Goal: Task Accomplishment & Management: Use online tool/utility

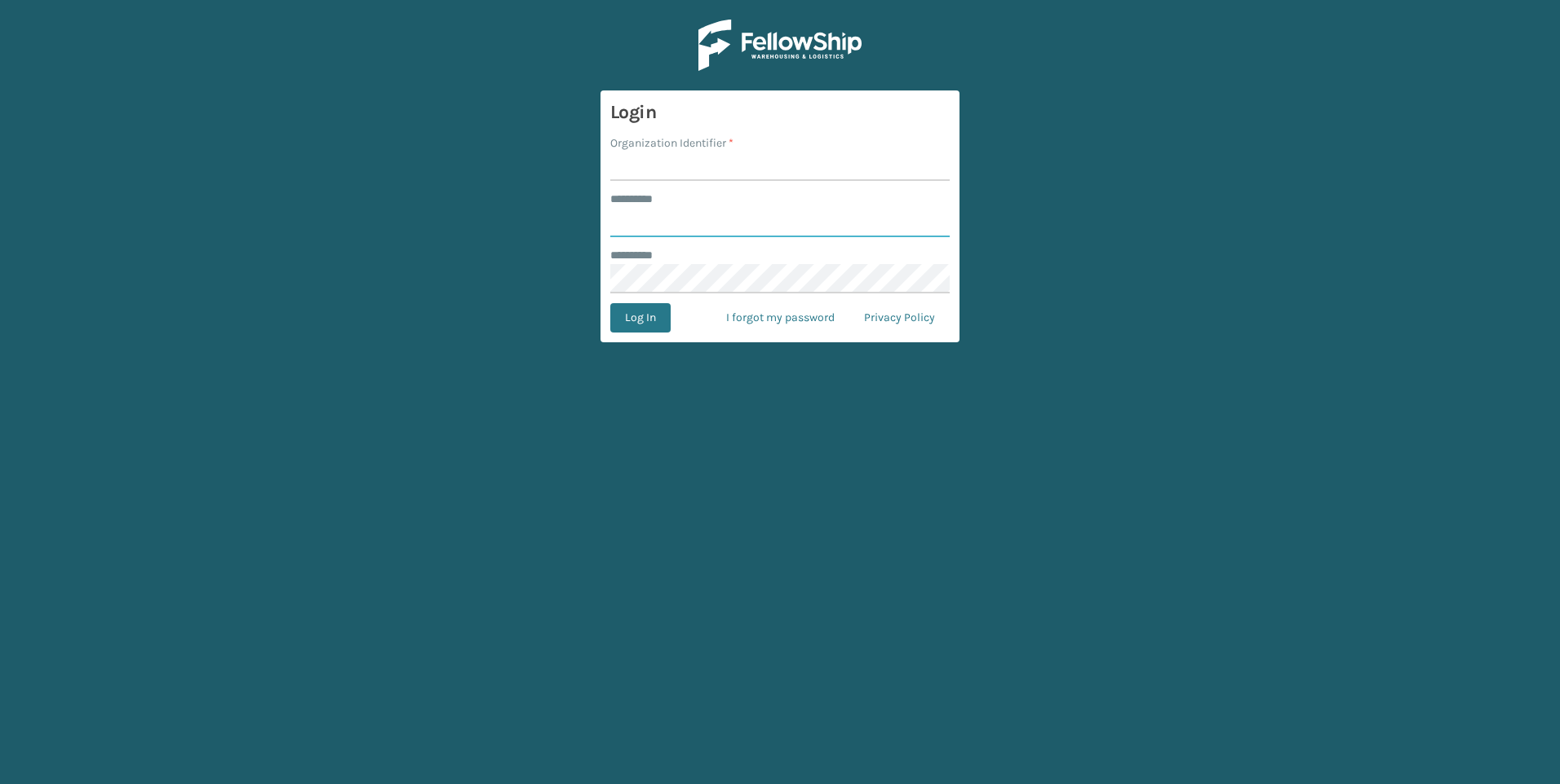
type input "*********"
type input "[GEOGRAPHIC_DATA]"
click at [629, 323] on button "Log In" at bounding box center [640, 317] width 61 height 29
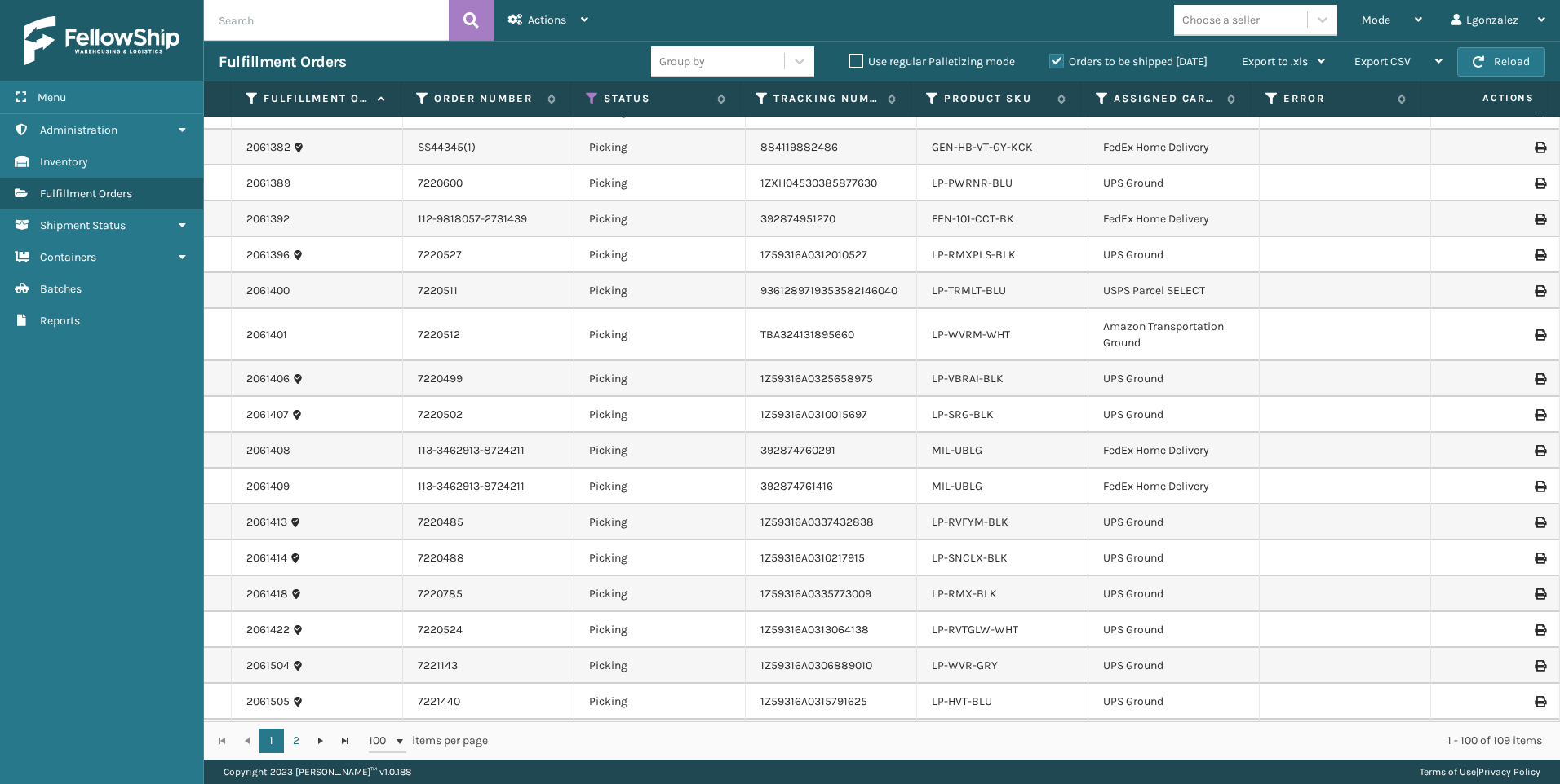
scroll to position [489, 0]
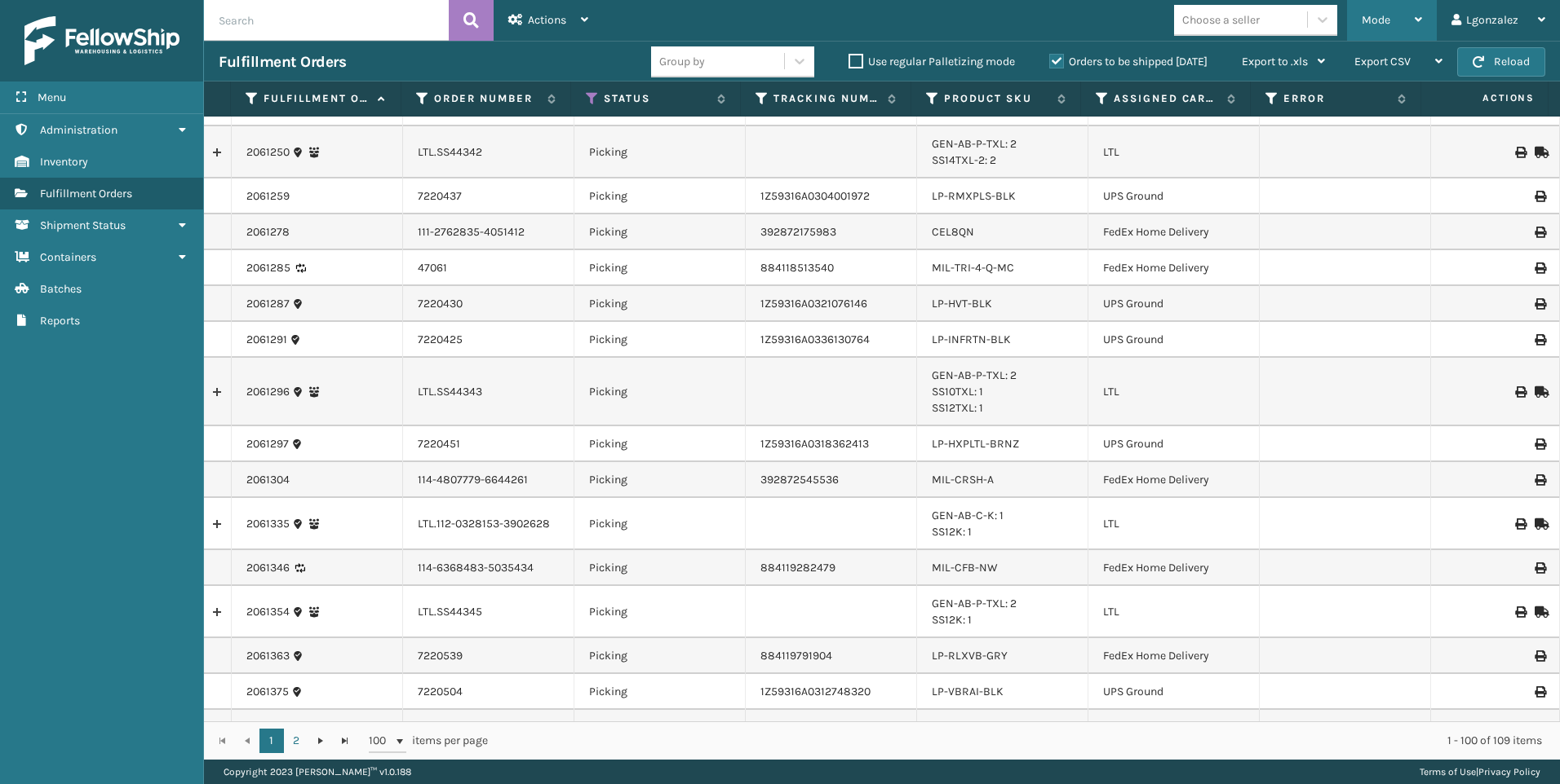
click at [1428, 22] on div "Mode Regular Mode Picking Mode Labeling Mode Exit Scan Mode" at bounding box center [1392, 20] width 90 height 41
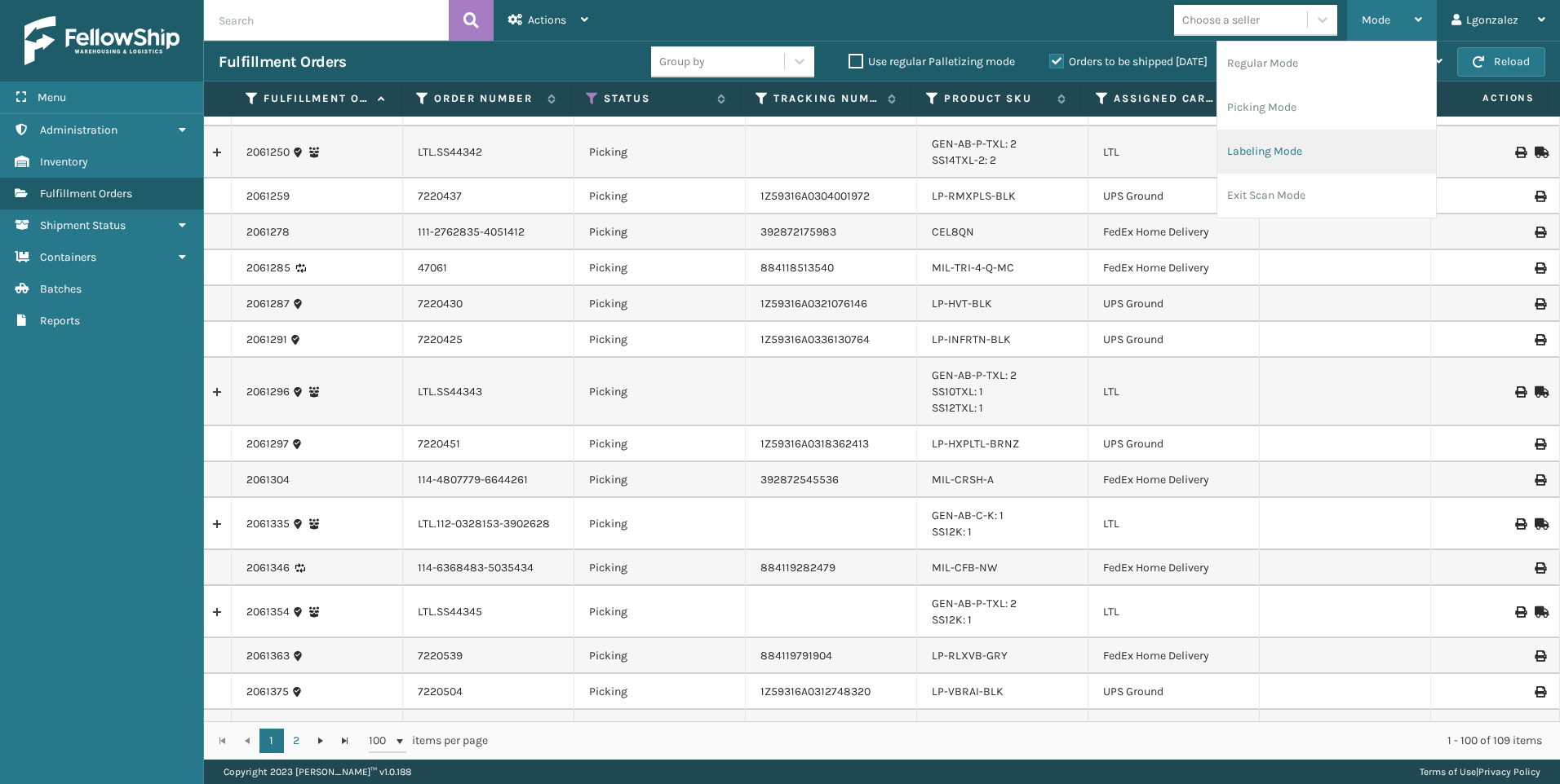
click at [1263, 159] on li "Labeling Mode" at bounding box center [1326, 151] width 218 height 44
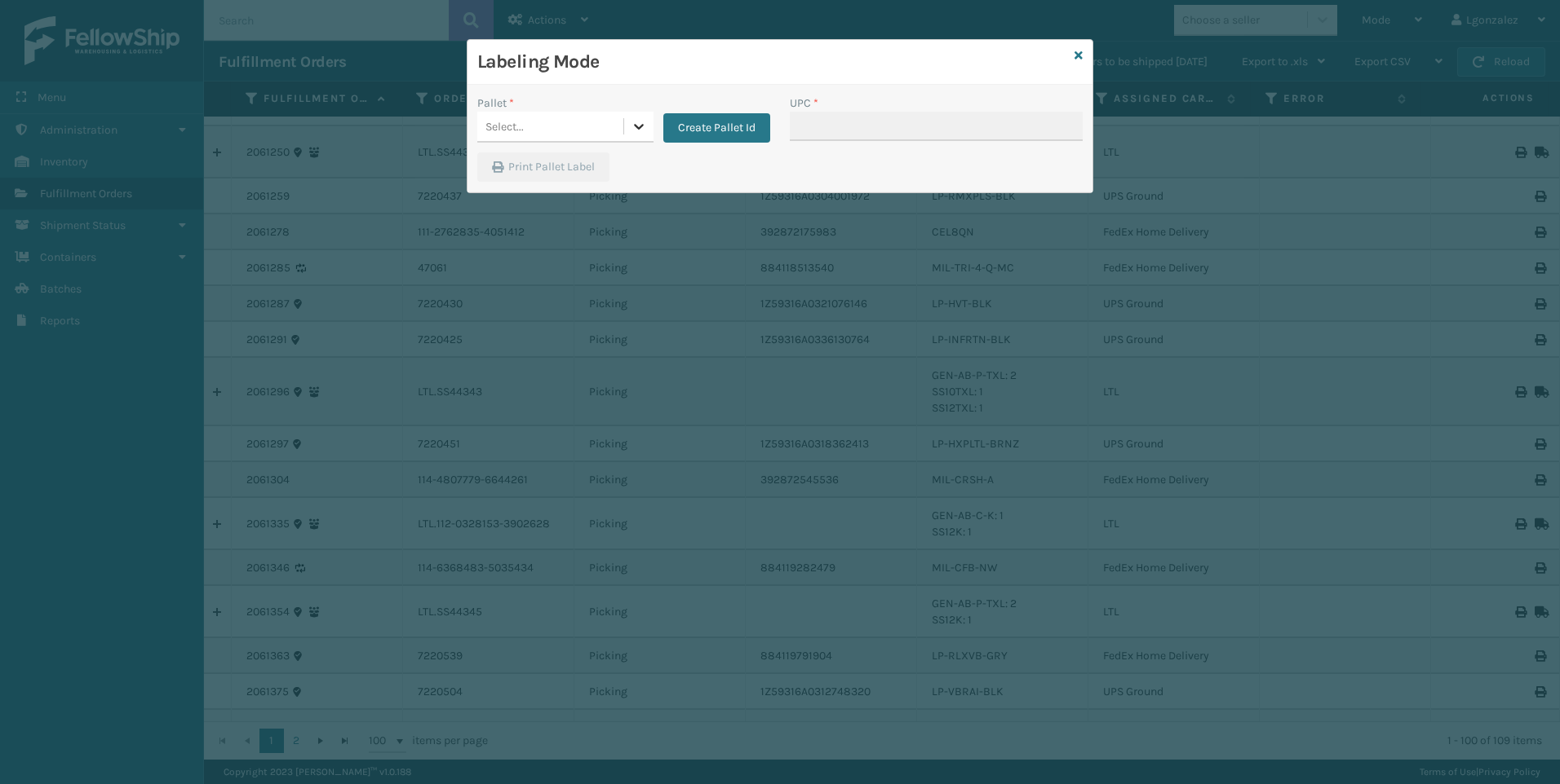
click at [633, 113] on div at bounding box center [638, 126] width 29 height 29
click at [689, 126] on button "Create Pallet Id" at bounding box center [716, 128] width 107 height 29
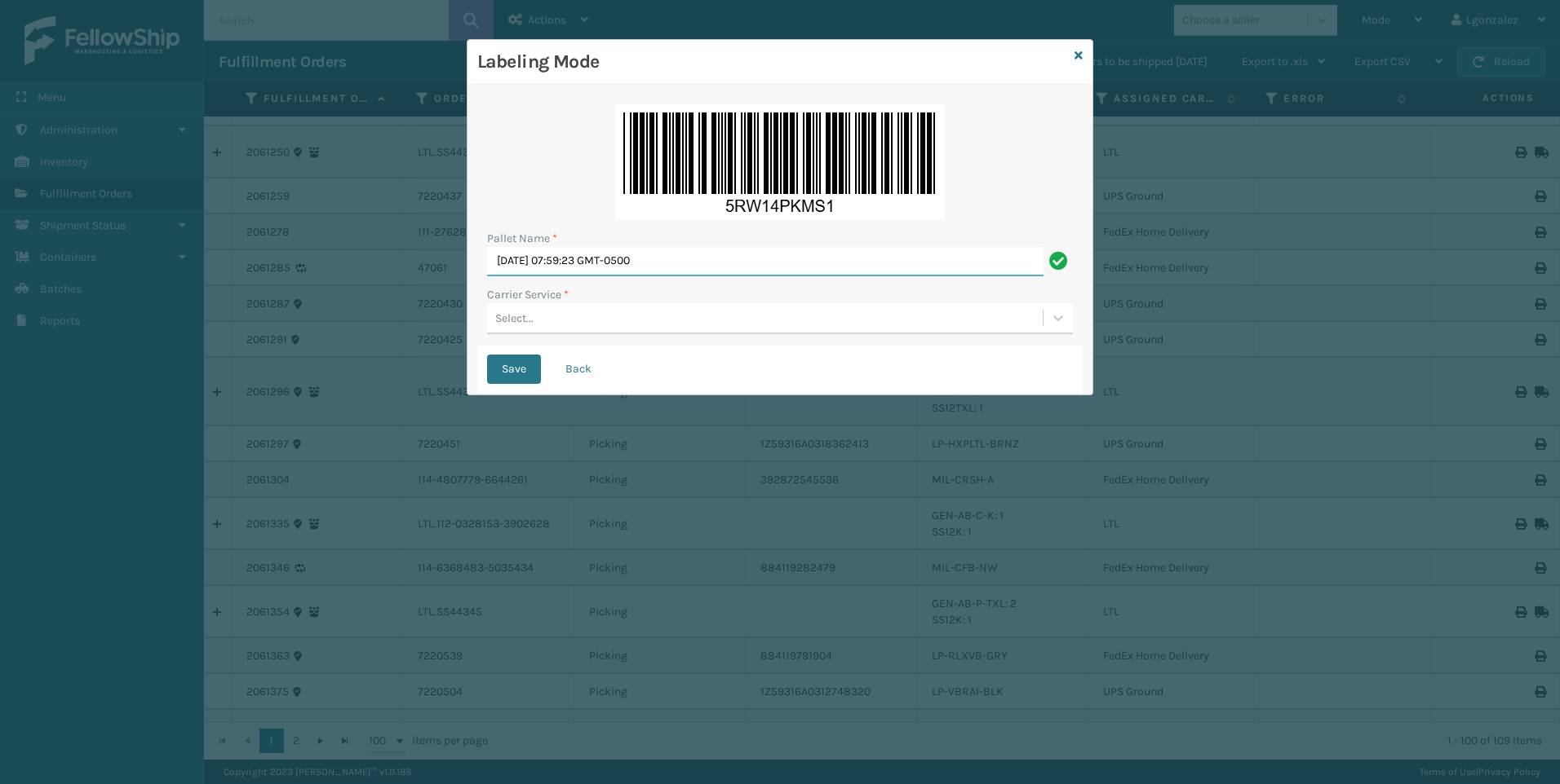
click at [618, 266] on input "[DATE] 07:59:23 GMT-0500" at bounding box center [766, 261] width 556 height 29
type input "Trinity"
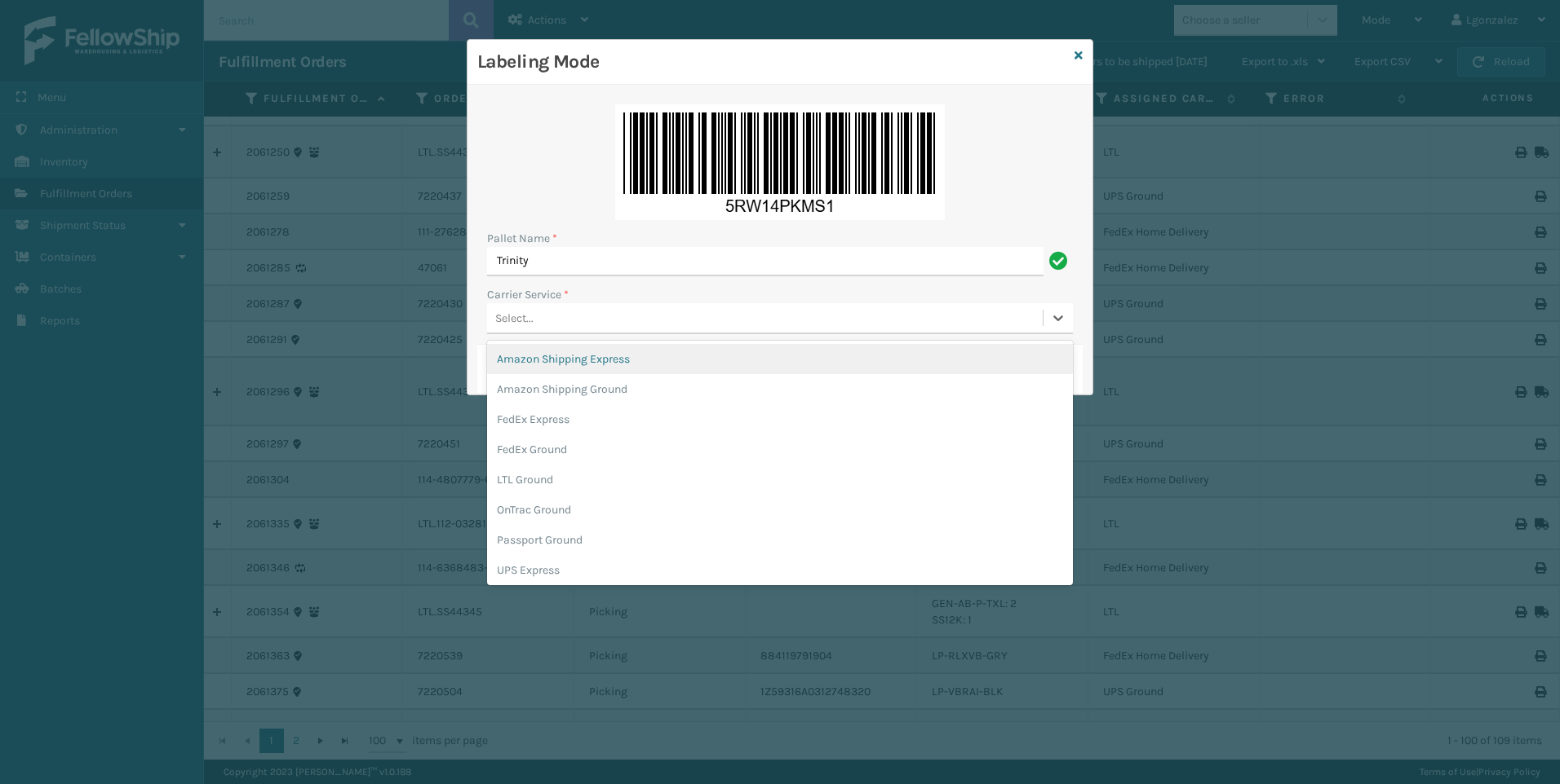
click at [540, 318] on div "Select..." at bounding box center [765, 318] width 555 height 27
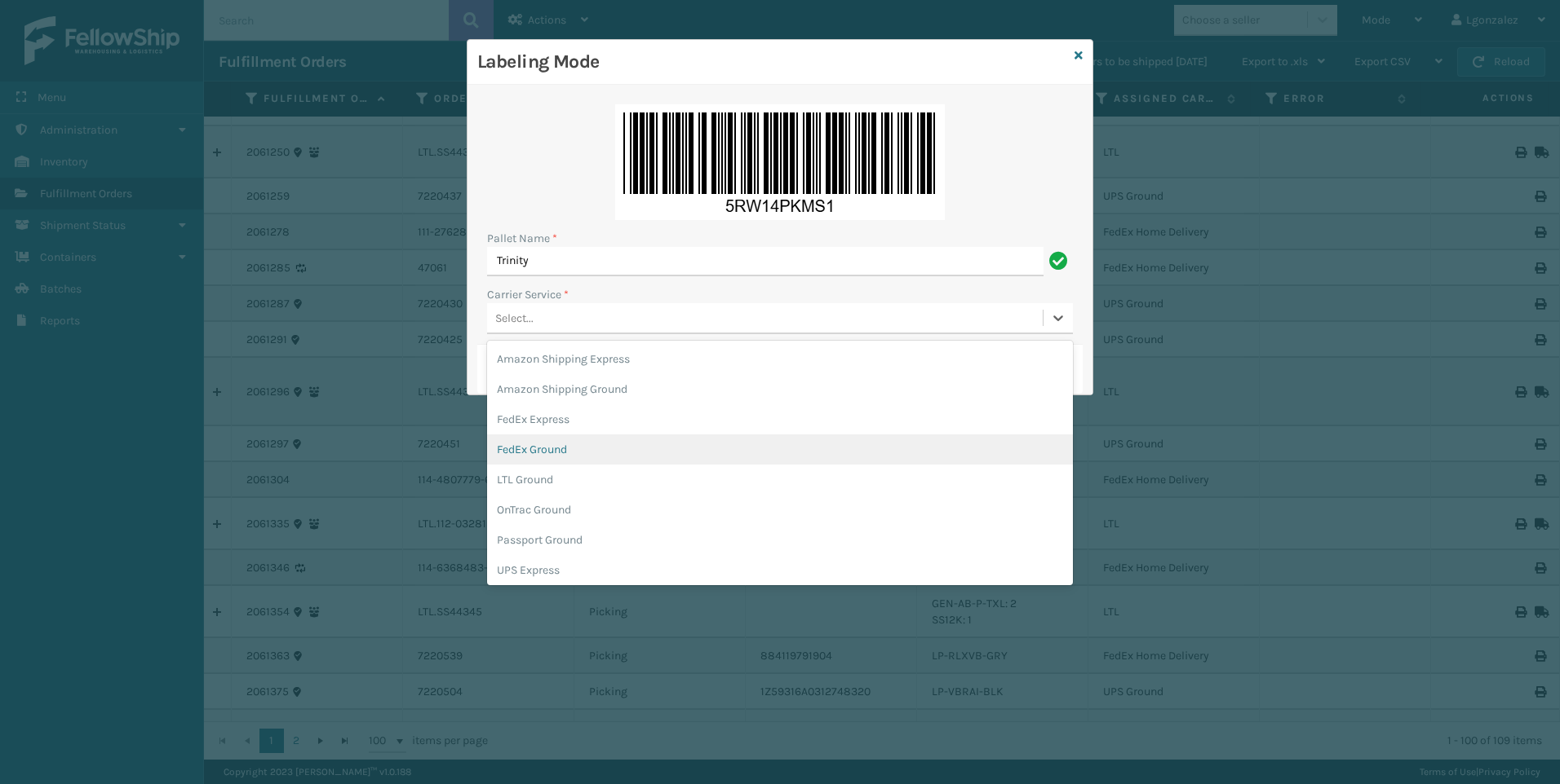
click at [543, 455] on div "FedEx Ground" at bounding box center [780, 449] width 586 height 30
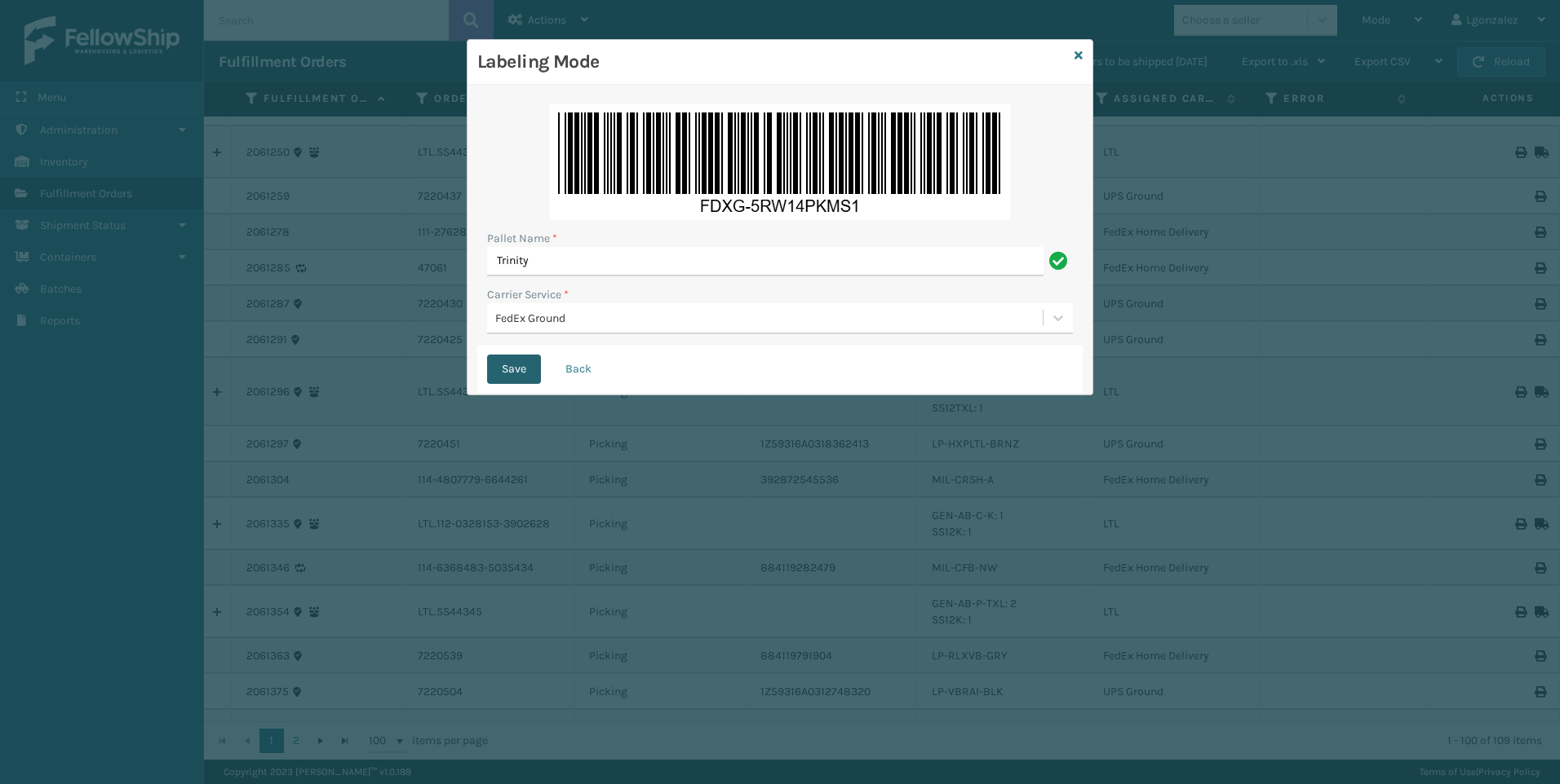
click at [523, 371] on button "Save" at bounding box center [514, 369] width 54 height 29
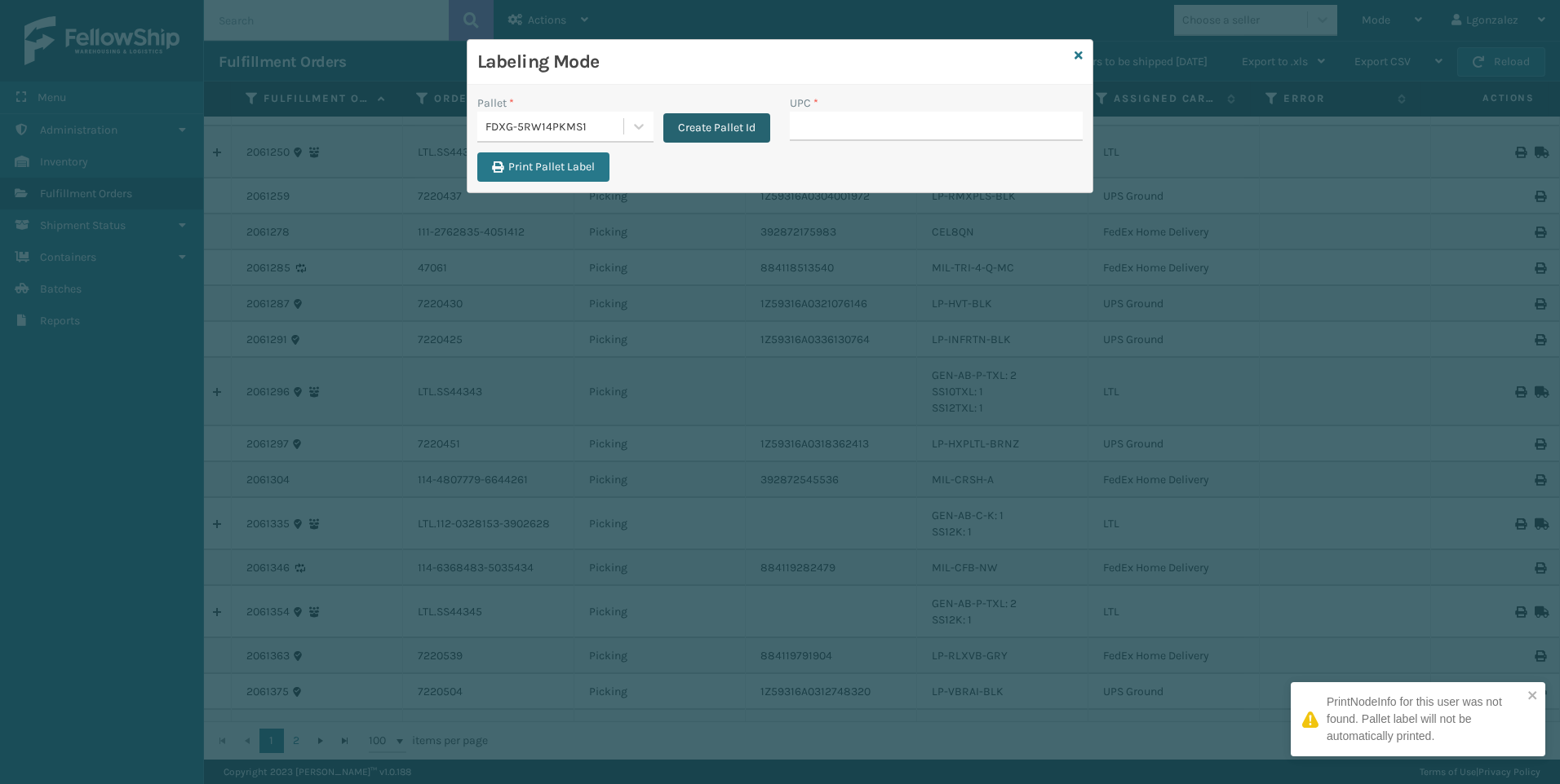
click at [723, 131] on button "Create Pallet Id" at bounding box center [716, 128] width 107 height 29
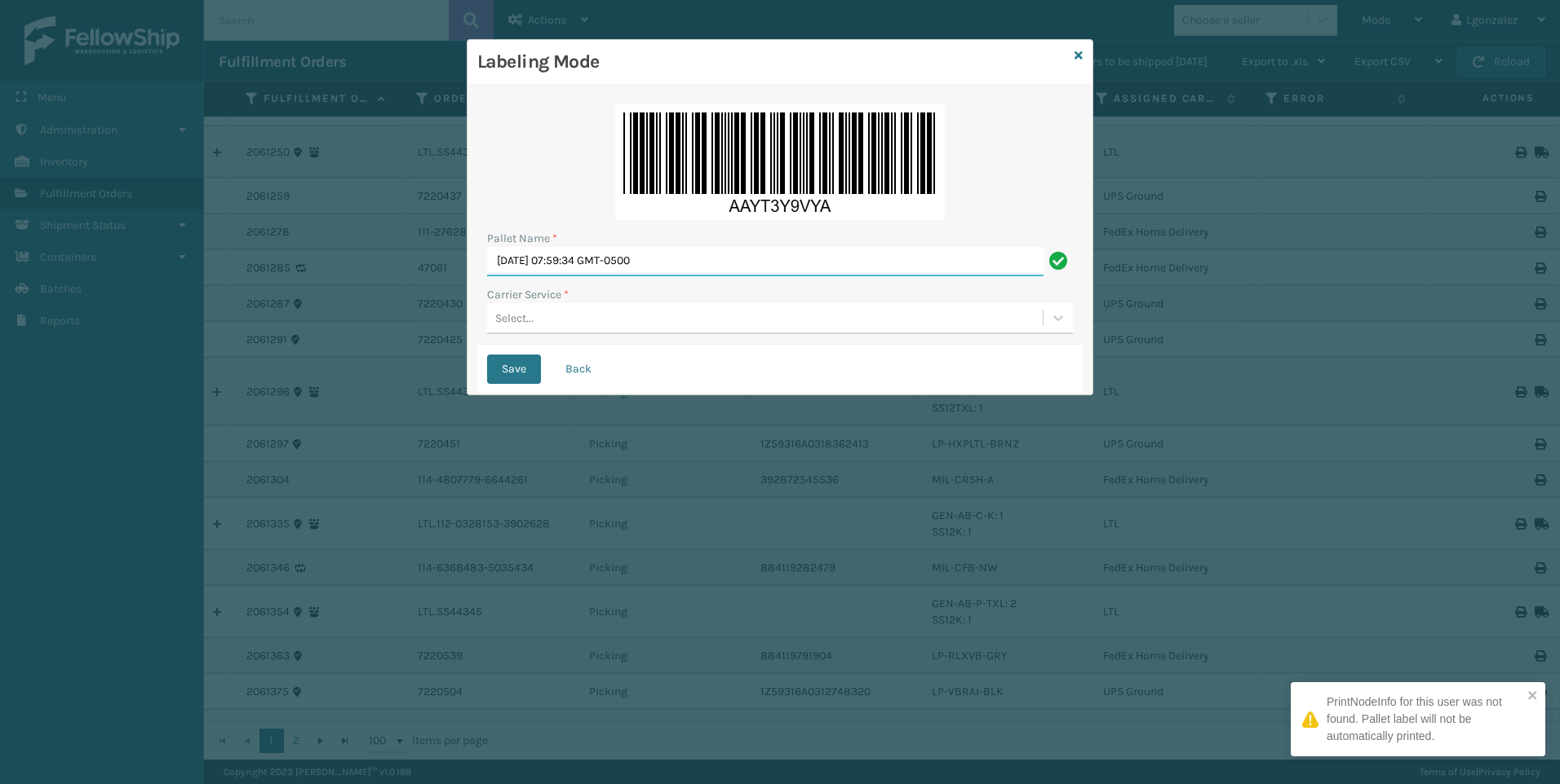
click at [611, 263] on input "[DATE] 07:59:34 GMT-0500" at bounding box center [766, 261] width 556 height 29
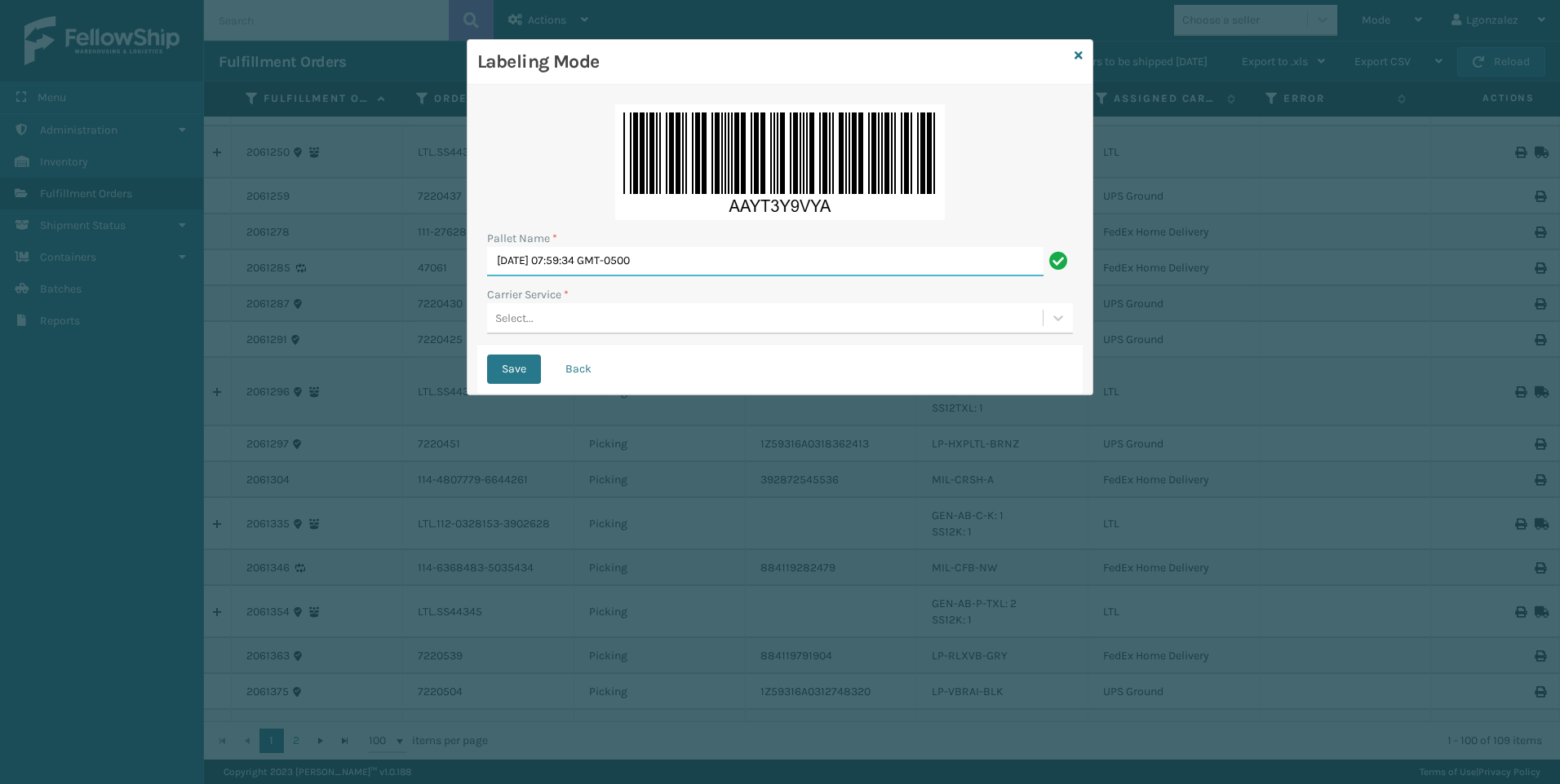
click at [611, 263] on input "[DATE] 07:59:34 GMT-0500" at bounding box center [766, 261] width 556 height 29
type input "Trinity"
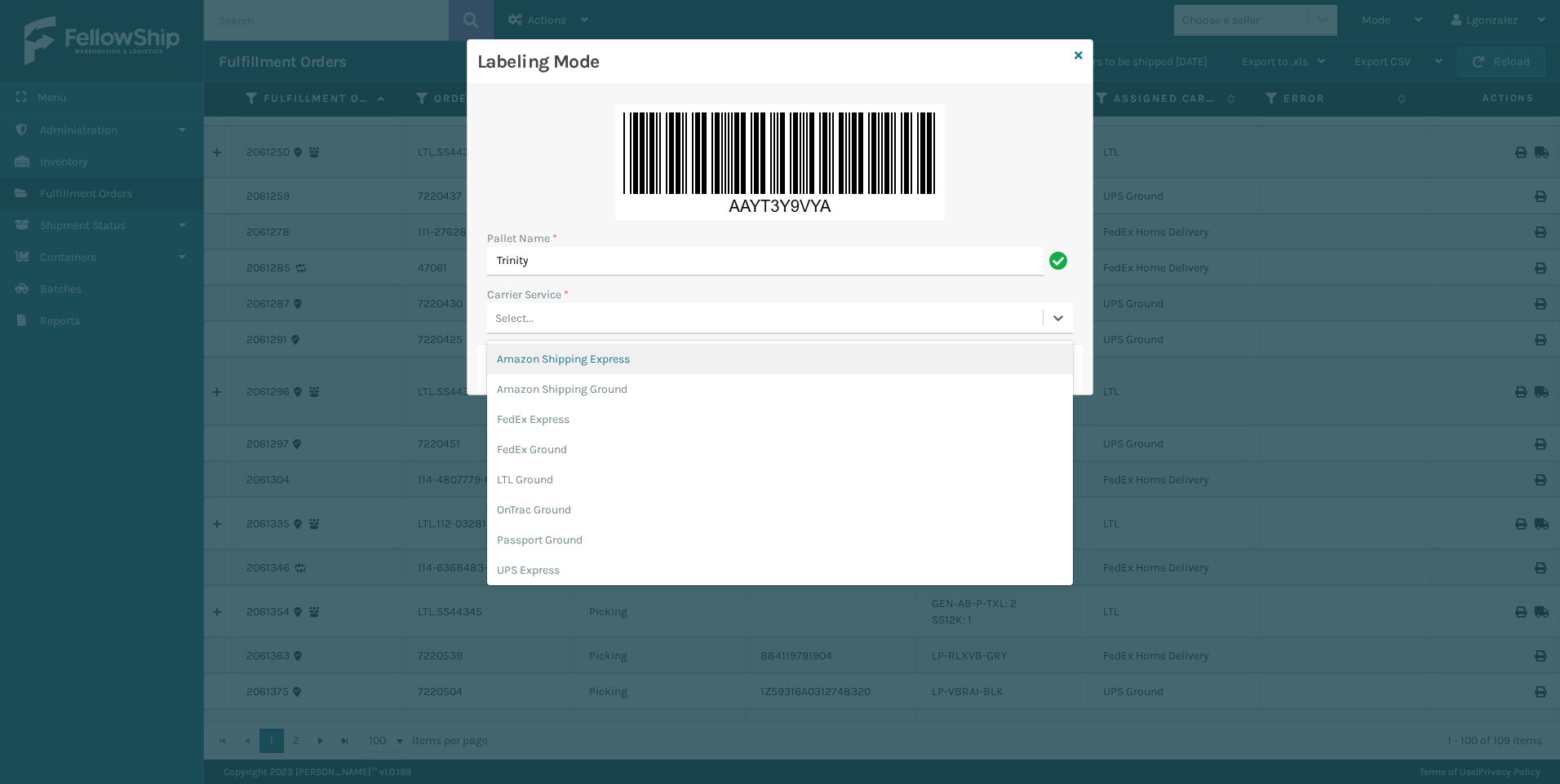
click at [556, 311] on div "Select..." at bounding box center [765, 318] width 555 height 27
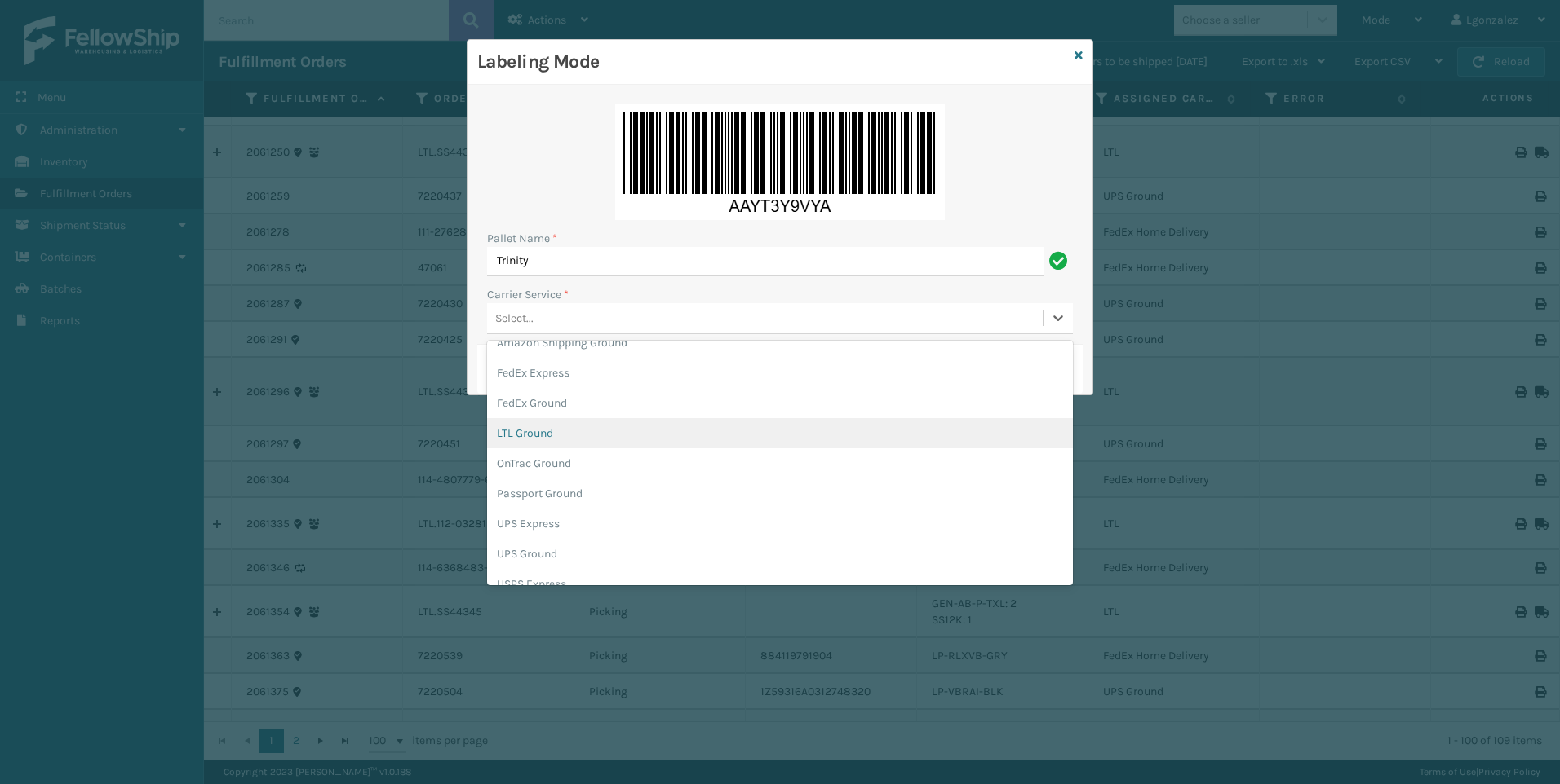
scroll to position [82, 0]
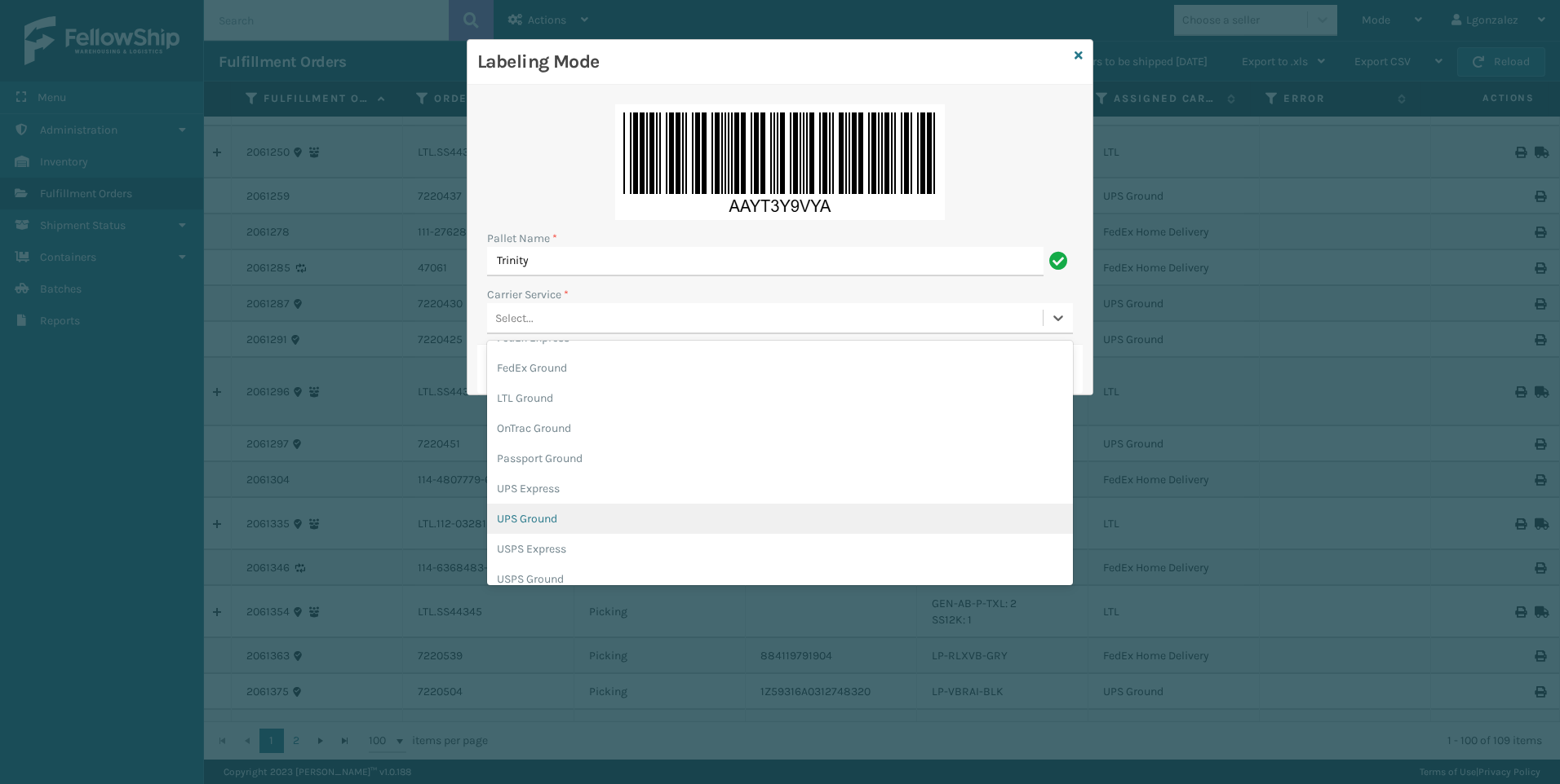
click at [537, 523] on div "UPS Ground" at bounding box center [780, 519] width 586 height 30
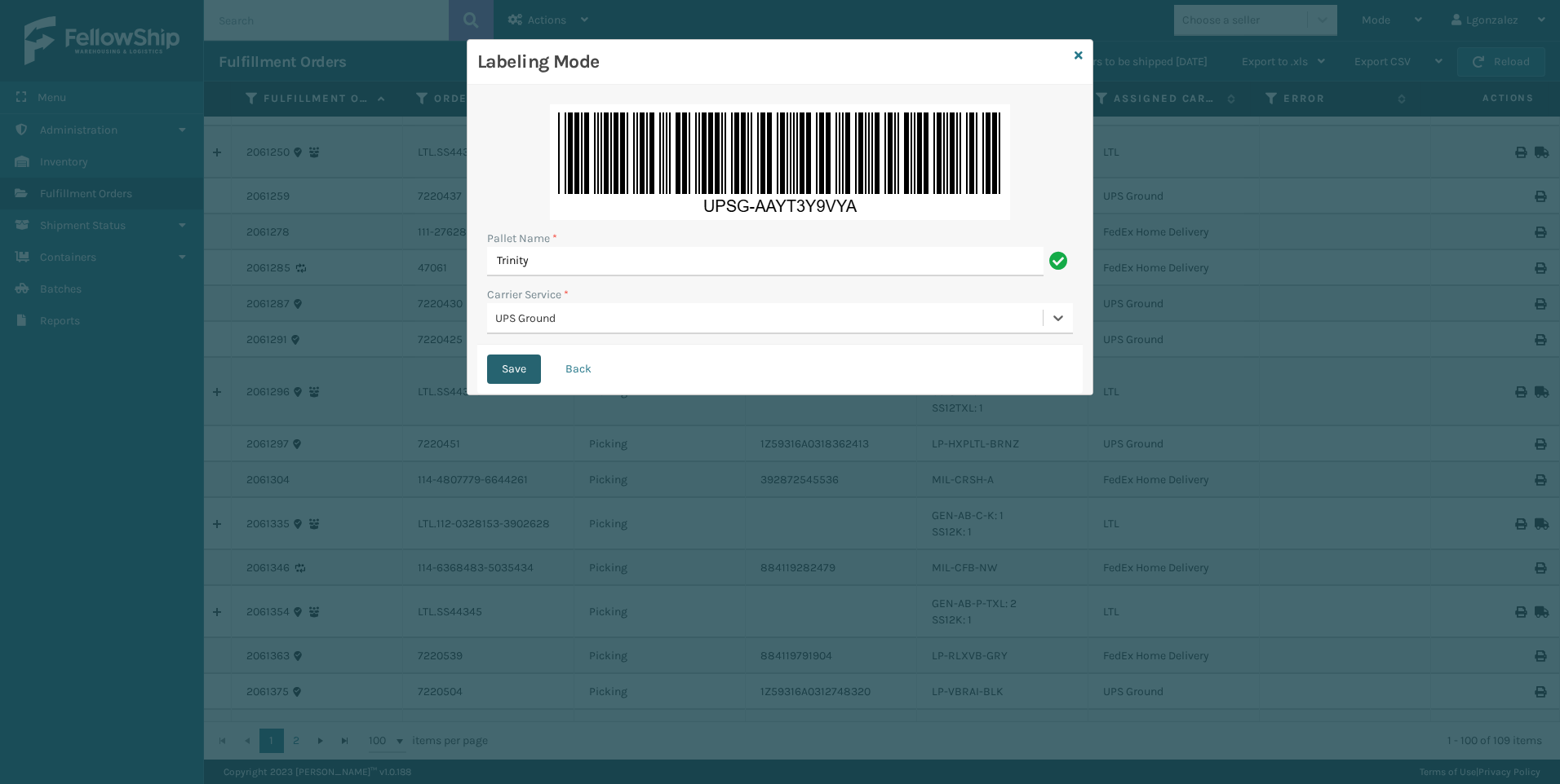
click at [511, 359] on button "Save" at bounding box center [514, 369] width 54 height 29
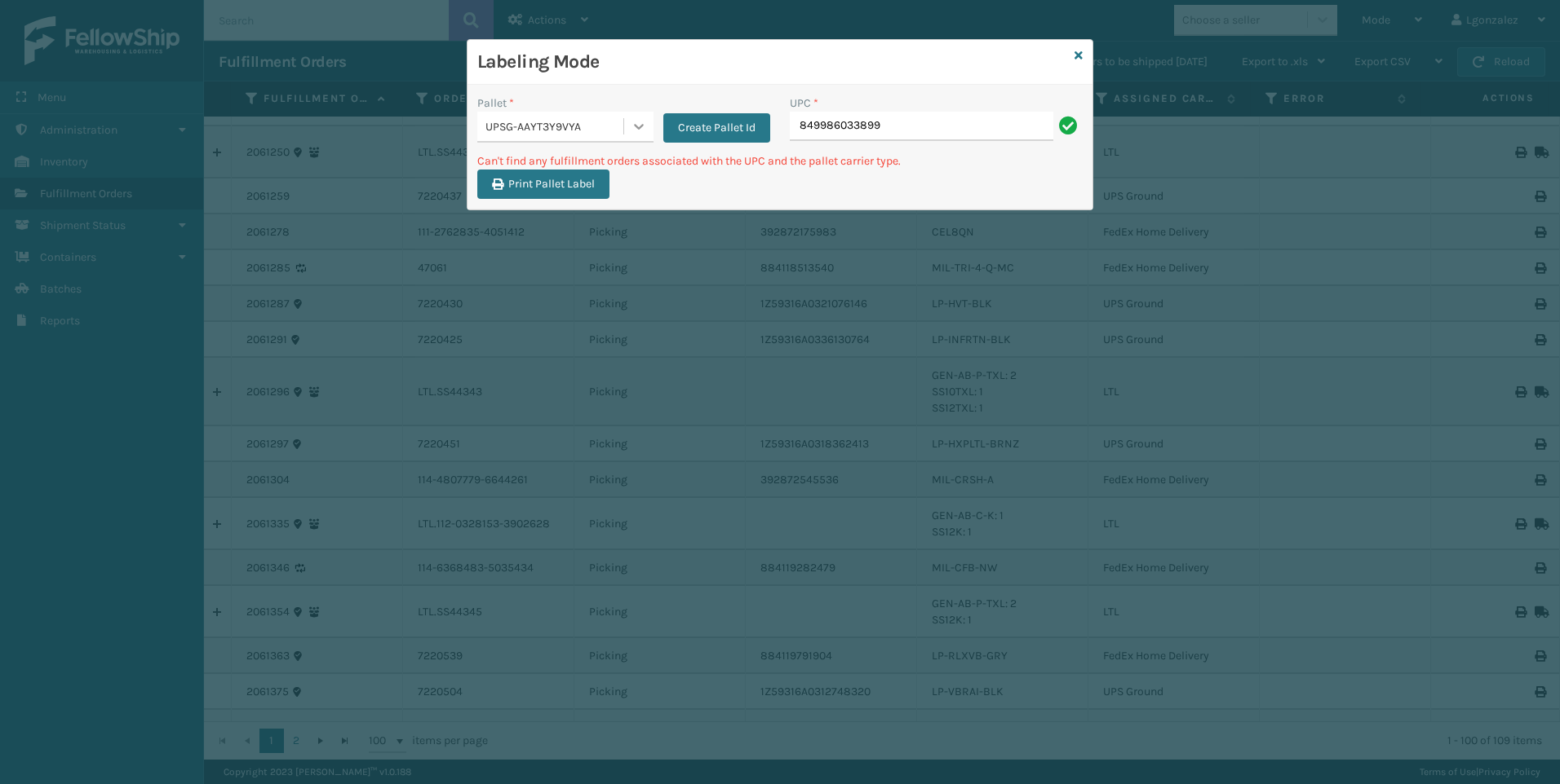
click at [633, 131] on icon at bounding box center [639, 127] width 16 height 16
click at [571, 176] on div "FDXG-5RW14PKMS1" at bounding box center [565, 171] width 176 height 38
click at [955, 131] on input "849986033899" at bounding box center [921, 126] width 263 height 29
click at [627, 129] on div at bounding box center [638, 126] width 29 height 29
click at [578, 211] on div "UPSG-AAYT3Y9VYA" at bounding box center [565, 201] width 176 height 38
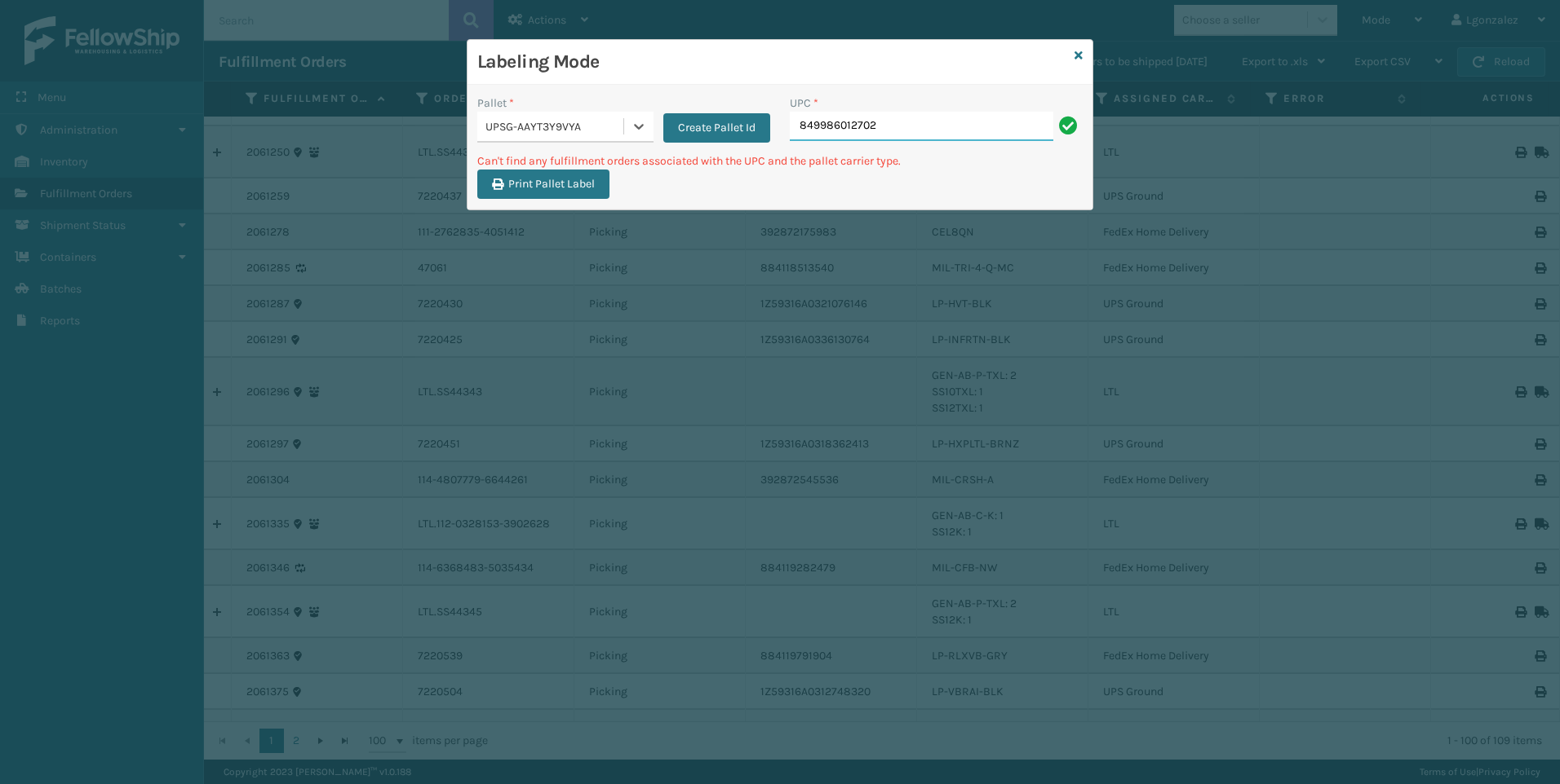
click at [917, 120] on input "849986012702" at bounding box center [921, 126] width 263 height 29
click at [641, 122] on icon at bounding box center [639, 127] width 16 height 16
click at [587, 175] on div "FDXG-5RW14PKMS1" at bounding box center [565, 167] width 176 height 30
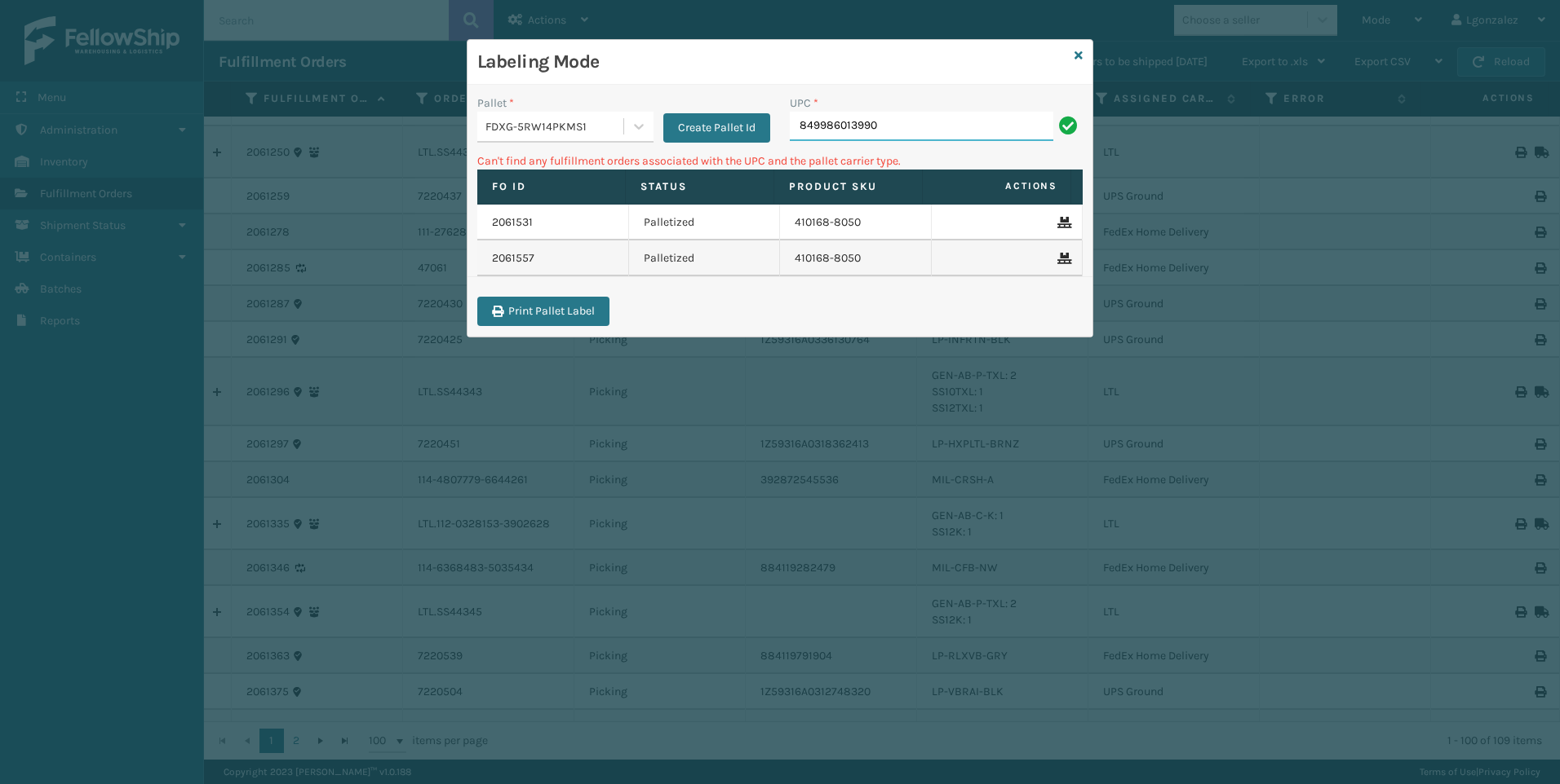
click at [900, 121] on input "849986013990" at bounding box center [921, 126] width 263 height 29
click at [625, 119] on div at bounding box center [638, 126] width 29 height 29
click at [589, 196] on div "UPSG-AAYT3Y9VYA" at bounding box center [565, 197] width 176 height 30
click at [929, 120] on input "849986012726" at bounding box center [921, 126] width 263 height 29
click at [644, 129] on icon at bounding box center [639, 127] width 16 height 16
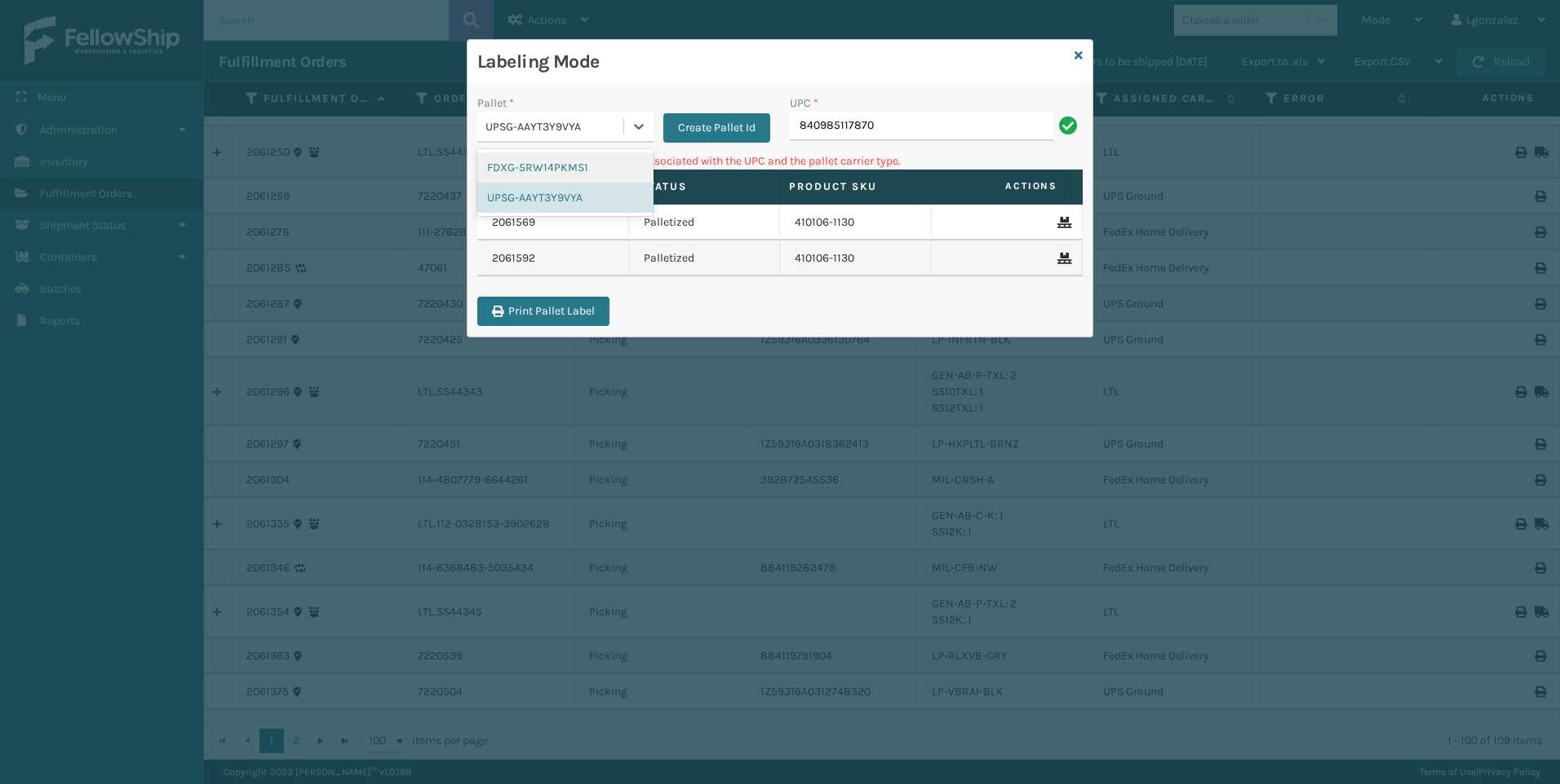
click at [582, 163] on div "FDXG-5RW14PKMS1" at bounding box center [565, 167] width 176 height 30
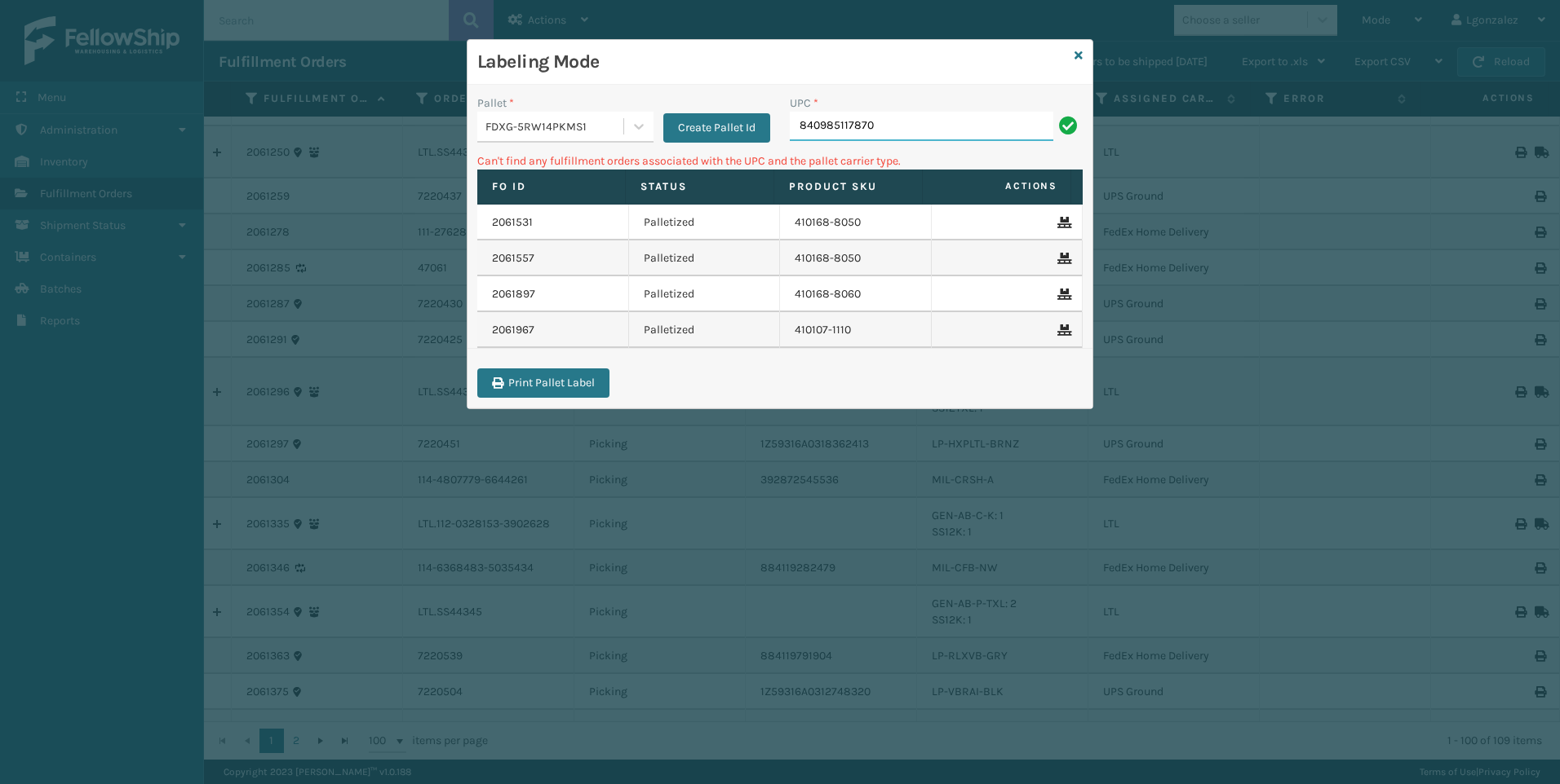
click at [951, 119] on input "840985117870" at bounding box center [921, 126] width 263 height 29
click at [645, 132] on icon at bounding box center [639, 127] width 16 height 16
click at [557, 194] on div "UPSG-AAYT3Y9VYA" at bounding box center [565, 197] width 176 height 30
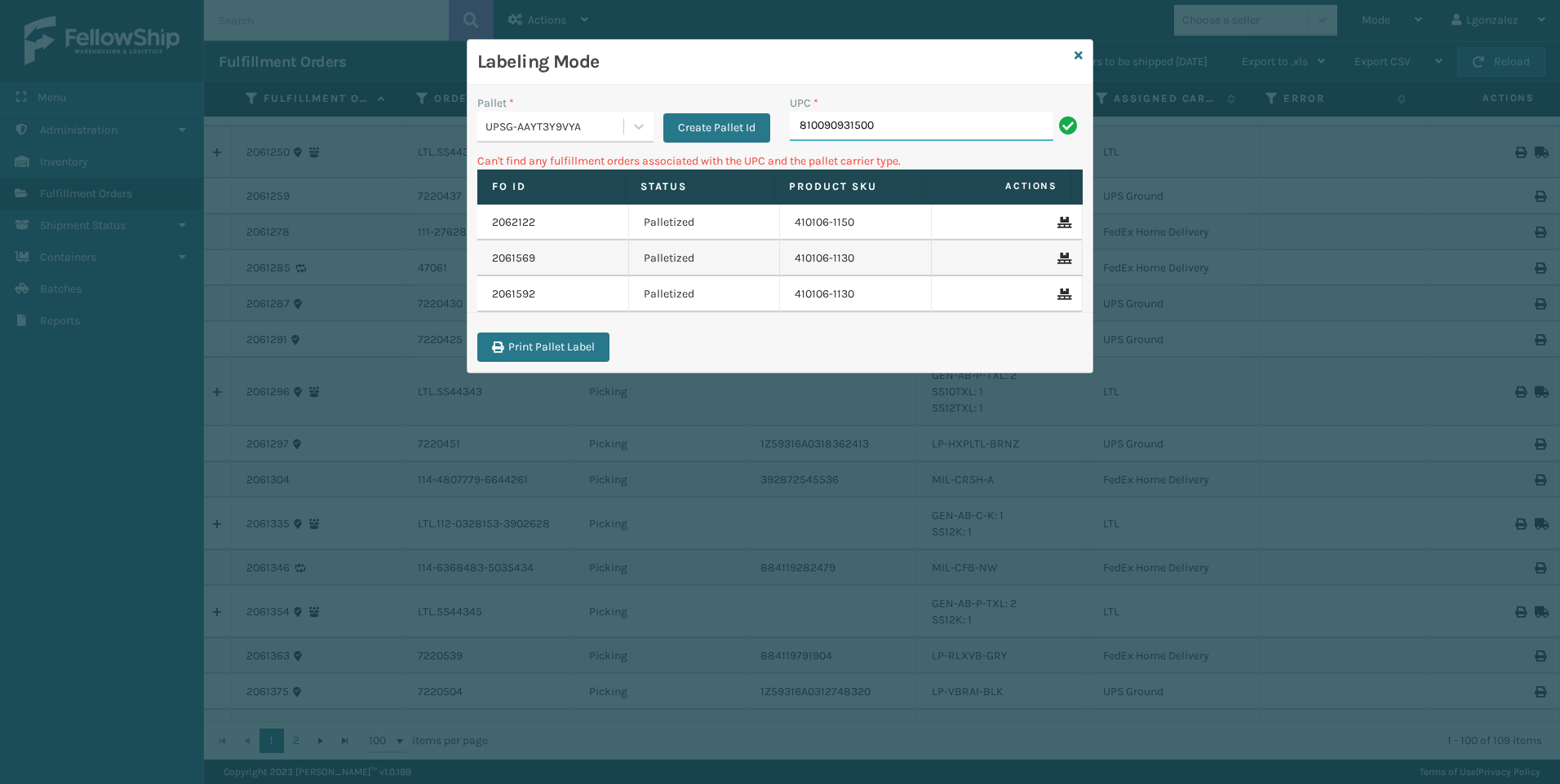
click at [920, 130] on input "810090931500" at bounding box center [921, 126] width 263 height 29
drag, startPoint x: 639, startPoint y: 112, endPoint x: 636, endPoint y: 124, distance: 12.4
click at [639, 113] on div at bounding box center [638, 126] width 29 height 29
click at [602, 168] on div "FDXG-5RW14PKMS1" at bounding box center [565, 167] width 176 height 30
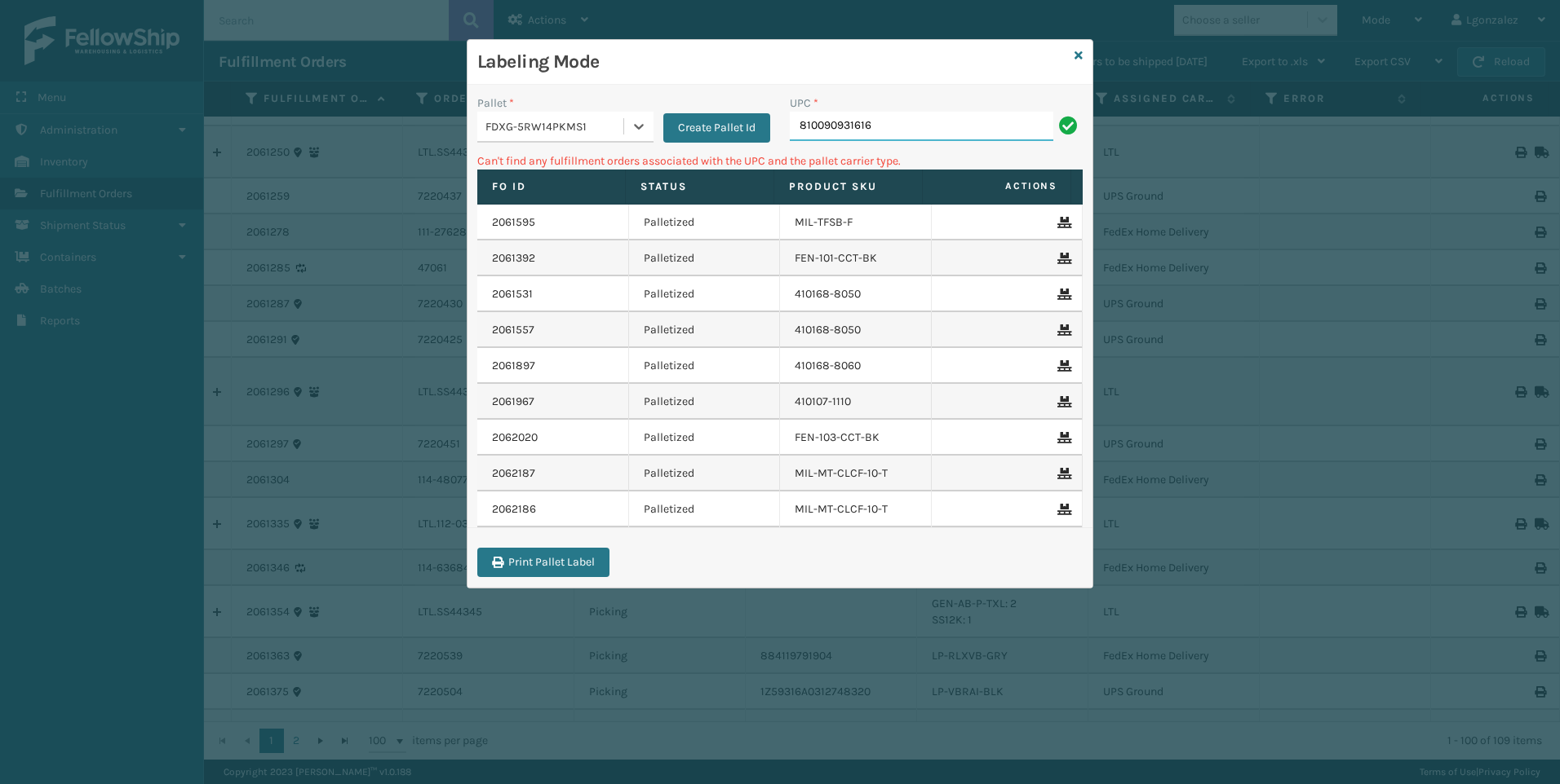
click at [899, 132] on input "810090931616" at bounding box center [921, 126] width 263 height 29
click at [1079, 57] on icon at bounding box center [1079, 55] width 8 height 11
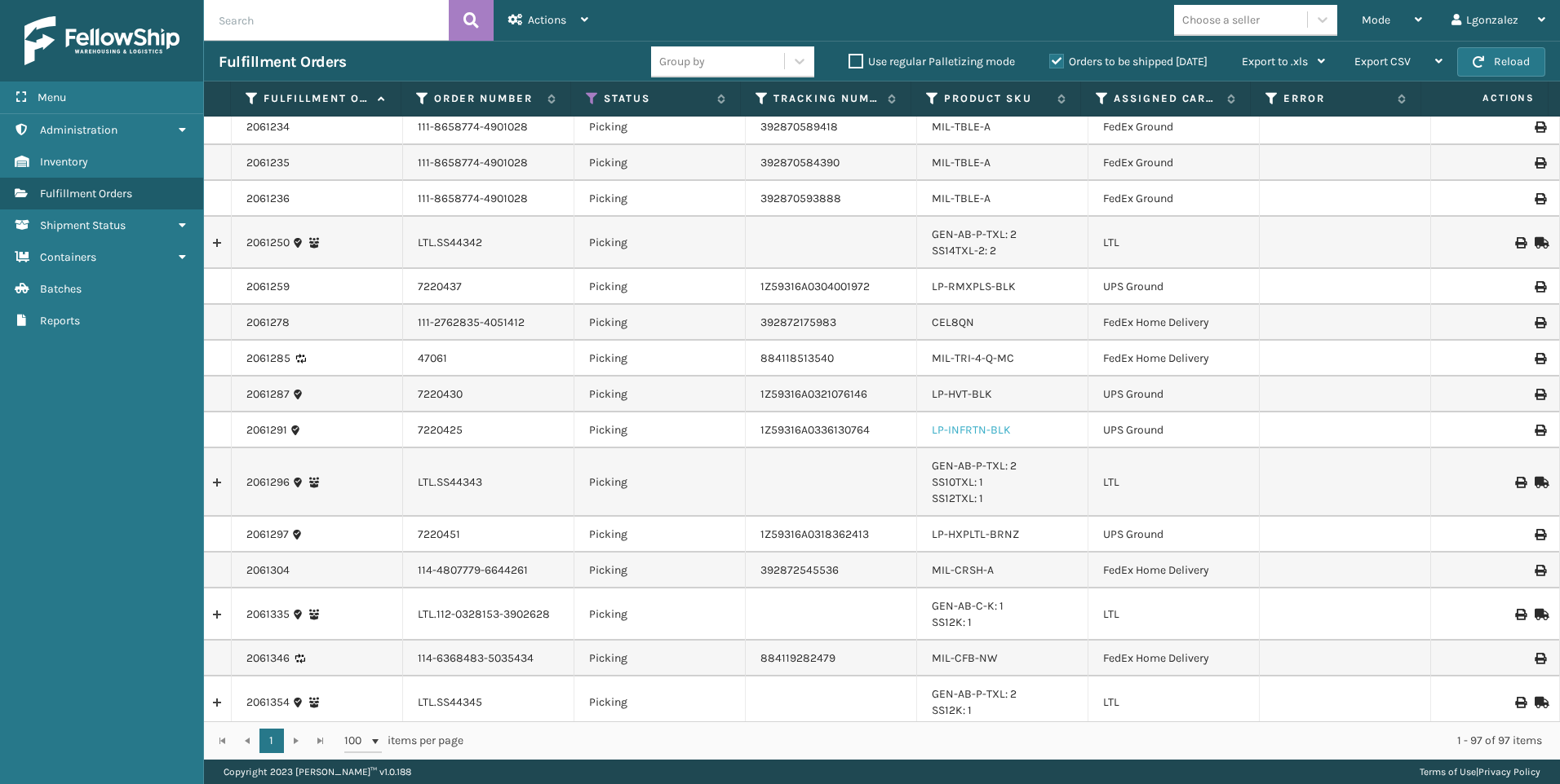
scroll to position [489, 0]
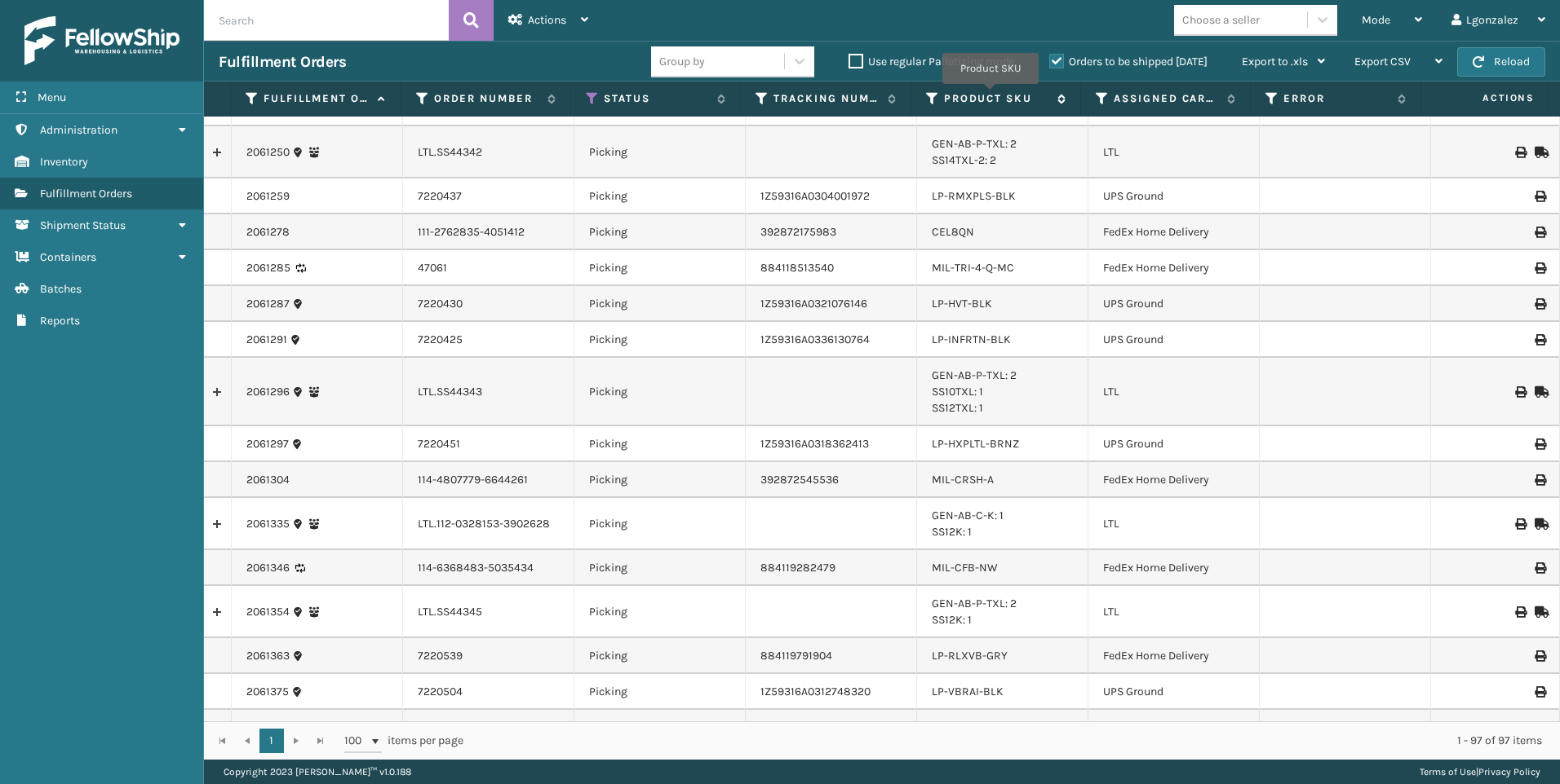
click at [992, 98] on label "Product SKU" at bounding box center [997, 99] width 106 height 15
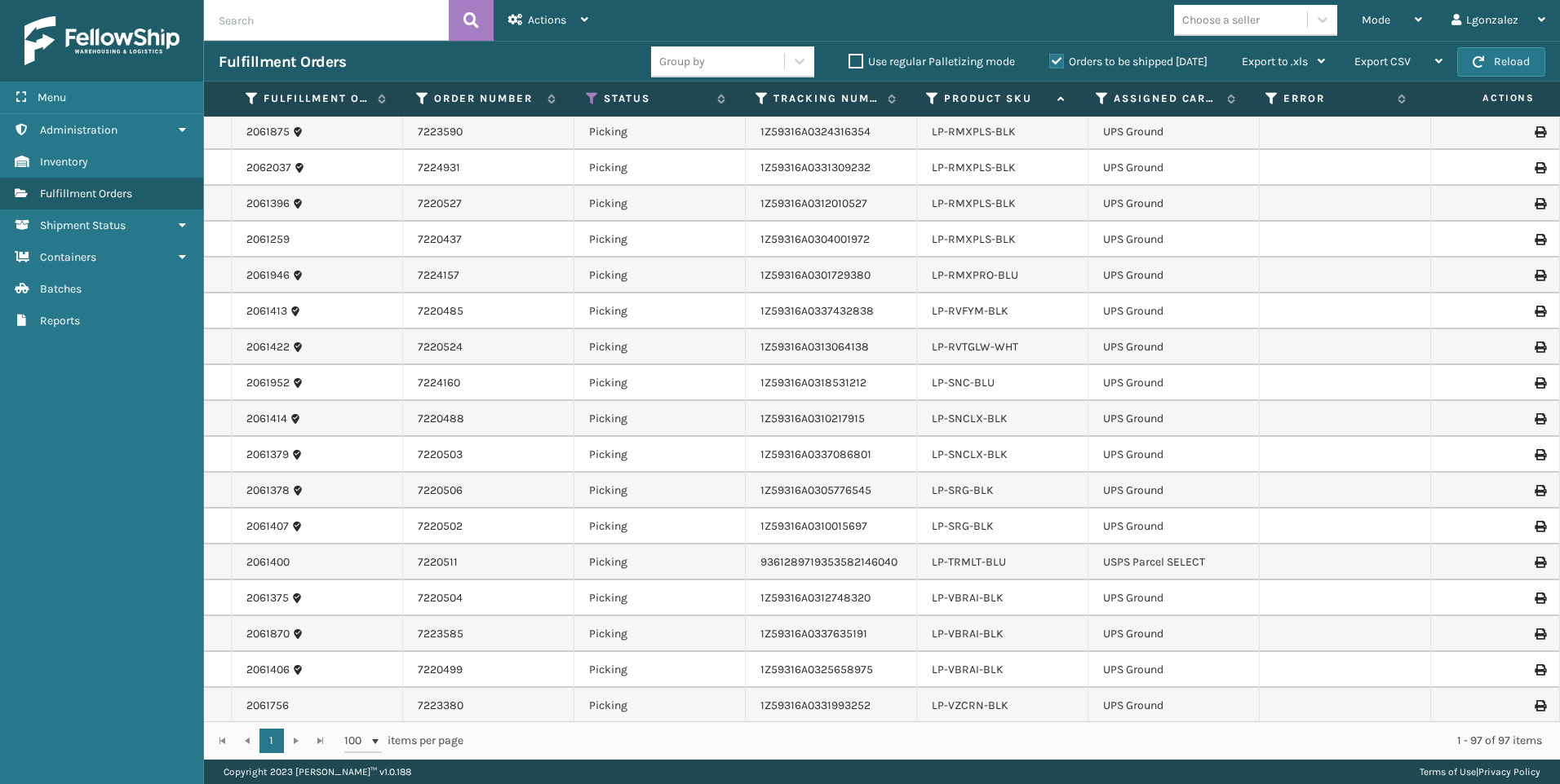
scroll to position [1386, 0]
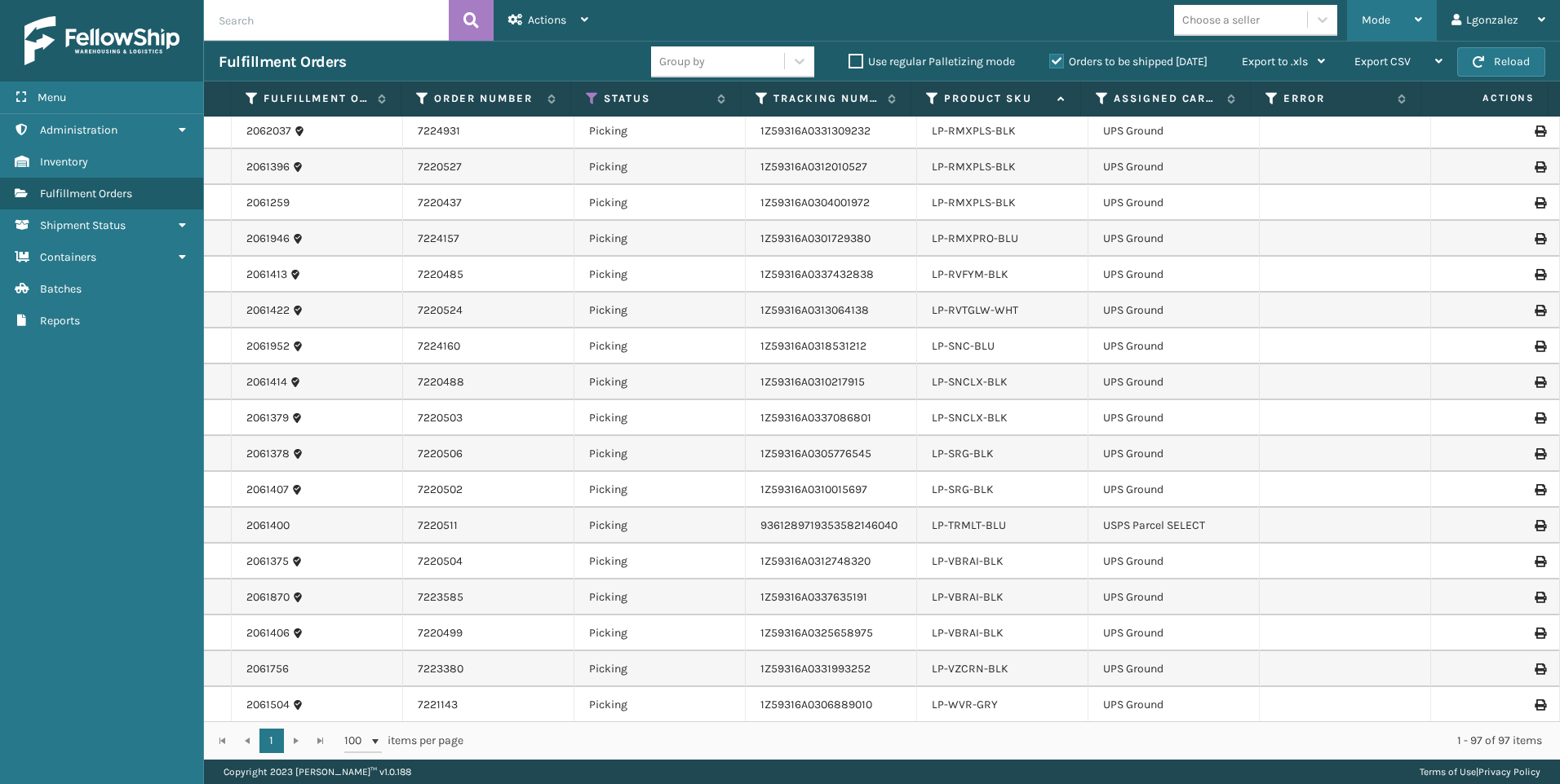
click at [1428, 15] on div "Mode Regular Mode Picking Mode Labeling Mode Exit Scan Mode" at bounding box center [1392, 20] width 90 height 41
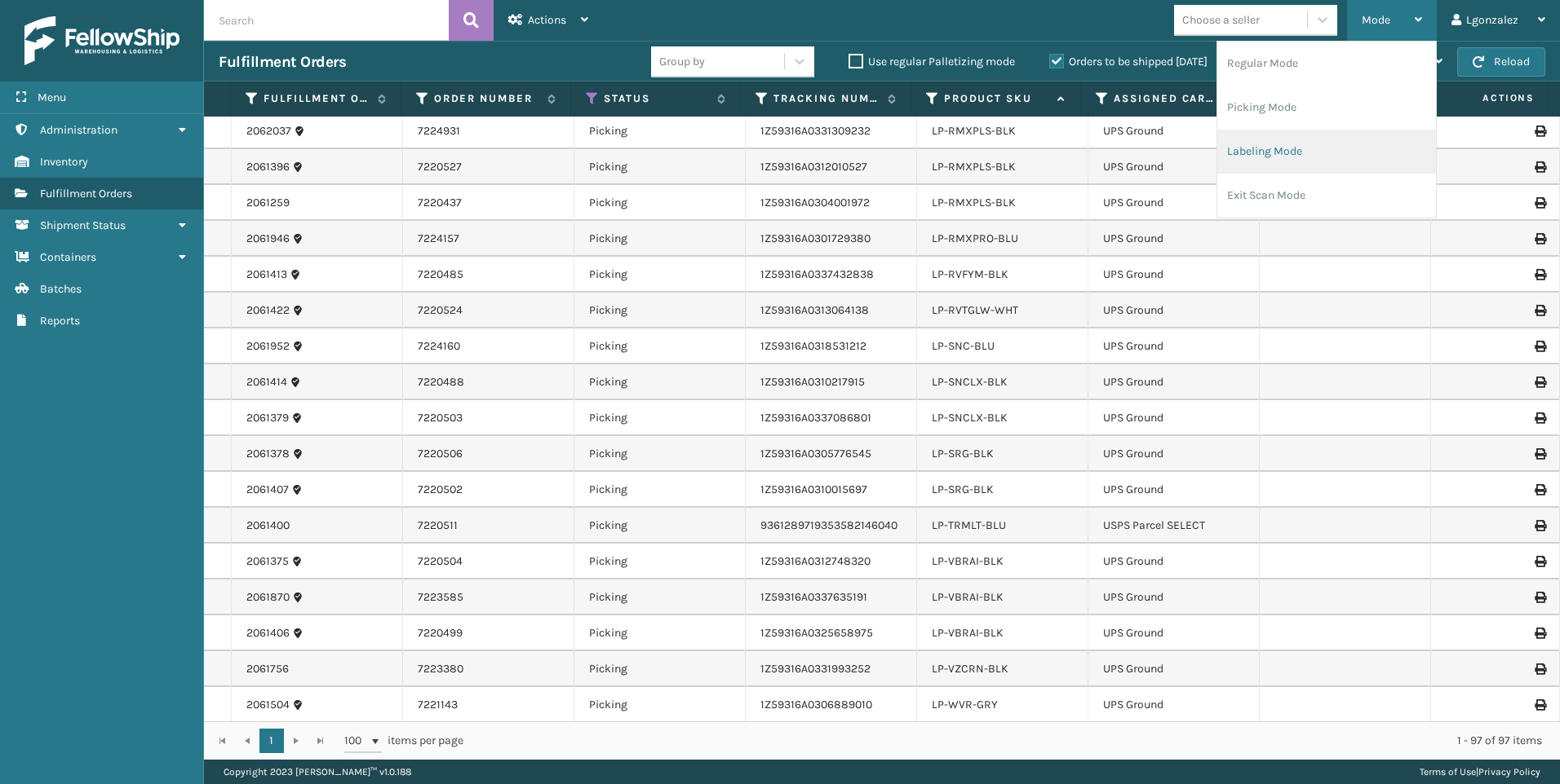
click at [1277, 146] on li "Labeling Mode" at bounding box center [1326, 151] width 218 height 44
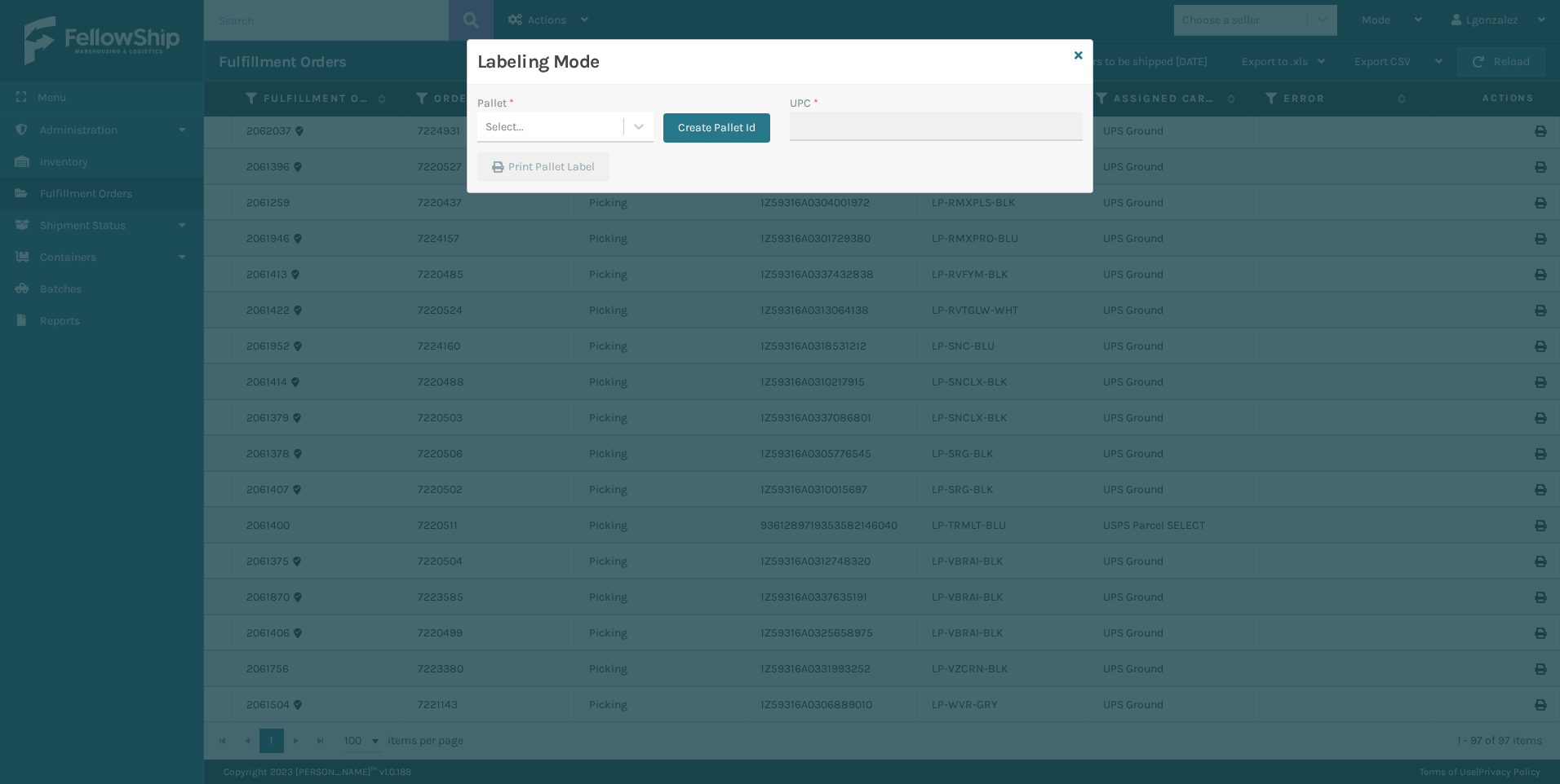
click at [724, 111] on div "Create Pallet Id" at bounding box center [712, 119] width 117 height 48
click at [722, 124] on button "Create Pallet Id" at bounding box center [716, 128] width 107 height 29
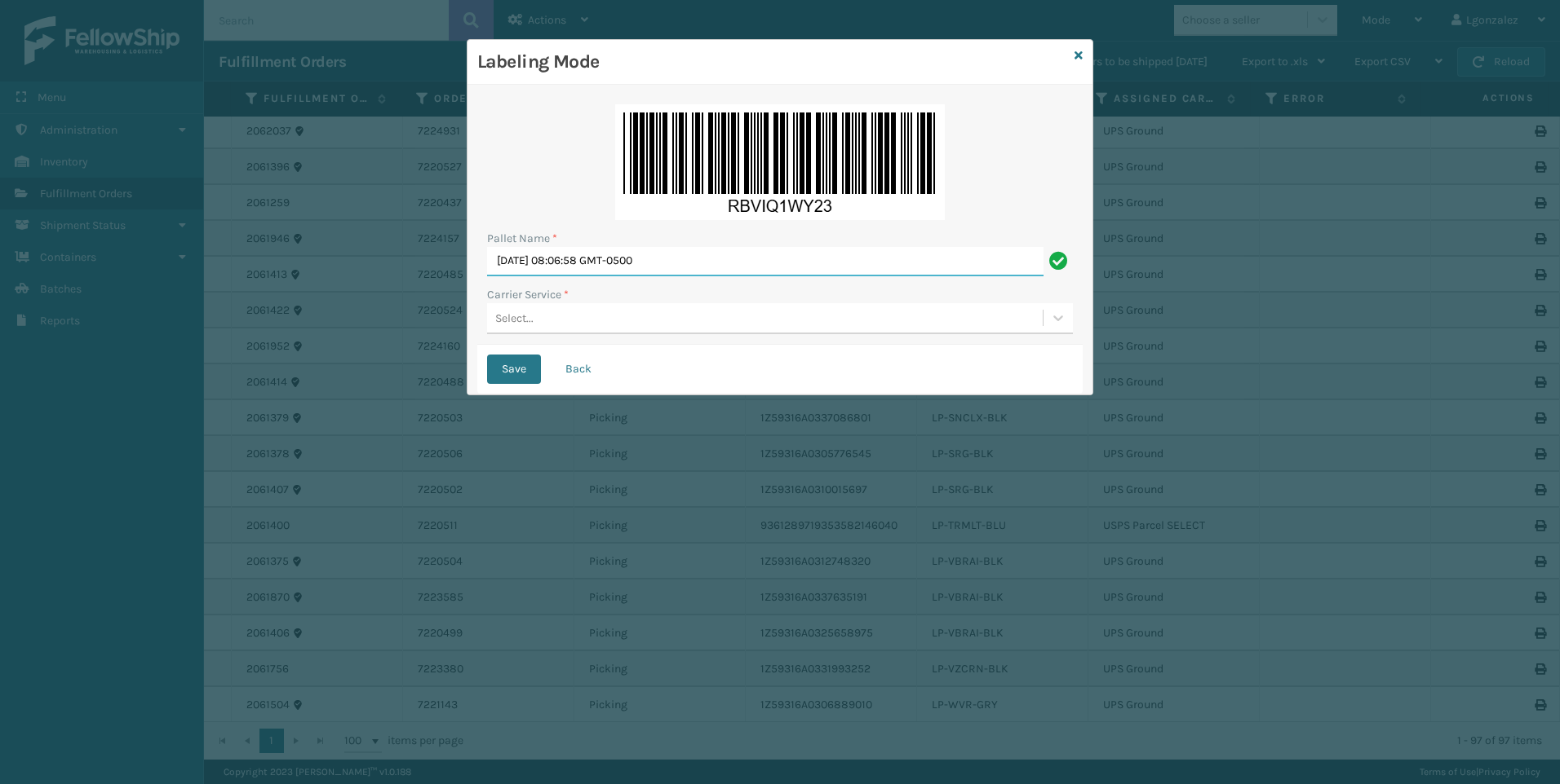
click at [610, 264] on input "[DATE] 08:06:58 GMT-0500" at bounding box center [766, 261] width 556 height 29
type input "Trinity"
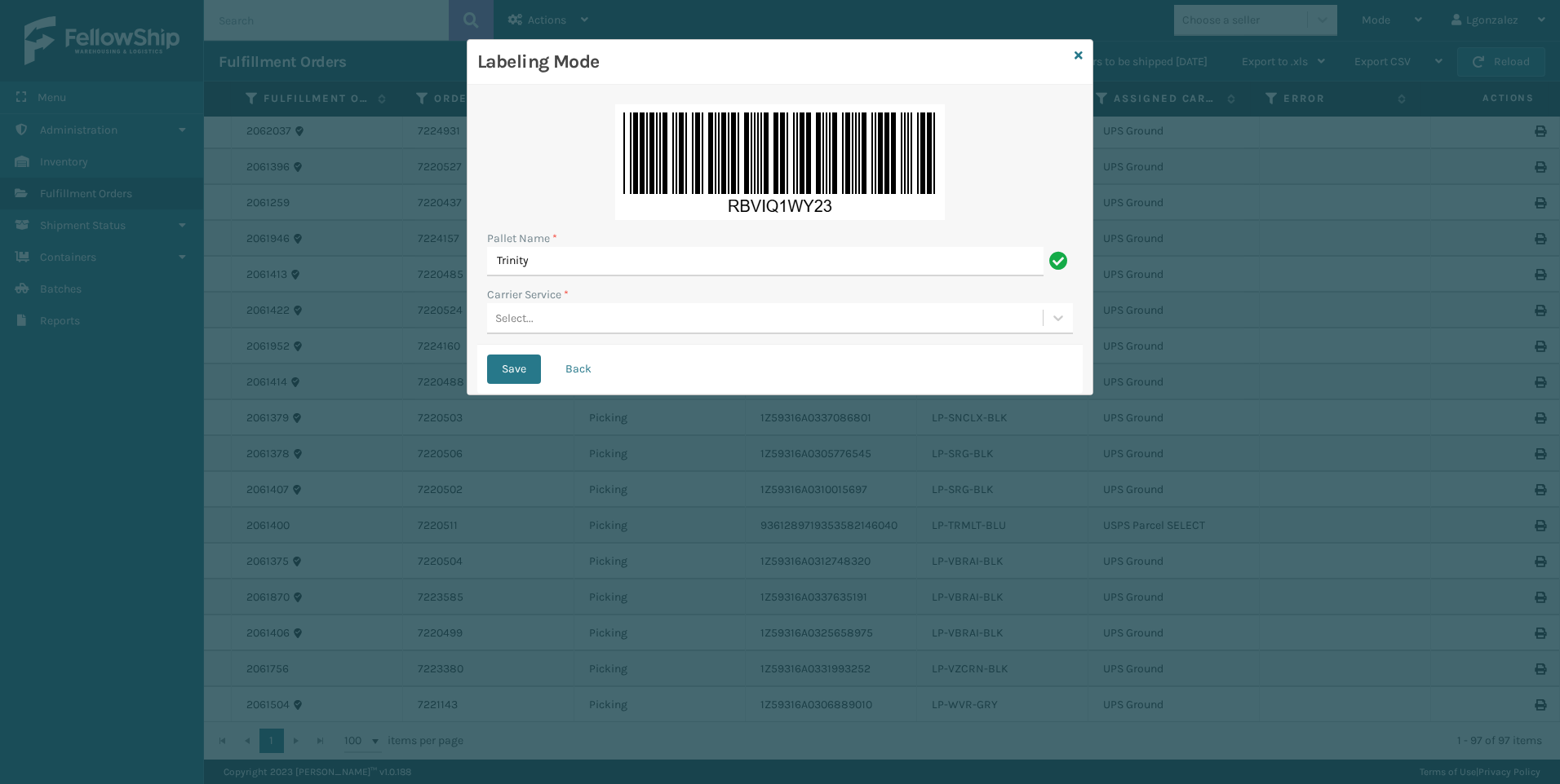
click at [551, 323] on div "Select..." at bounding box center [765, 318] width 555 height 27
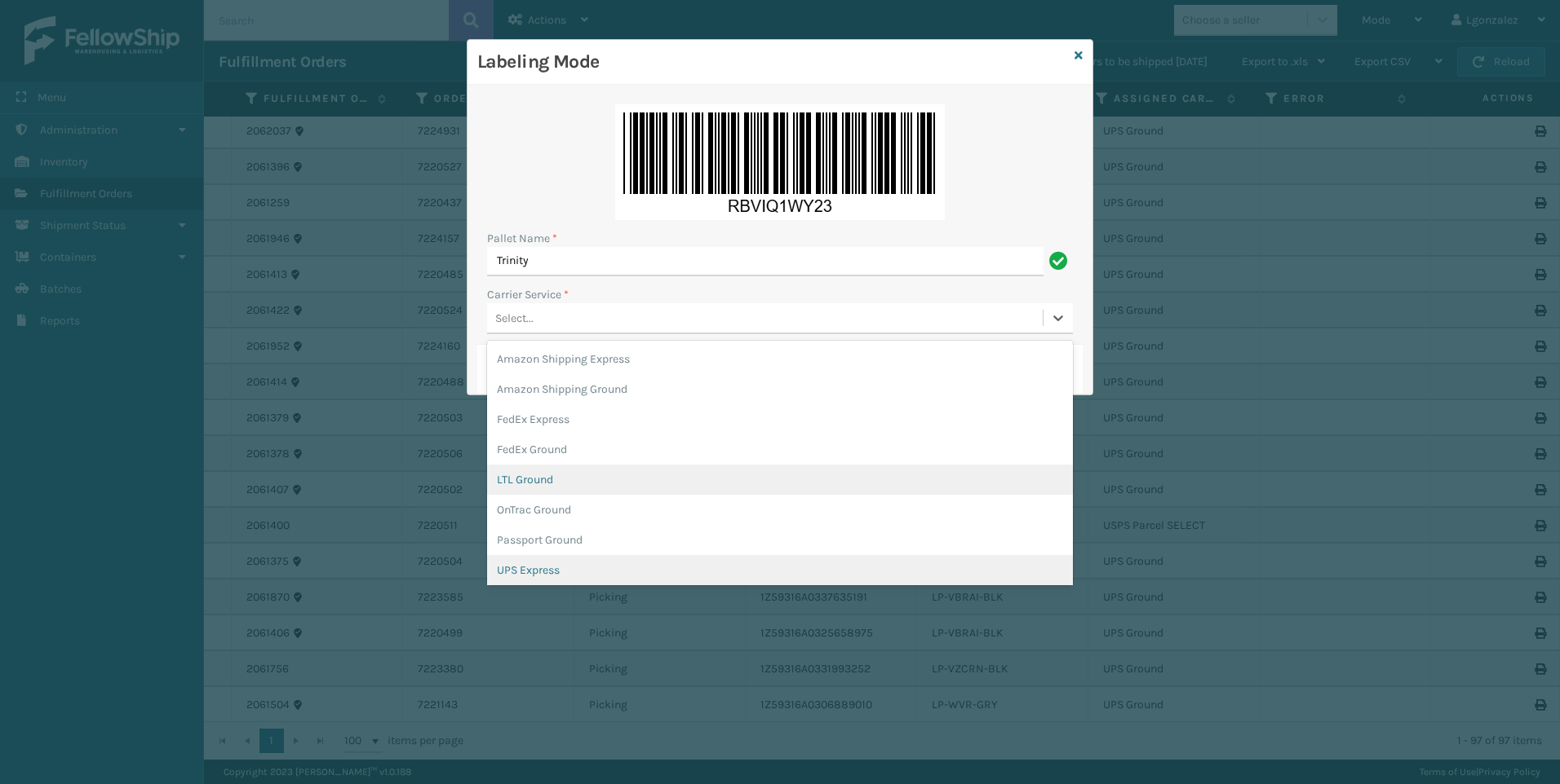
scroll to position [94, 0]
click at [542, 576] on div "USPS Ground" at bounding box center [780, 567] width 586 height 30
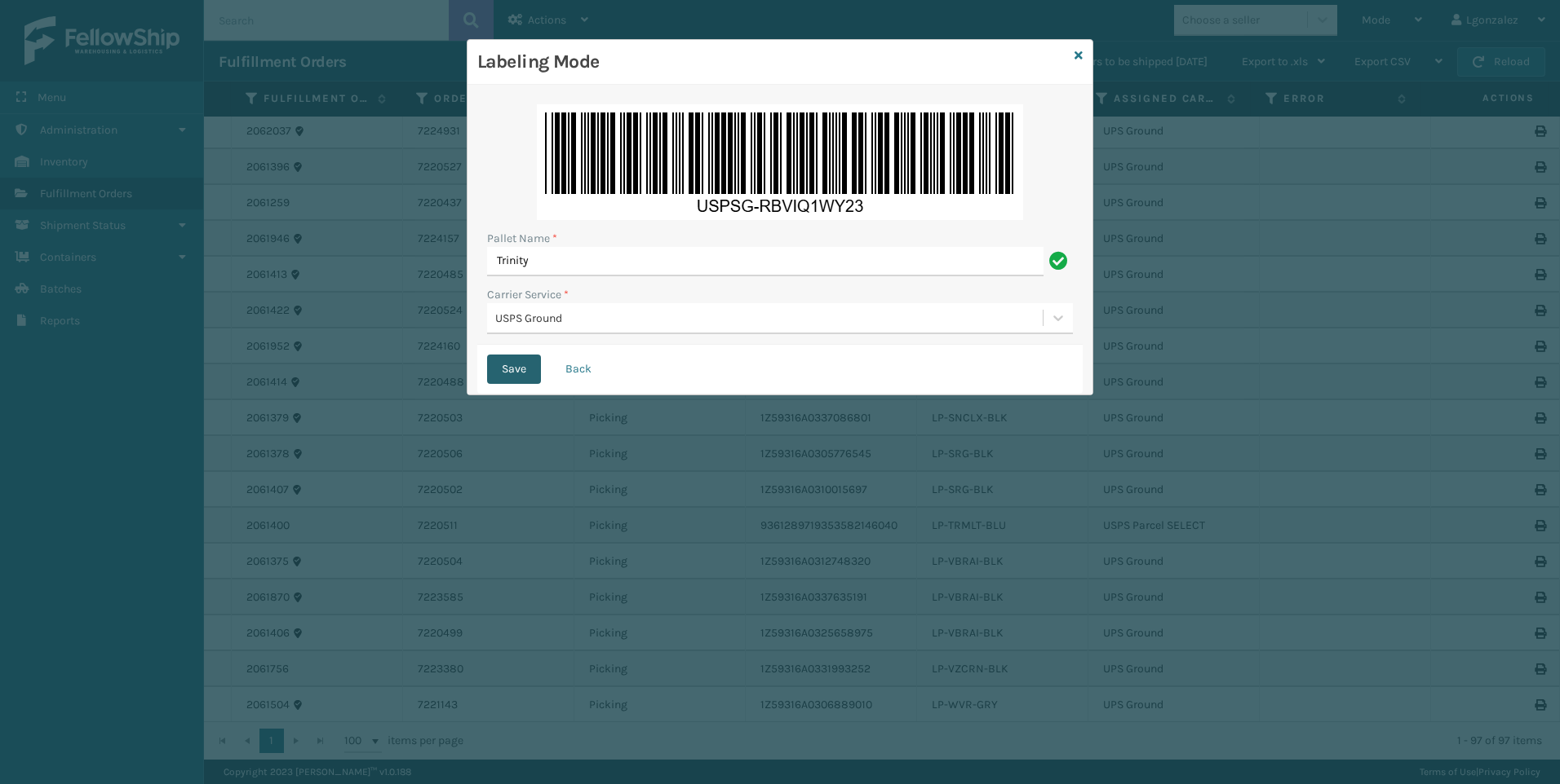
click at [517, 371] on button "Save" at bounding box center [514, 369] width 54 height 29
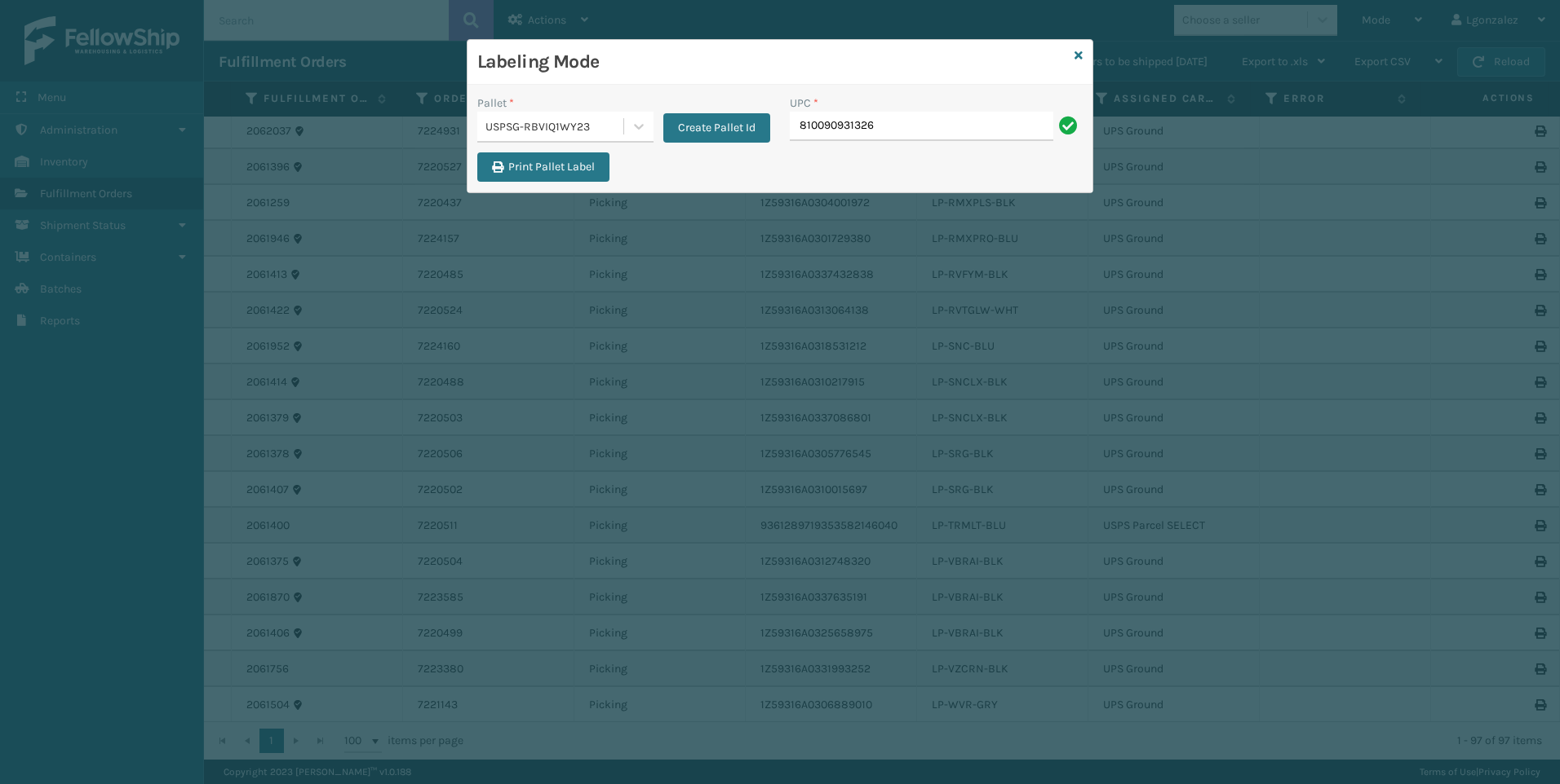
type input "810090931326"
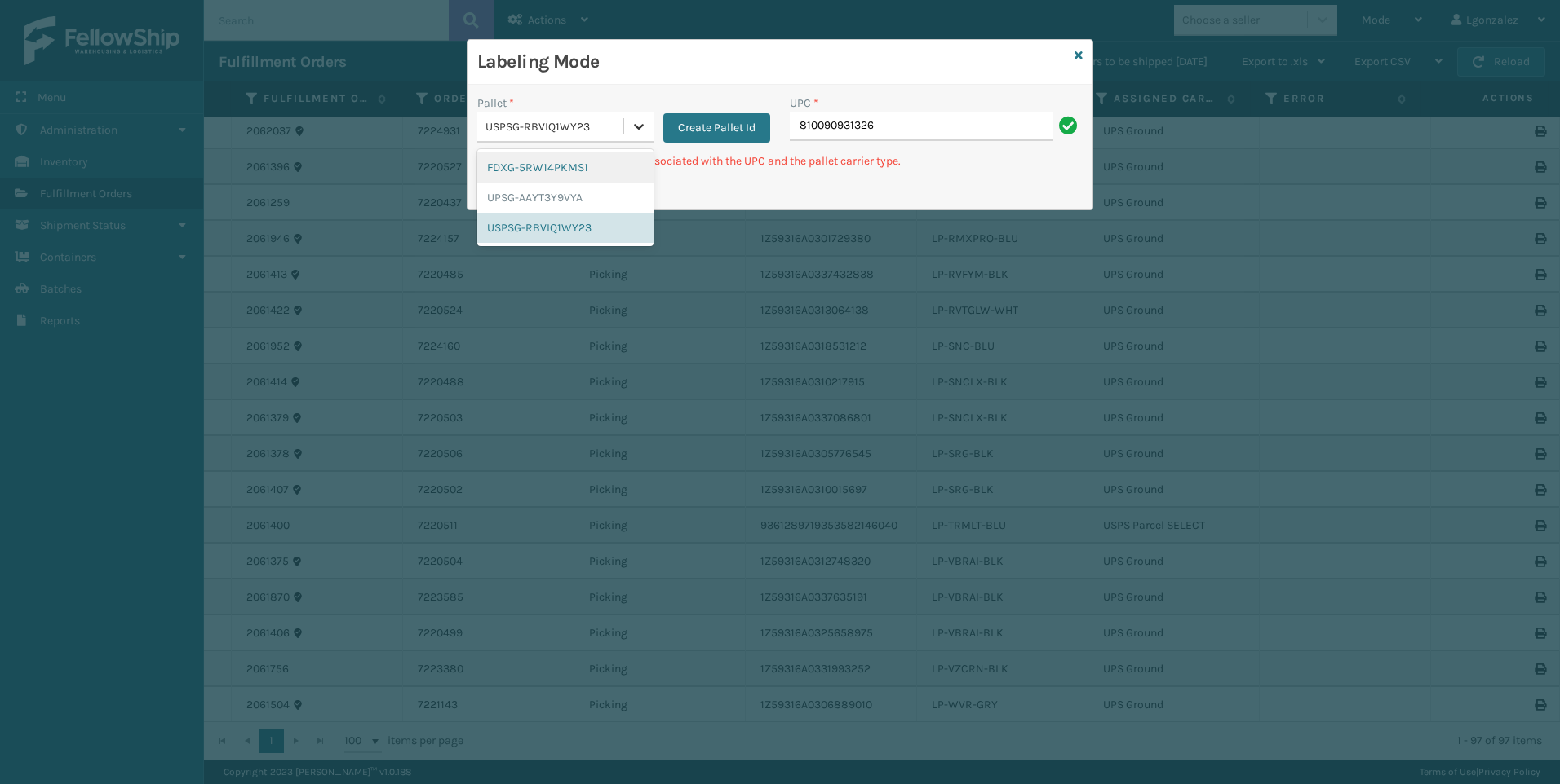
click at [646, 124] on icon at bounding box center [639, 127] width 16 height 16
click at [564, 198] on div "UPSG-AAYT3Y9VYA" at bounding box center [565, 197] width 176 height 30
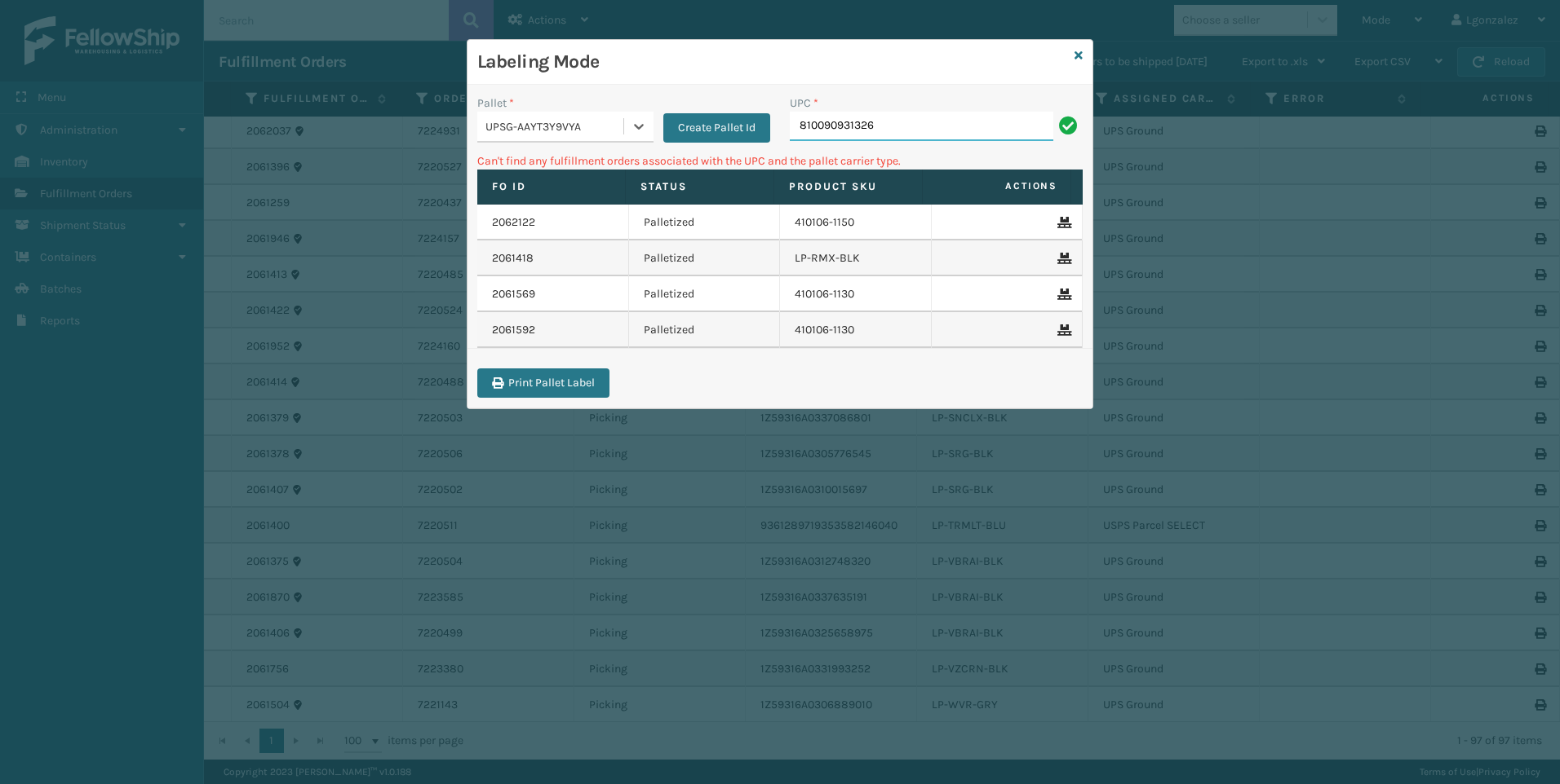
click at [896, 114] on input "810090931326" at bounding box center [921, 126] width 263 height 29
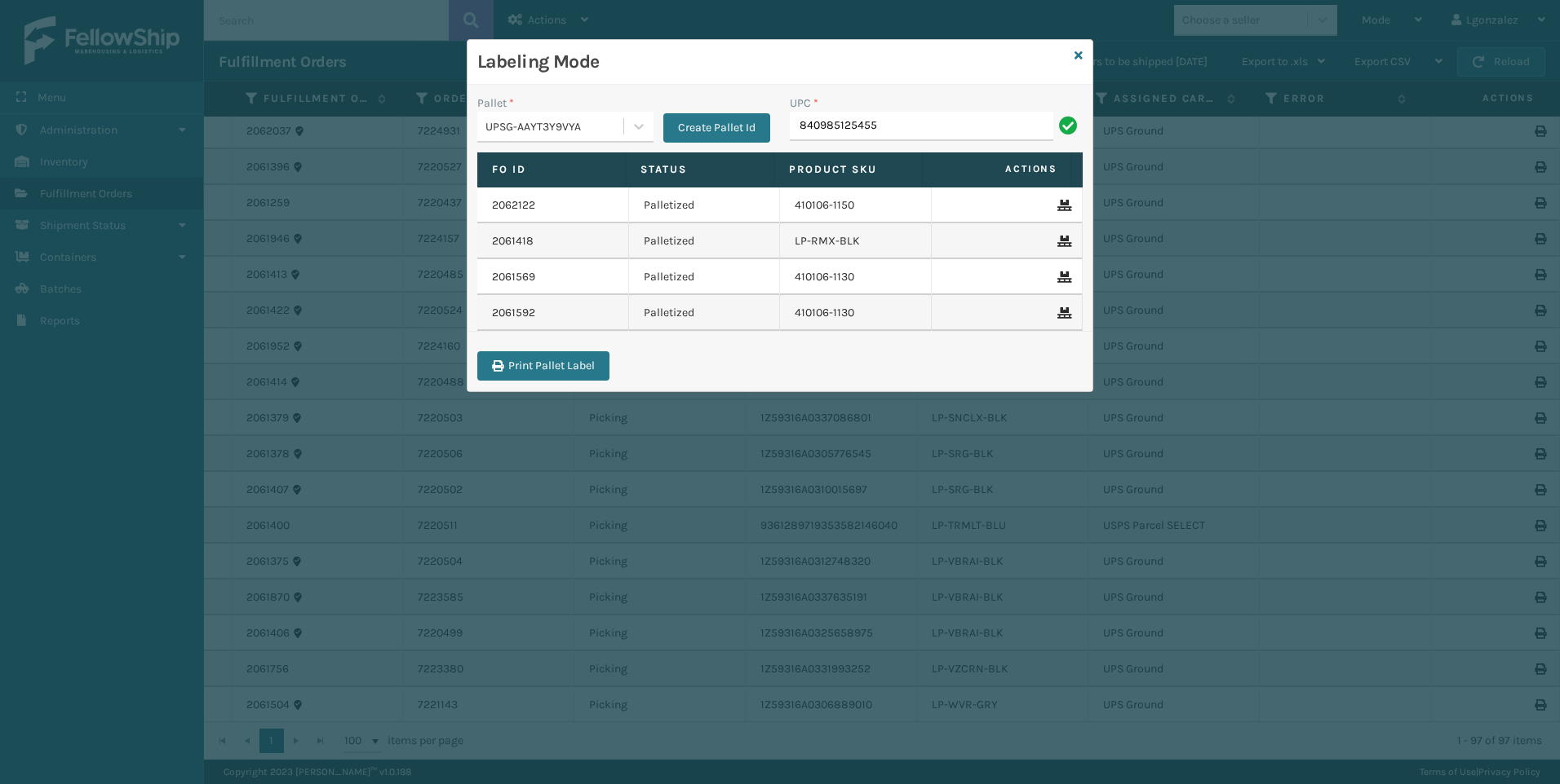
type input "840985125455"
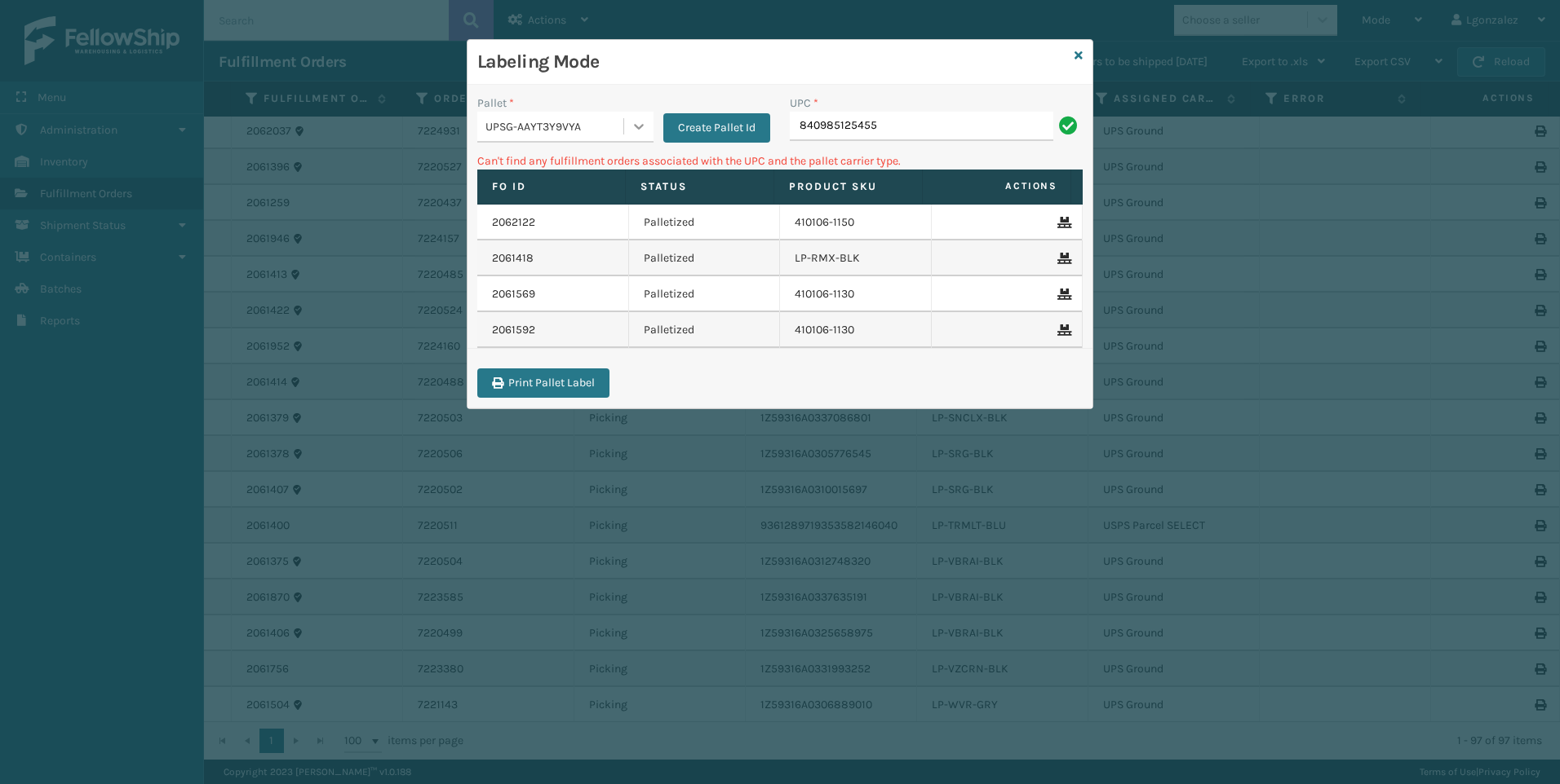
click at [646, 120] on icon at bounding box center [639, 127] width 16 height 16
click at [588, 168] on div "FDXG-5RW14PKMS1" at bounding box center [565, 167] width 176 height 30
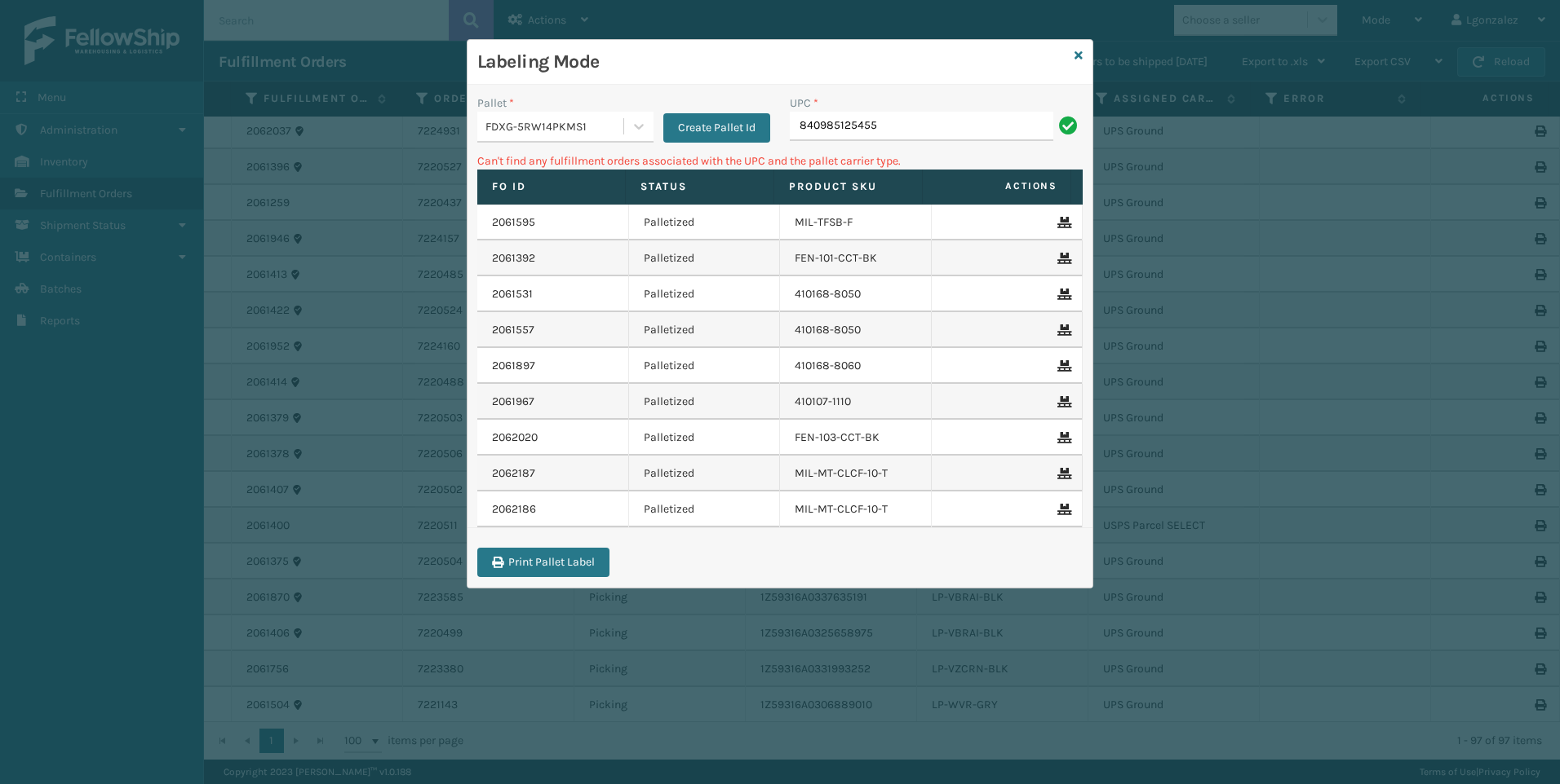
click at [944, 141] on div "UPC * 840985125455" at bounding box center [936, 124] width 312 height 58
click at [937, 127] on input "840985125455" at bounding box center [921, 126] width 263 height 29
click at [632, 131] on icon at bounding box center [639, 127] width 16 height 16
click at [583, 197] on div "UPSG-AAYT3Y9VYA" at bounding box center [565, 197] width 176 height 30
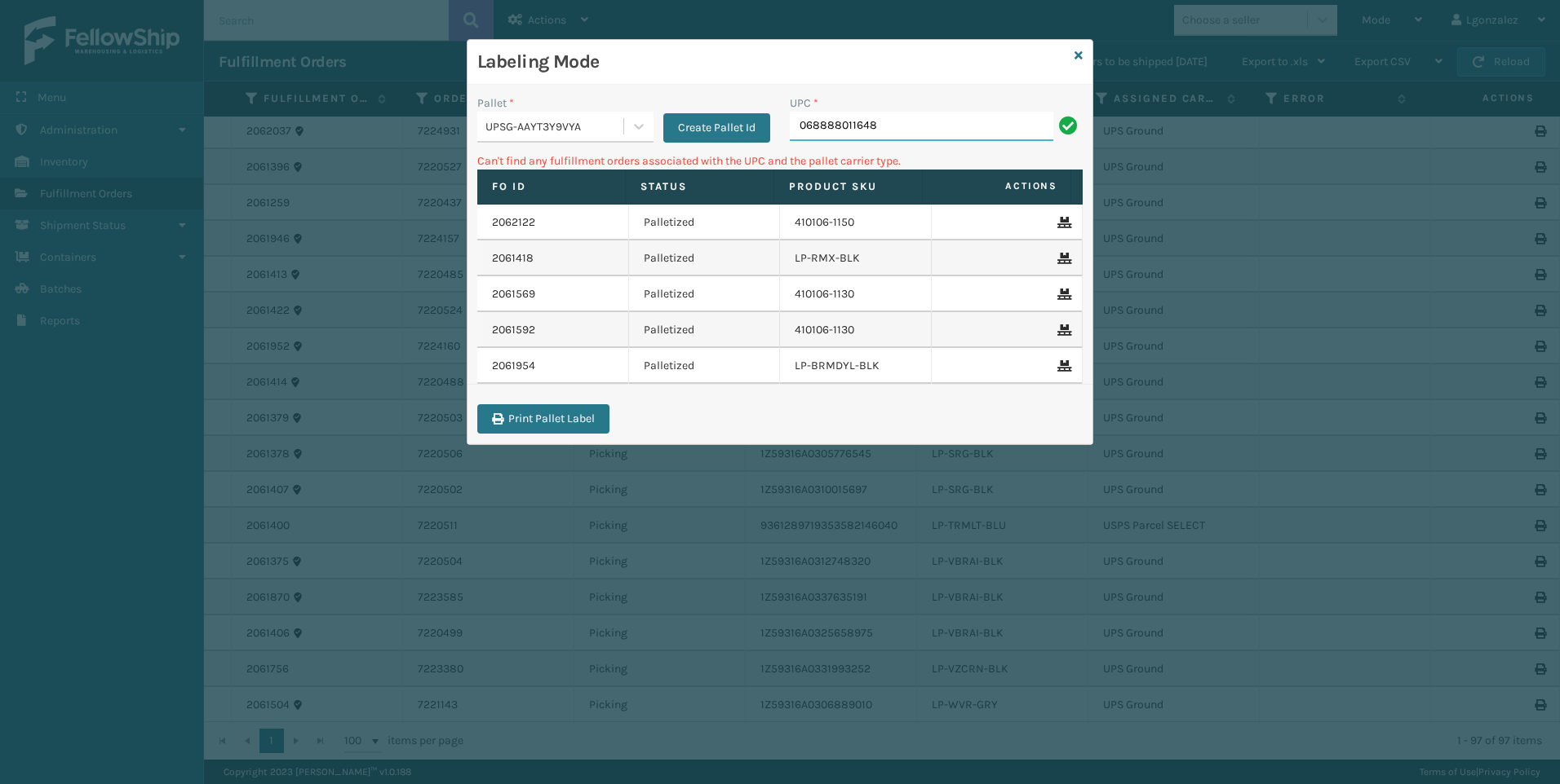
click at [914, 132] on input "068888011648" at bounding box center [921, 126] width 263 height 29
click at [1082, 54] on div "Labeling Mode Pallet * UPSG-AAYT3Y9VYA Create Pallet Id UPC * 068888011648 Can'…" at bounding box center [780, 242] width 627 height 406
click at [1081, 54] on icon at bounding box center [1079, 55] width 8 height 11
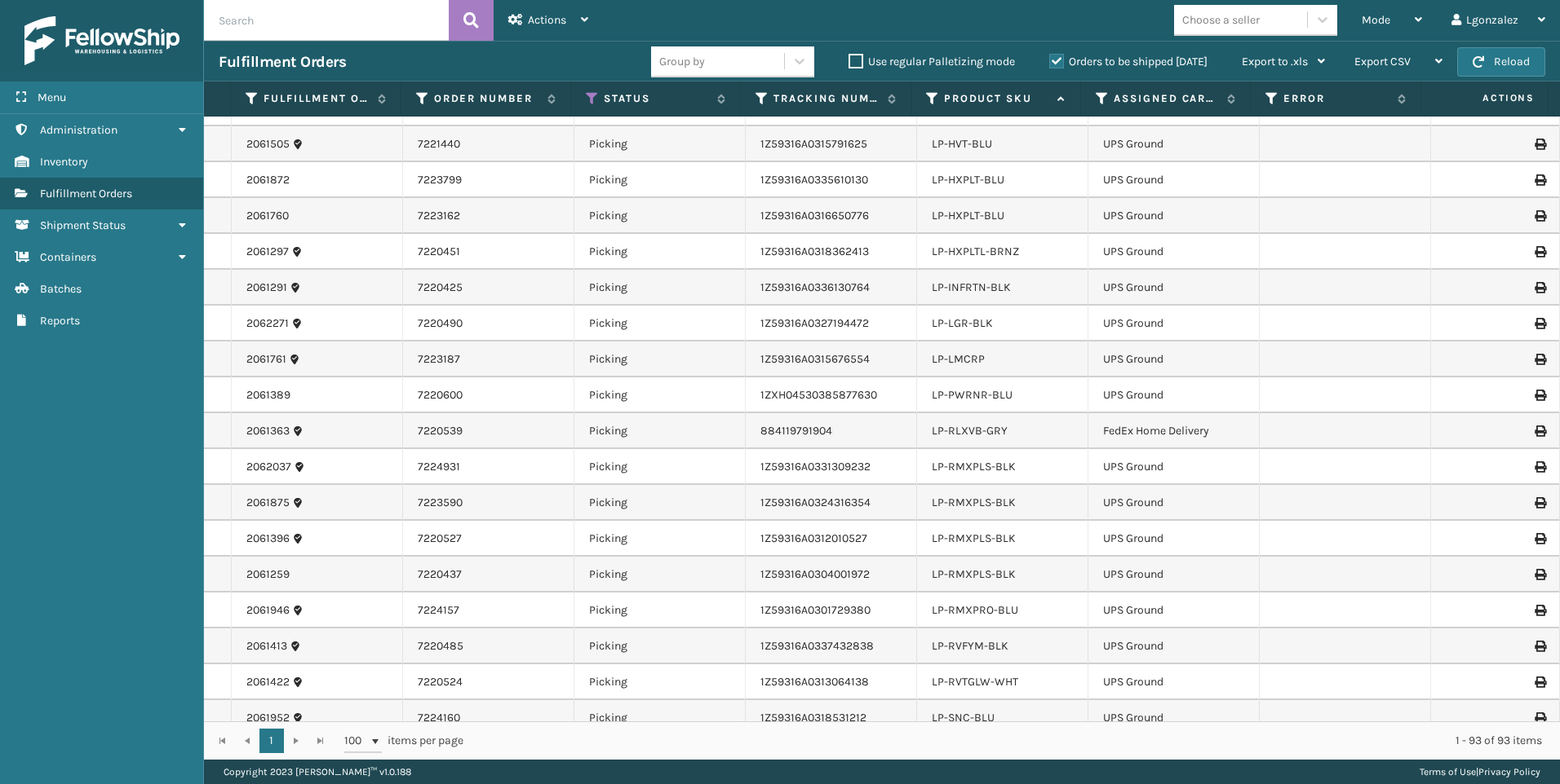
scroll to position [1060, 0]
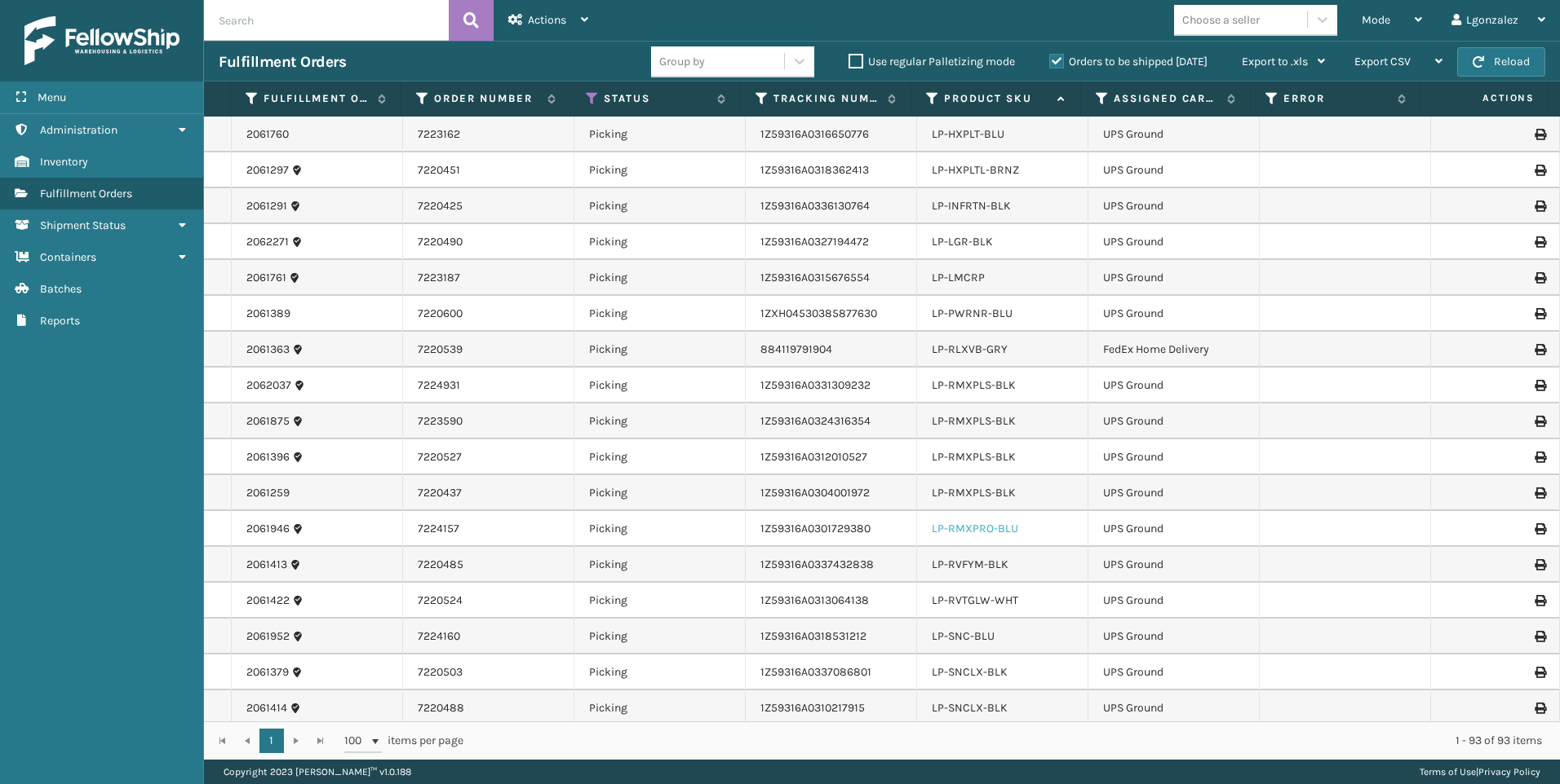
click at [986, 532] on link "LP-RMXPRO-BLU" at bounding box center [975, 529] width 87 height 14
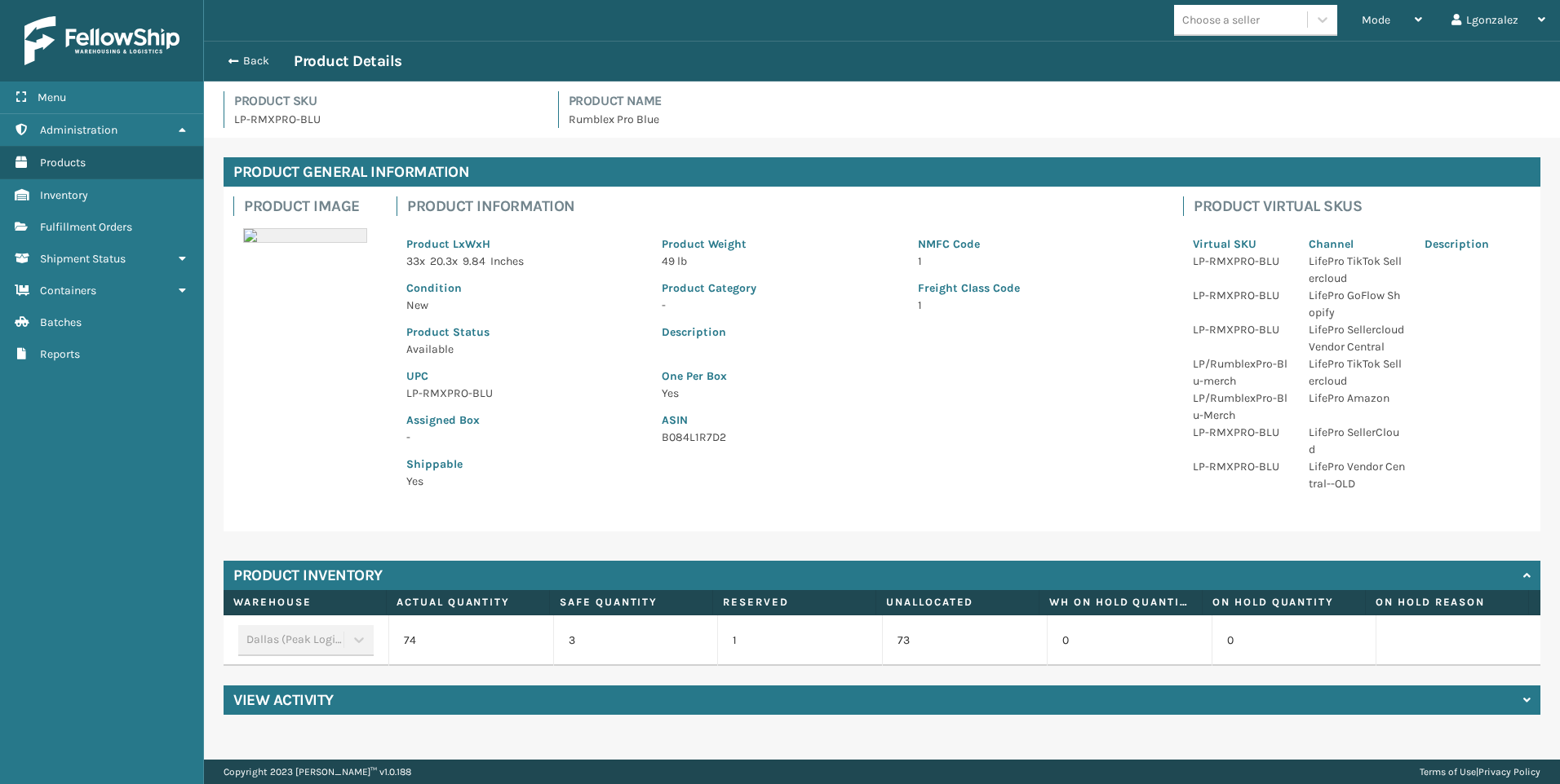
click at [444, 389] on p "LP-RMXPRO-BLU" at bounding box center [524, 392] width 236 height 17
copy p "LP-RMXPRO-BLU"
click at [240, 61] on button "Back" at bounding box center [255, 61] width 75 height 15
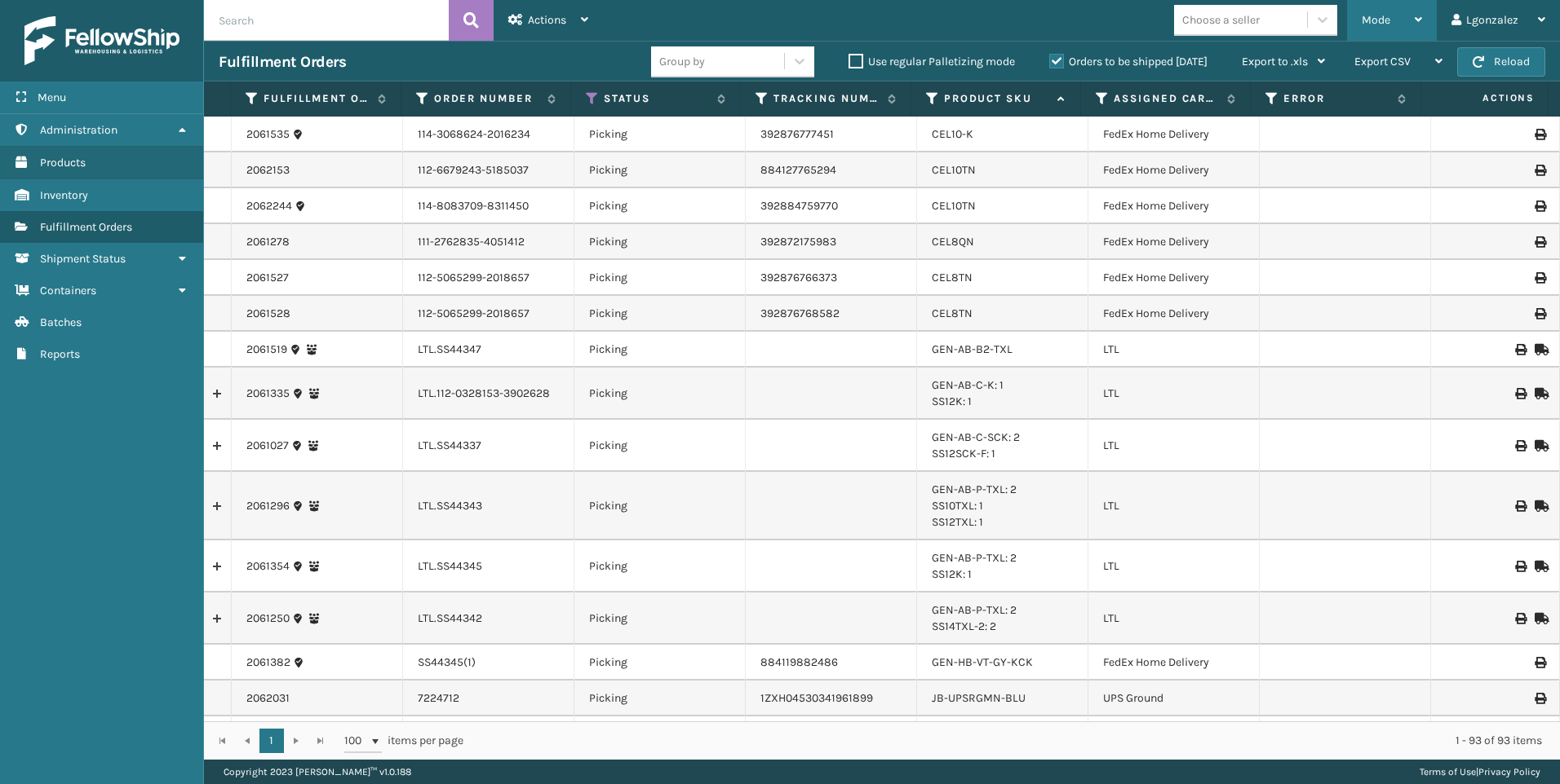
click at [1398, 14] on div "Mode" at bounding box center [1392, 20] width 61 height 41
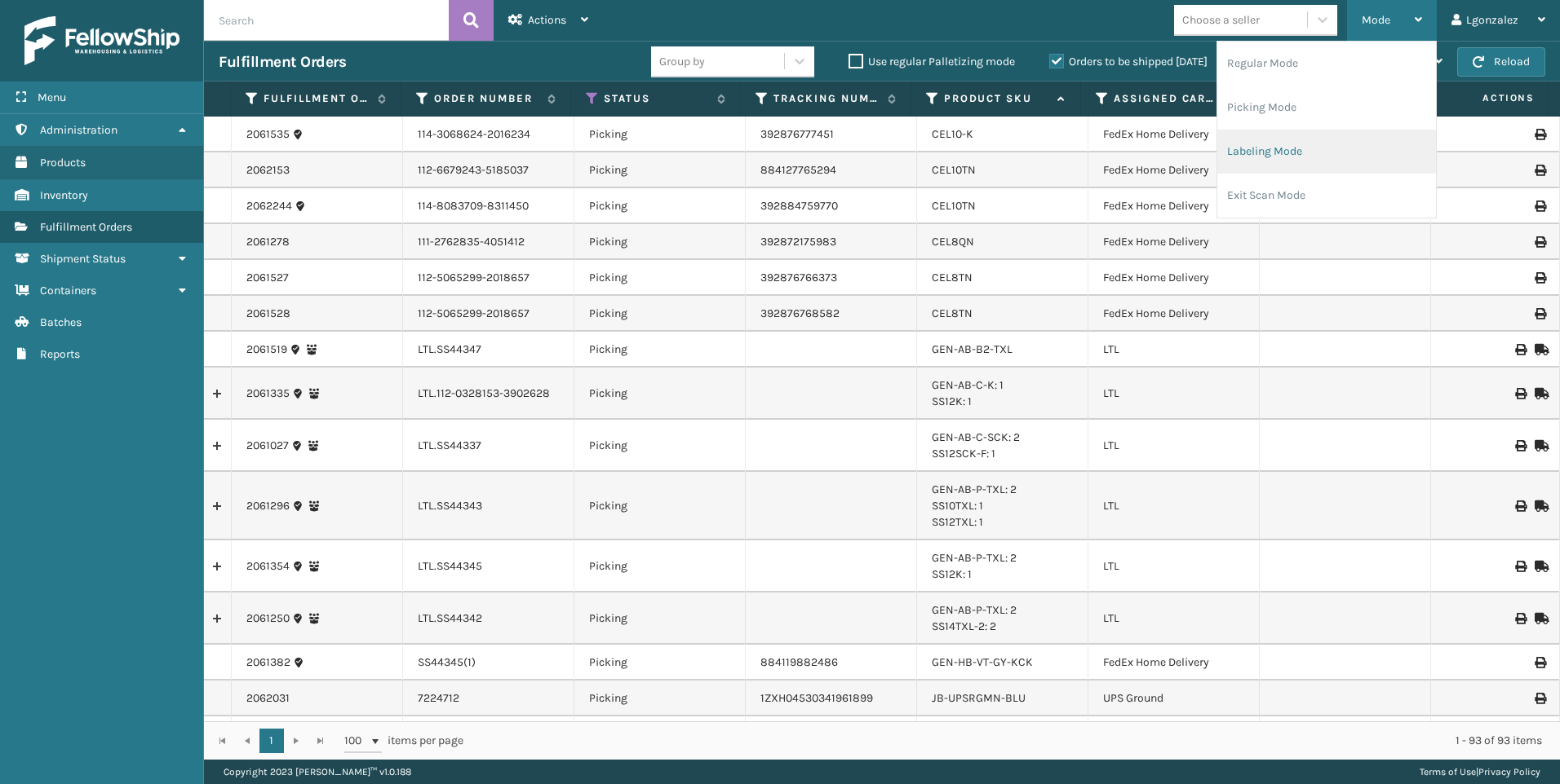
click at [1270, 159] on li "Labeling Mode" at bounding box center [1326, 151] width 218 height 44
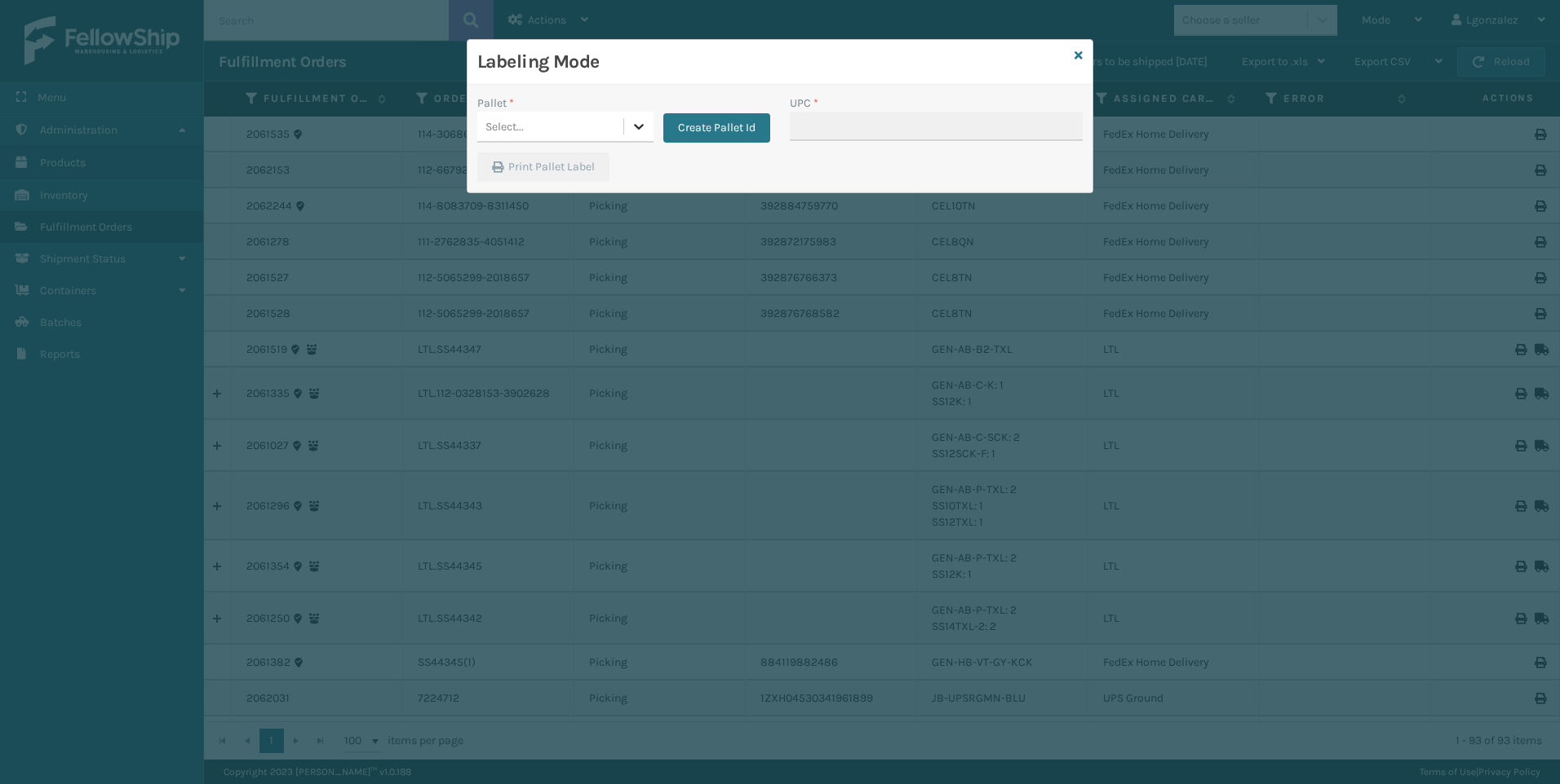
click at [631, 126] on div at bounding box center [638, 126] width 29 height 29
click at [596, 199] on div "UPSG-AAYT3Y9VYA" at bounding box center [565, 197] width 176 height 30
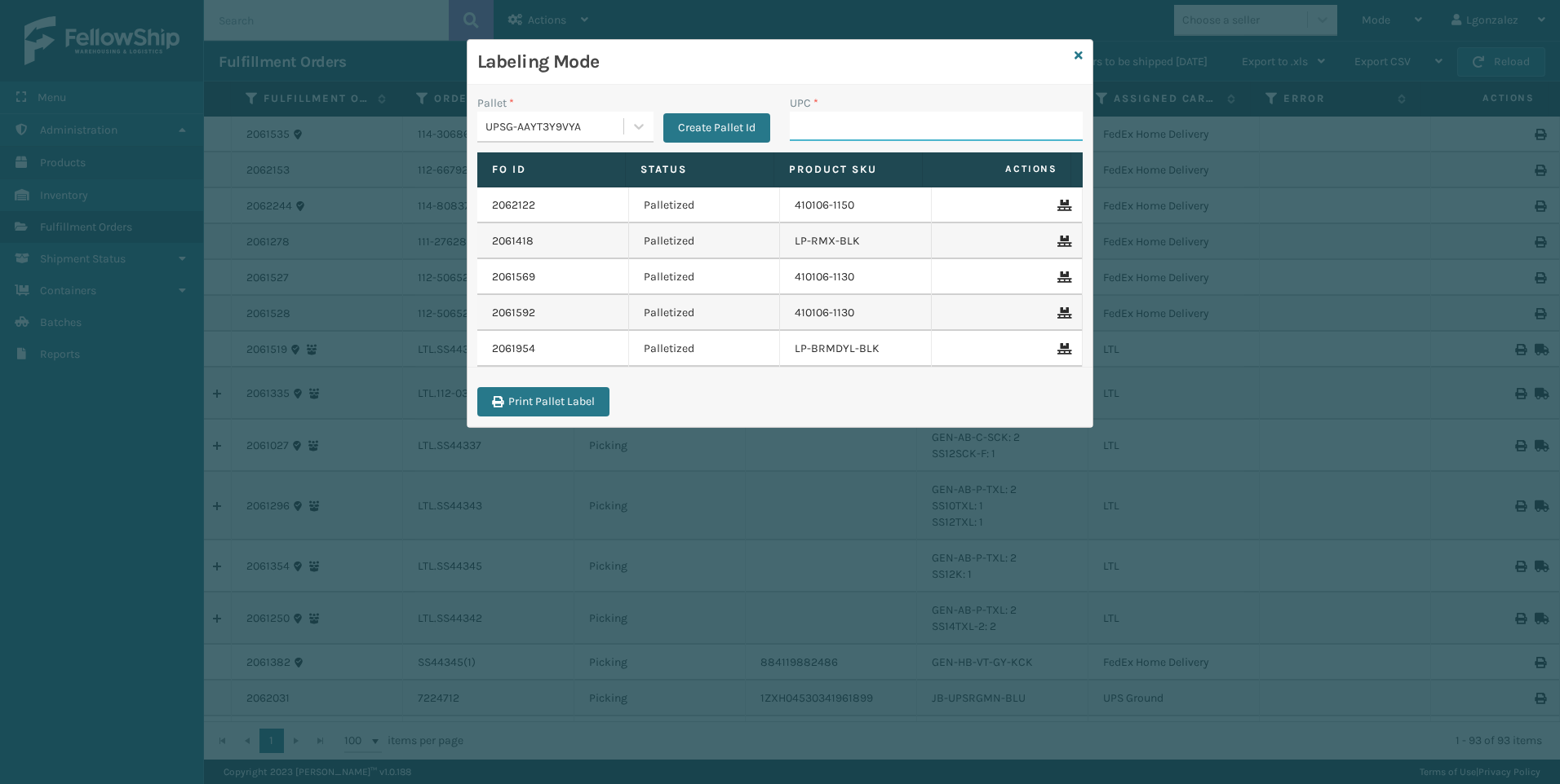
click at [864, 128] on input "UPC *" at bounding box center [936, 126] width 293 height 29
paste input "LP-RMXPRO-BLU"
type input "LP-RMXPRO-BLU"
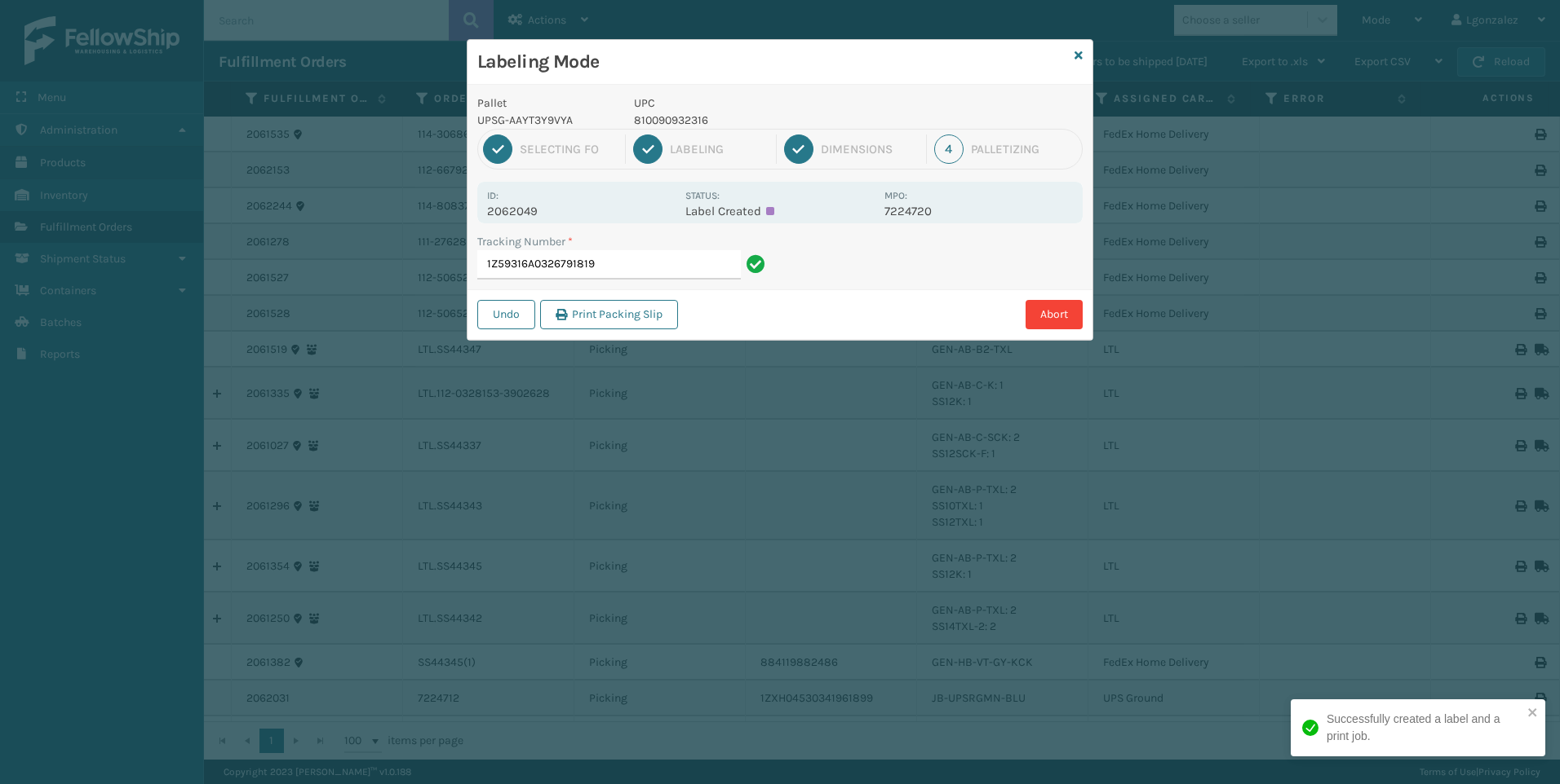
click at [647, 123] on p "810090932316" at bounding box center [754, 120] width 240 height 17
copy p "810090932316"
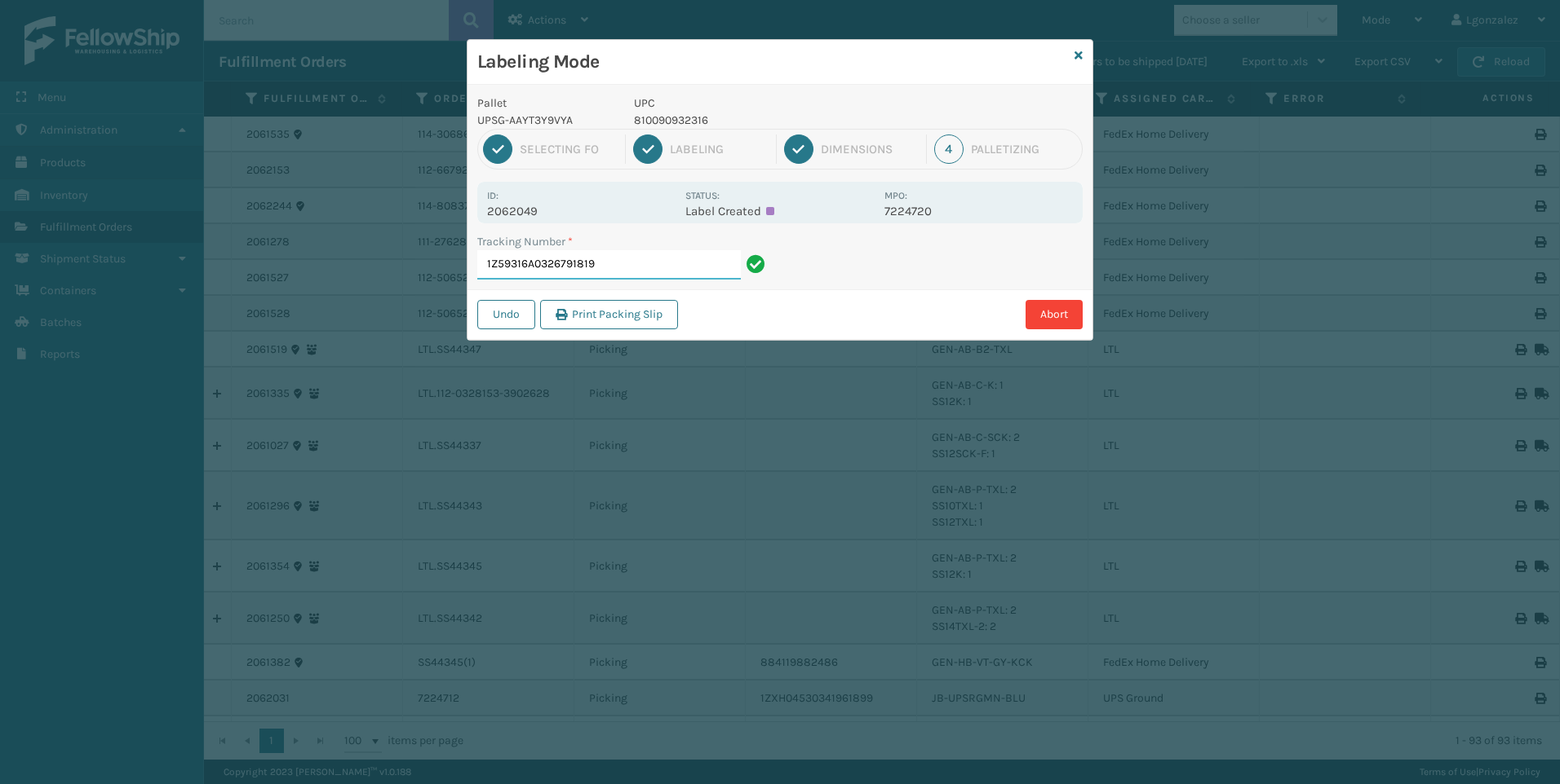
click at [620, 262] on input "1Z59316A0326791819" at bounding box center [609, 264] width 263 height 29
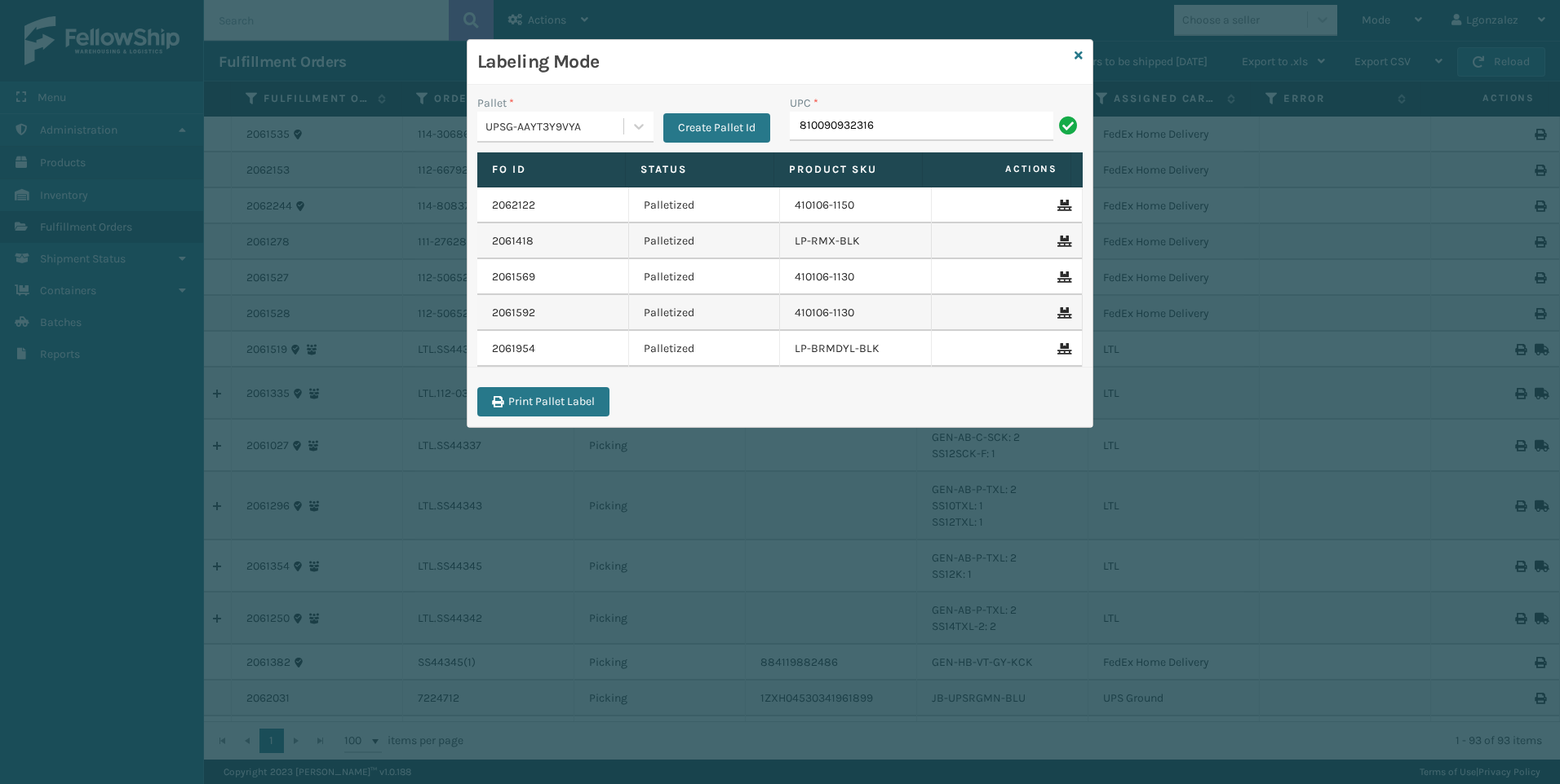
type input "810090932316"
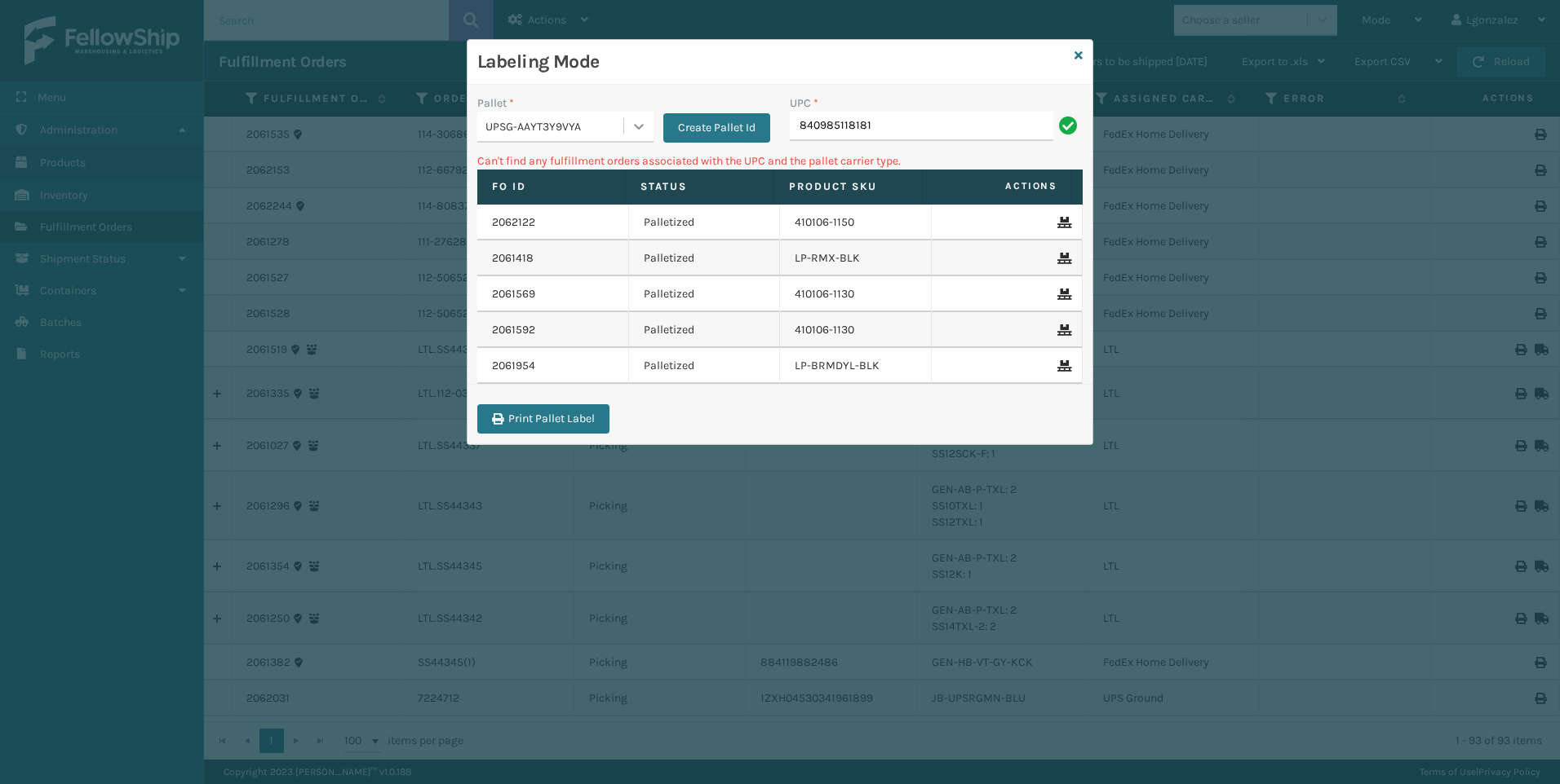
click at [640, 124] on icon at bounding box center [639, 127] width 16 height 16
click at [587, 164] on div "FDXG-5RW14PKMS1" at bounding box center [565, 167] width 176 height 30
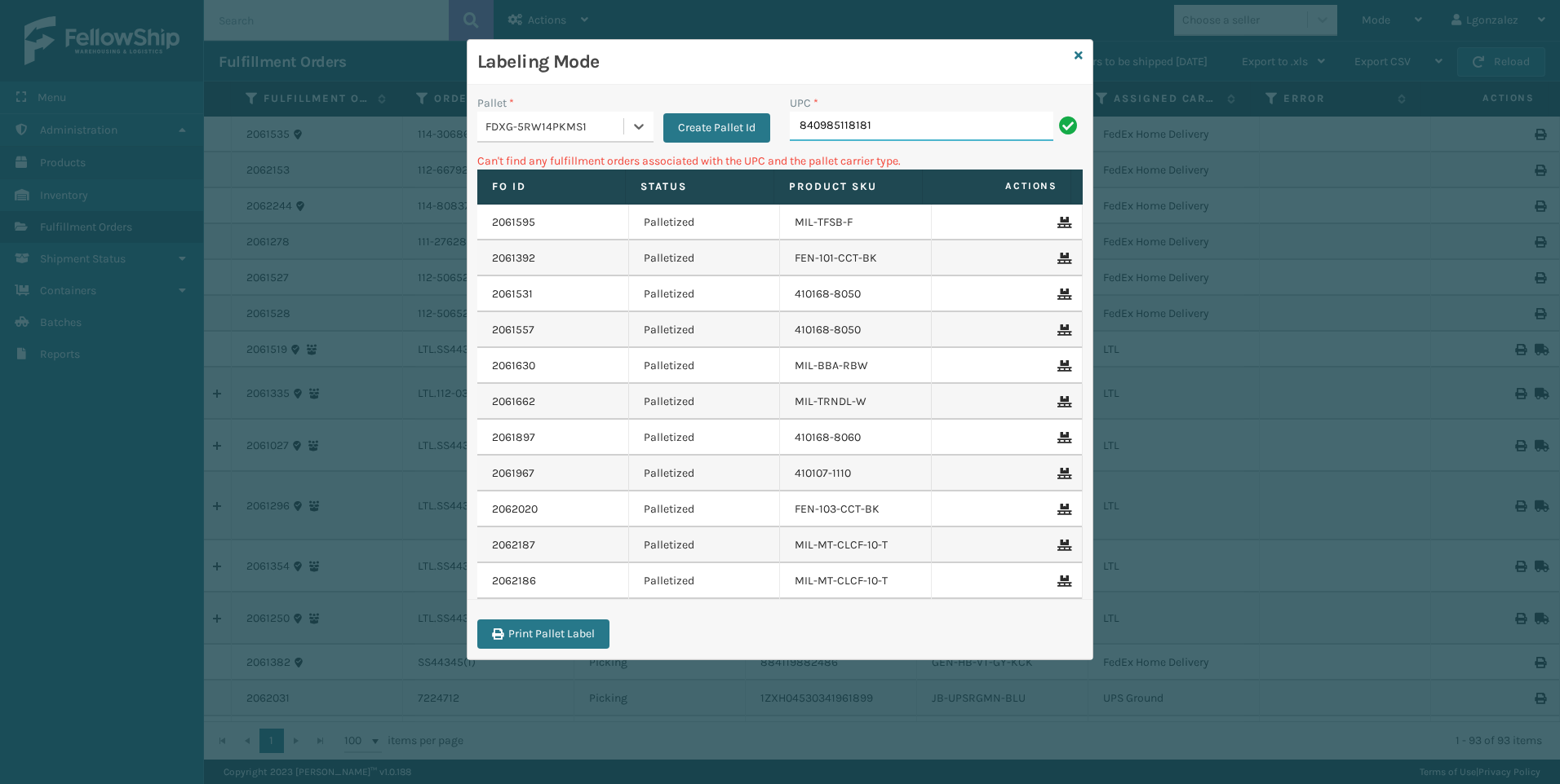
click at [902, 136] on input "840985118181" at bounding box center [921, 126] width 263 height 29
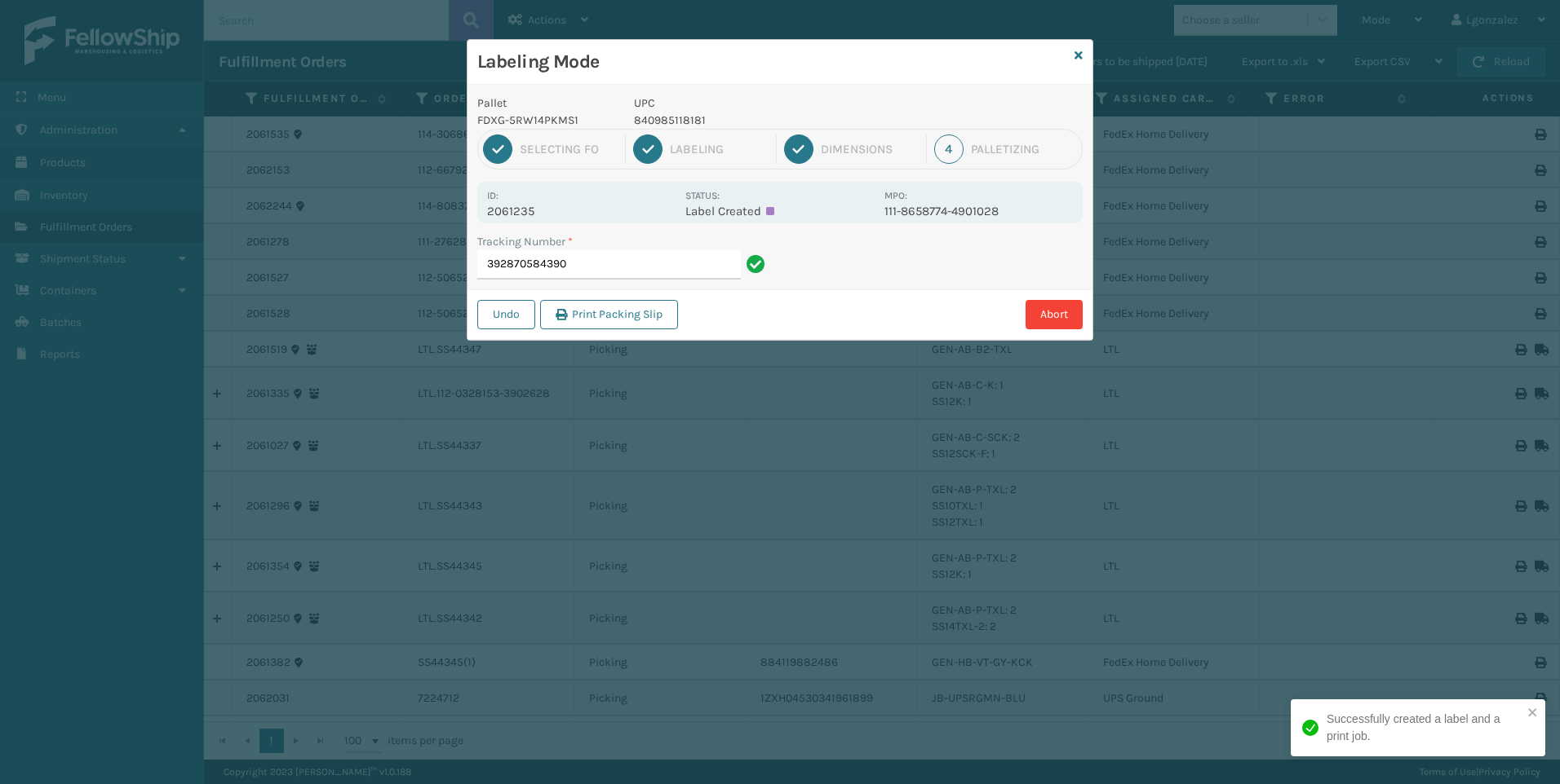
click at [690, 120] on p "840985118181" at bounding box center [754, 120] width 240 height 17
click at [690, 119] on p "840985118181" at bounding box center [754, 120] width 240 height 17
copy p "840985118181"
click at [674, 265] on input "392870584390" at bounding box center [609, 264] width 263 height 29
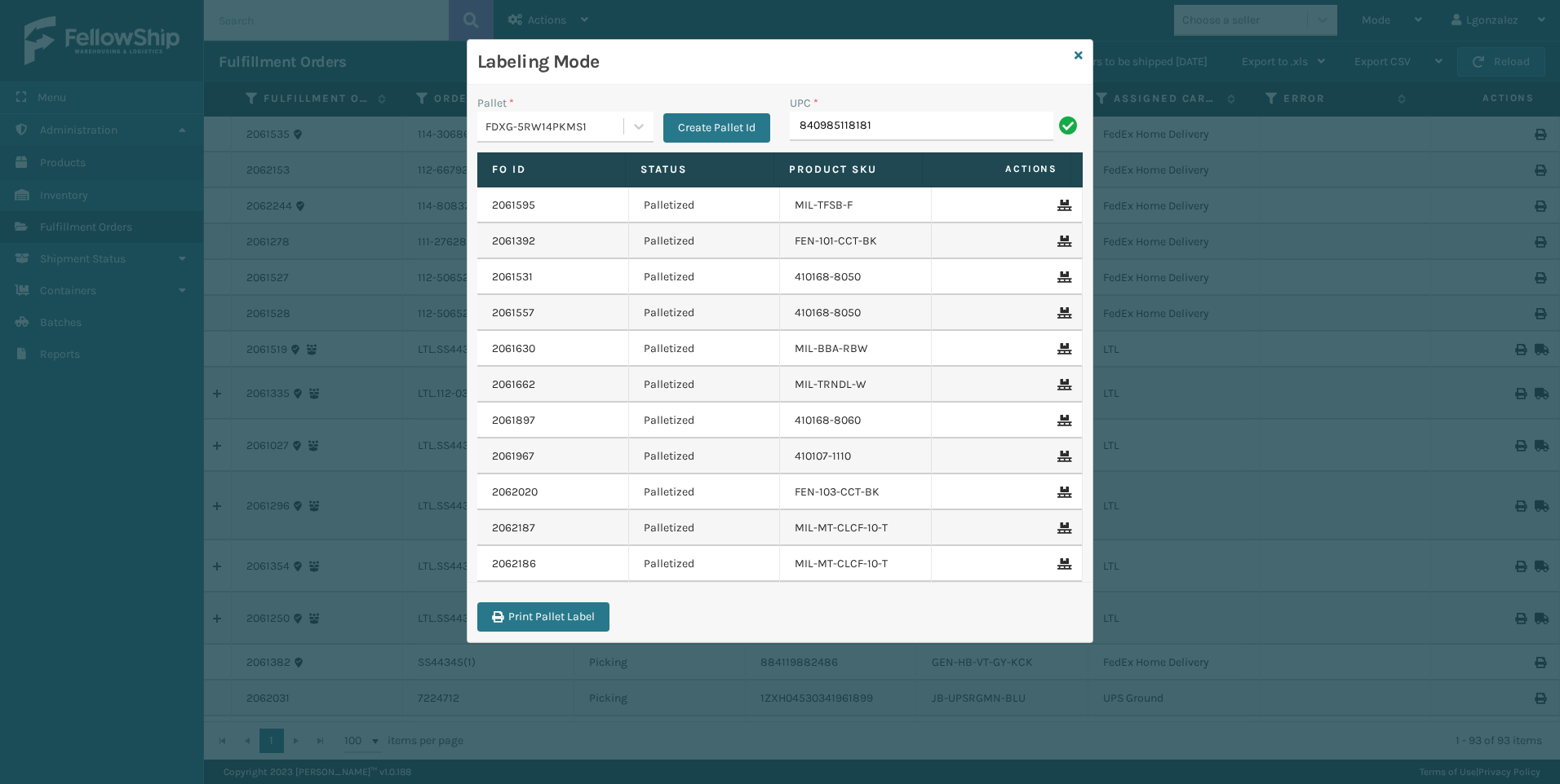
type input "840985118181"
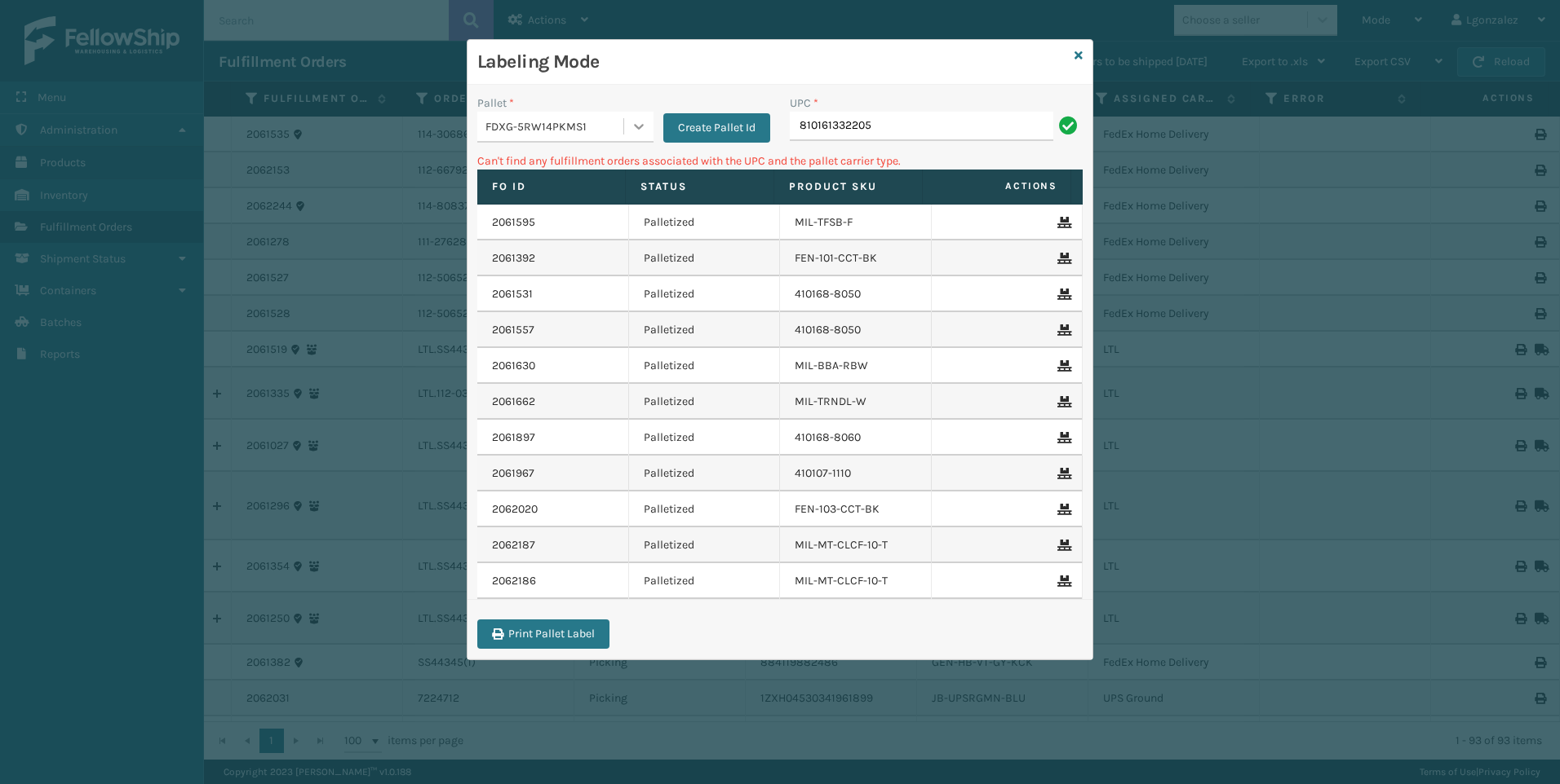
click at [636, 127] on icon at bounding box center [639, 127] width 10 height 6
click at [560, 201] on div "UPSG-AAYT3Y9VYA" at bounding box center [565, 197] width 176 height 30
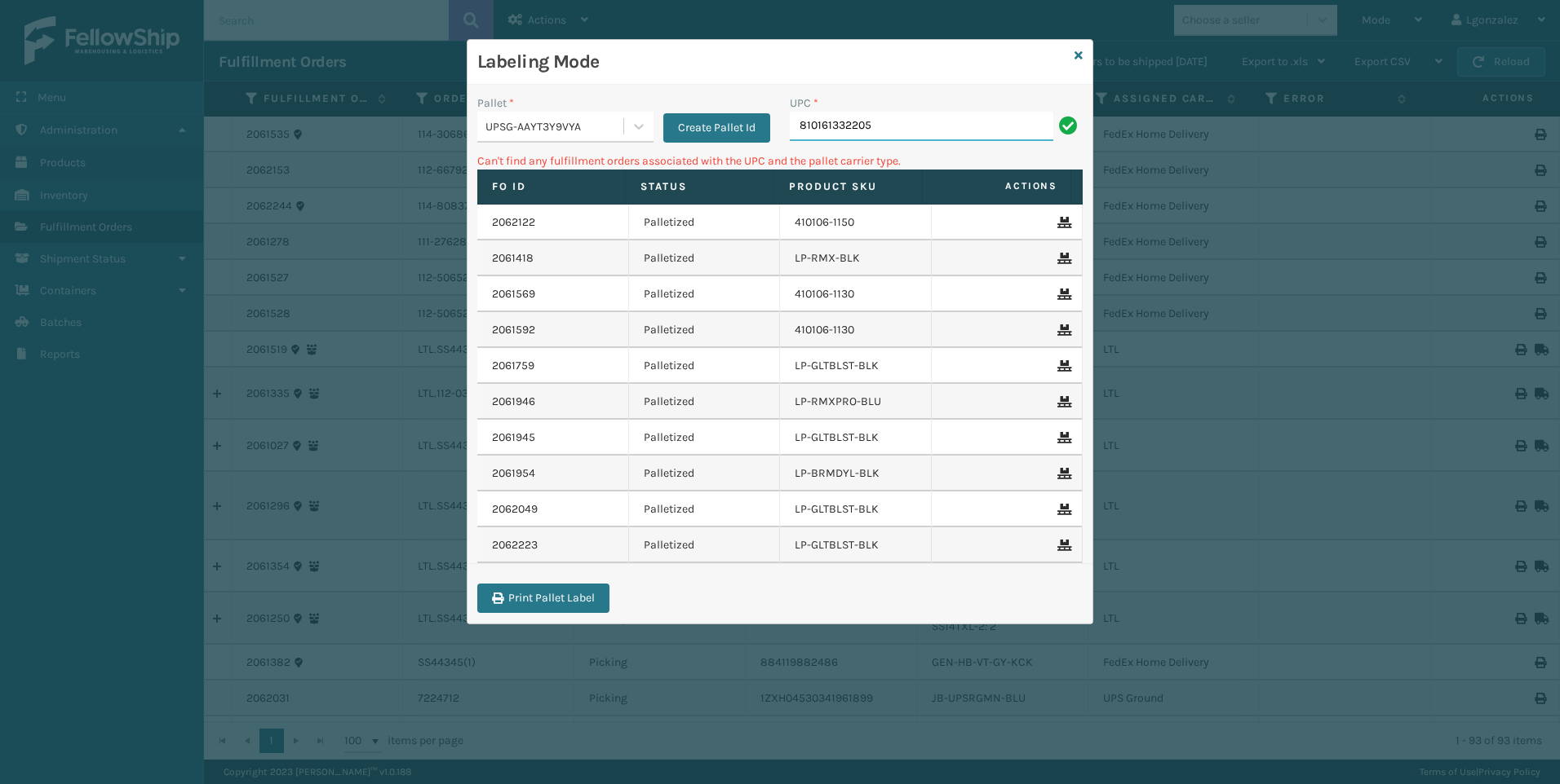
click at [911, 121] on input "810161332205" at bounding box center [921, 126] width 263 height 29
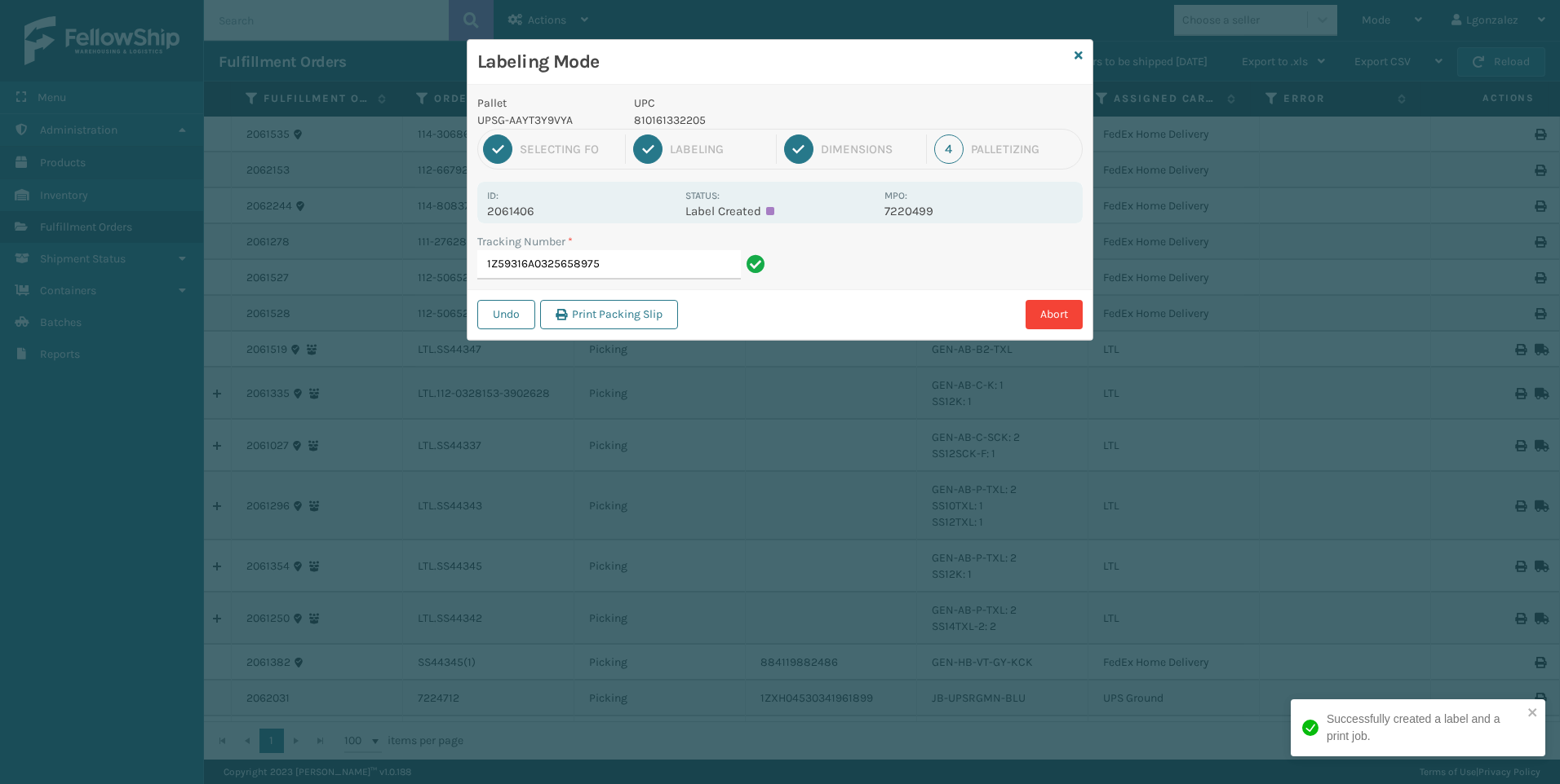
click at [674, 121] on p "810161332205" at bounding box center [754, 120] width 240 height 17
copy p "810161332205"
click at [656, 264] on input "1Z59316A0325658975" at bounding box center [609, 264] width 263 height 29
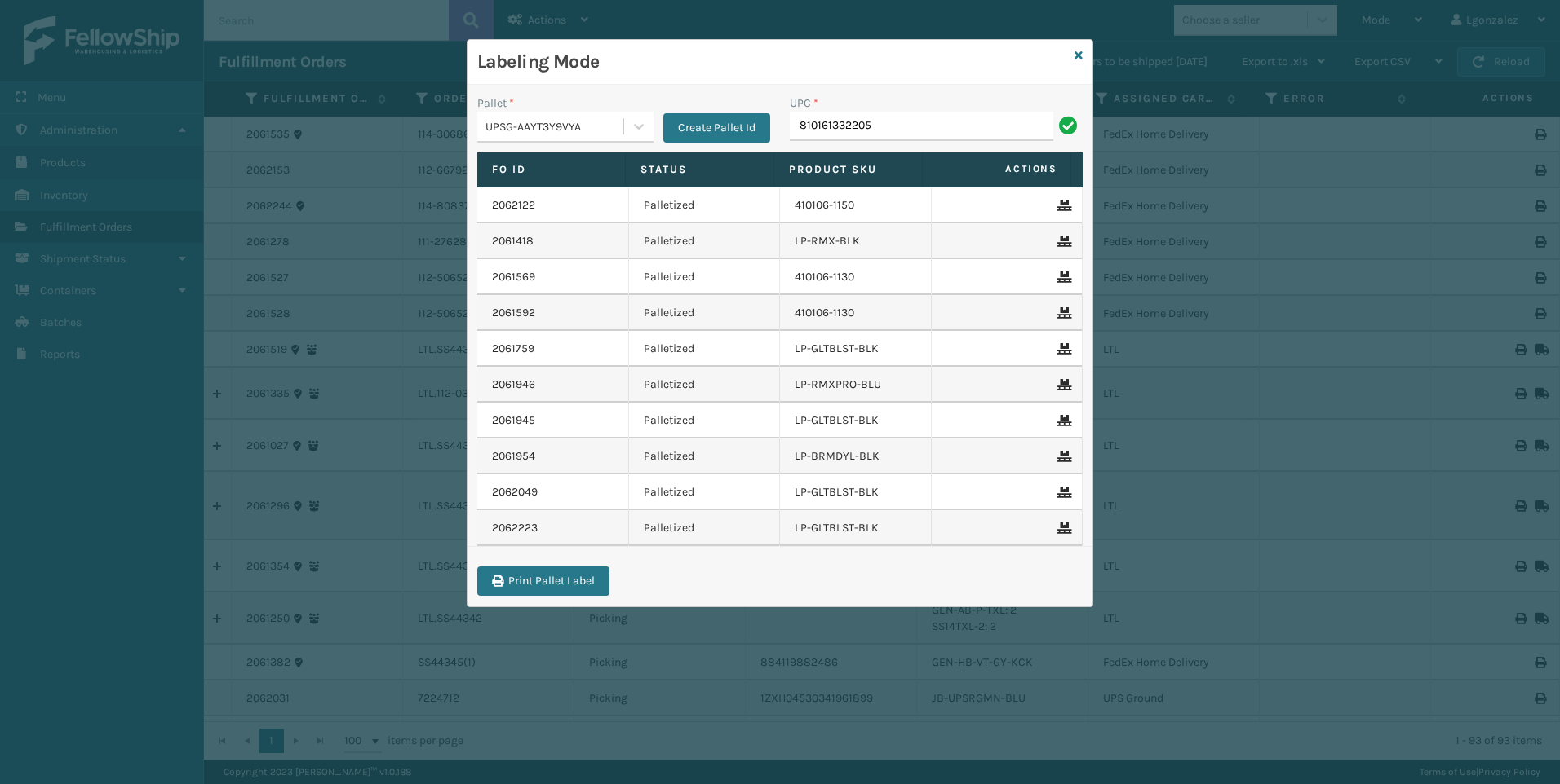
type input "810161332205"
type input "lp-rmxpls-blk"
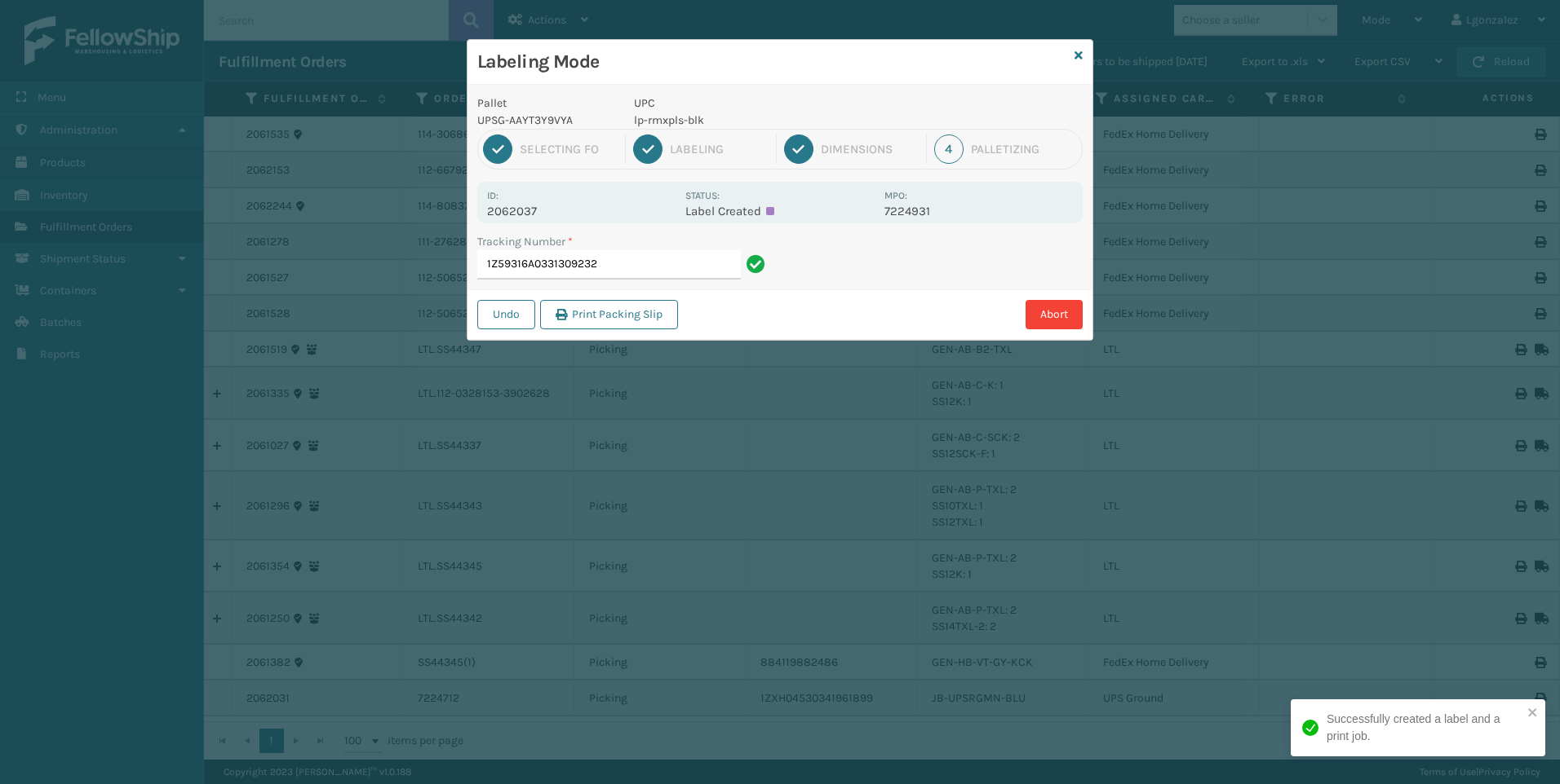
click at [658, 124] on p "lp-rmxpls-blk" at bounding box center [754, 120] width 240 height 17
drag, startPoint x: 658, startPoint y: 124, endPoint x: 652, endPoint y: 117, distance: 9.2
click at [652, 117] on p "lp-rmxpls-blk" at bounding box center [754, 120] width 240 height 17
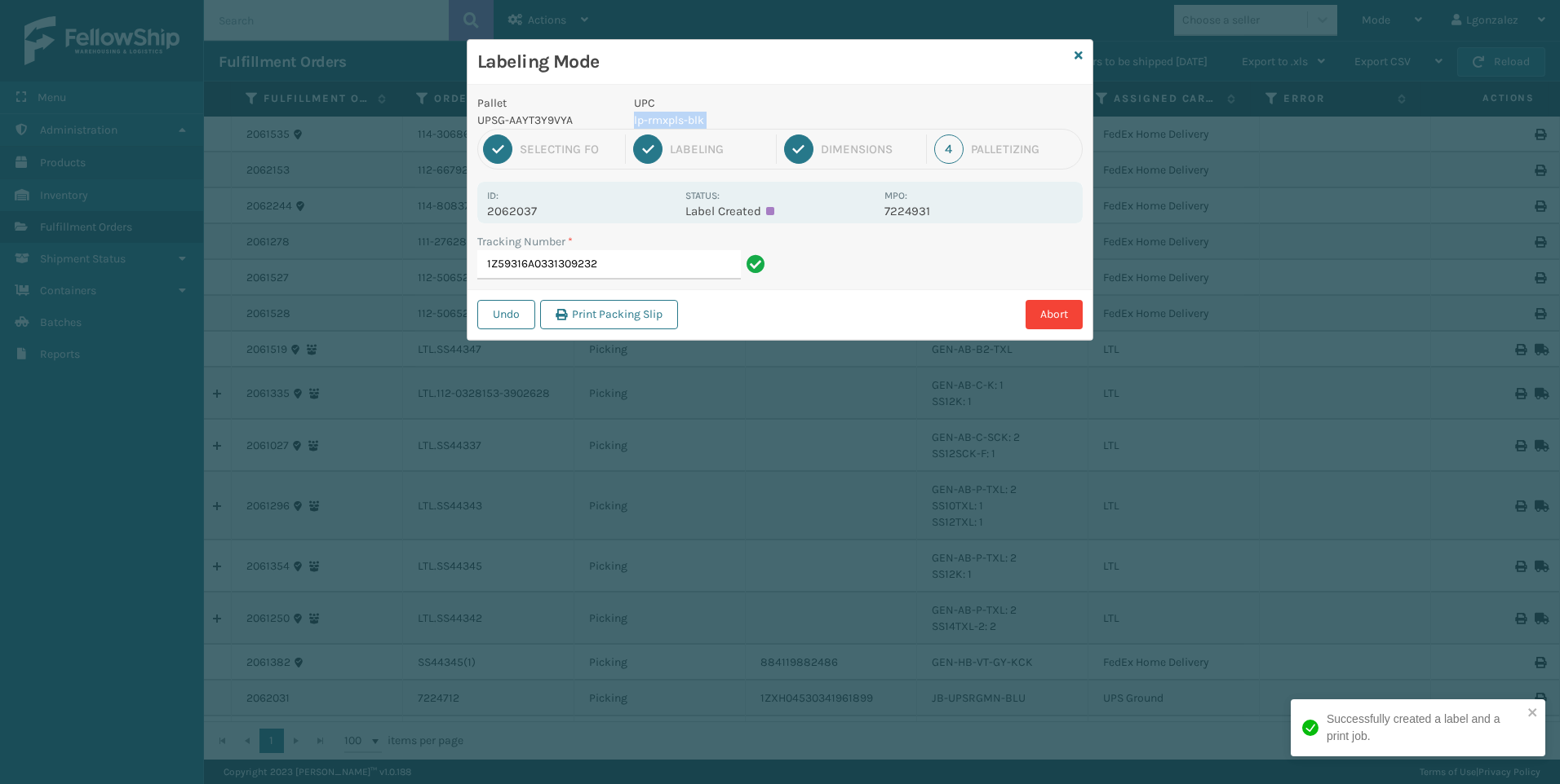
click at [652, 118] on p "lp-rmxpls-blk" at bounding box center [754, 120] width 240 height 17
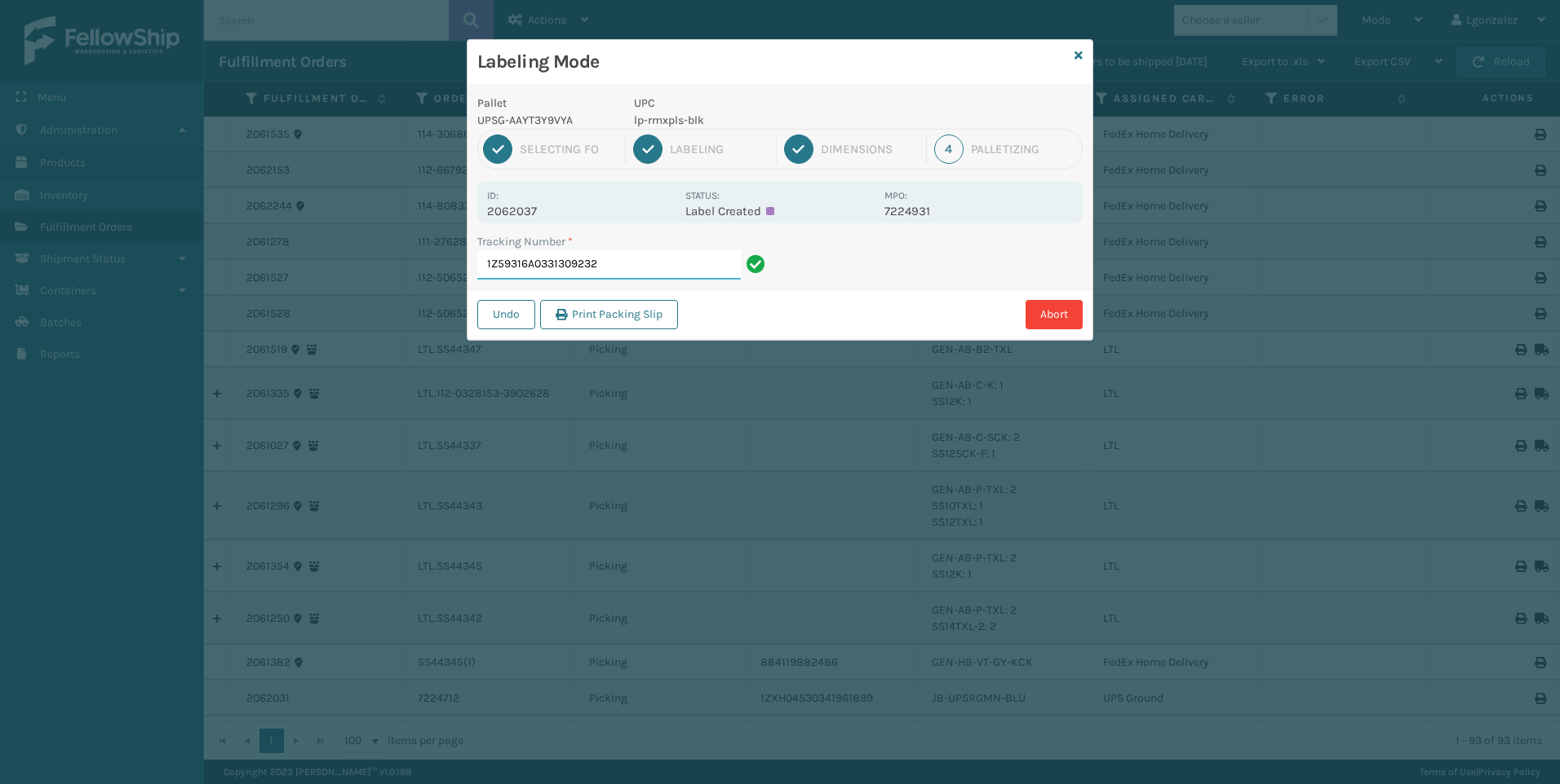
click at [677, 263] on input "1Z59316A0331309232" at bounding box center [609, 264] width 263 height 29
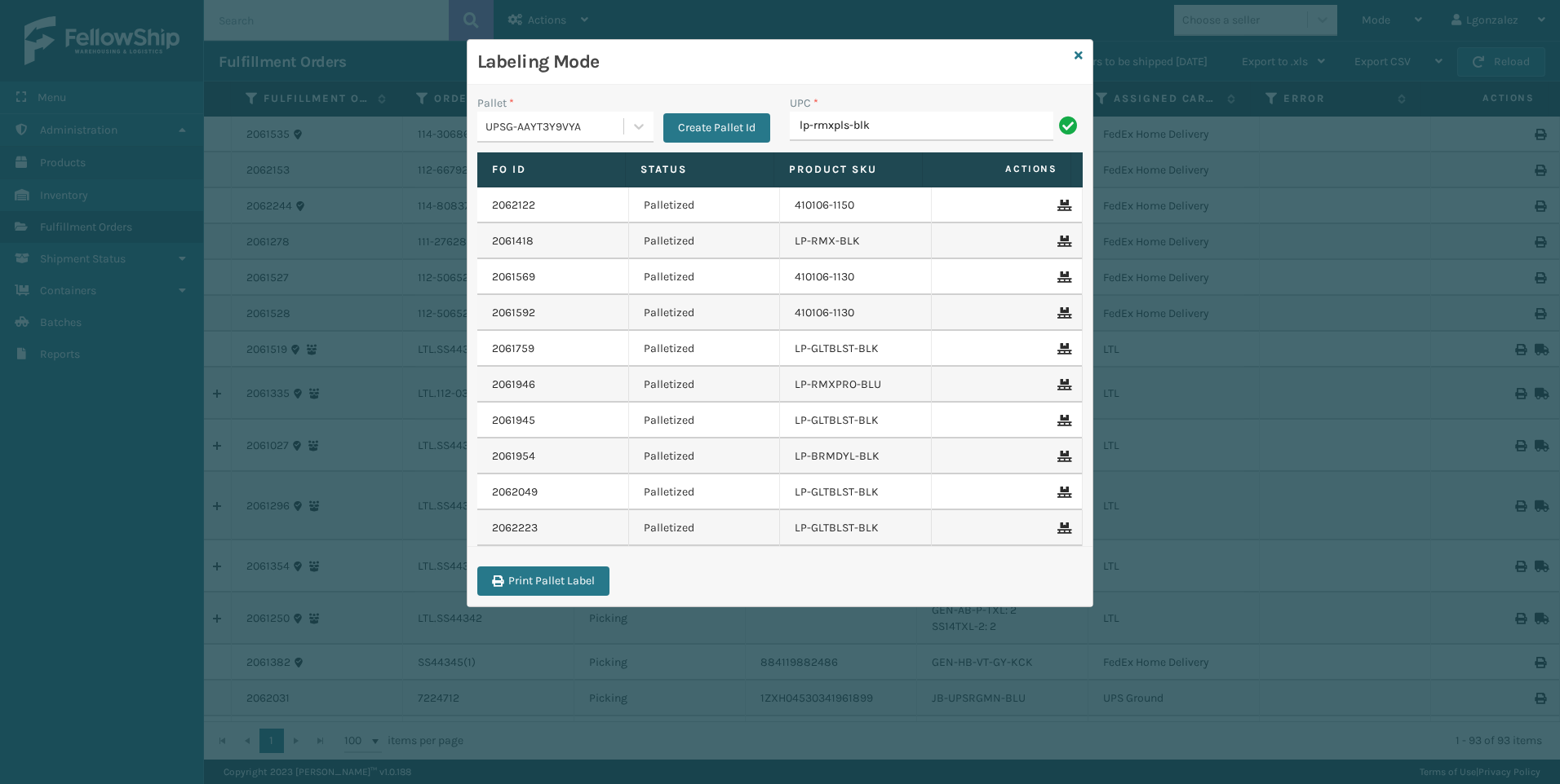
type input "lp-rmxpls-blk"
type input "lp-wvr-gry"
click at [1085, 56] on div "Labeling Mode" at bounding box center [780, 62] width 625 height 45
click at [1077, 52] on icon at bounding box center [1079, 55] width 8 height 11
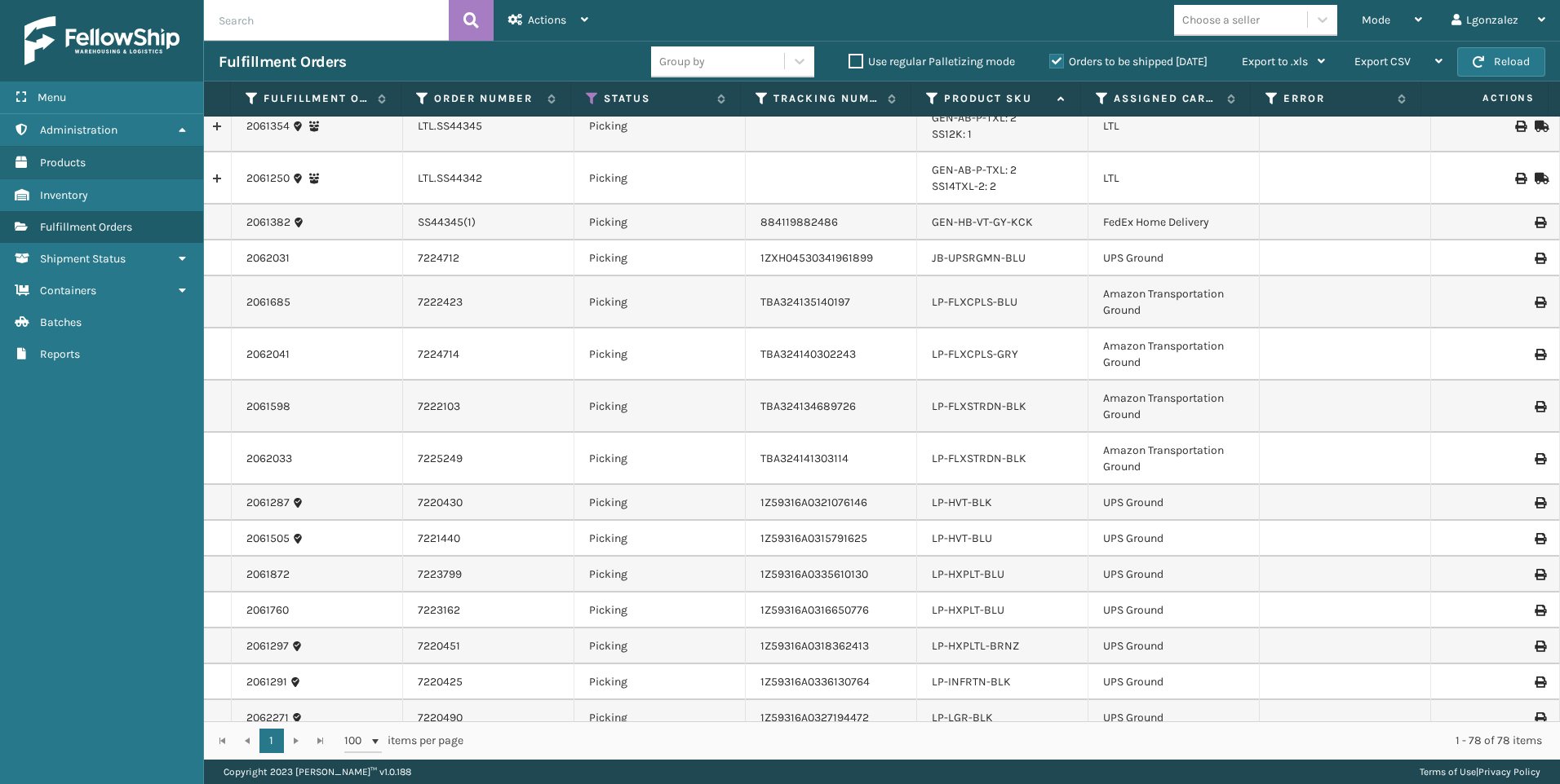
scroll to position [653, 0]
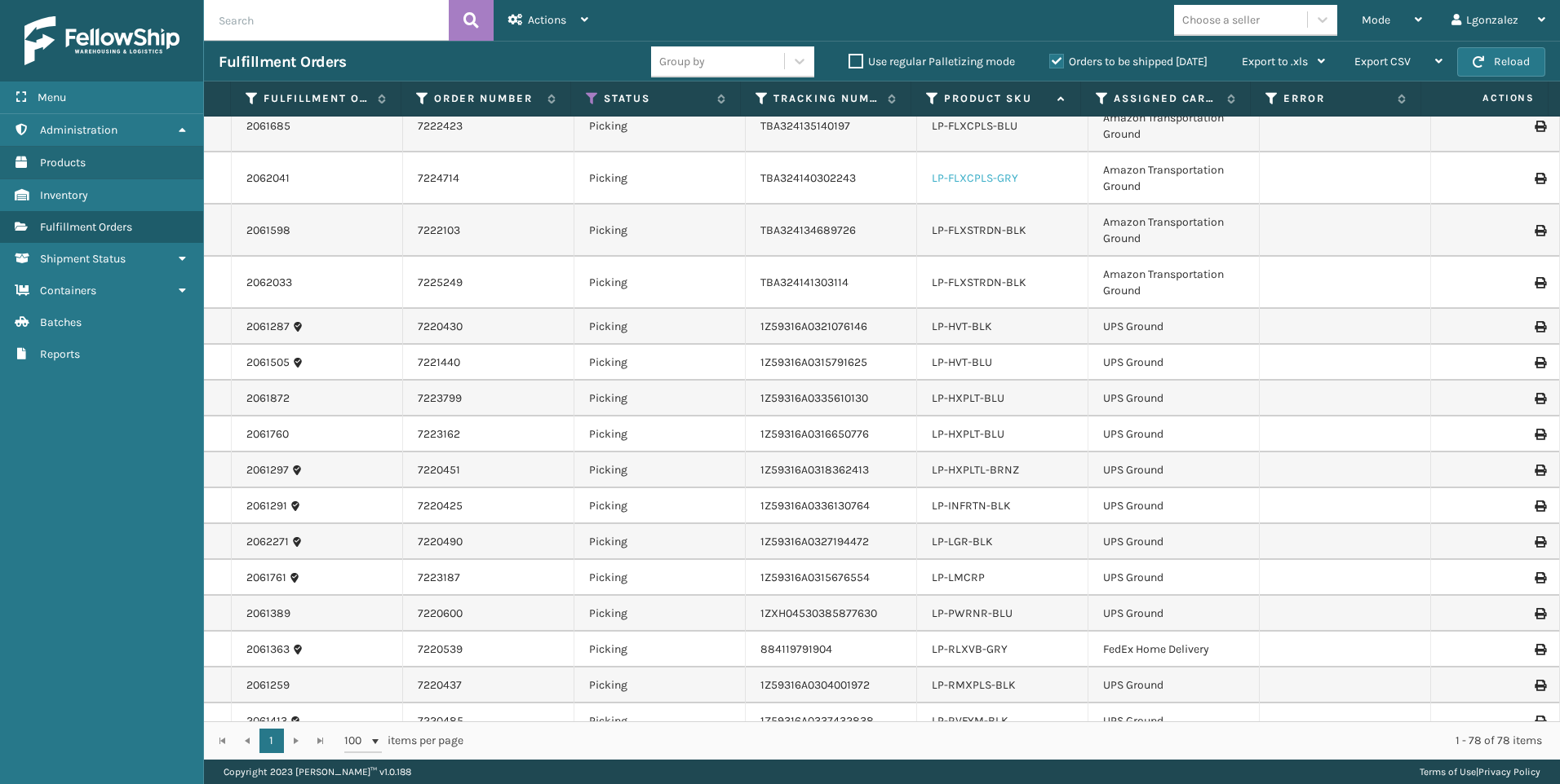
click at [976, 171] on link "LP-FLXCPLS-GRY" at bounding box center [975, 178] width 87 height 14
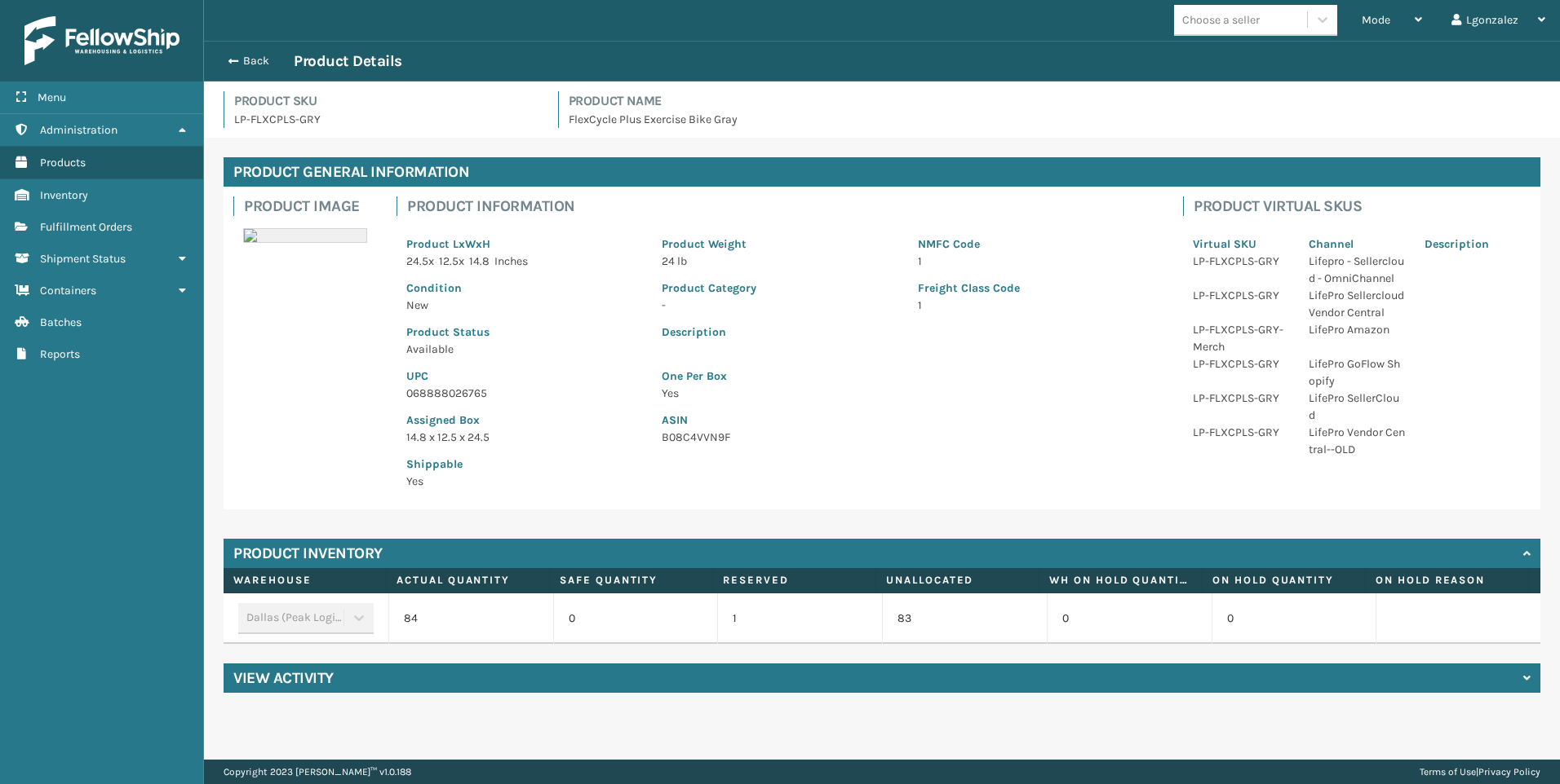
click at [453, 392] on p "068888026765" at bounding box center [524, 392] width 236 height 17
copy p "068888026765"
click at [235, 48] on div "Back Product Details" at bounding box center [882, 61] width 1356 height 41
click at [240, 56] on button "Back" at bounding box center [255, 61] width 75 height 15
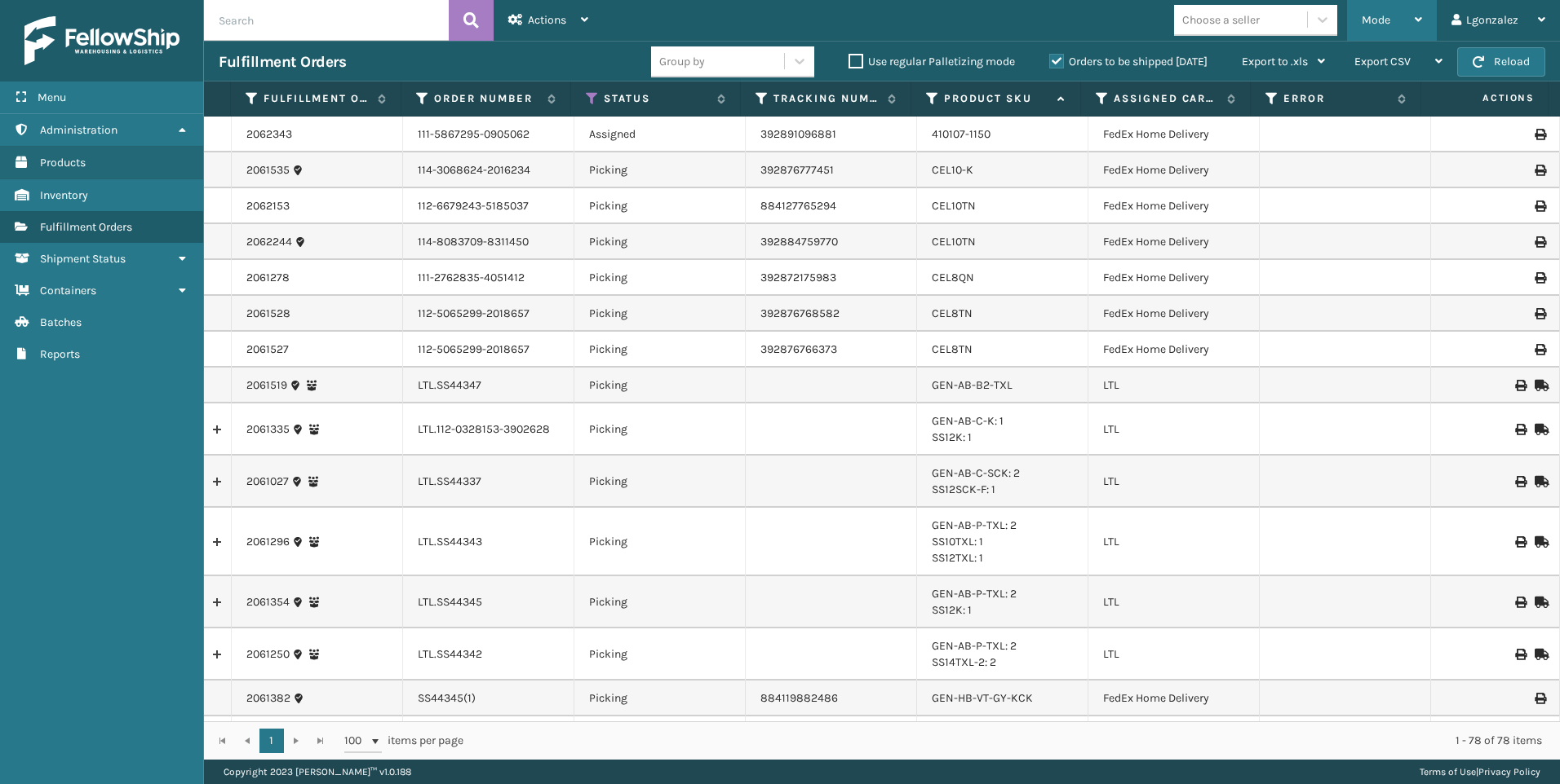
click at [1409, 26] on div "Mode" at bounding box center [1392, 20] width 61 height 41
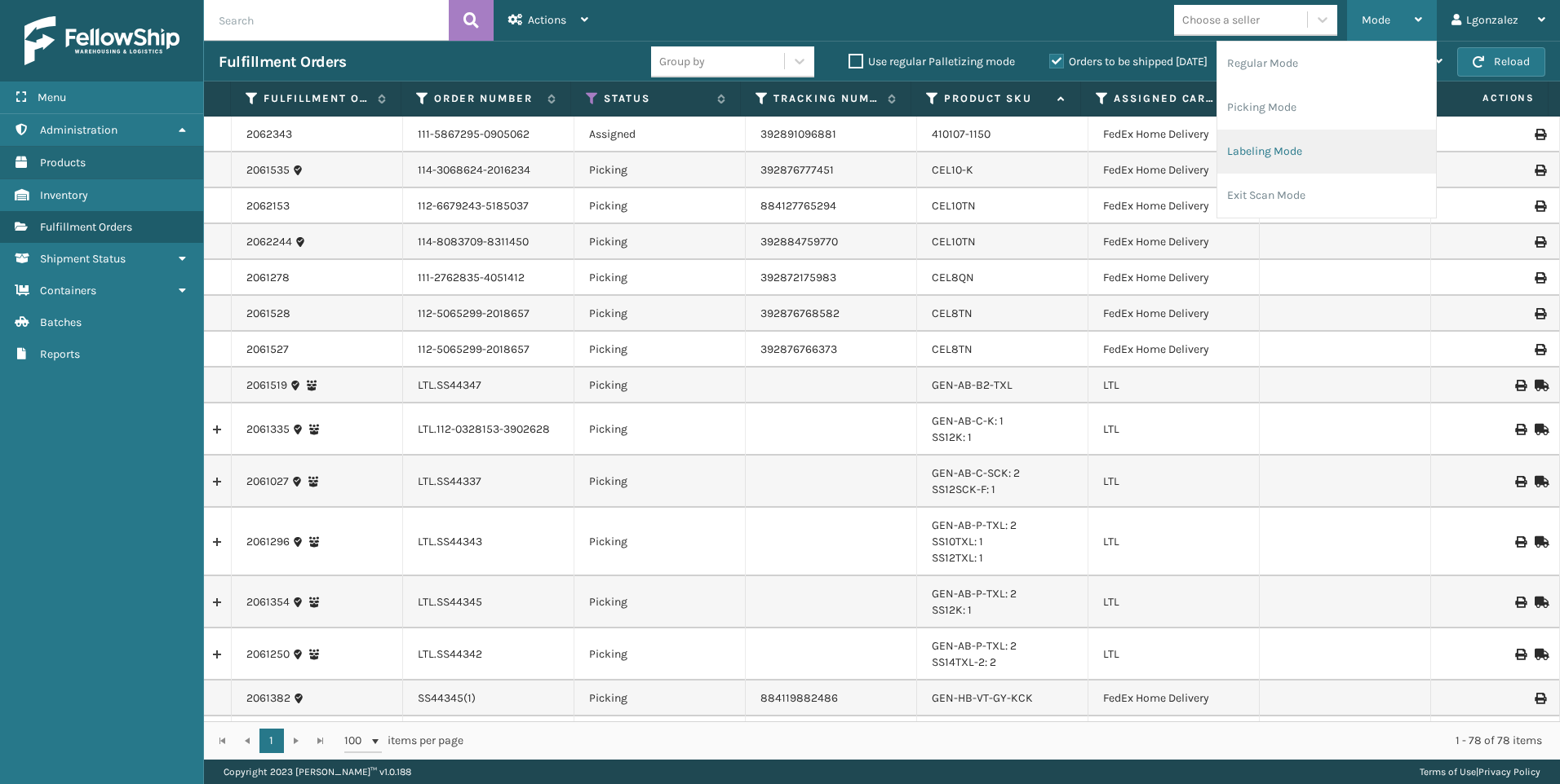
click at [1306, 150] on li "Labeling Mode" at bounding box center [1326, 151] width 218 height 44
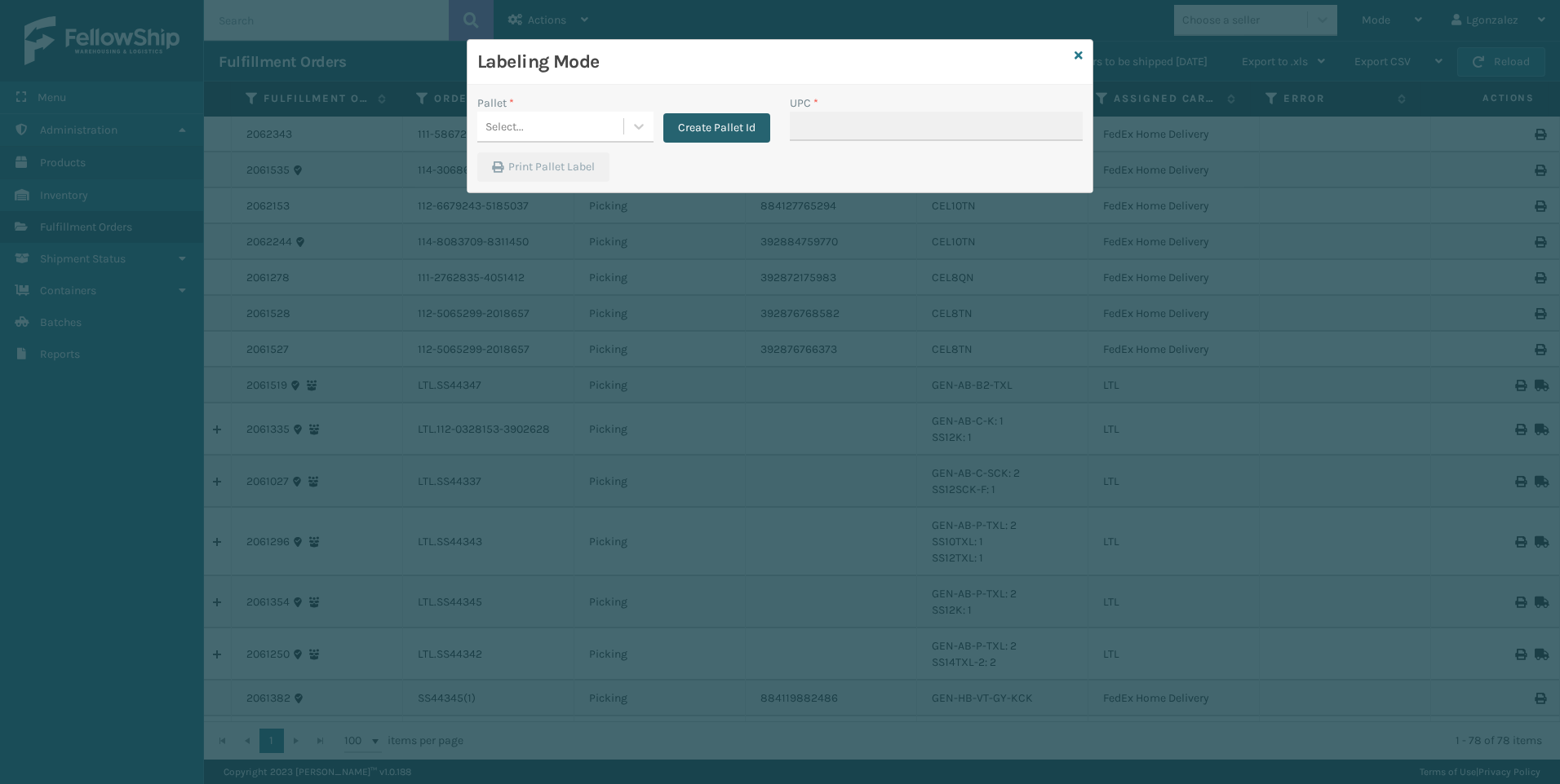
click at [742, 137] on button "Create Pallet Id" at bounding box center [716, 128] width 107 height 29
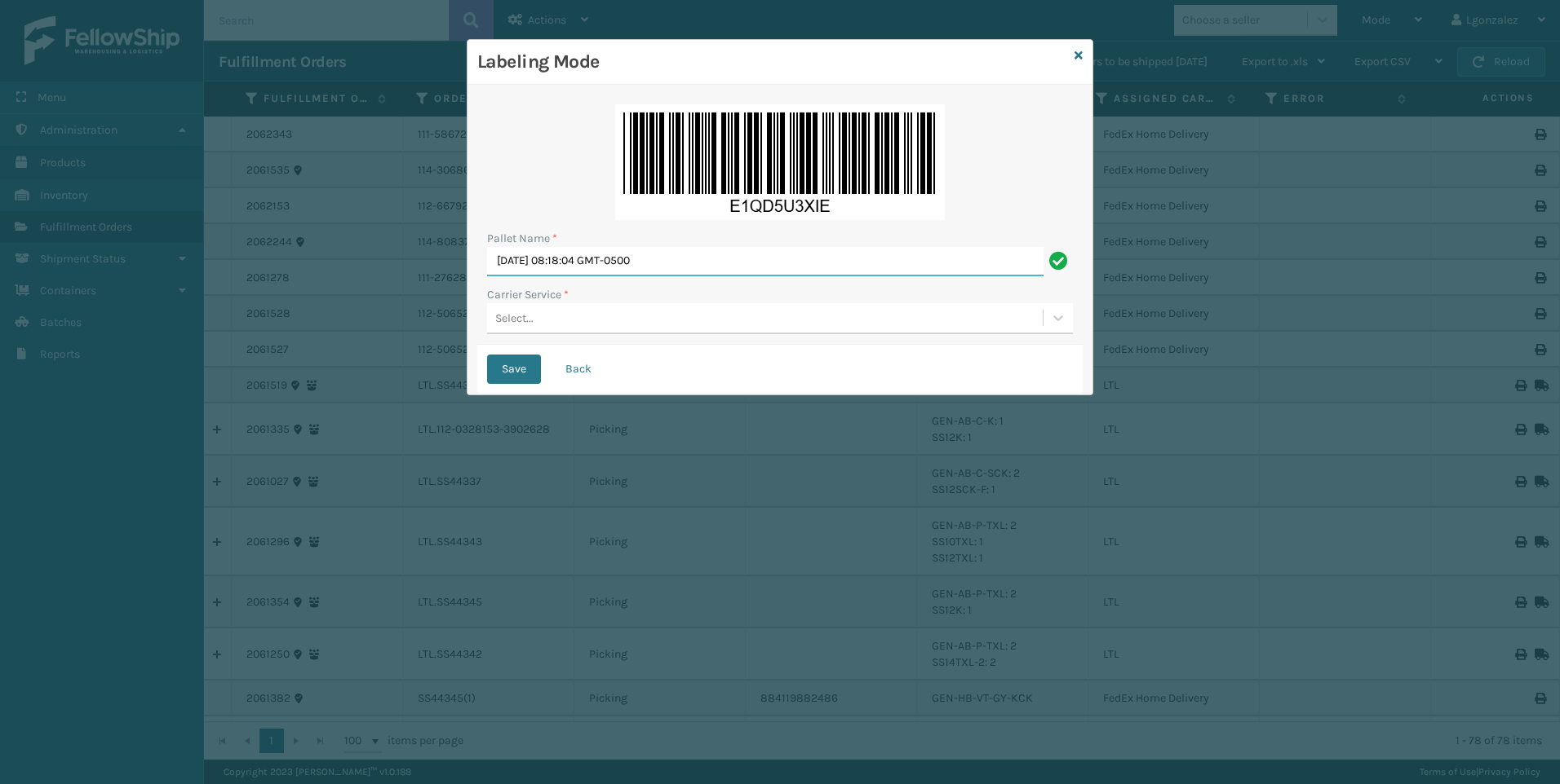
click at [632, 248] on input "[DATE] 08:18:04 GMT-0500" at bounding box center [766, 261] width 556 height 29
click at [631, 251] on input "[DATE] 08:18:04 GMT-0500" at bounding box center [766, 261] width 556 height 29
type input "Trinity"
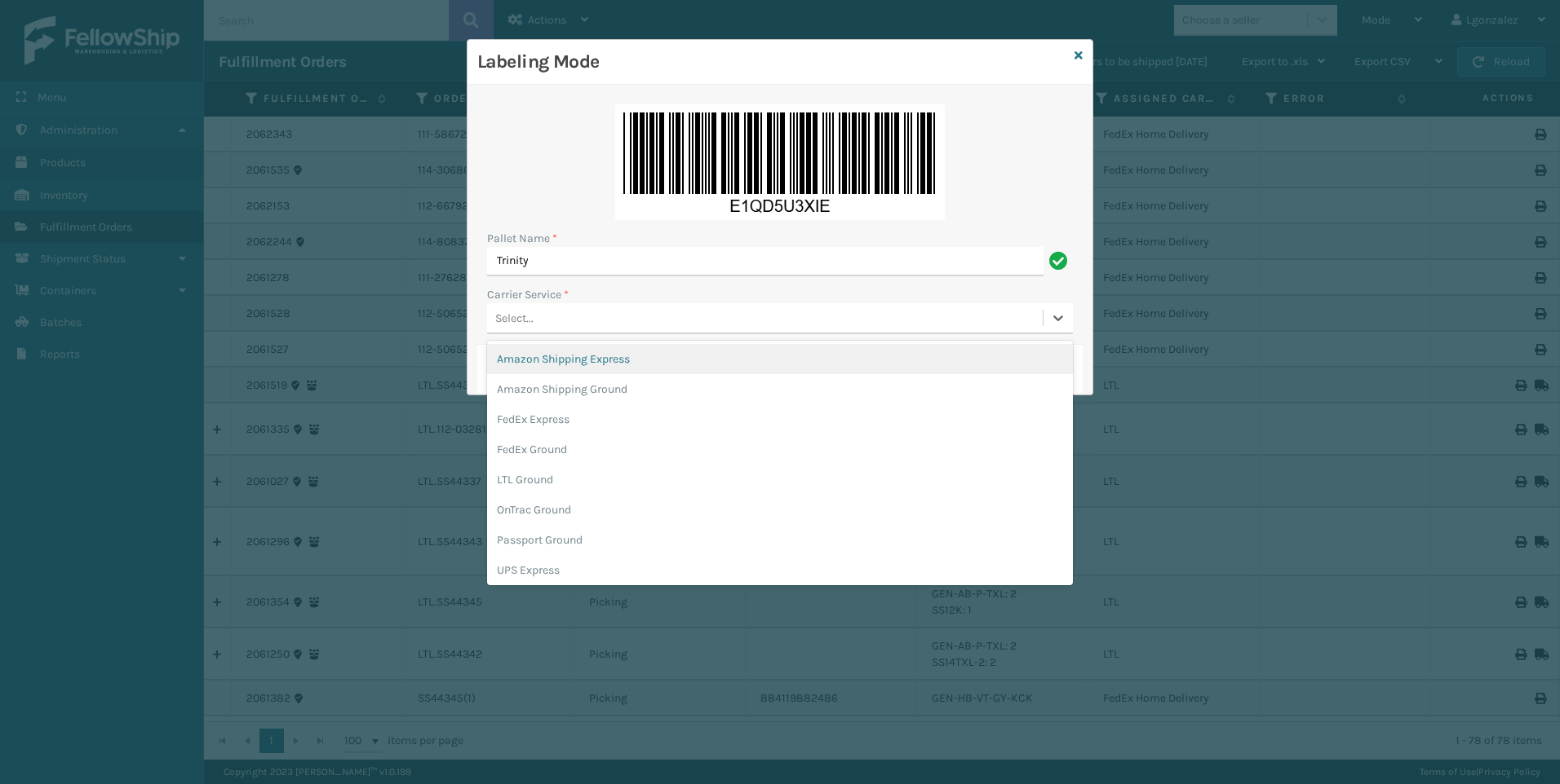
click at [561, 316] on div "Select..." at bounding box center [765, 318] width 555 height 27
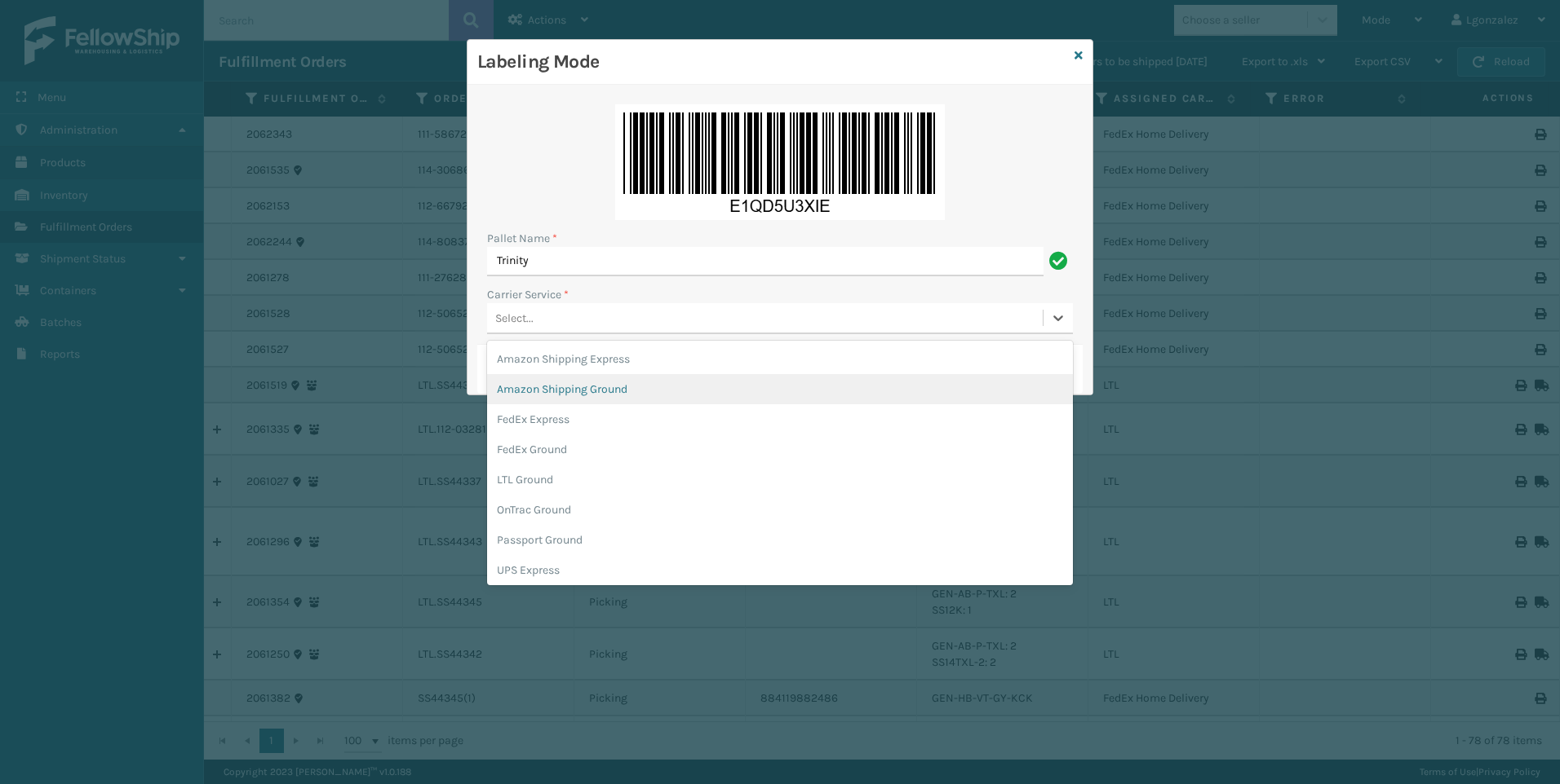
click at [574, 390] on div "Amazon Shipping Ground" at bounding box center [780, 390] width 586 height 30
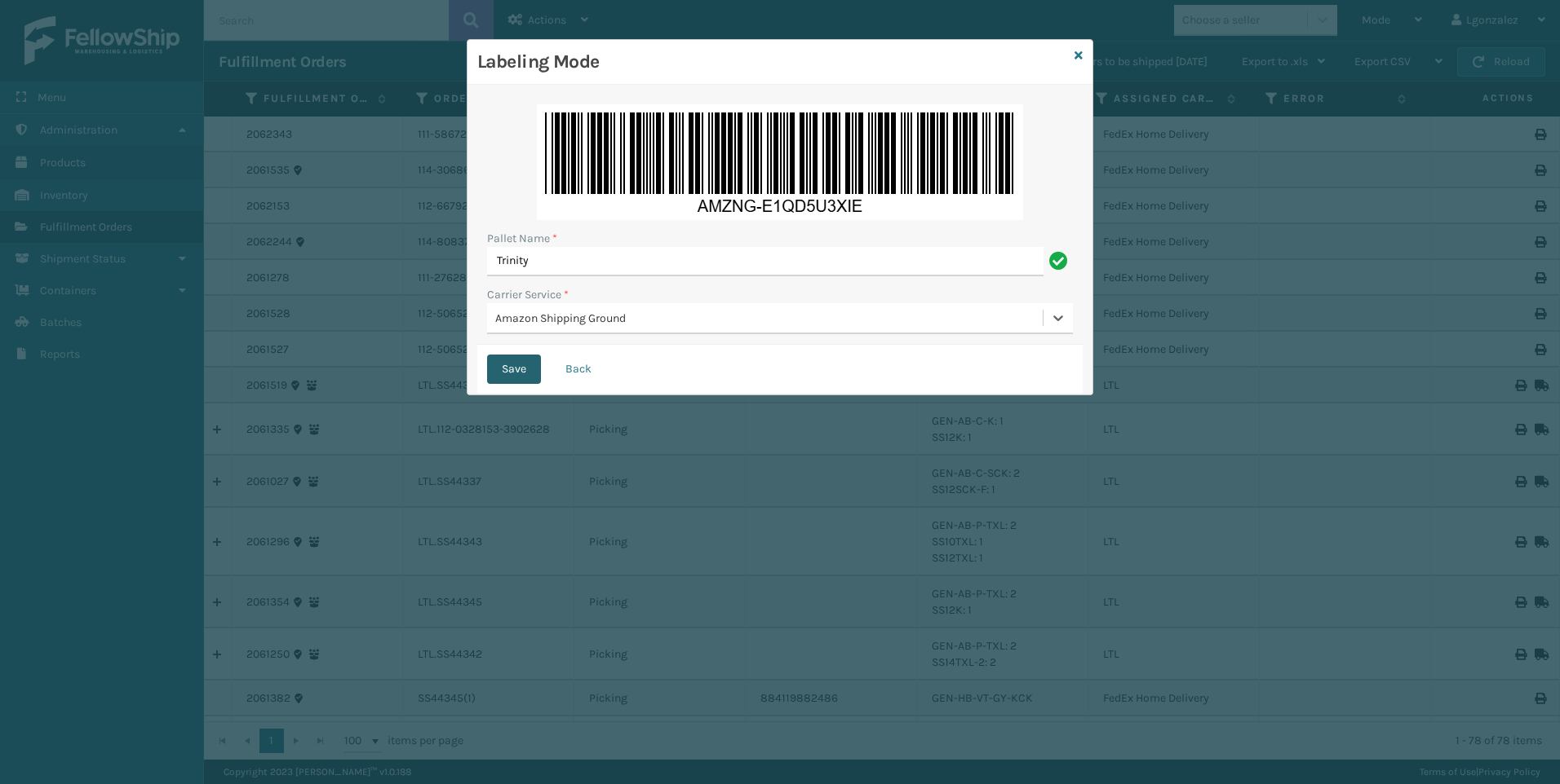
click at [512, 373] on button "Save" at bounding box center [514, 369] width 54 height 29
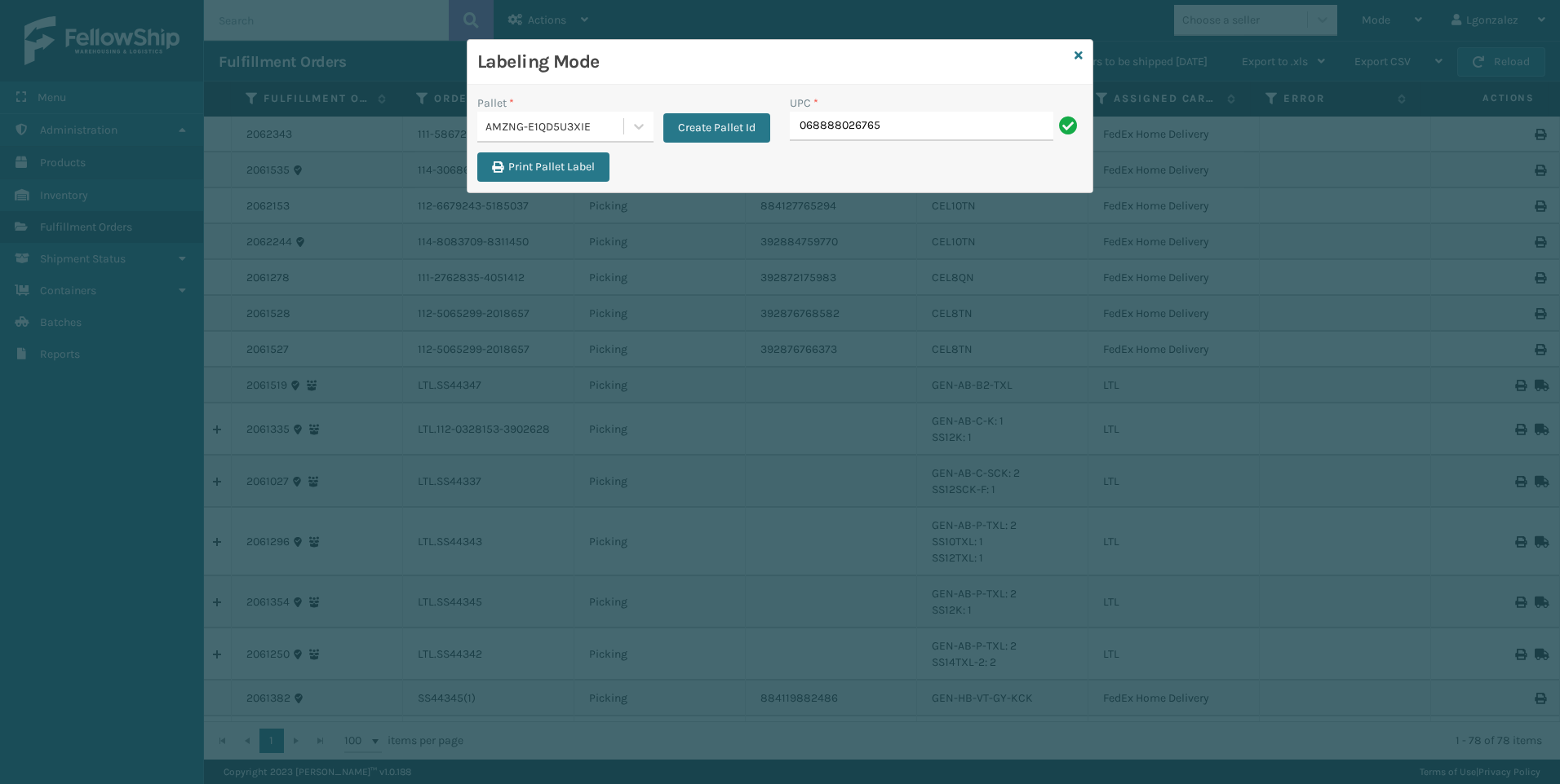
type input "068888026765"
click at [1074, 56] on div "Labeling Mode" at bounding box center [780, 62] width 625 height 45
click at [1080, 56] on icon at bounding box center [1079, 55] width 8 height 11
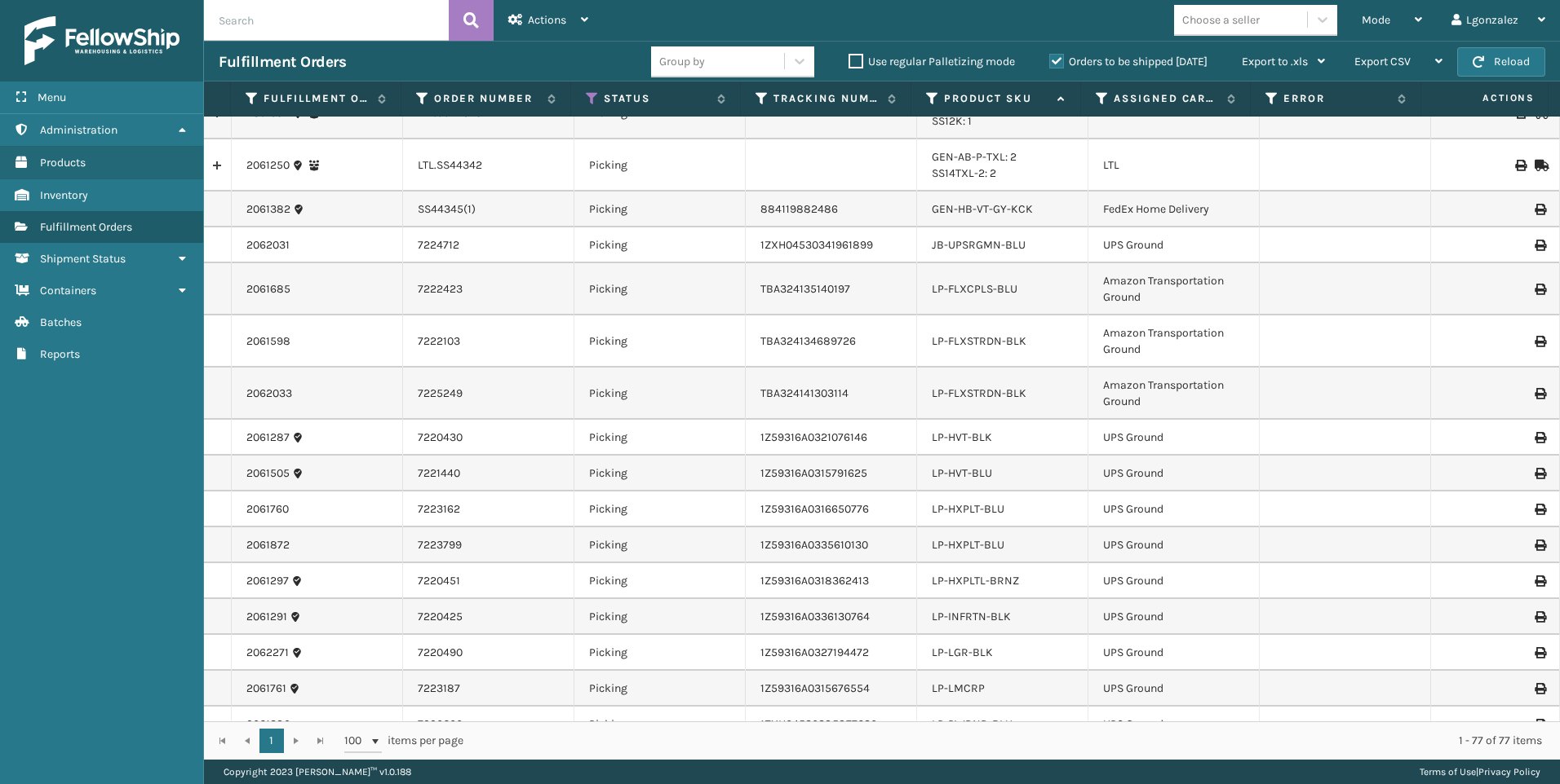
scroll to position [571, 0]
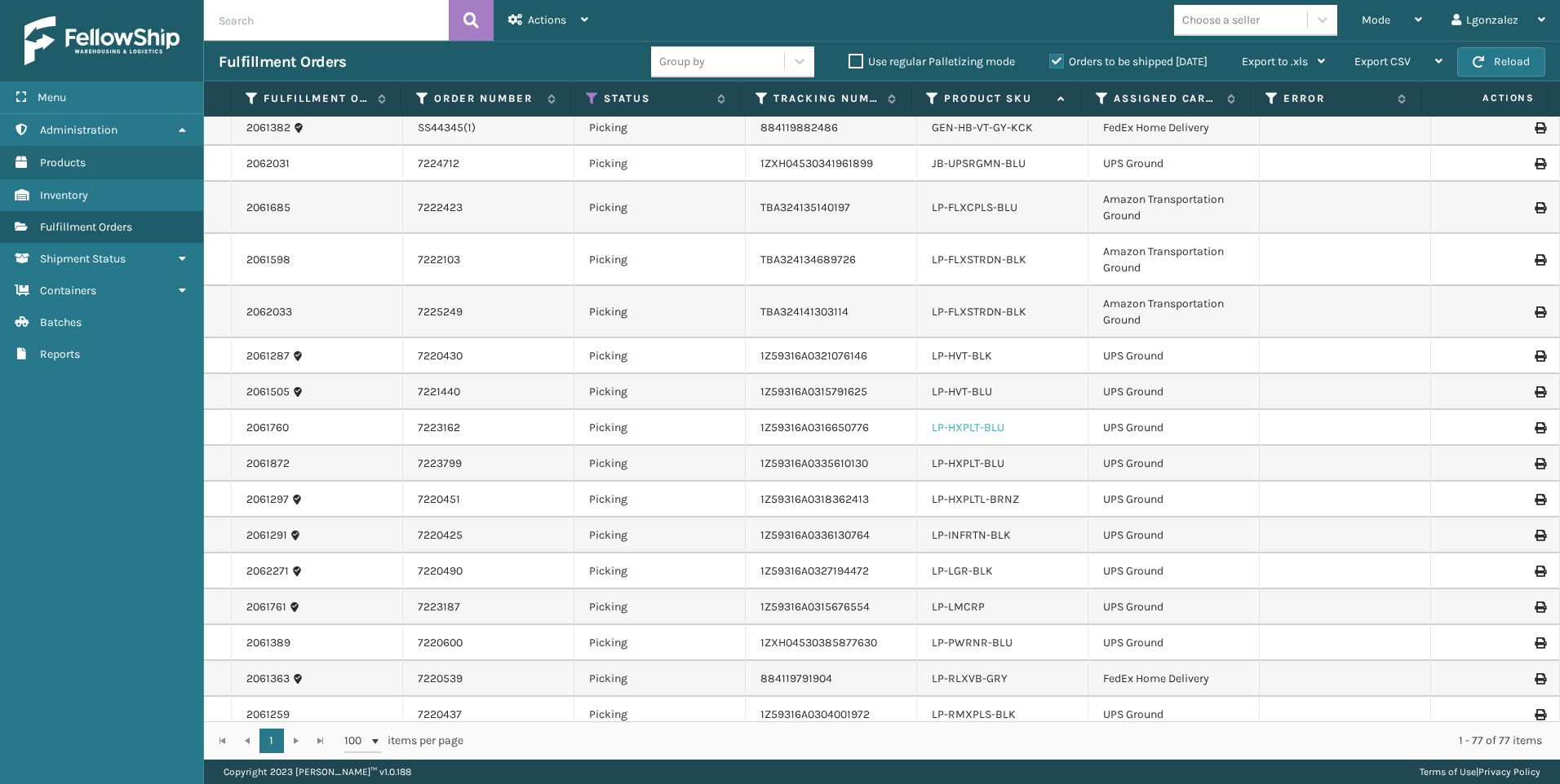
click at [977, 426] on link "LP-HXPLT-BLU" at bounding box center [968, 427] width 73 height 14
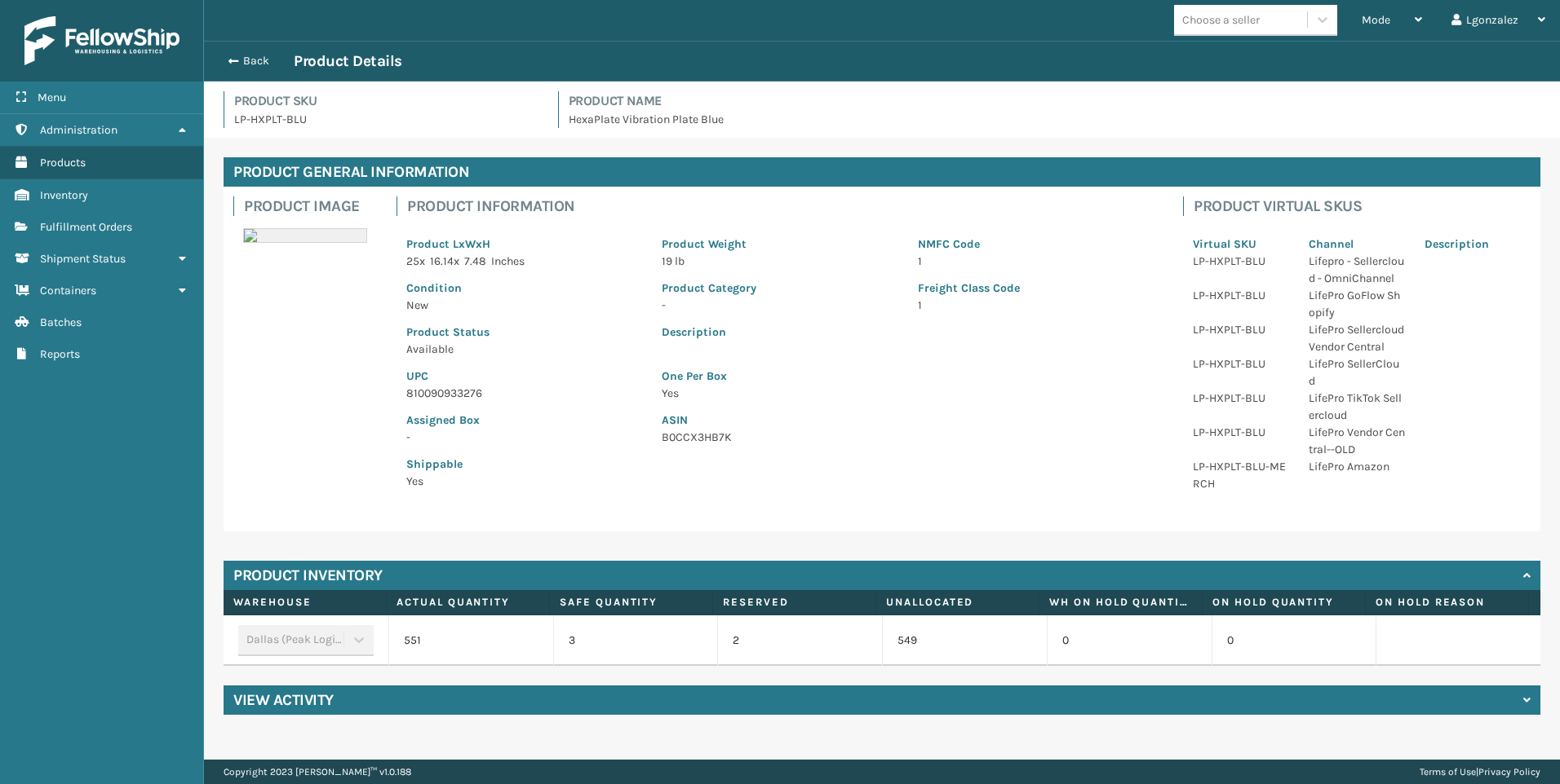
click at [446, 395] on p "810090933276" at bounding box center [524, 392] width 236 height 17
click at [446, 393] on p "810090933276" at bounding box center [524, 392] width 236 height 17
copy p "810090933276"
click at [248, 59] on button "Back" at bounding box center [255, 61] width 75 height 15
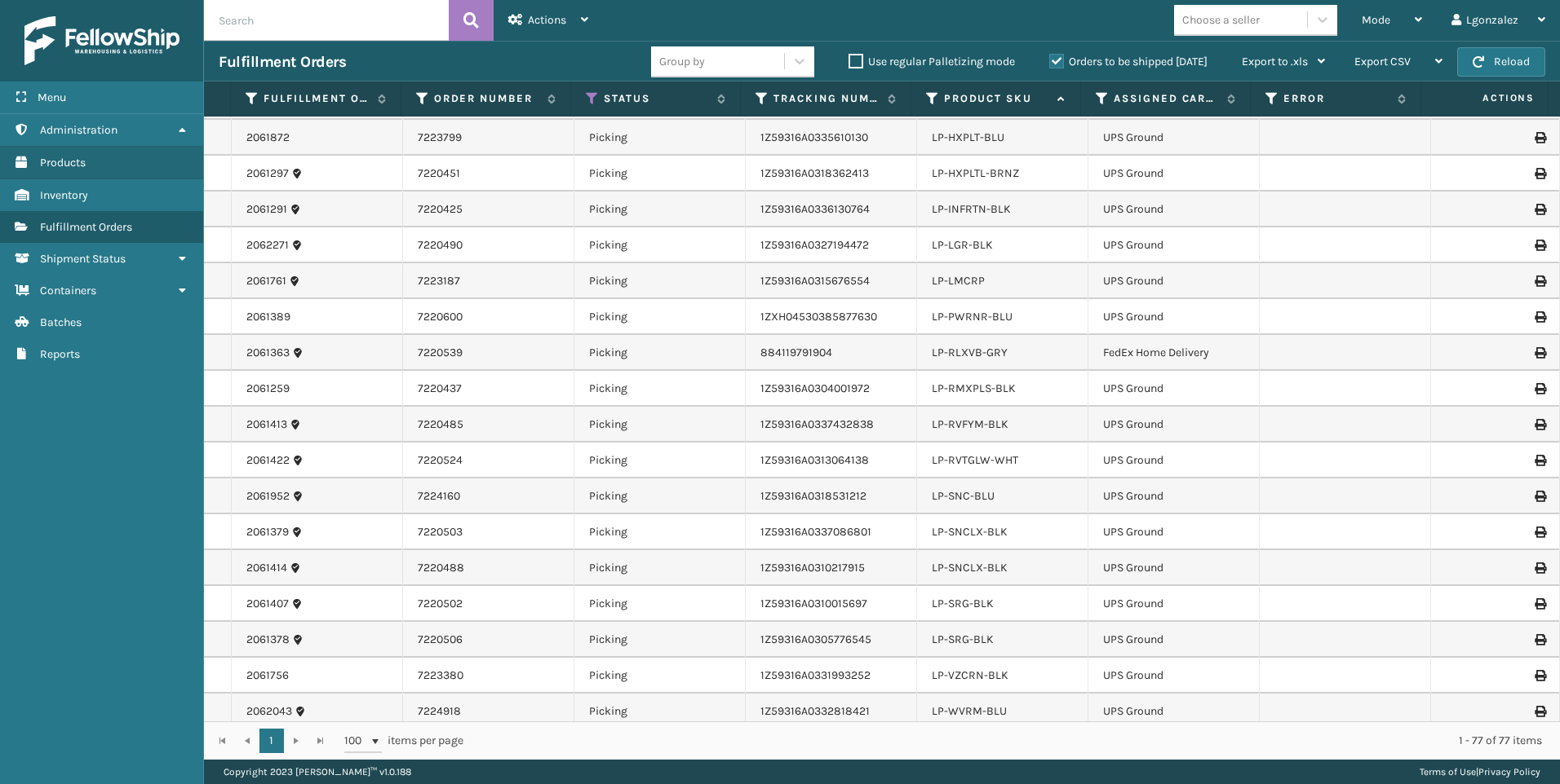
scroll to position [816, 0]
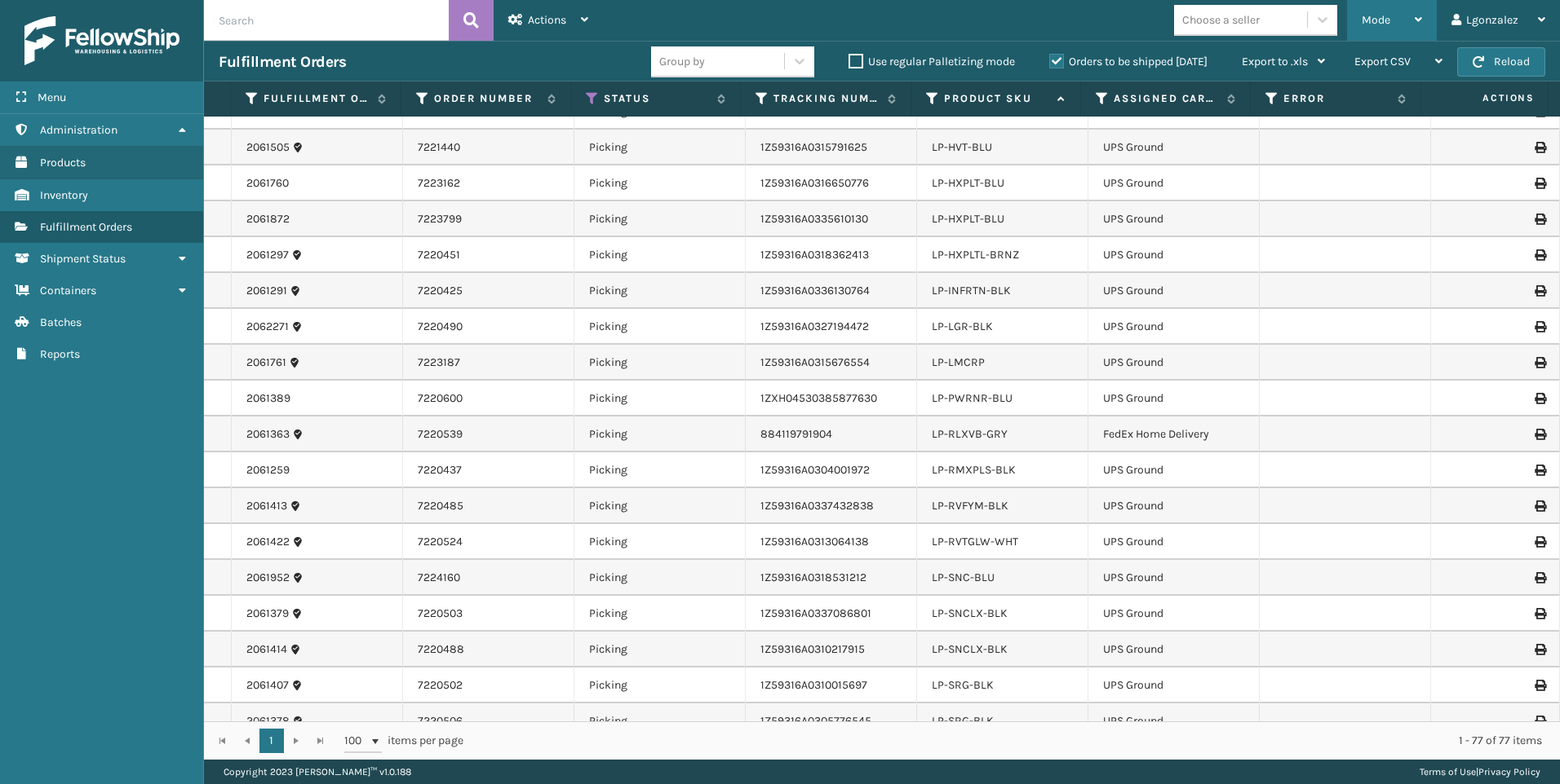
click at [1424, 17] on div "Mode Regular Mode Picking Mode Labeling Mode Exit Scan Mode" at bounding box center [1392, 20] width 90 height 41
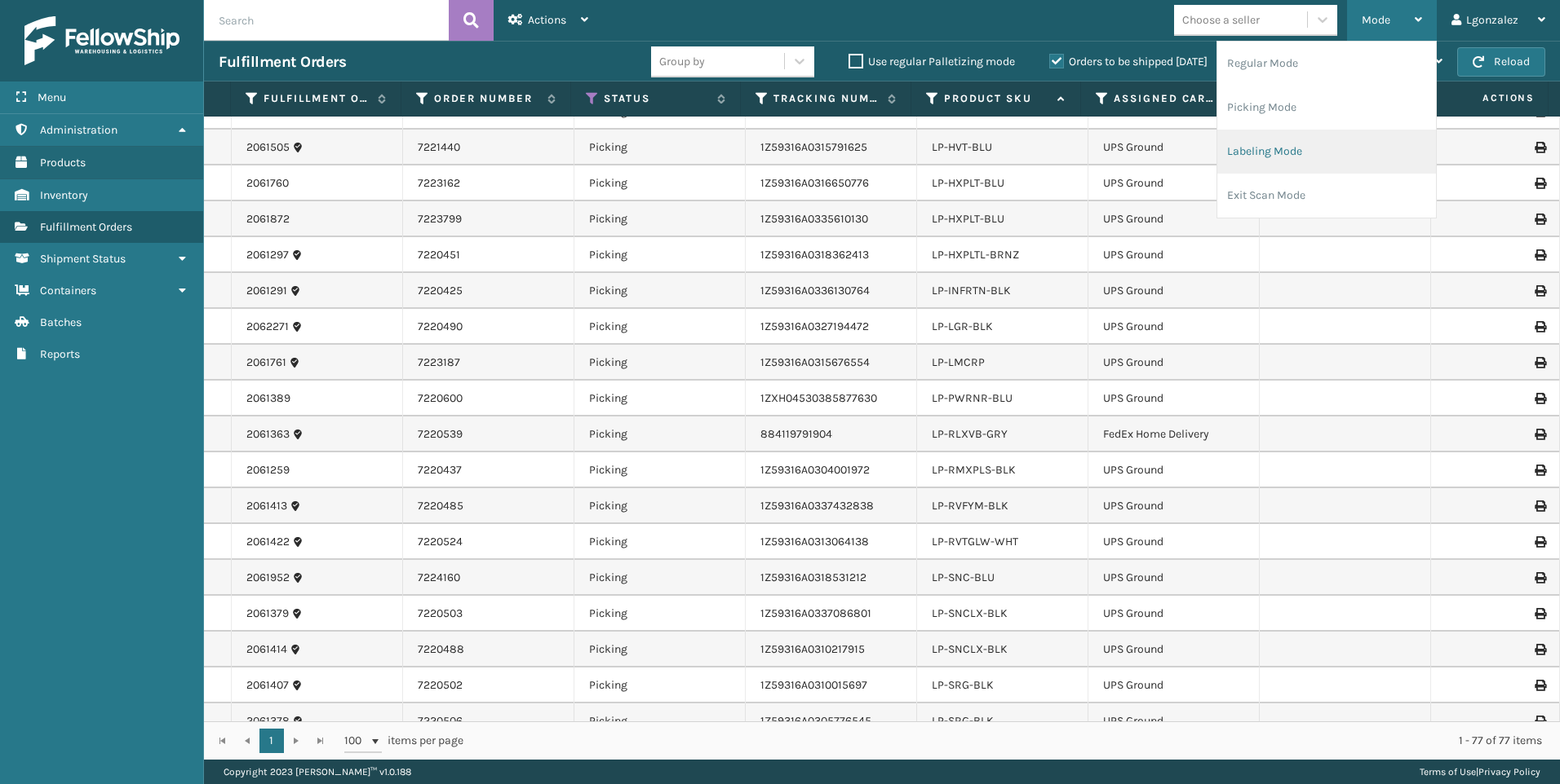
click at [1264, 150] on li "Labeling Mode" at bounding box center [1326, 151] width 218 height 44
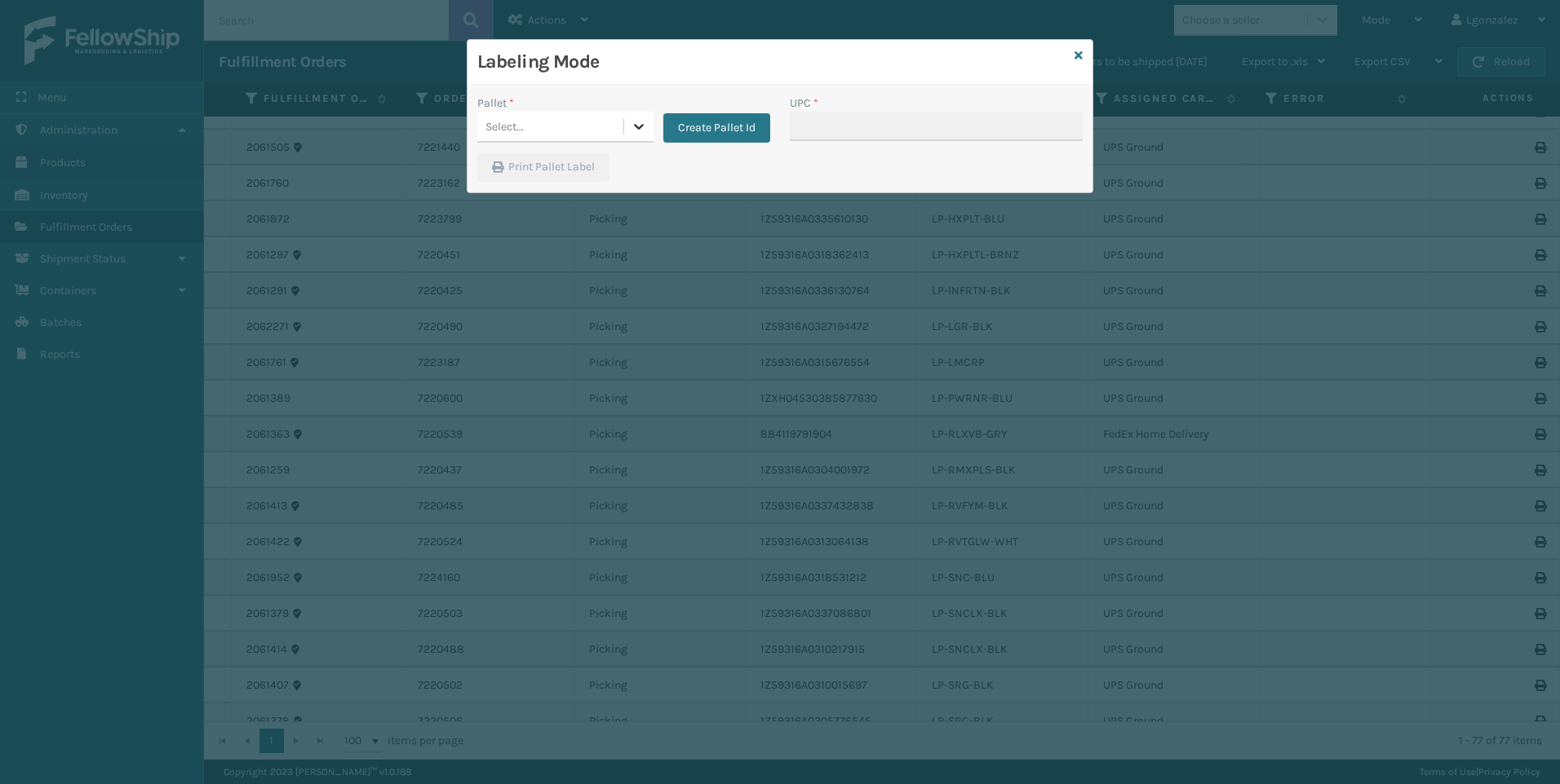
click at [634, 124] on icon at bounding box center [639, 127] width 16 height 16
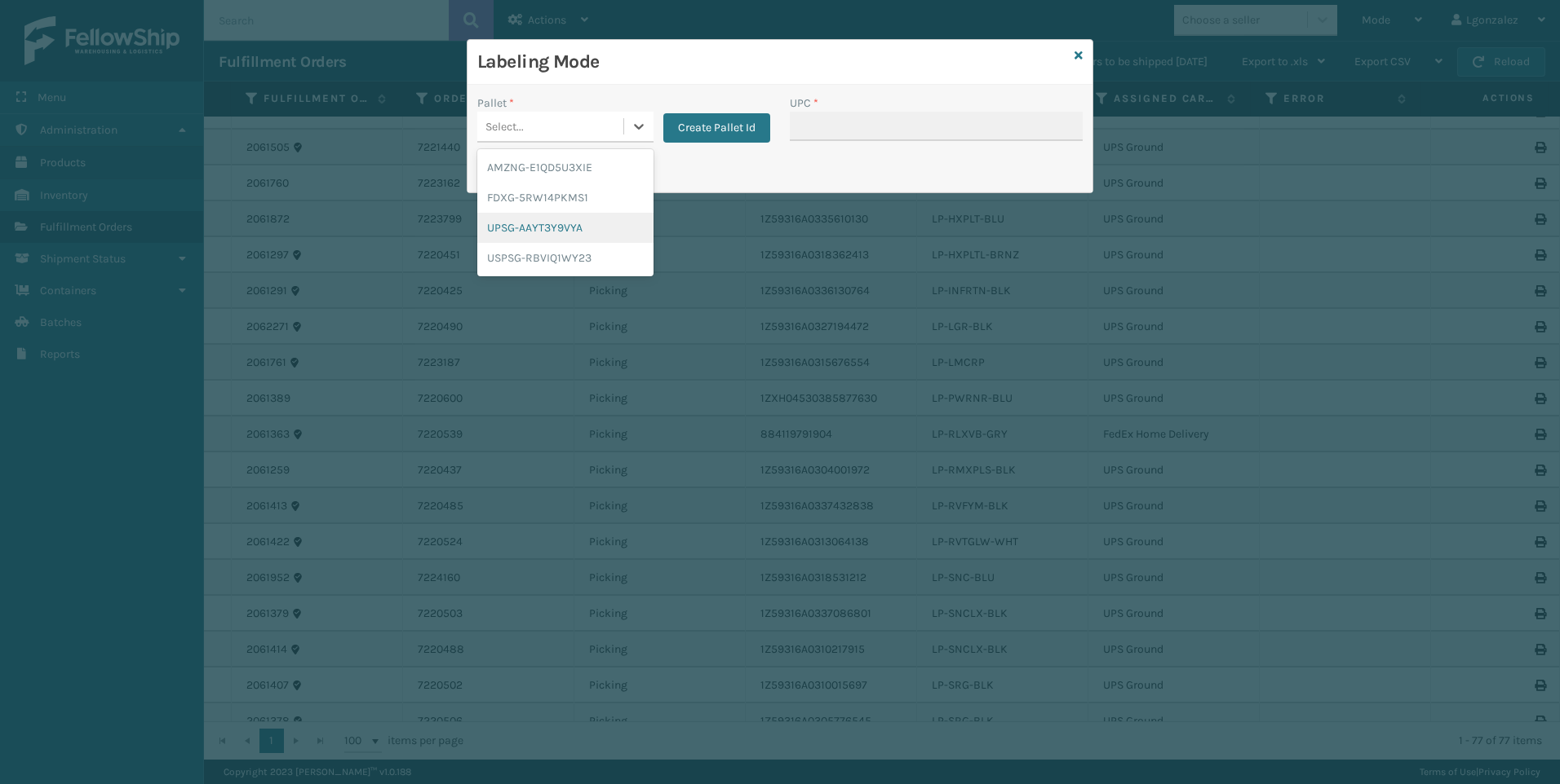
click at [584, 237] on div "UPSG-AAYT3Y9VYA" at bounding box center [565, 228] width 176 height 30
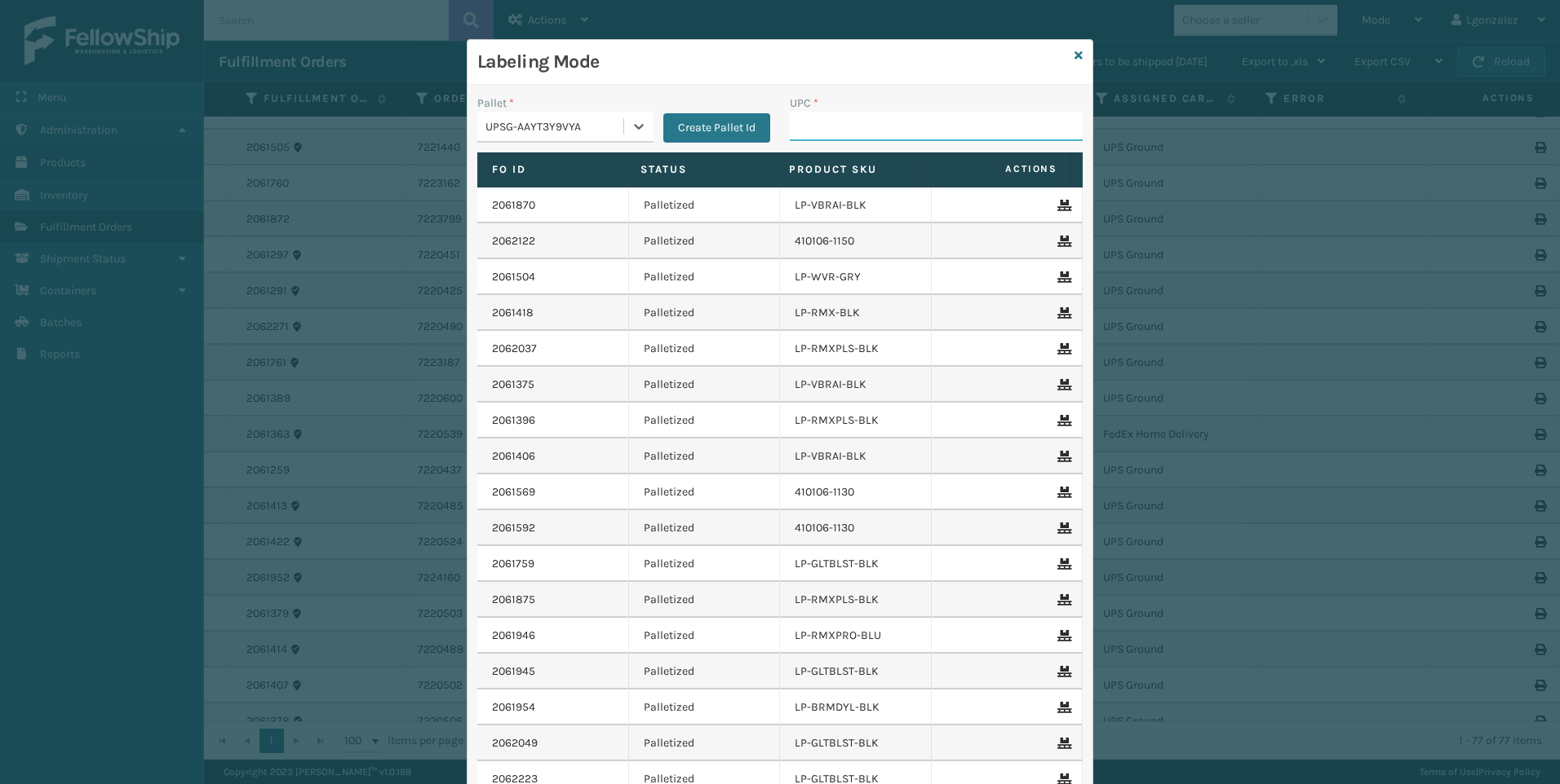
click at [832, 123] on input "UPC *" at bounding box center [936, 126] width 293 height 29
paste input "810090933276"
type input "810090933276"
type input "lp-rmxpls-blk"
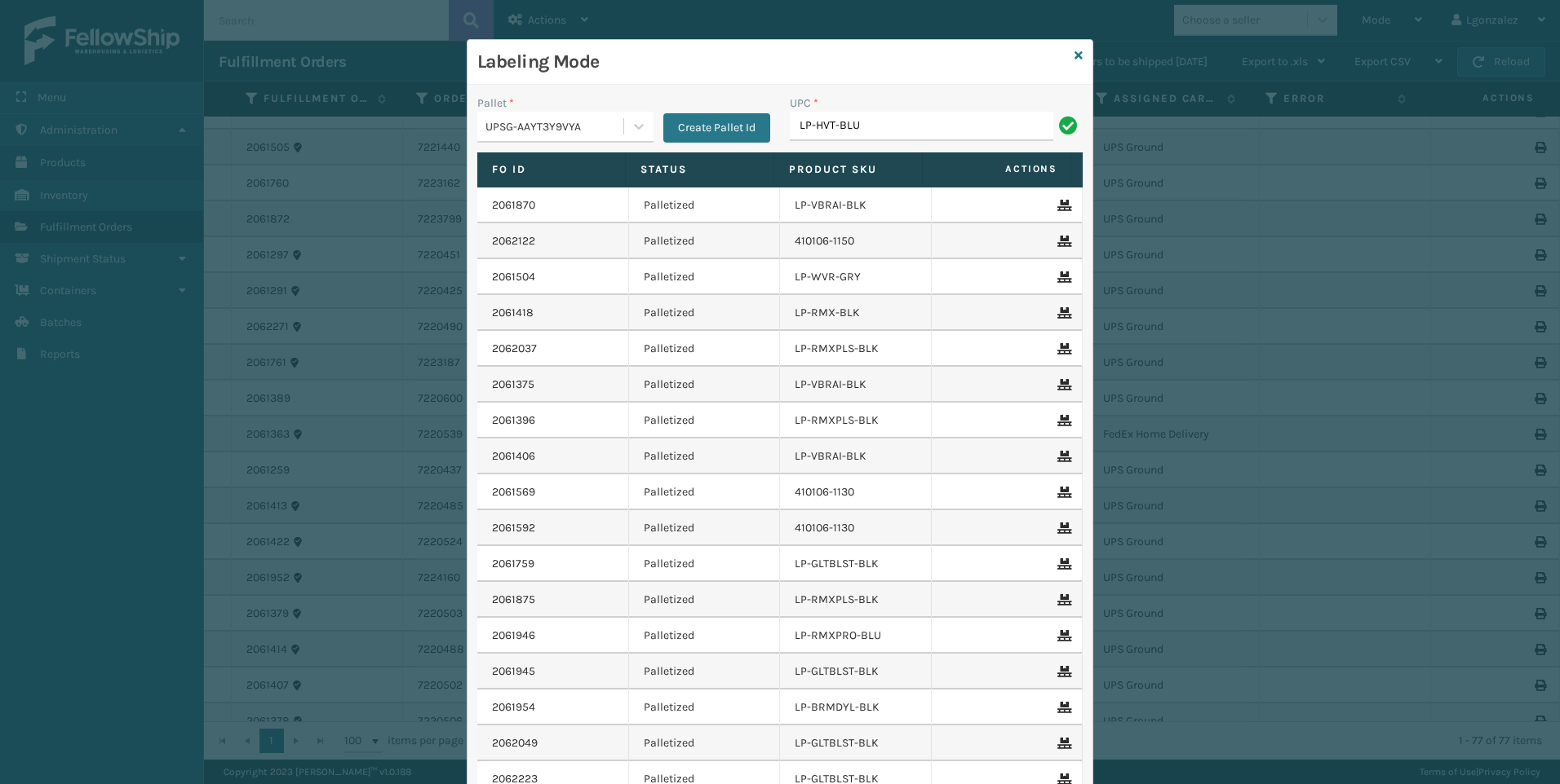
type input "LP-HVT-BLU"
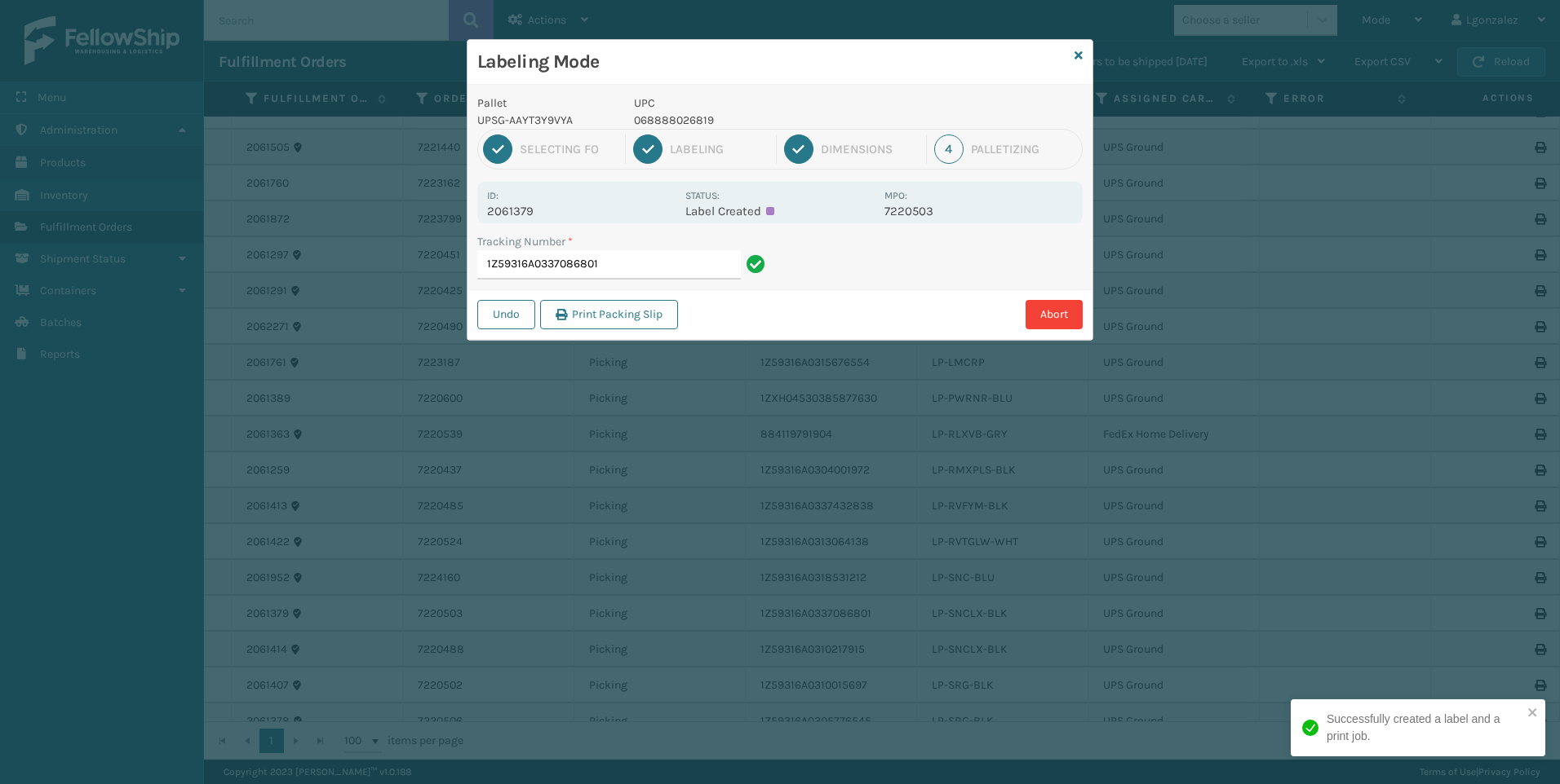
click at [679, 119] on p "068888026819" at bounding box center [754, 120] width 240 height 17
copy p "068888026819"
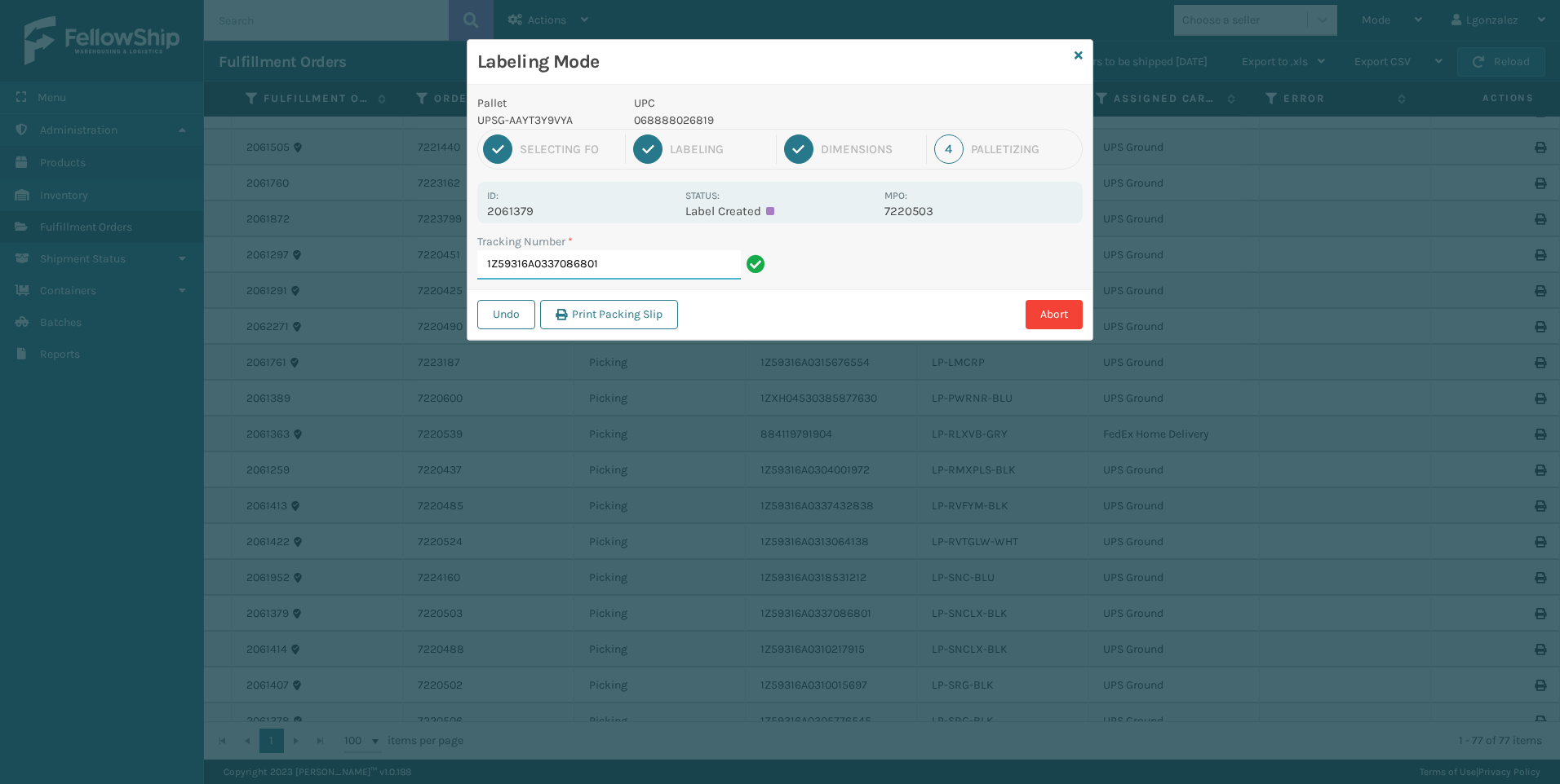
click at [664, 271] on input "1Z59316A0337086801" at bounding box center [609, 264] width 263 height 29
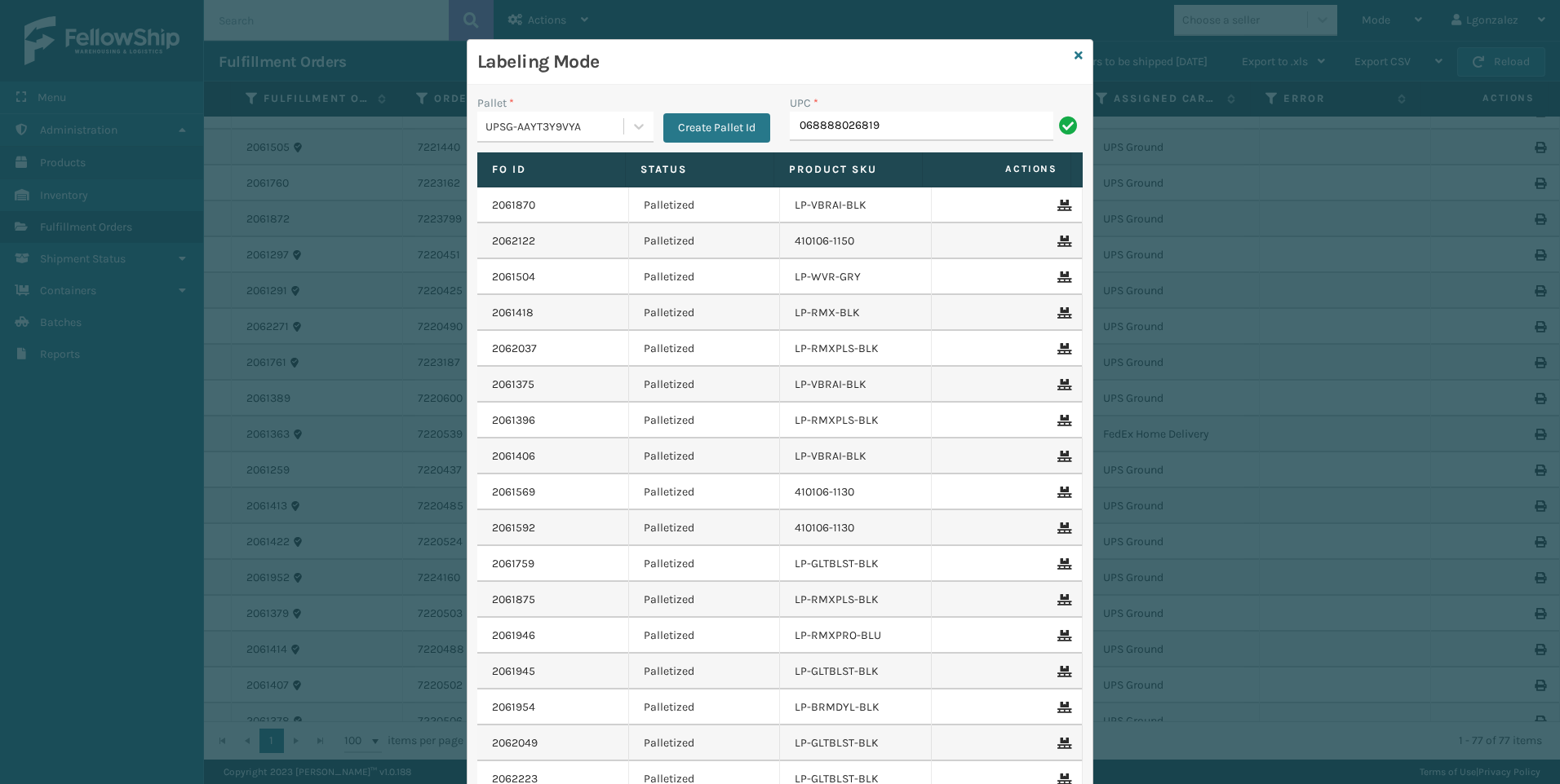
type input "068888026819"
type input "LP-RVTGLW-WHT"
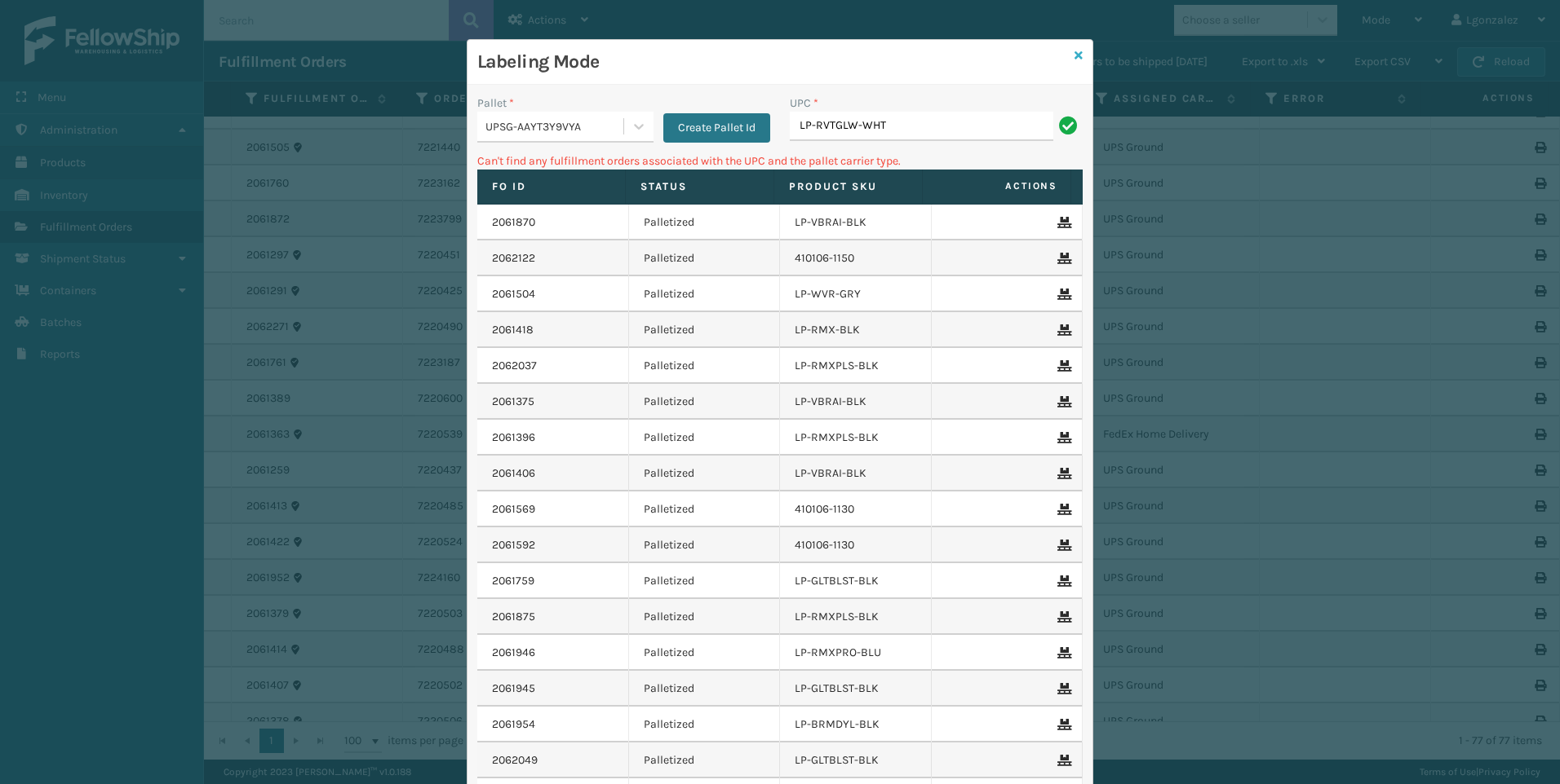
click at [1075, 50] on icon at bounding box center [1079, 55] width 8 height 11
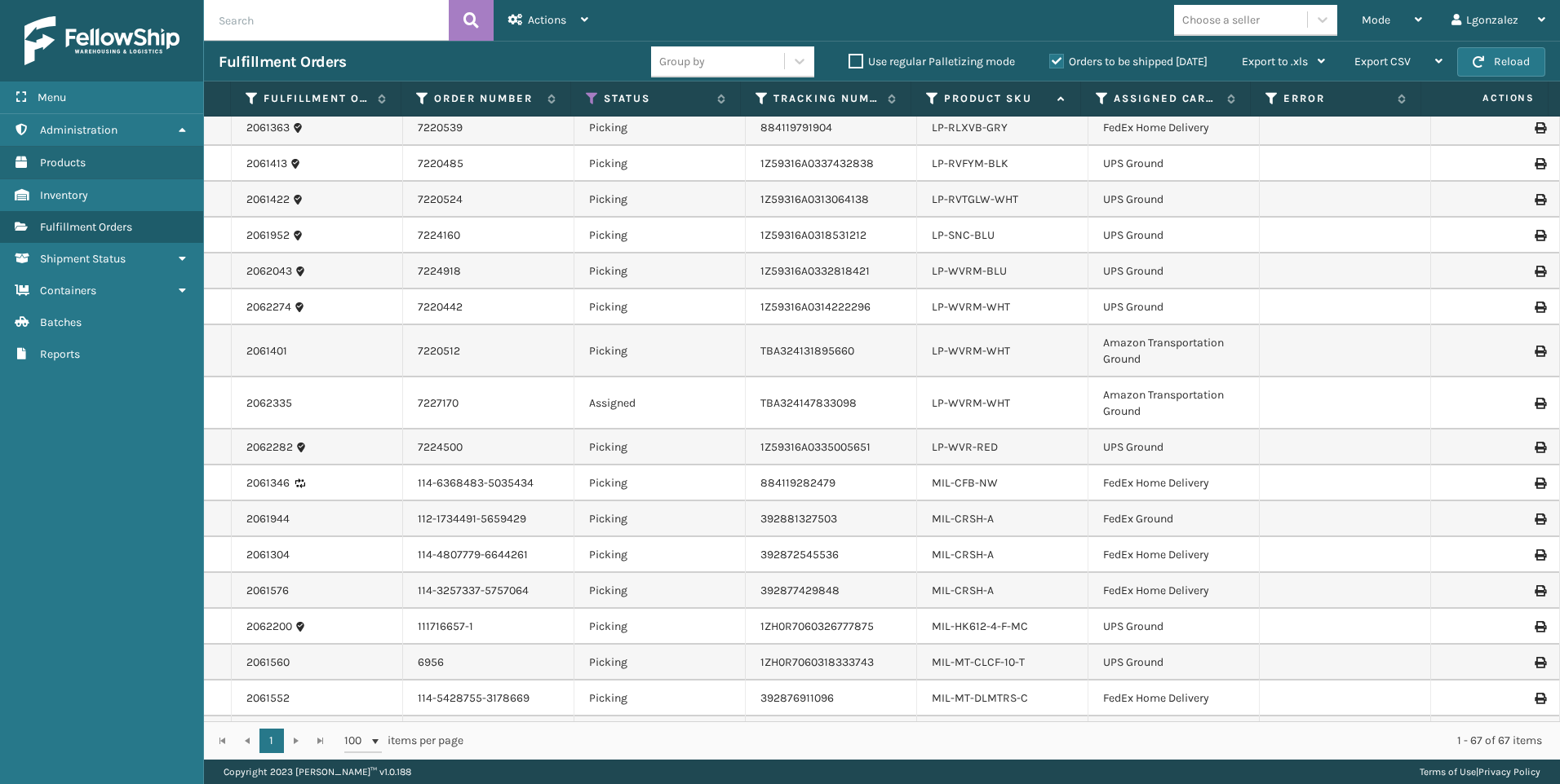
scroll to position [897, 0]
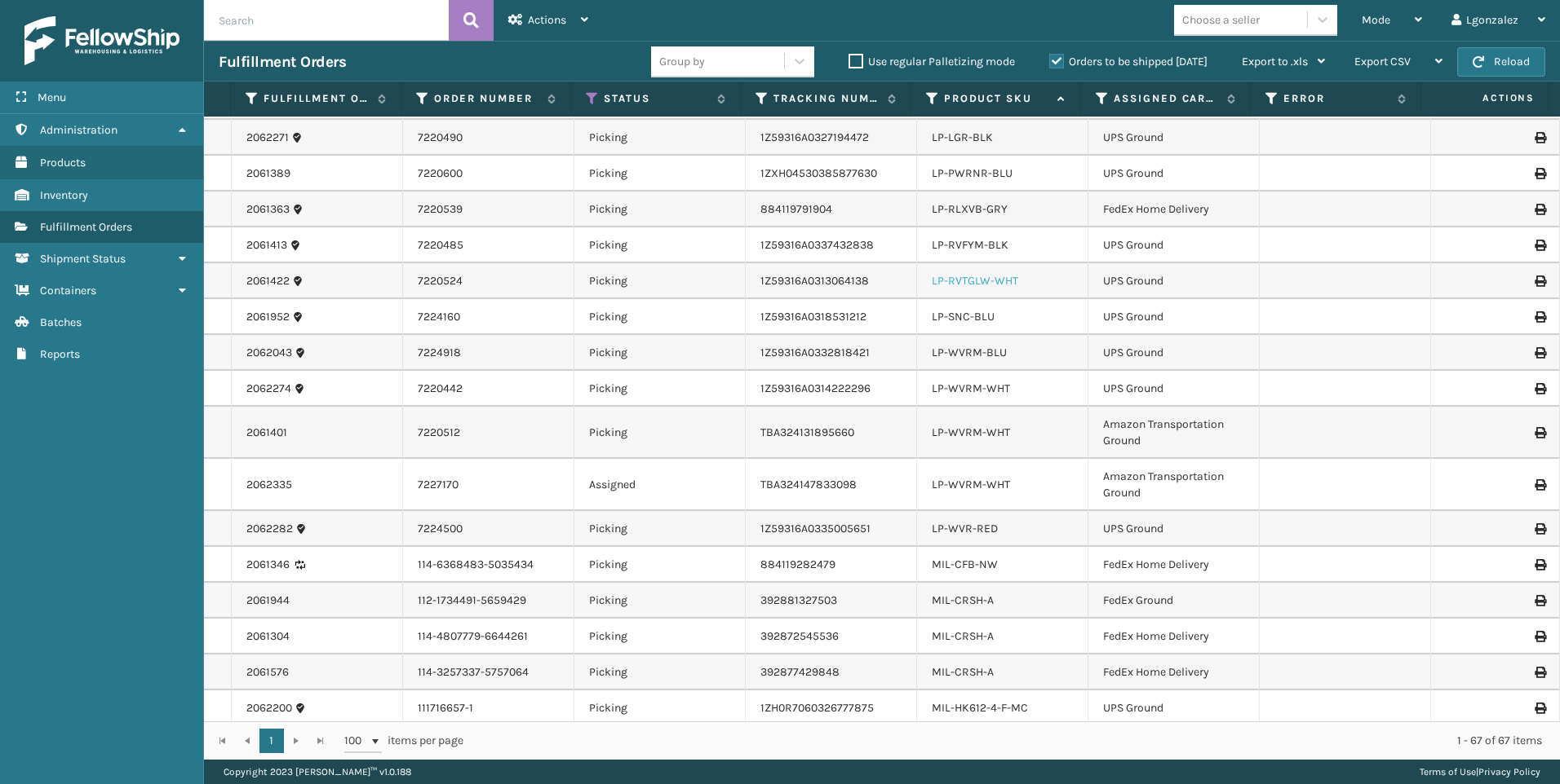
click at [989, 280] on link "LP-RVTGLW-WHT" at bounding box center [975, 281] width 87 height 14
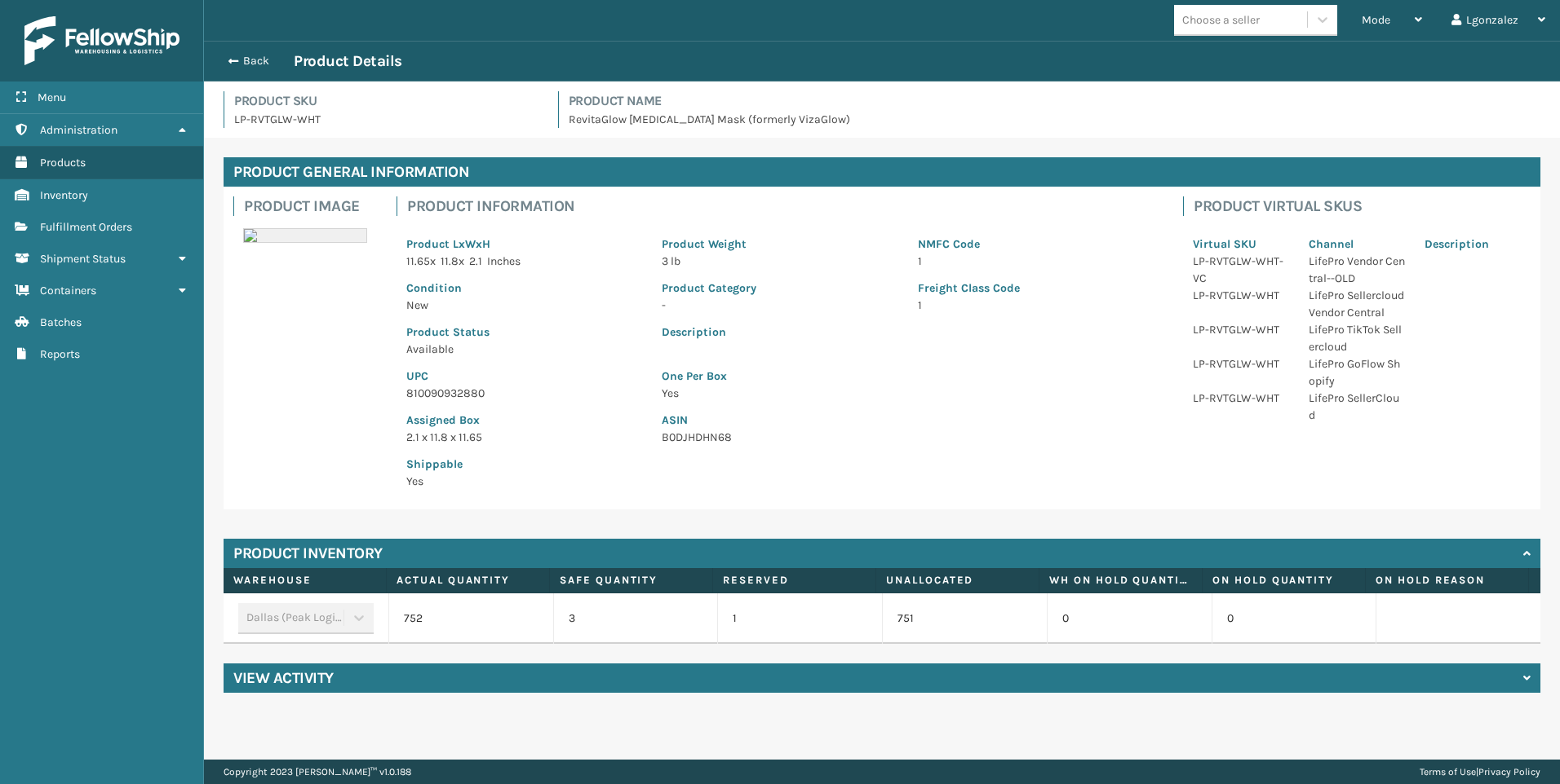
click at [465, 391] on p "810090932880" at bounding box center [524, 392] width 236 height 17
click at [464, 391] on p "810090932880" at bounding box center [524, 392] width 236 height 17
copy p "810090932880"
click at [143, 228] on link "Fulfillment Orders" at bounding box center [102, 227] width 203 height 32
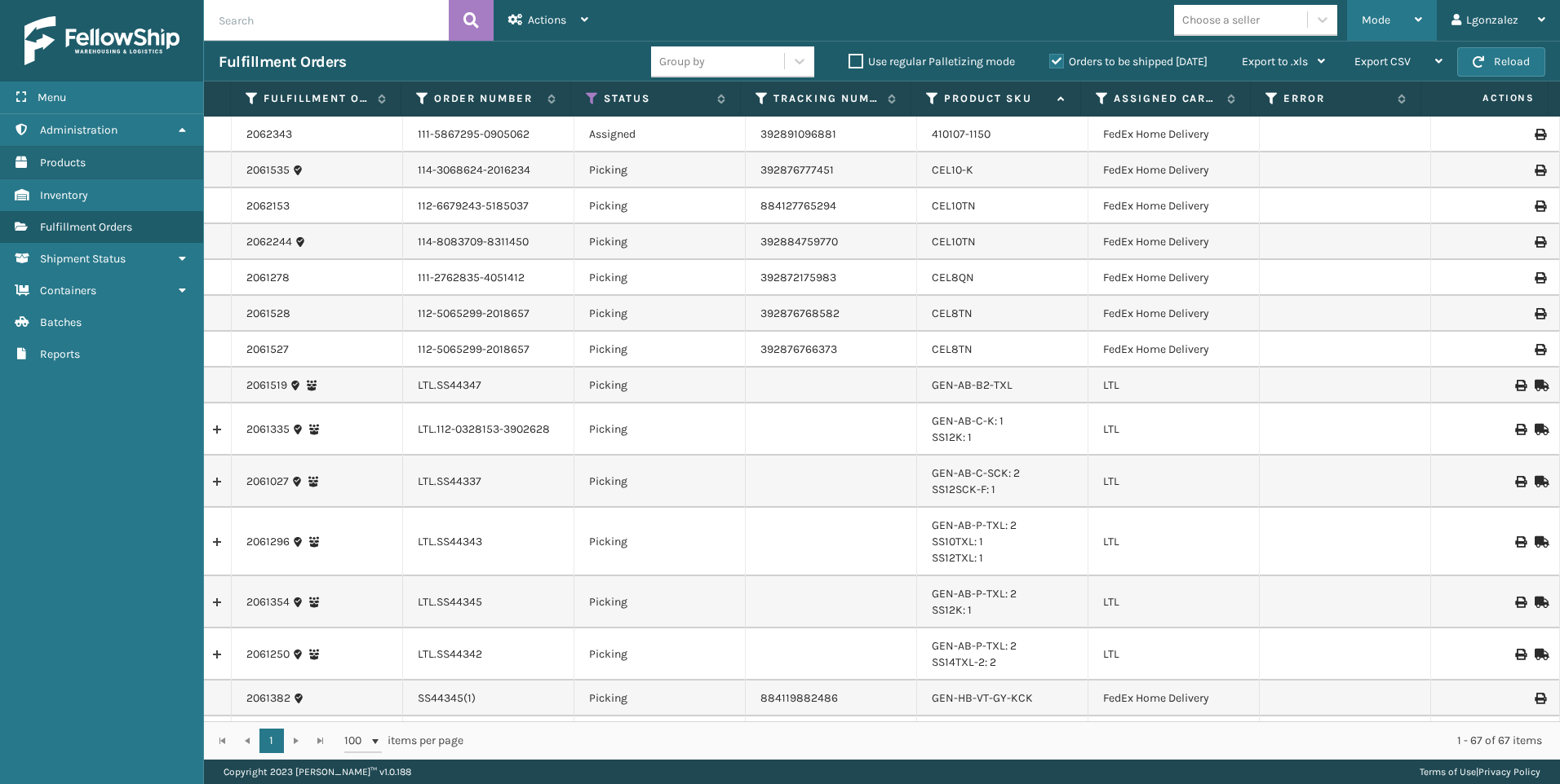
click at [1391, 22] on span "Mode" at bounding box center [1376, 20] width 29 height 14
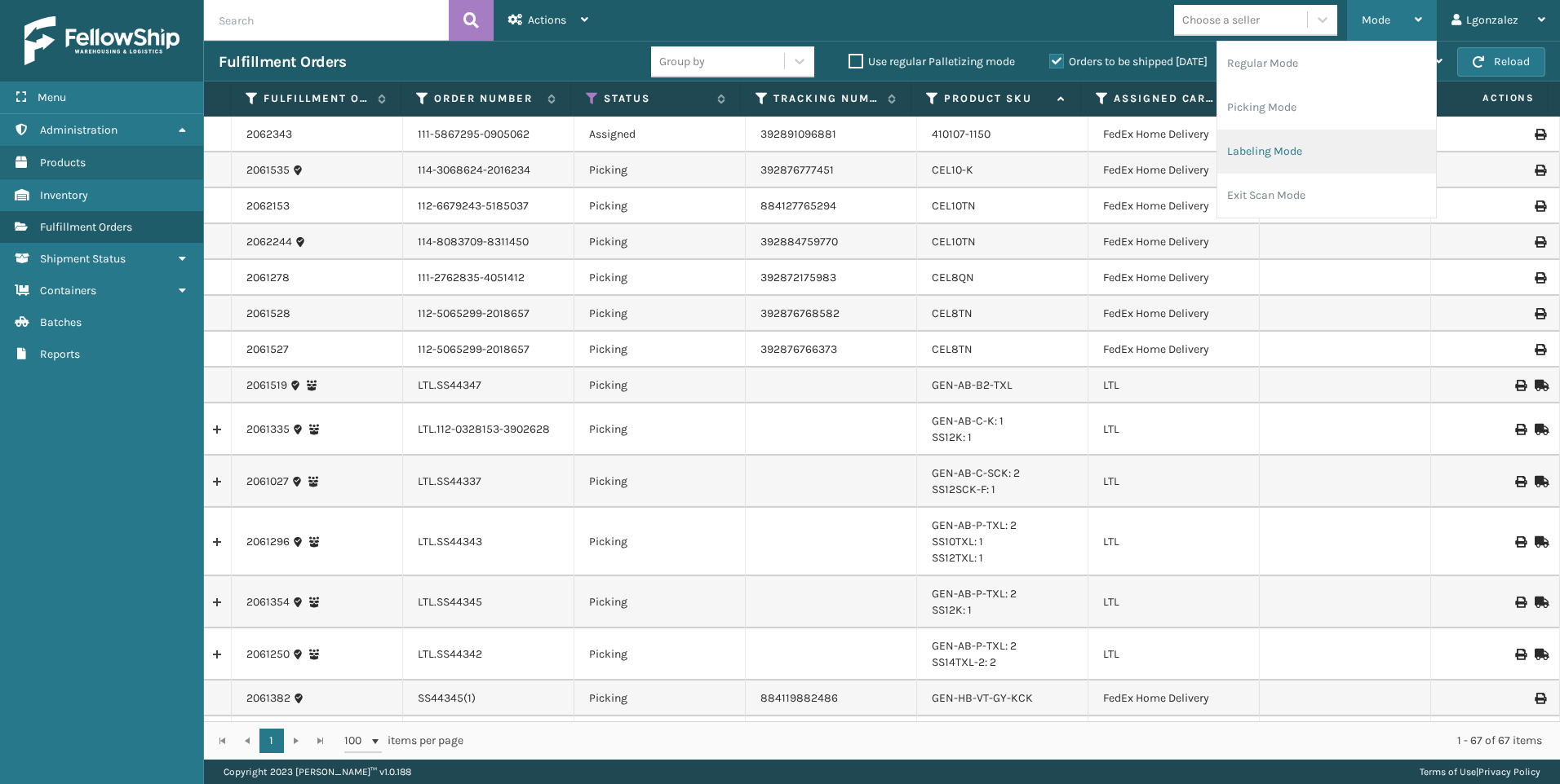
click at [1247, 146] on li "Labeling Mode" at bounding box center [1326, 151] width 218 height 44
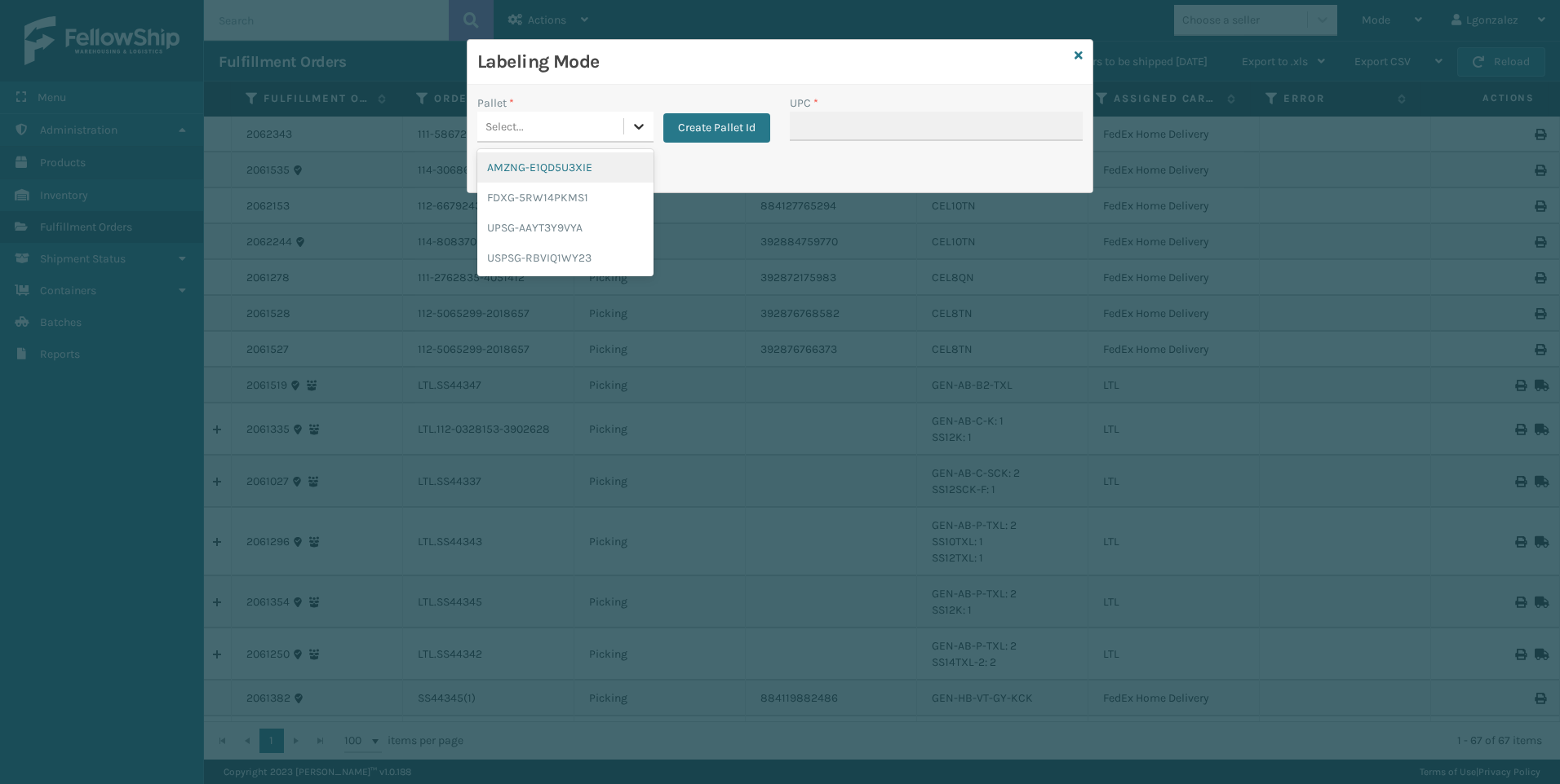
click at [634, 123] on icon at bounding box center [639, 127] width 16 height 16
click at [565, 227] on div "UPSG-AAYT3Y9VYA" at bounding box center [565, 228] width 176 height 30
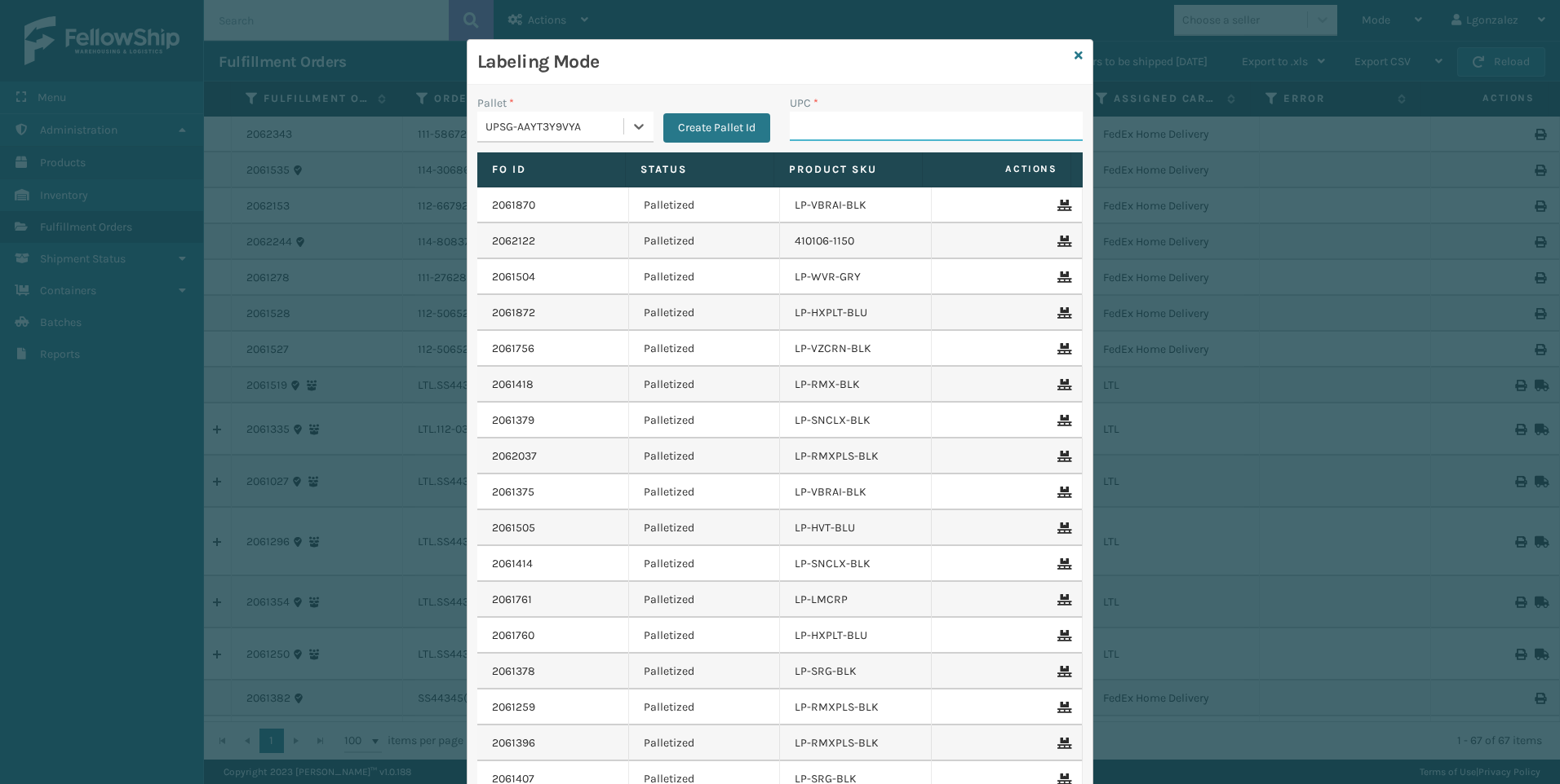
click at [803, 132] on input "UPC *" at bounding box center [936, 126] width 293 height 29
paste input "810090932880"
type input "810090932880"
type input "810090932941"
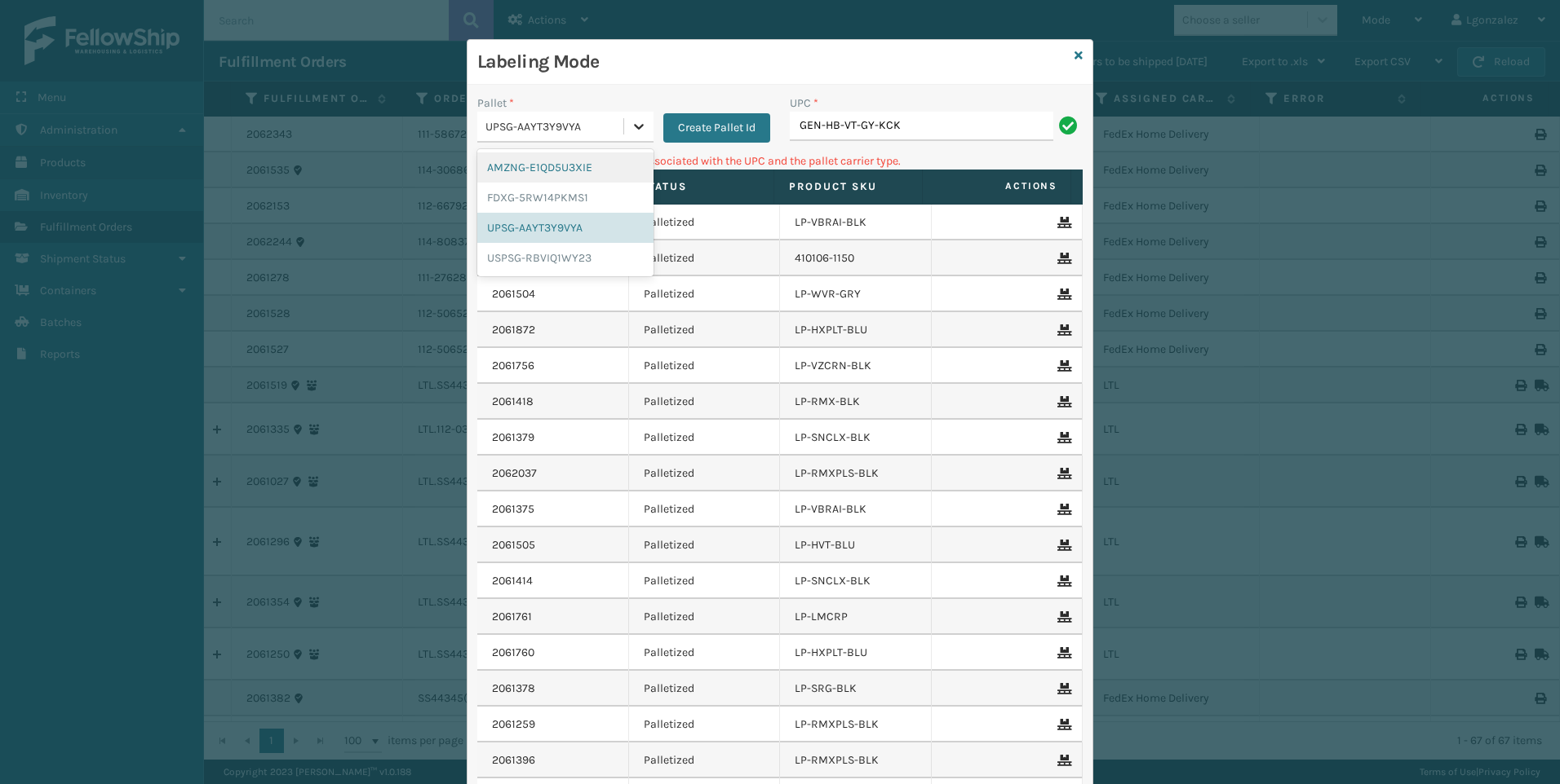
click at [634, 128] on icon at bounding box center [639, 127] width 10 height 6
click at [570, 197] on div "FDXG-5RW14PKMS1" at bounding box center [565, 197] width 176 height 30
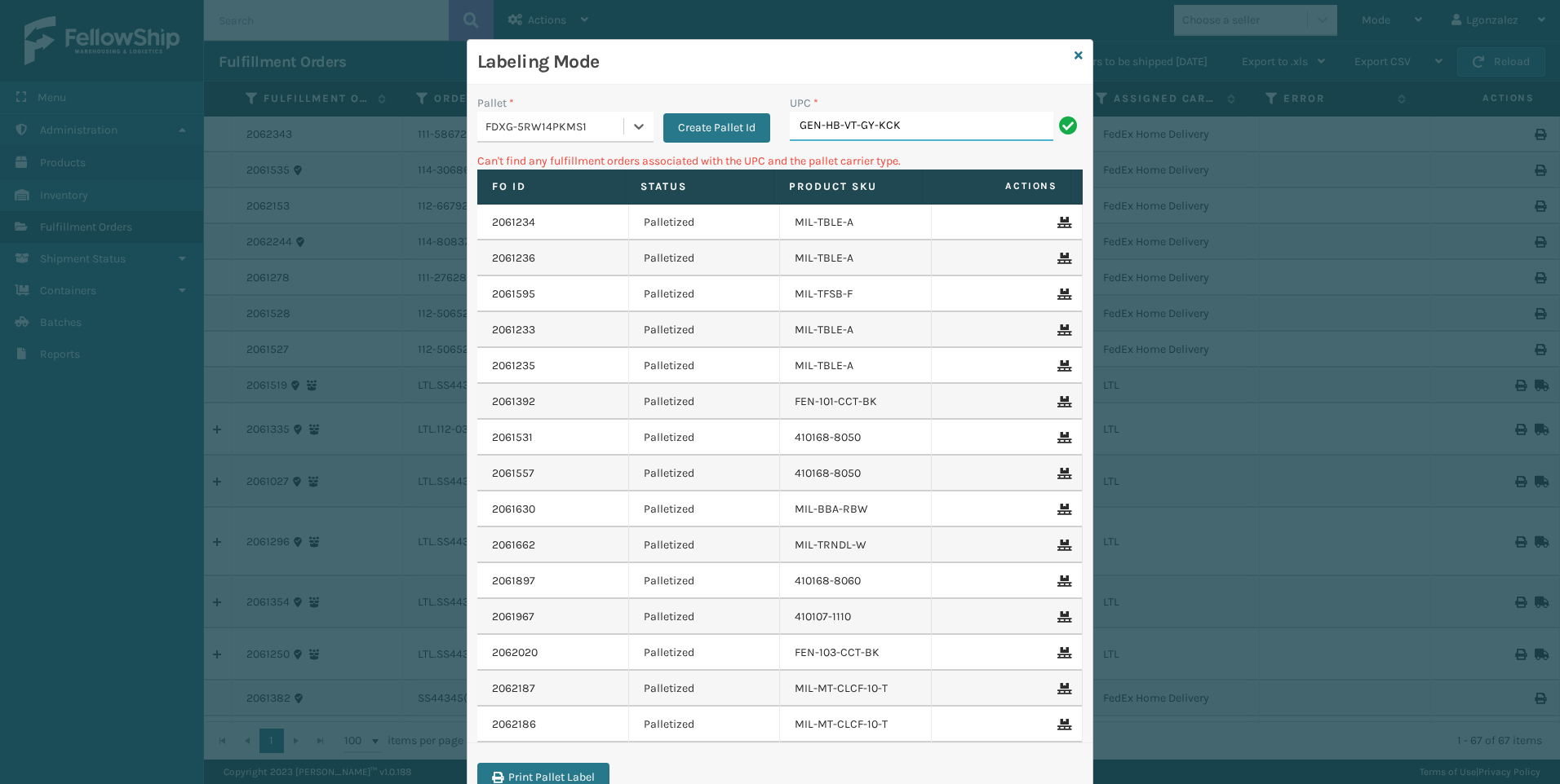
click at [898, 120] on input "GEN-HB-VT-GY-KCK" at bounding box center [921, 126] width 263 height 29
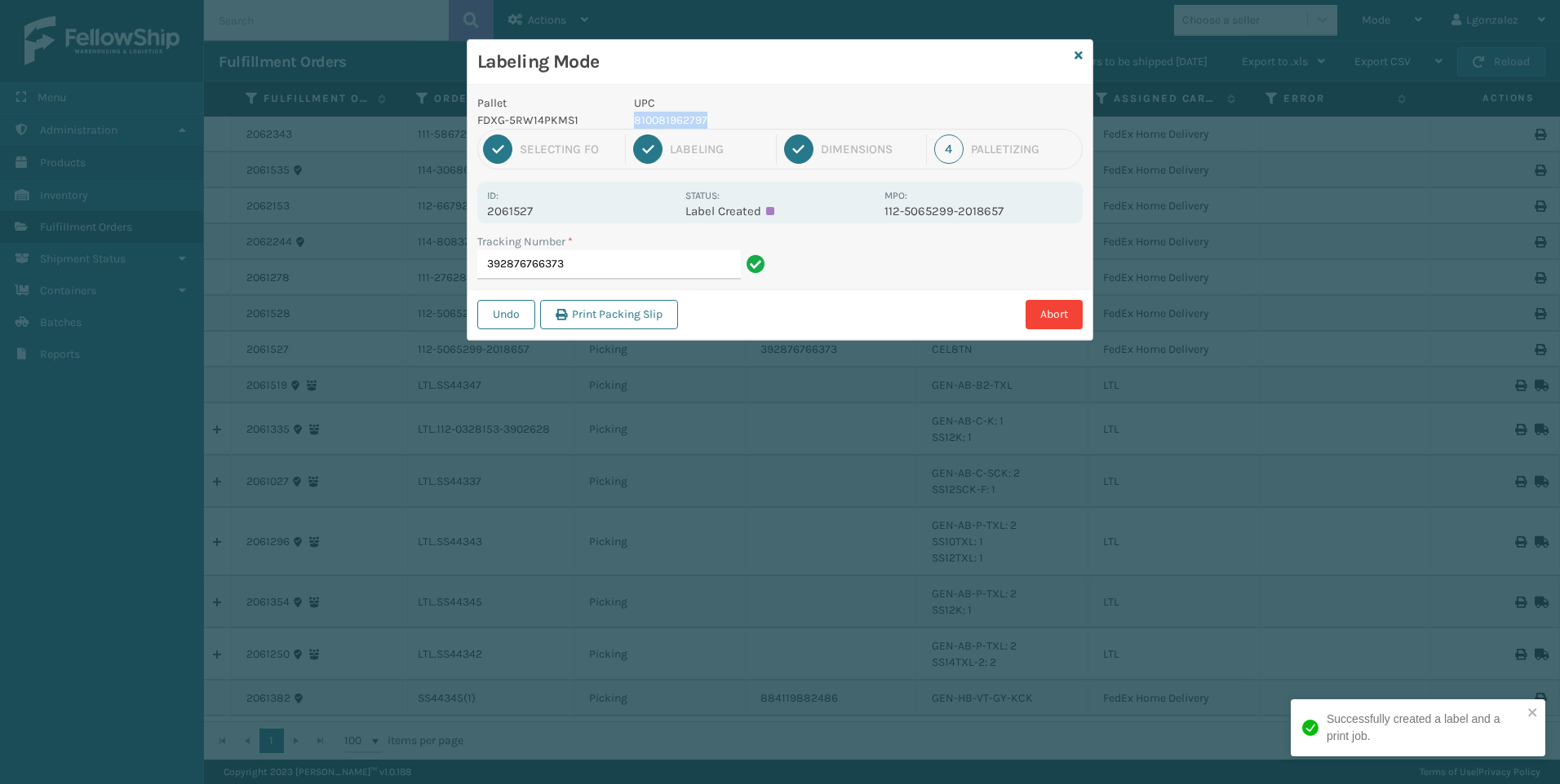
drag, startPoint x: 634, startPoint y: 123, endPoint x: 713, endPoint y: 117, distance: 79.2
click at [713, 117] on p "810081962797" at bounding box center [754, 120] width 240 height 17
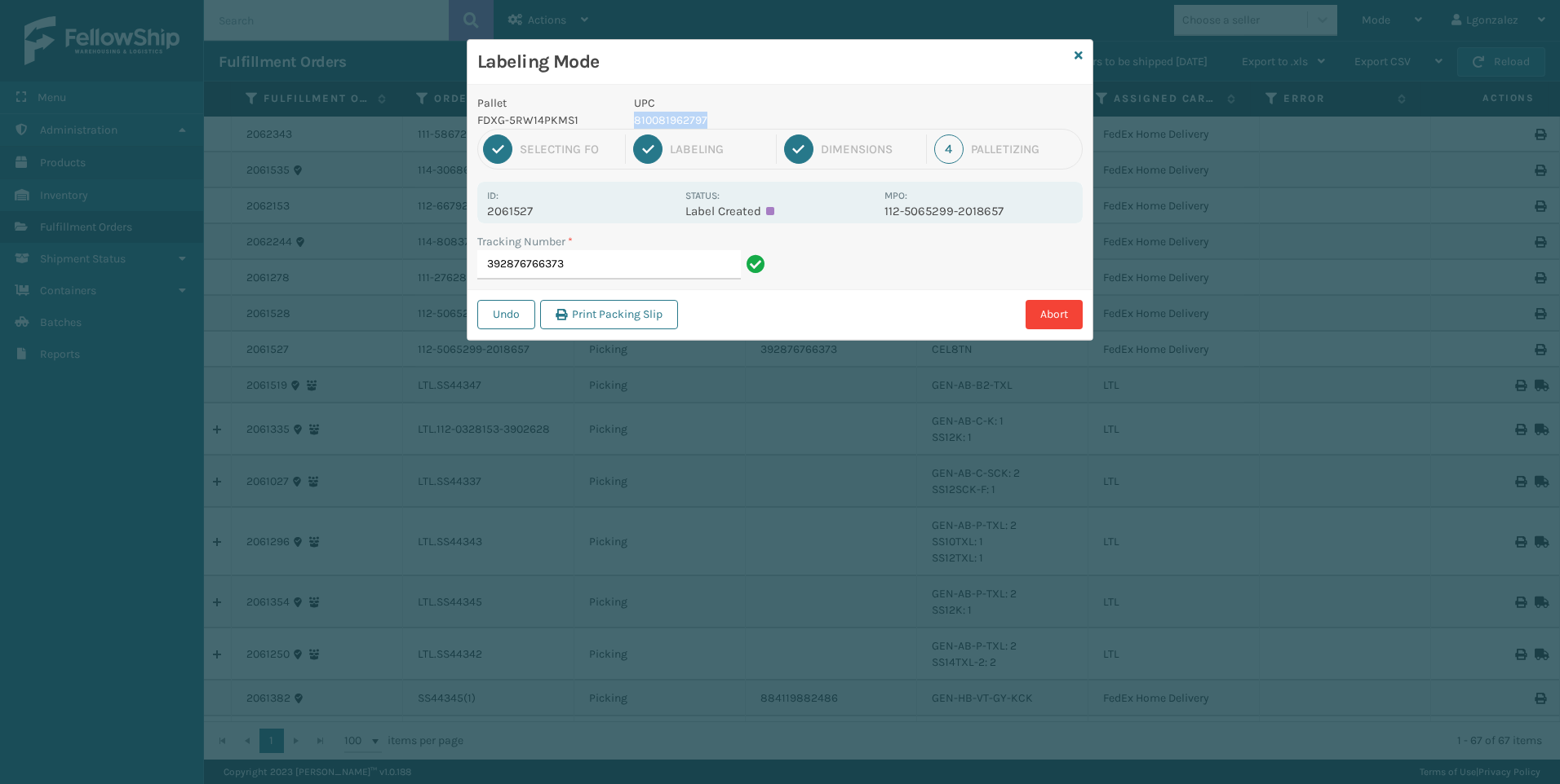
copy p "810081962797"
click at [606, 273] on input "392876766373" at bounding box center [609, 264] width 263 height 29
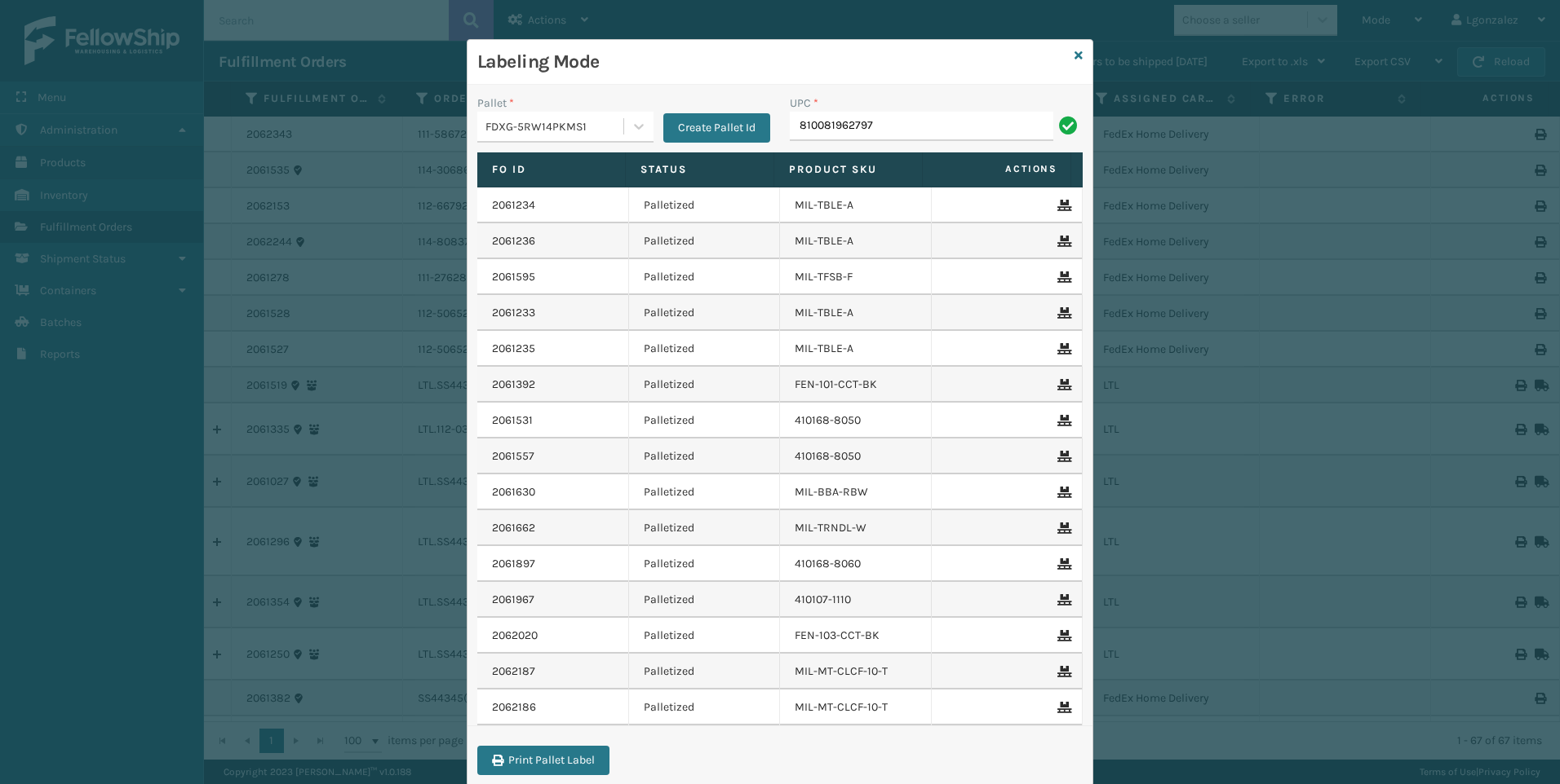
type input "810081962797"
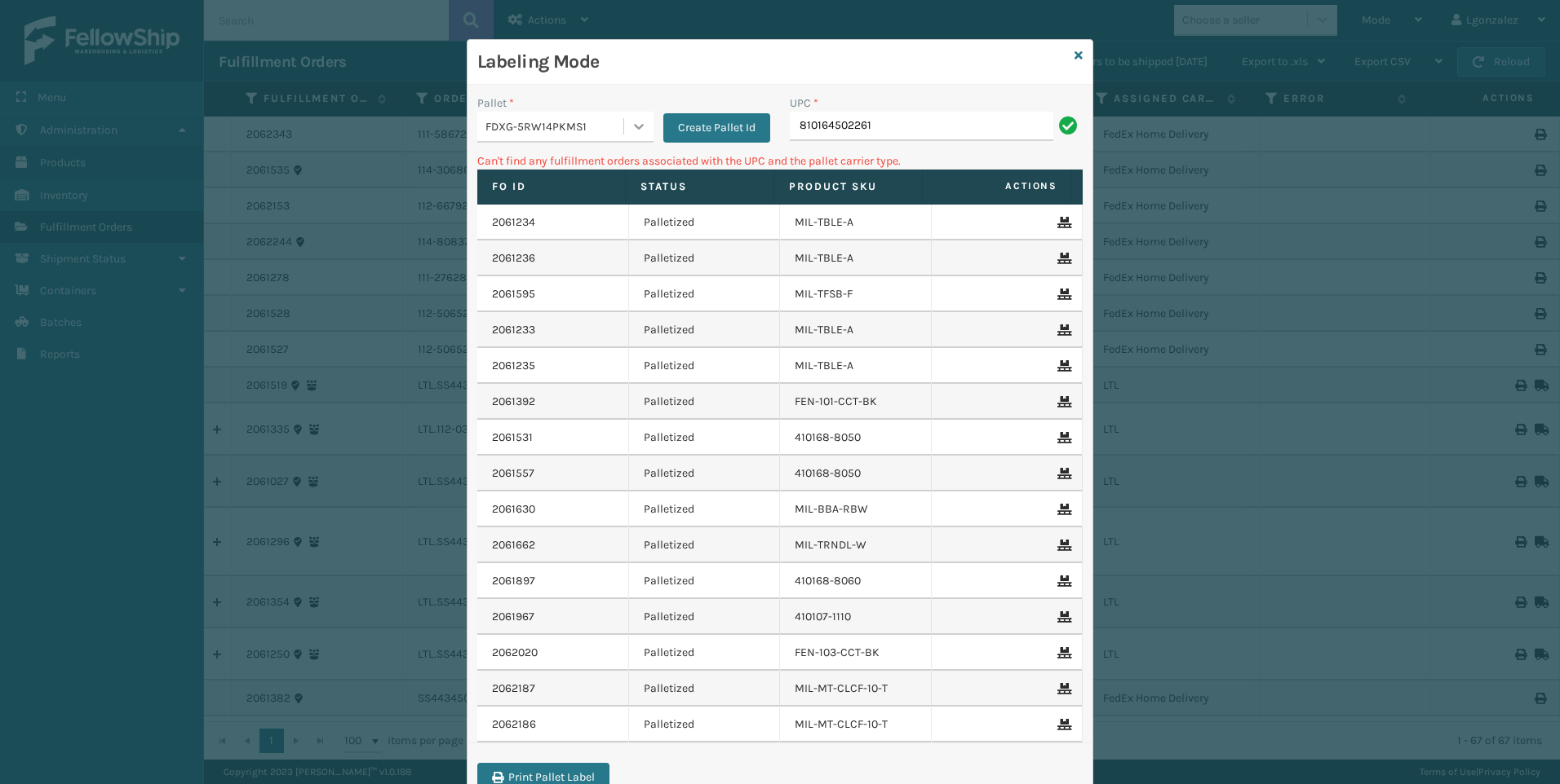
click at [632, 131] on icon at bounding box center [639, 127] width 16 height 16
click at [567, 170] on div "AMZNG-E1QD5U3XIE" at bounding box center [565, 167] width 176 height 30
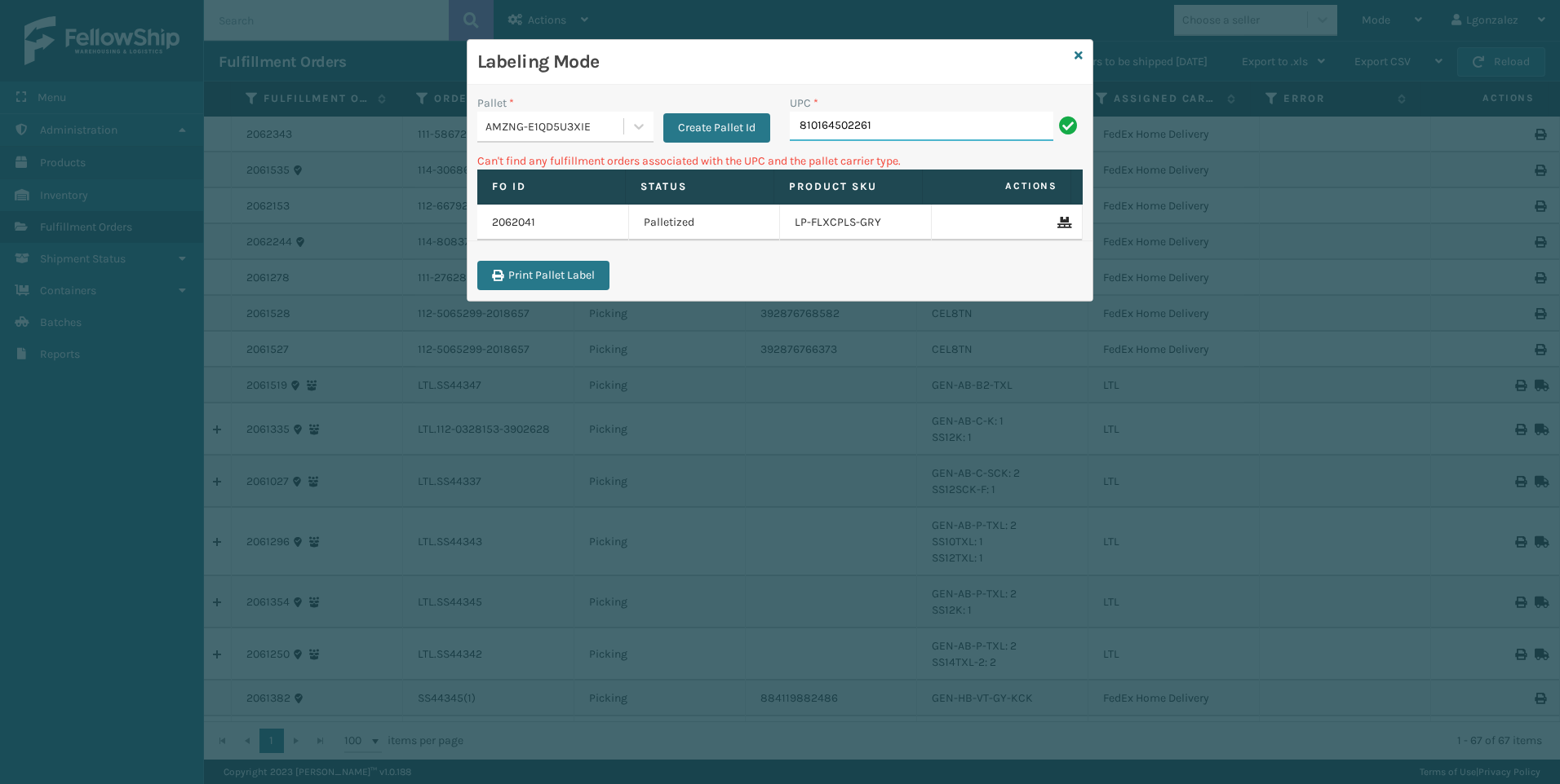
click at [898, 123] on input "810164502261" at bounding box center [921, 126] width 263 height 29
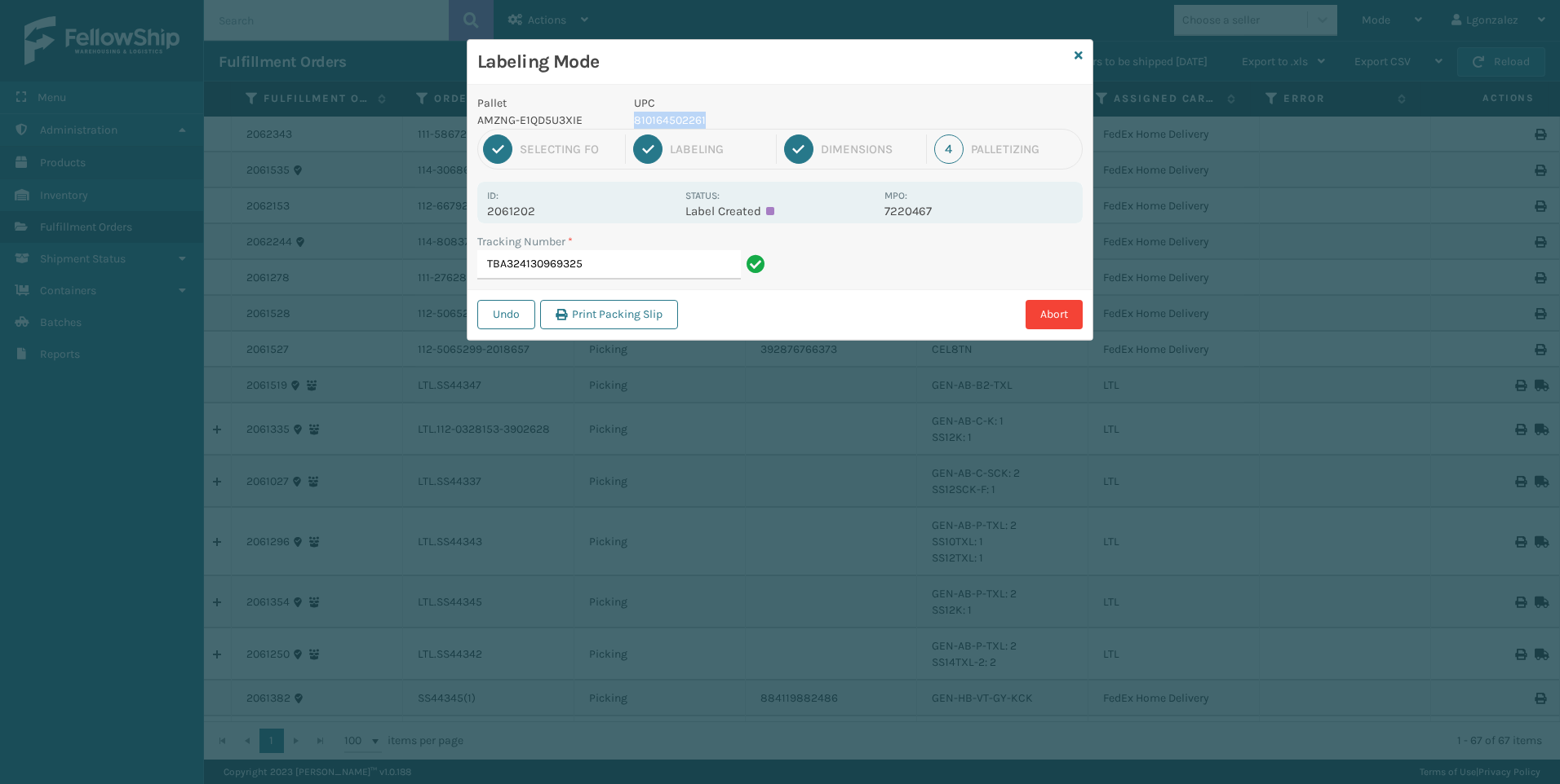
drag, startPoint x: 633, startPoint y: 116, endPoint x: 722, endPoint y: 127, distance: 89.7
click at [722, 127] on p "810164502261" at bounding box center [754, 120] width 240 height 17
copy p "810164502261"
click at [643, 263] on input "TBA324130969325" at bounding box center [609, 264] width 263 height 29
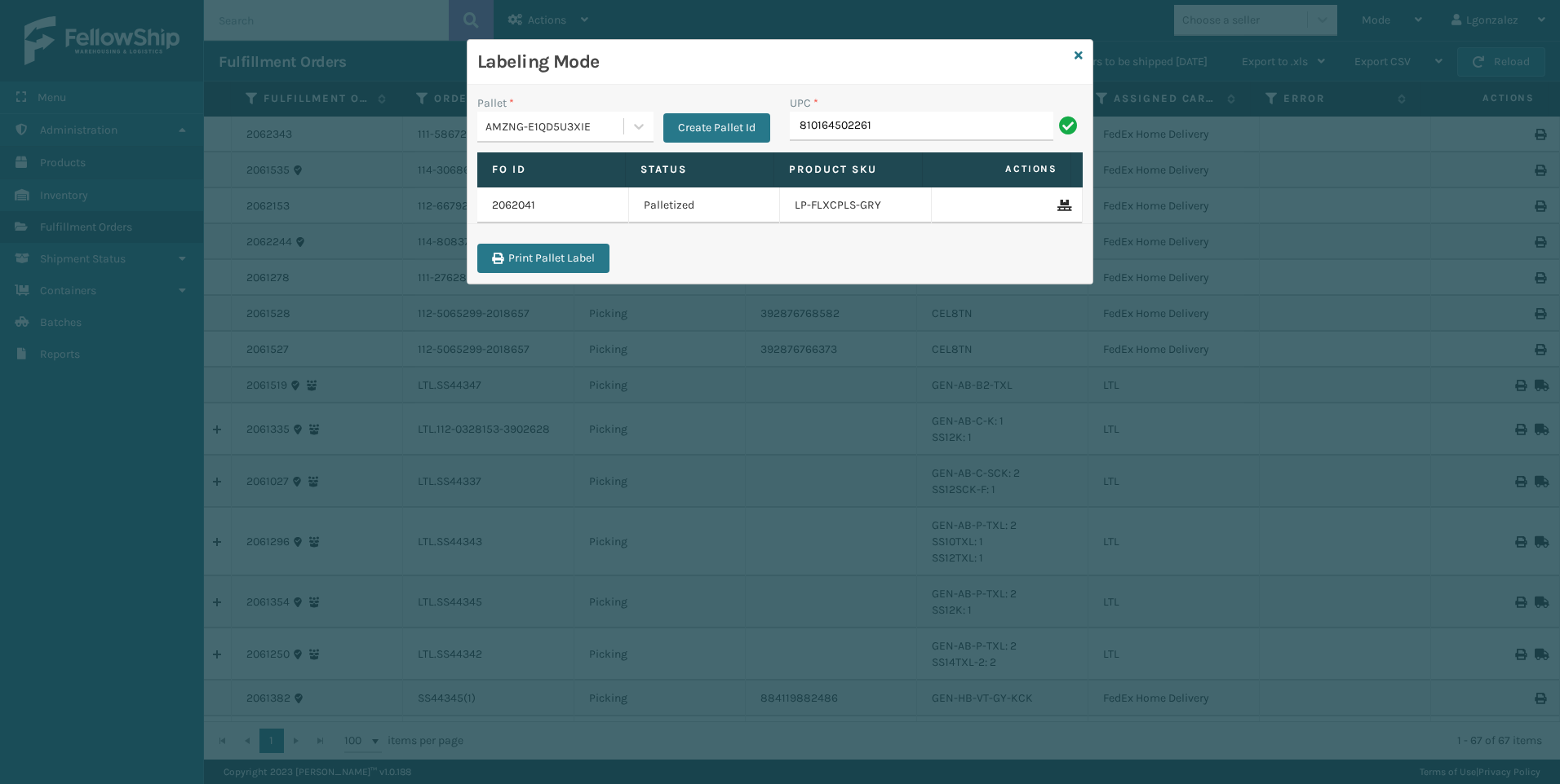
type input "810164502261"
type input "V"
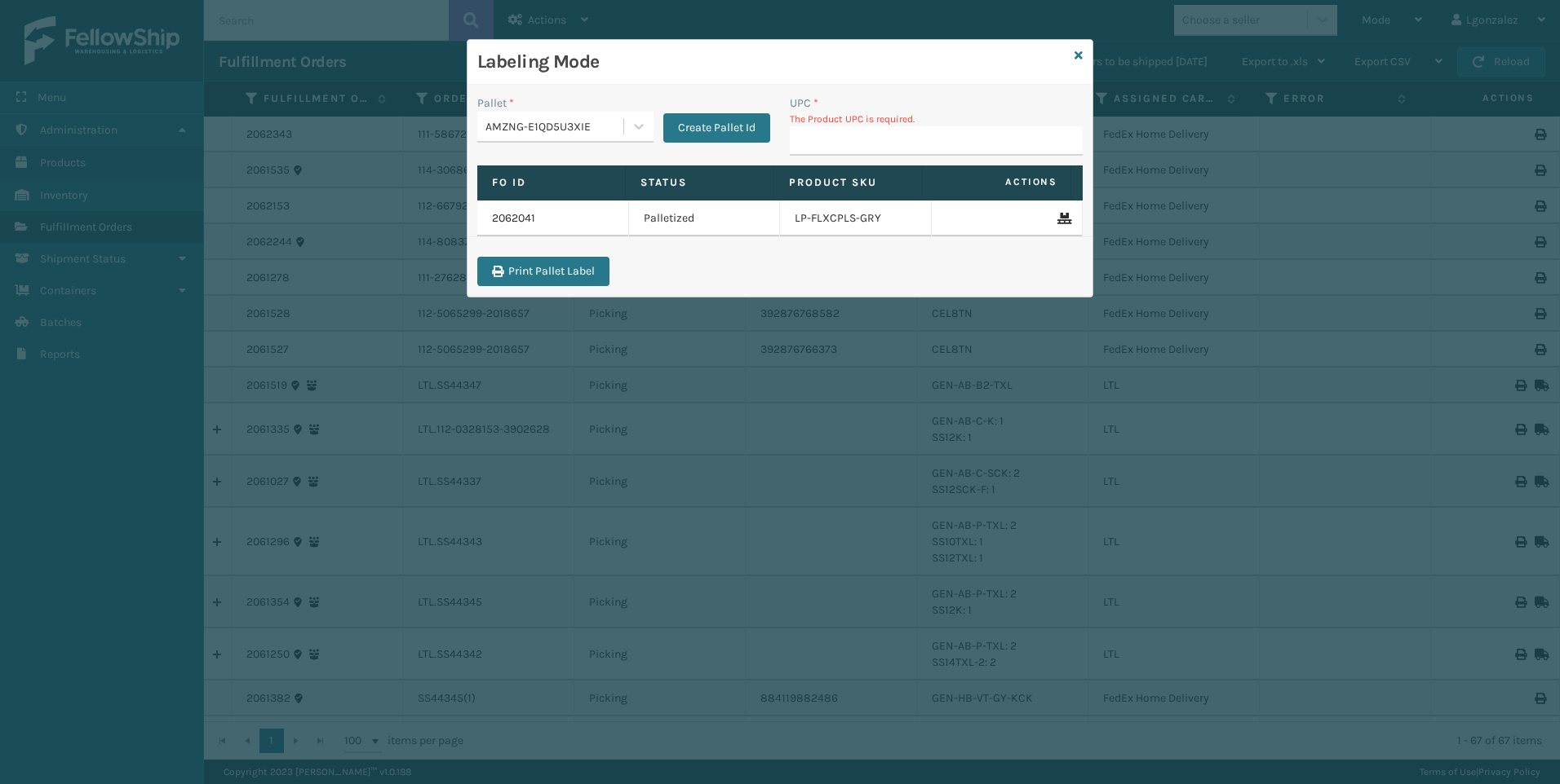
type input "V"
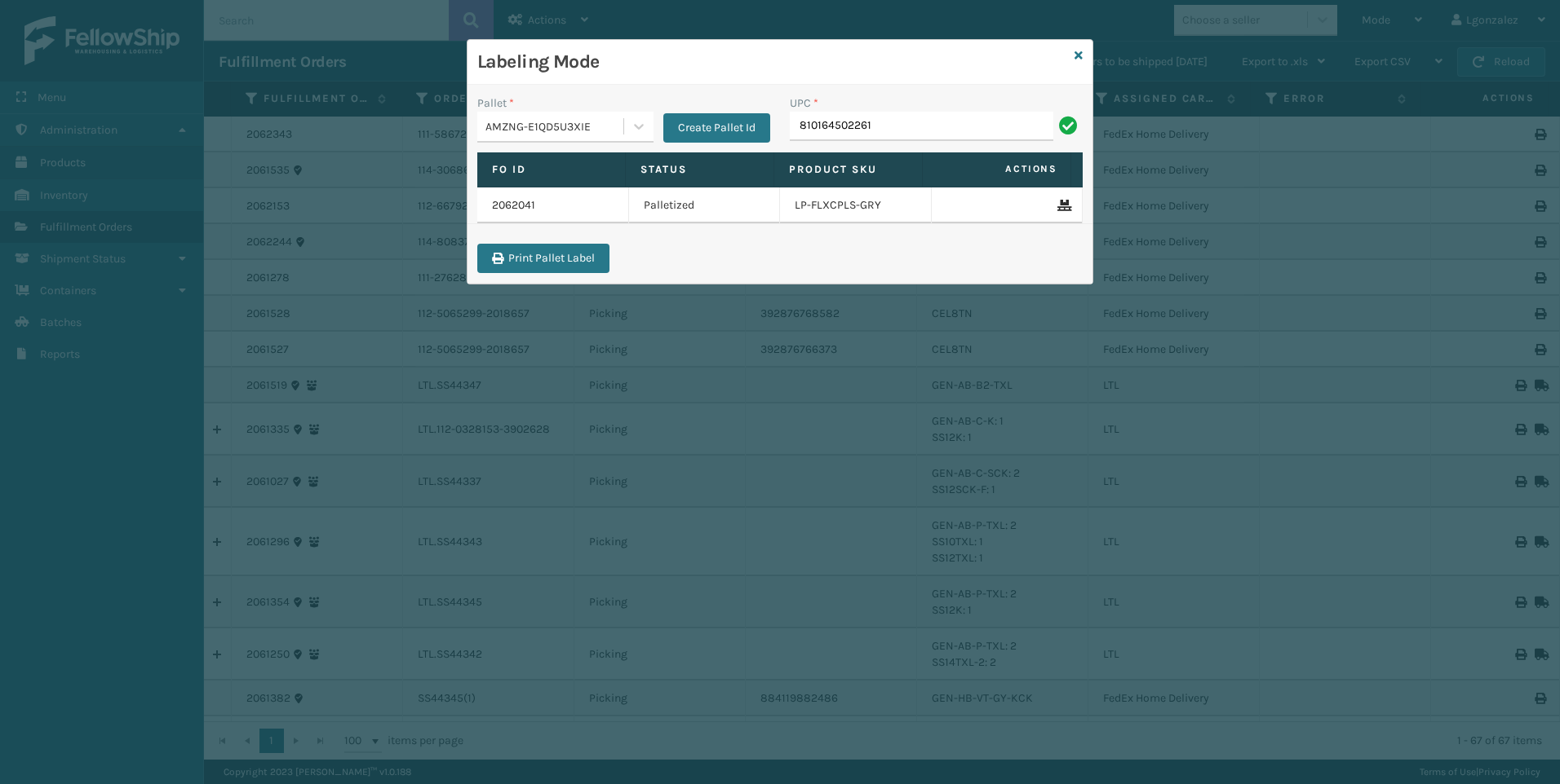
type input "810164502261"
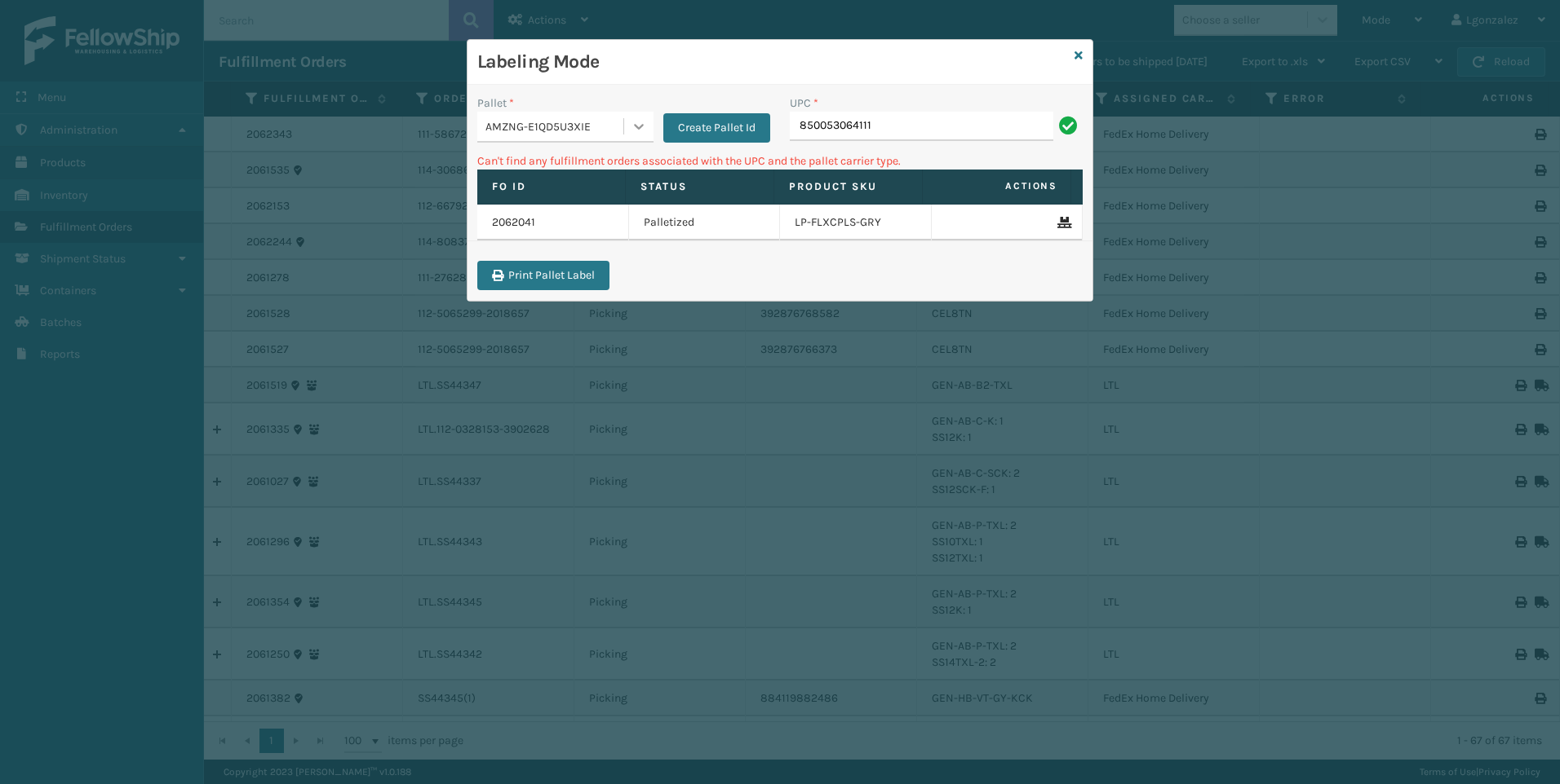
click at [635, 132] on icon at bounding box center [639, 127] width 16 height 16
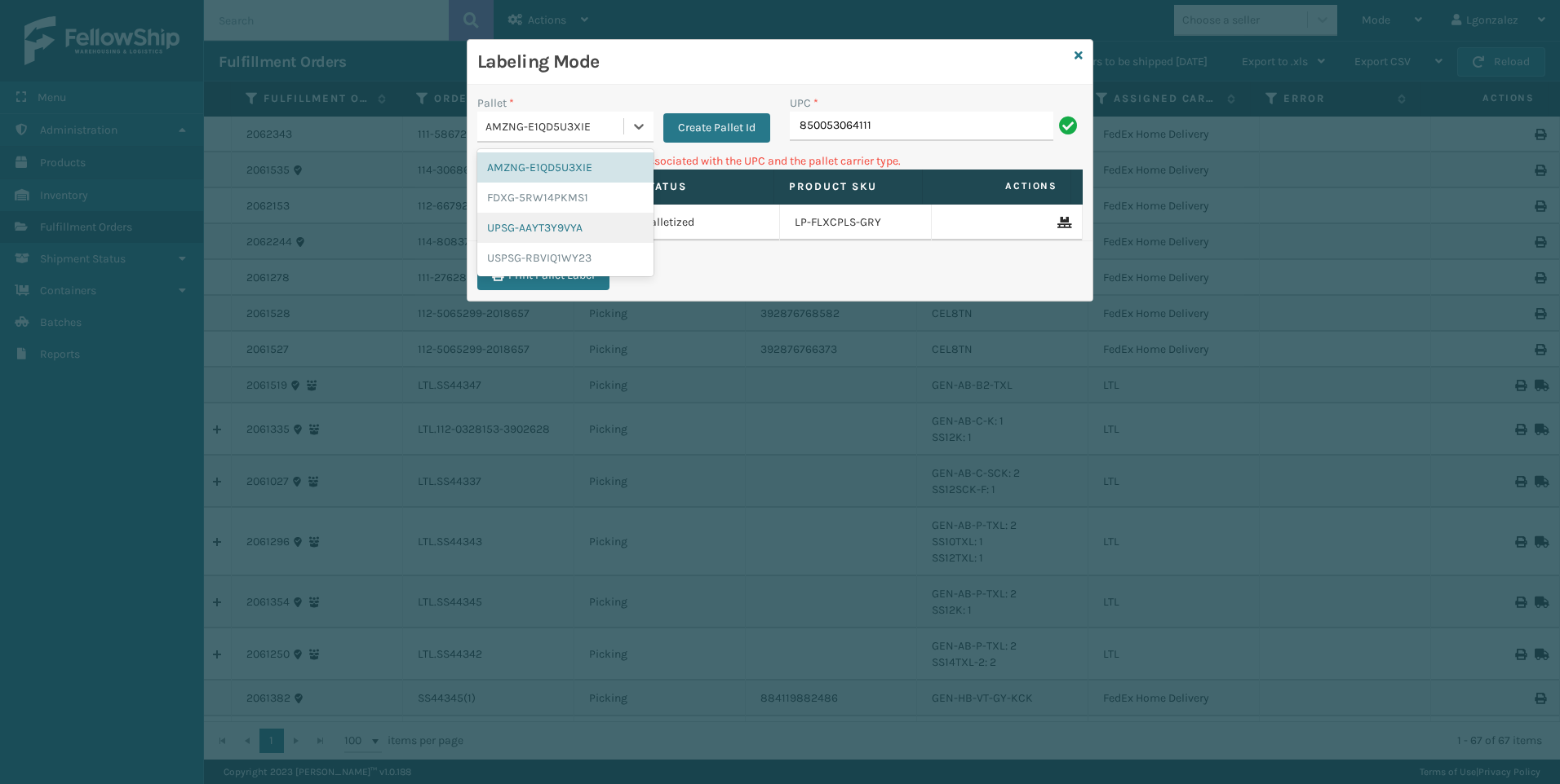
click at [573, 229] on div "UPSG-AAYT3Y9VYA" at bounding box center [565, 228] width 176 height 30
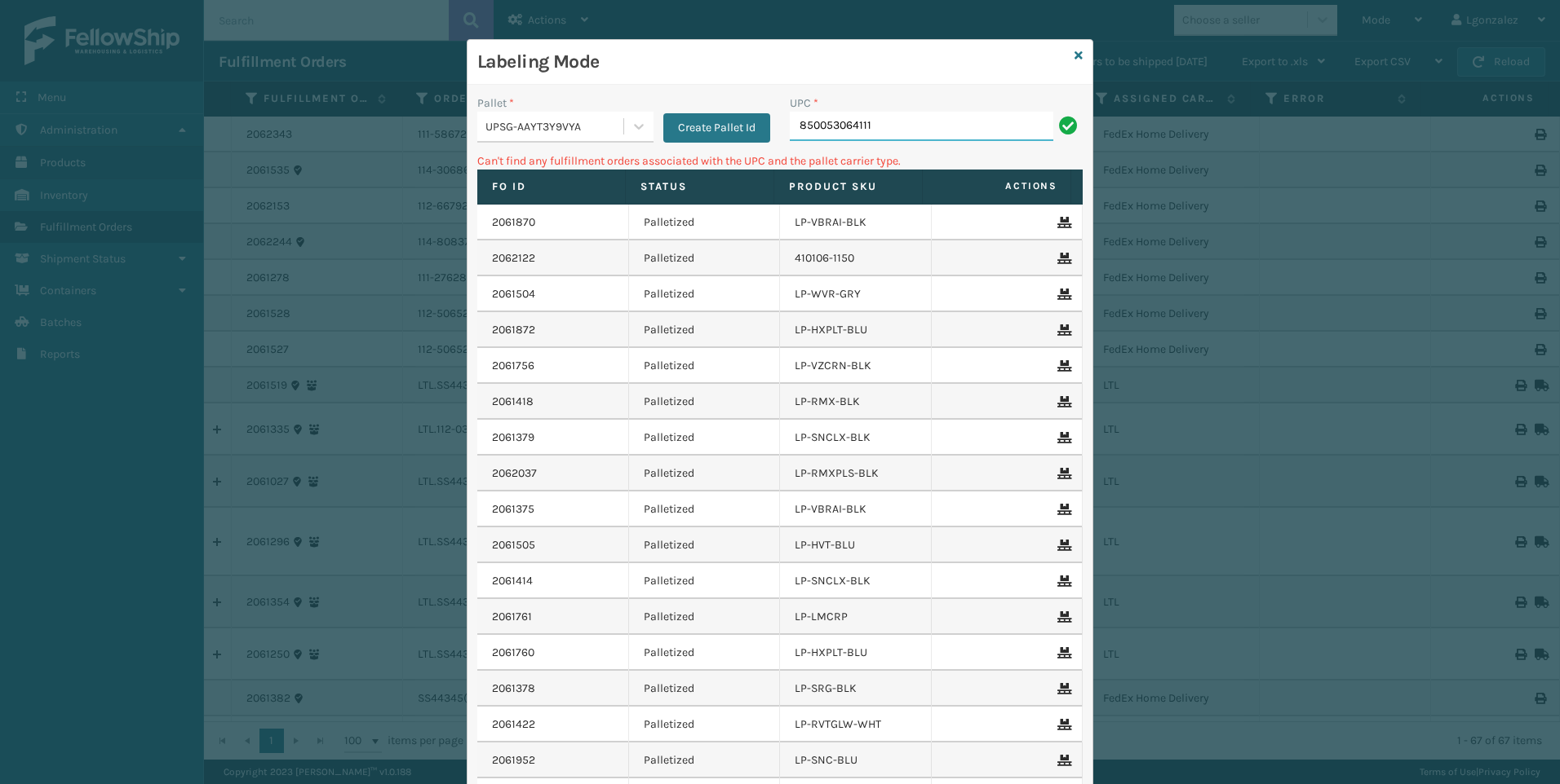
click at [872, 133] on input "850053064111" at bounding box center [921, 126] width 263 height 29
click at [636, 122] on icon at bounding box center [639, 127] width 16 height 16
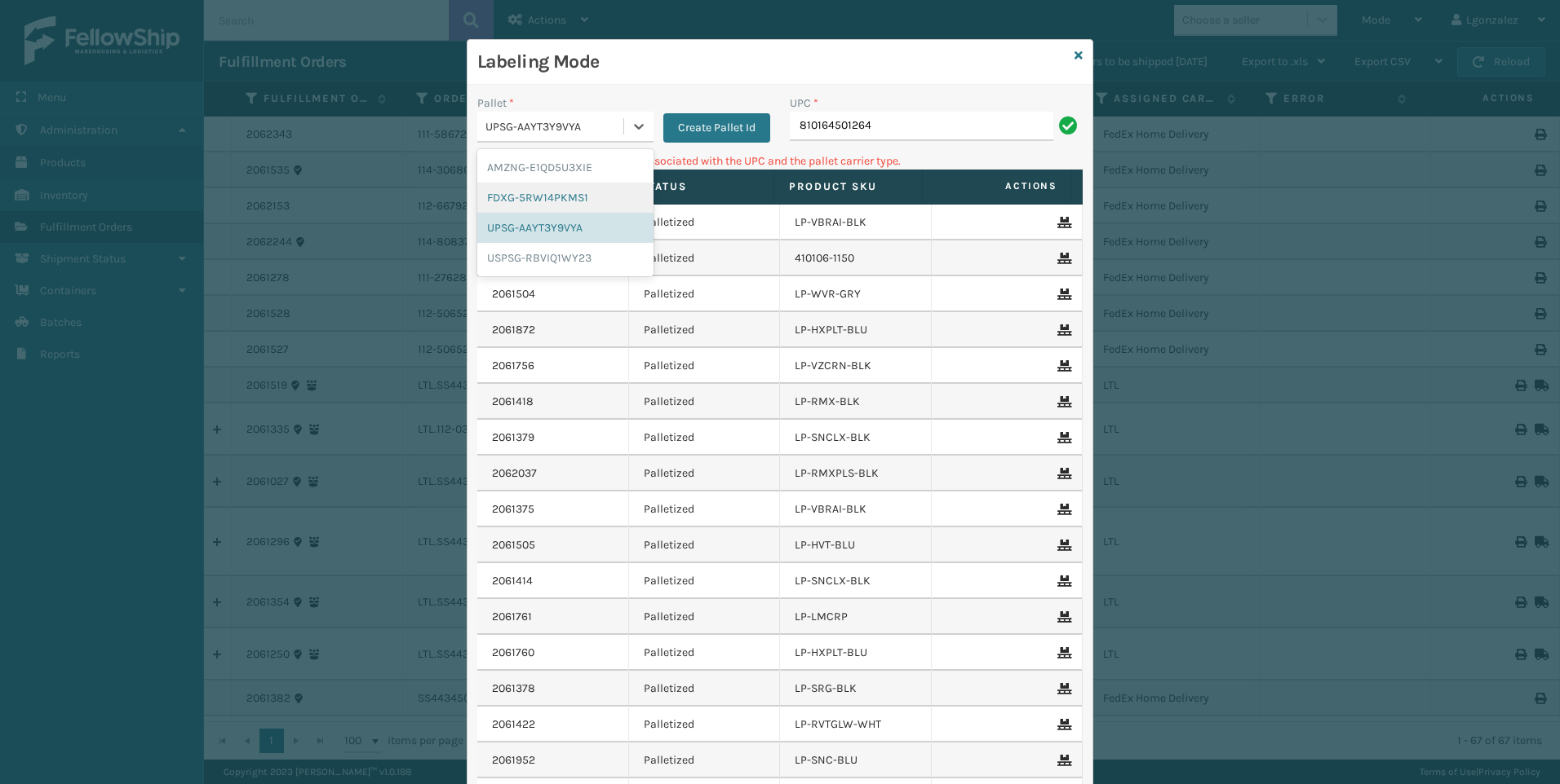
click at [553, 193] on div "FDXG-5RW14PKMS1" at bounding box center [565, 197] width 176 height 30
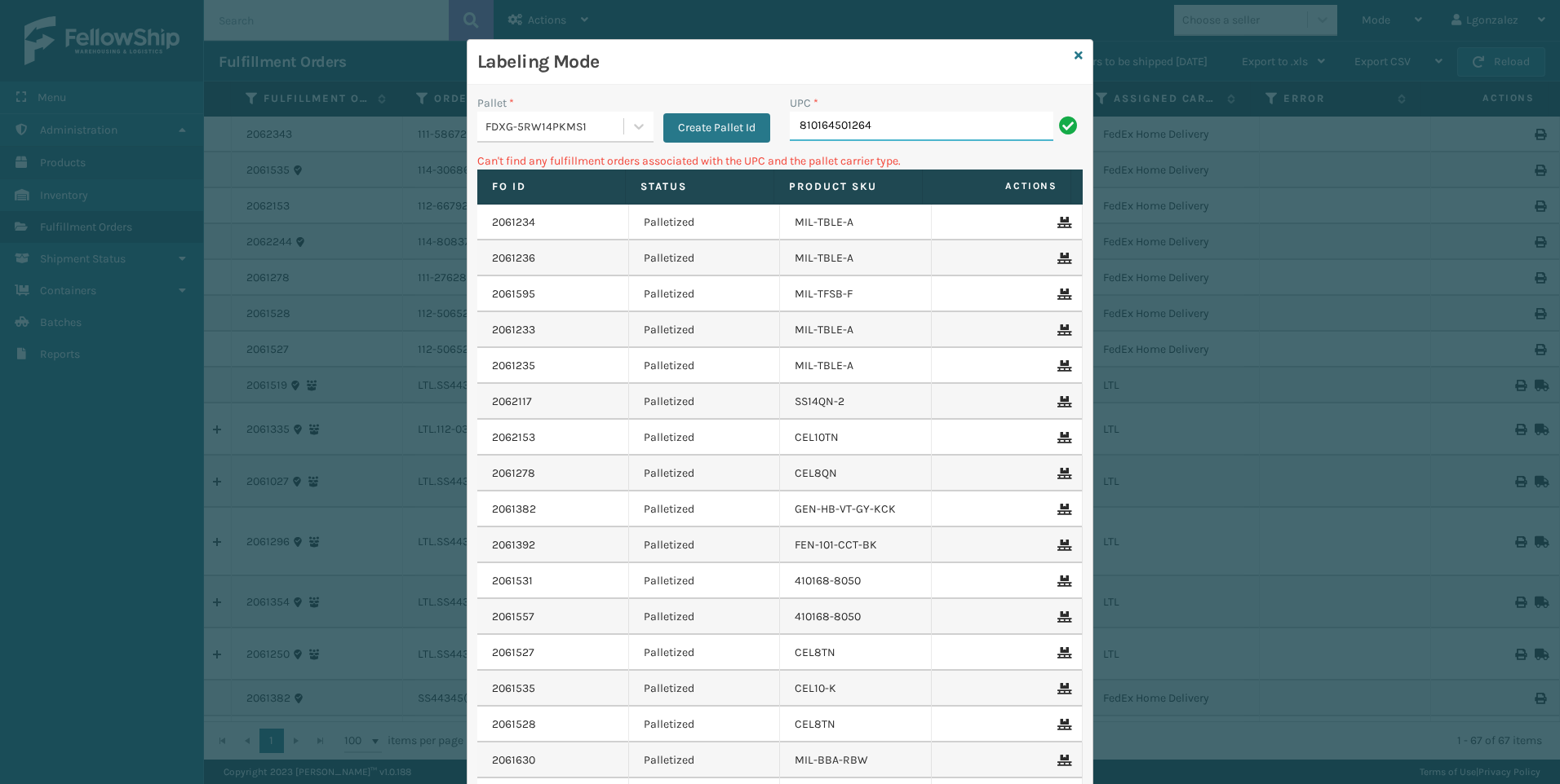
click at [910, 132] on input "810164501264" at bounding box center [921, 126] width 263 height 29
click at [634, 129] on icon at bounding box center [639, 127] width 10 height 6
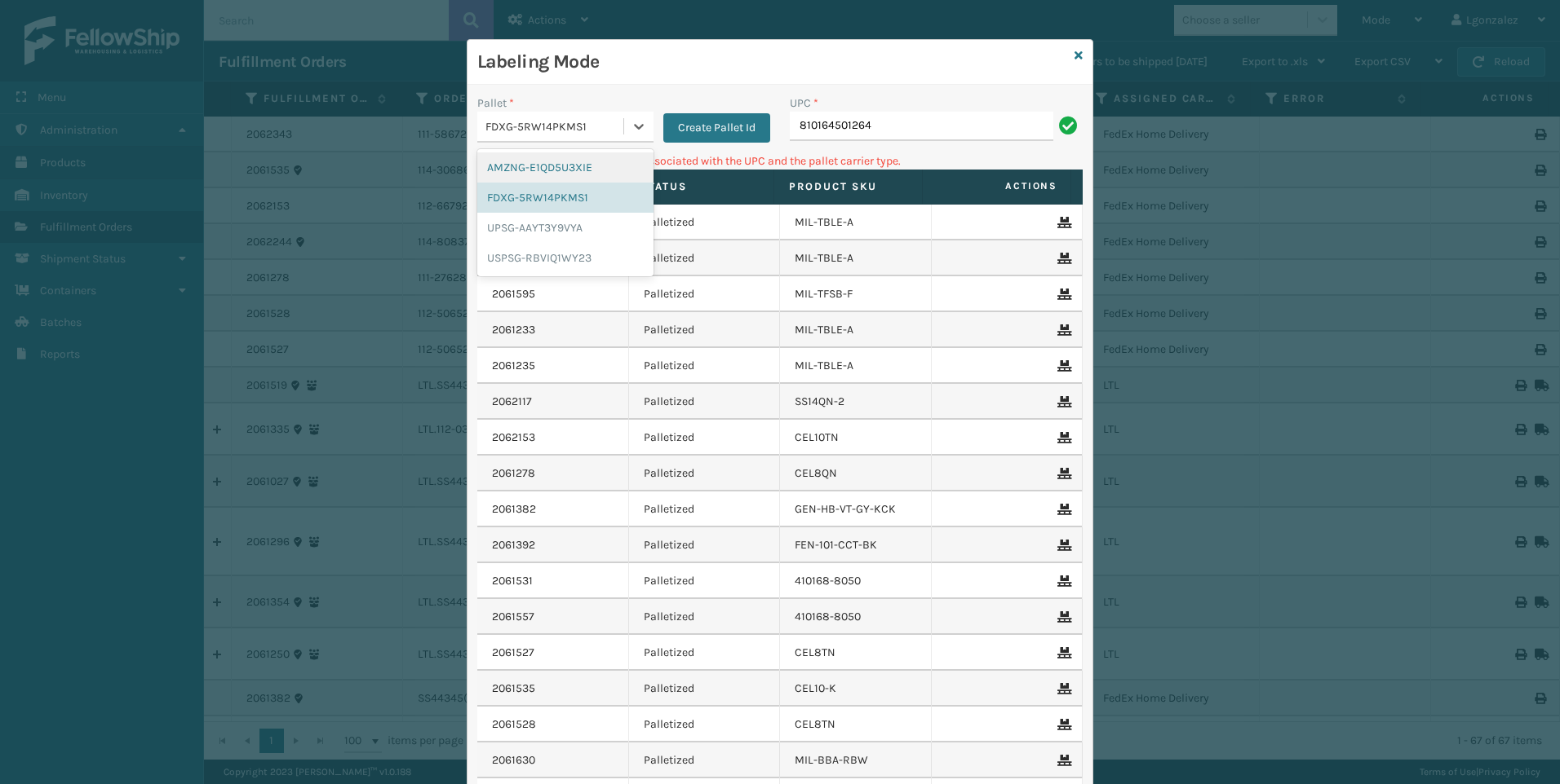
click at [594, 164] on div "AMZNG-E1QD5U3XIE" at bounding box center [565, 167] width 176 height 30
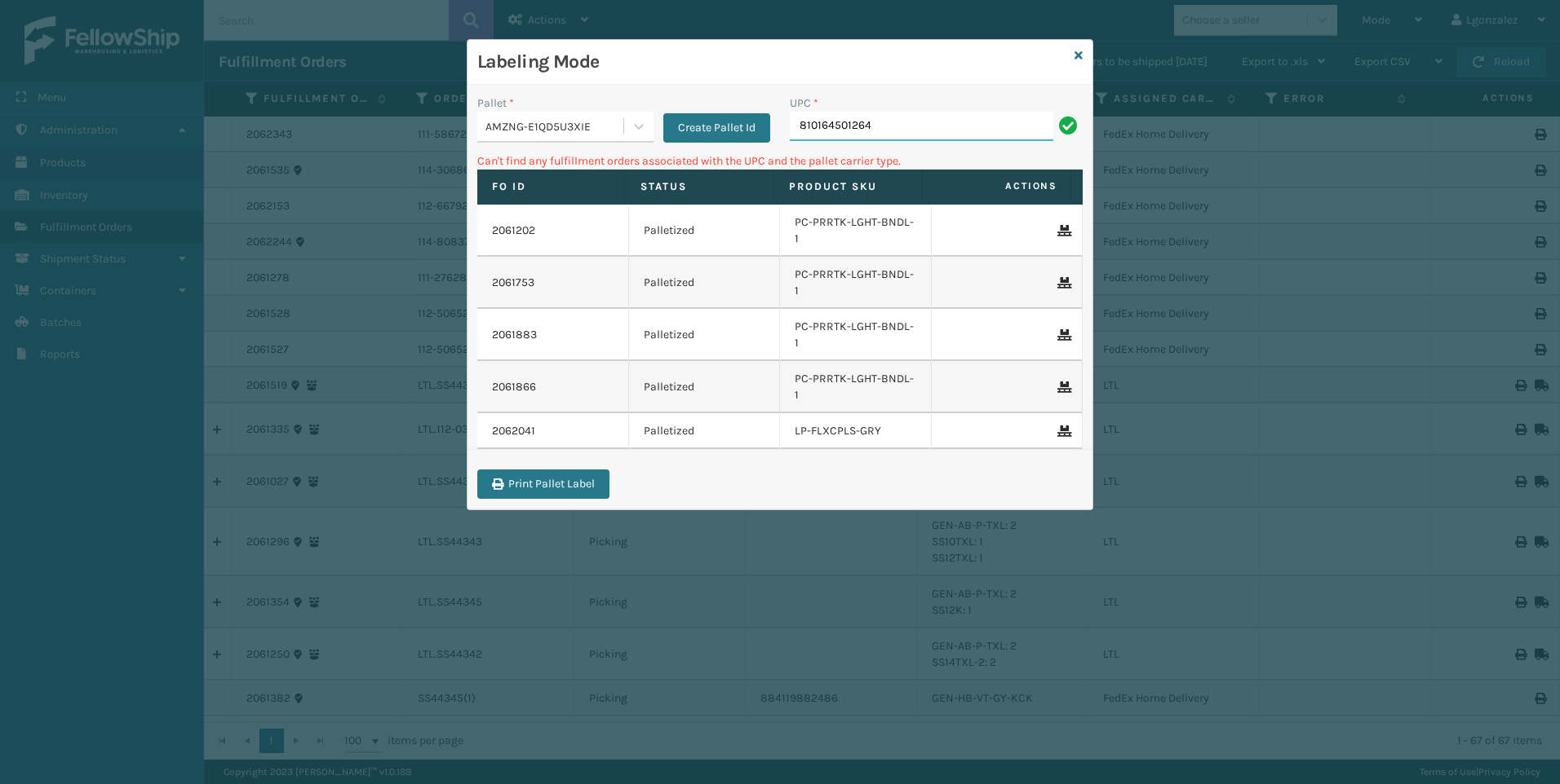
click at [879, 117] on input "810164501264" at bounding box center [921, 126] width 263 height 29
click at [641, 124] on icon at bounding box center [639, 127] width 16 height 16
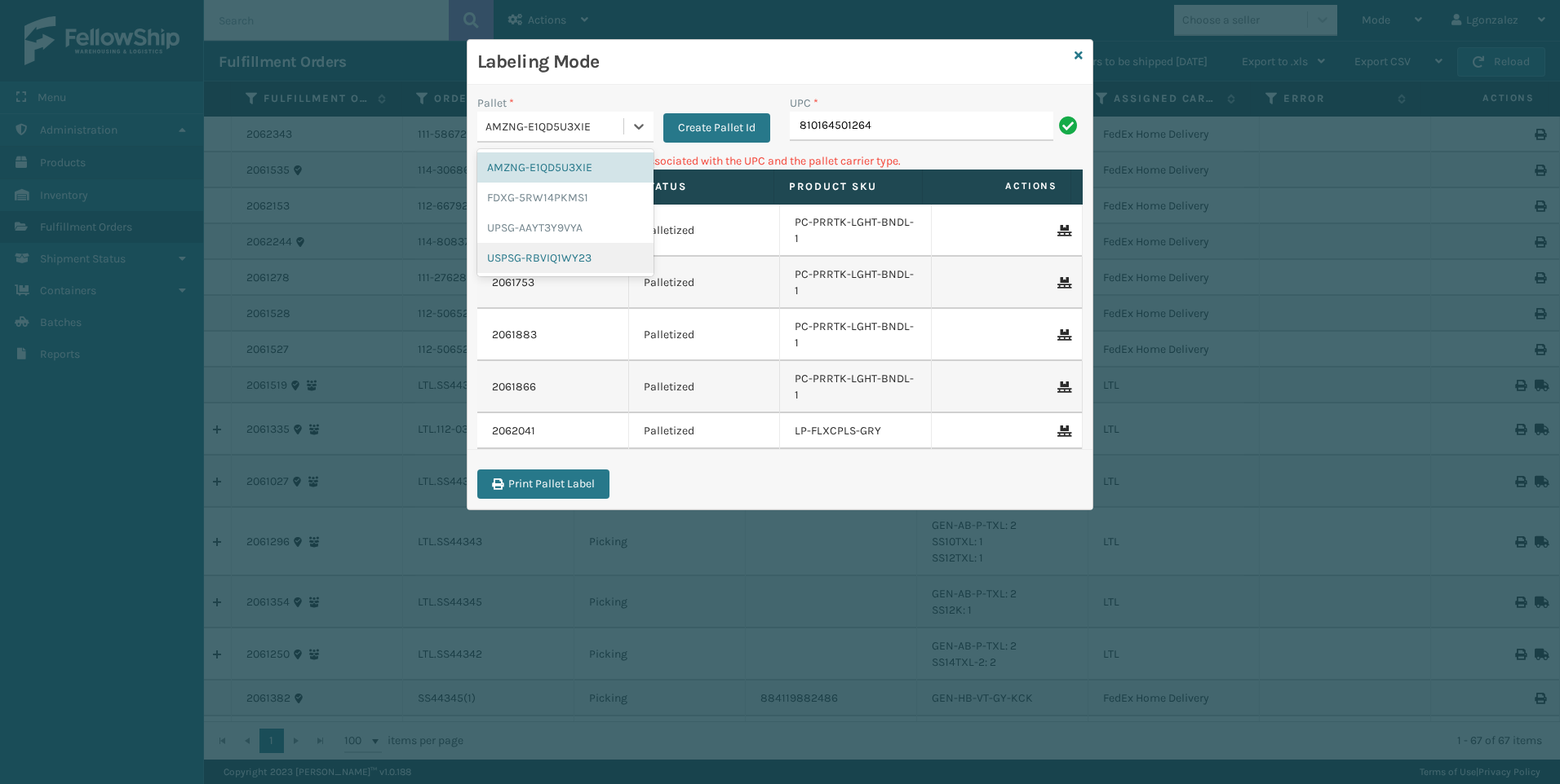
click at [563, 262] on div "USPSG-RBVIQ1WY23" at bounding box center [565, 258] width 176 height 30
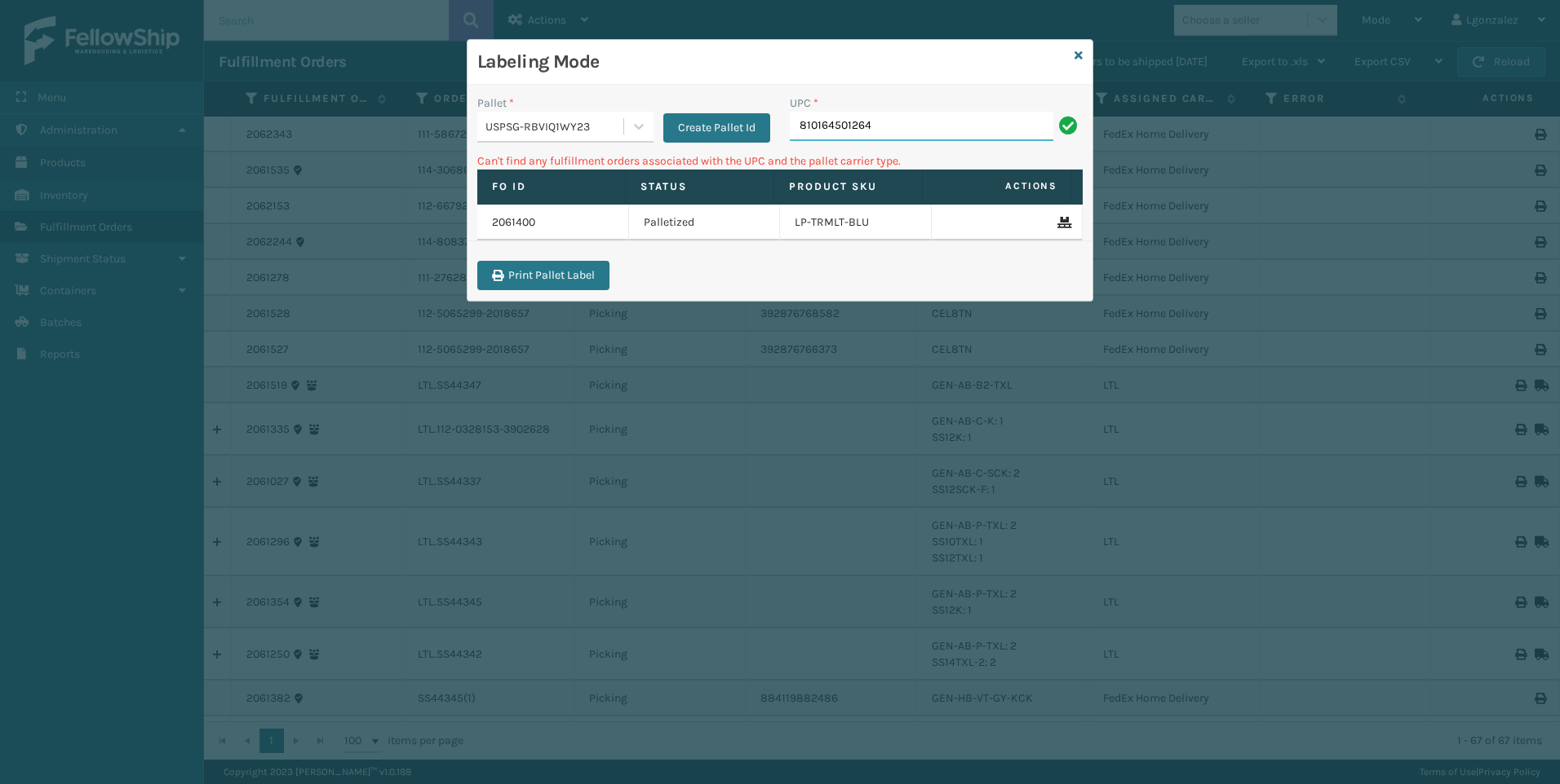
click at [926, 129] on input "810164501264" at bounding box center [921, 126] width 263 height 29
click at [645, 124] on icon at bounding box center [639, 127] width 16 height 16
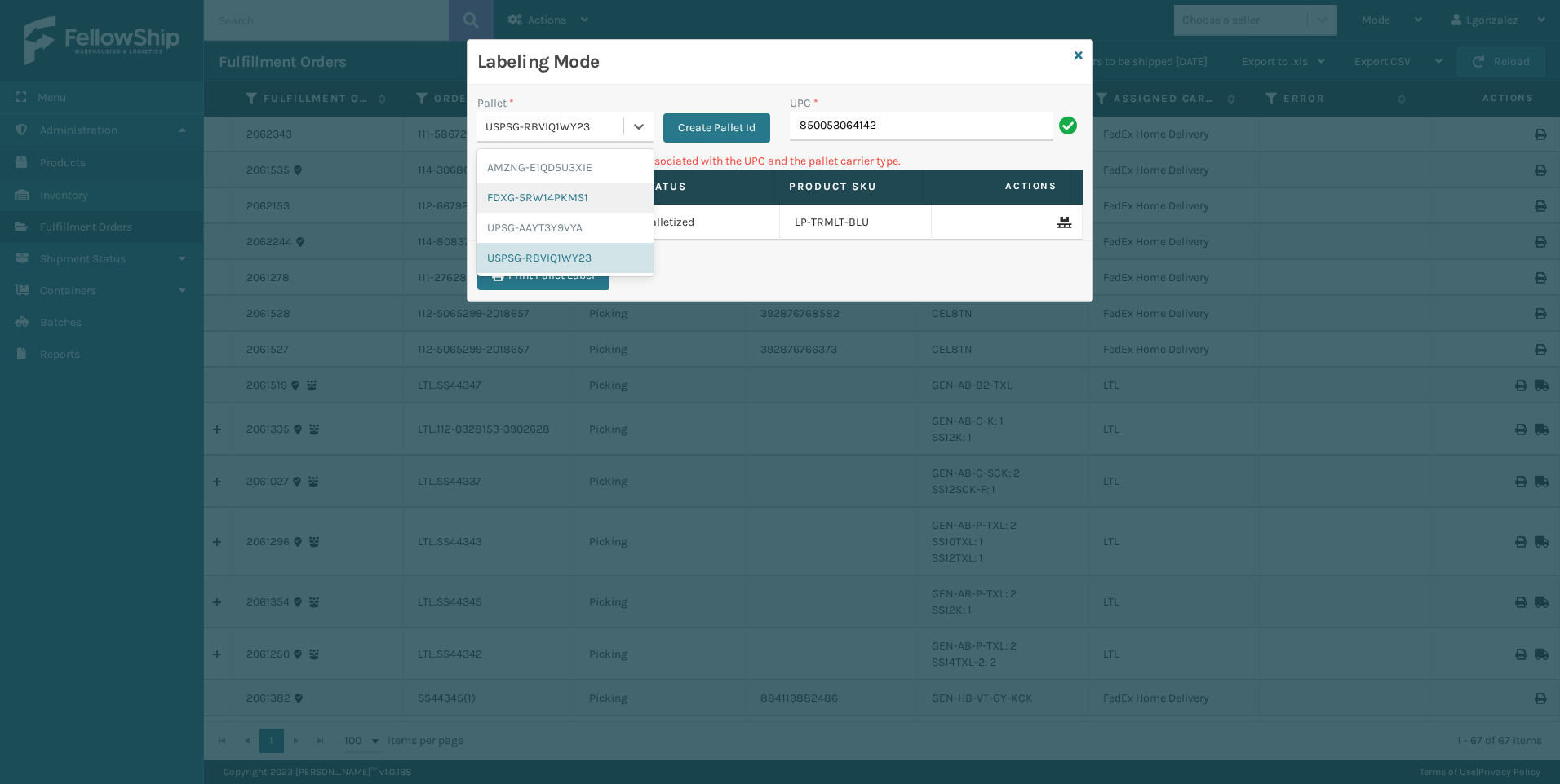
drag, startPoint x: 571, startPoint y: 193, endPoint x: 807, endPoint y: 159, distance: 238.4
click at [573, 193] on div "FDXG-5RW14PKMS1" at bounding box center [565, 197] width 176 height 30
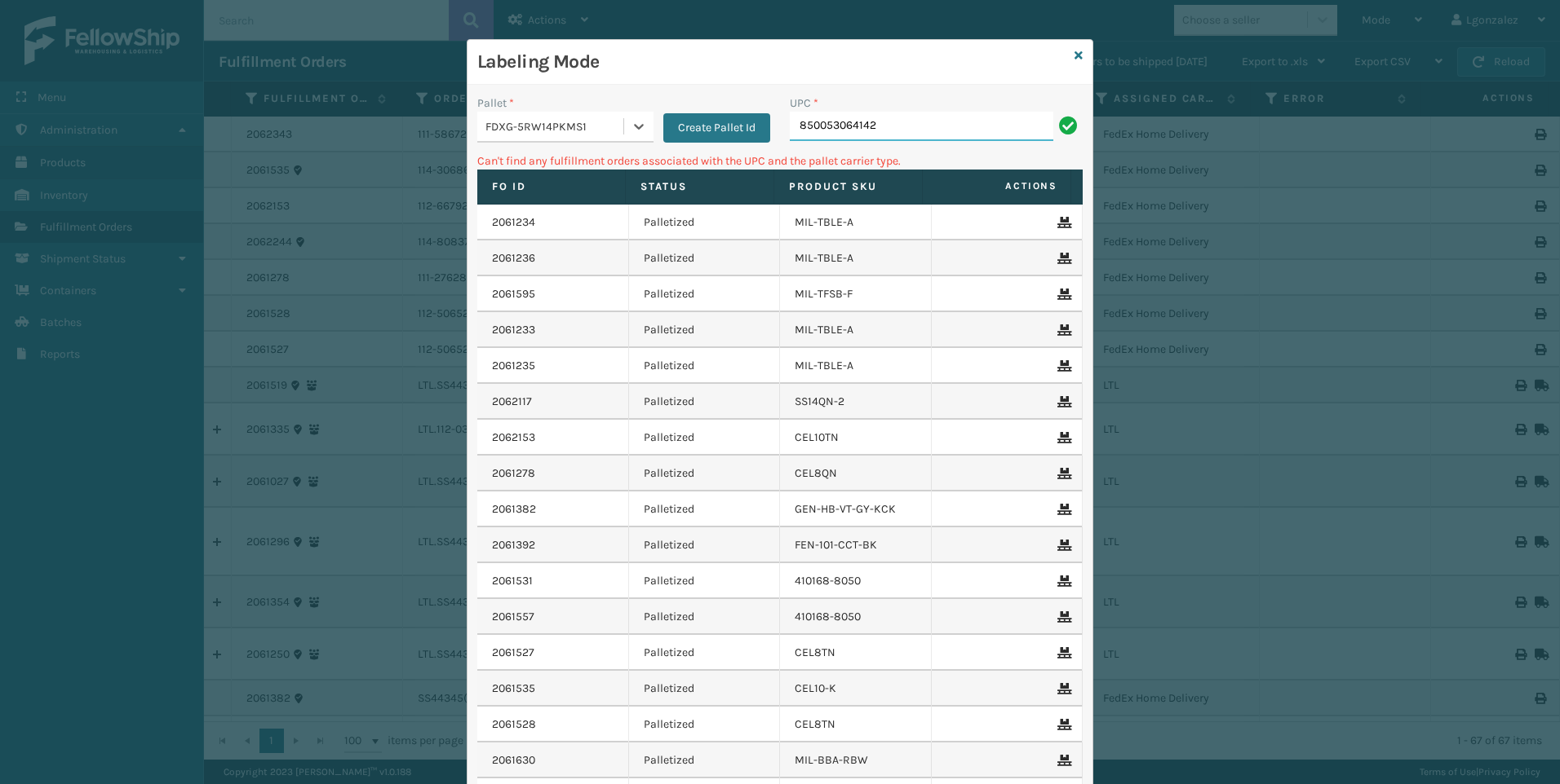
click at [906, 122] on input "850053064142" at bounding box center [921, 126] width 263 height 29
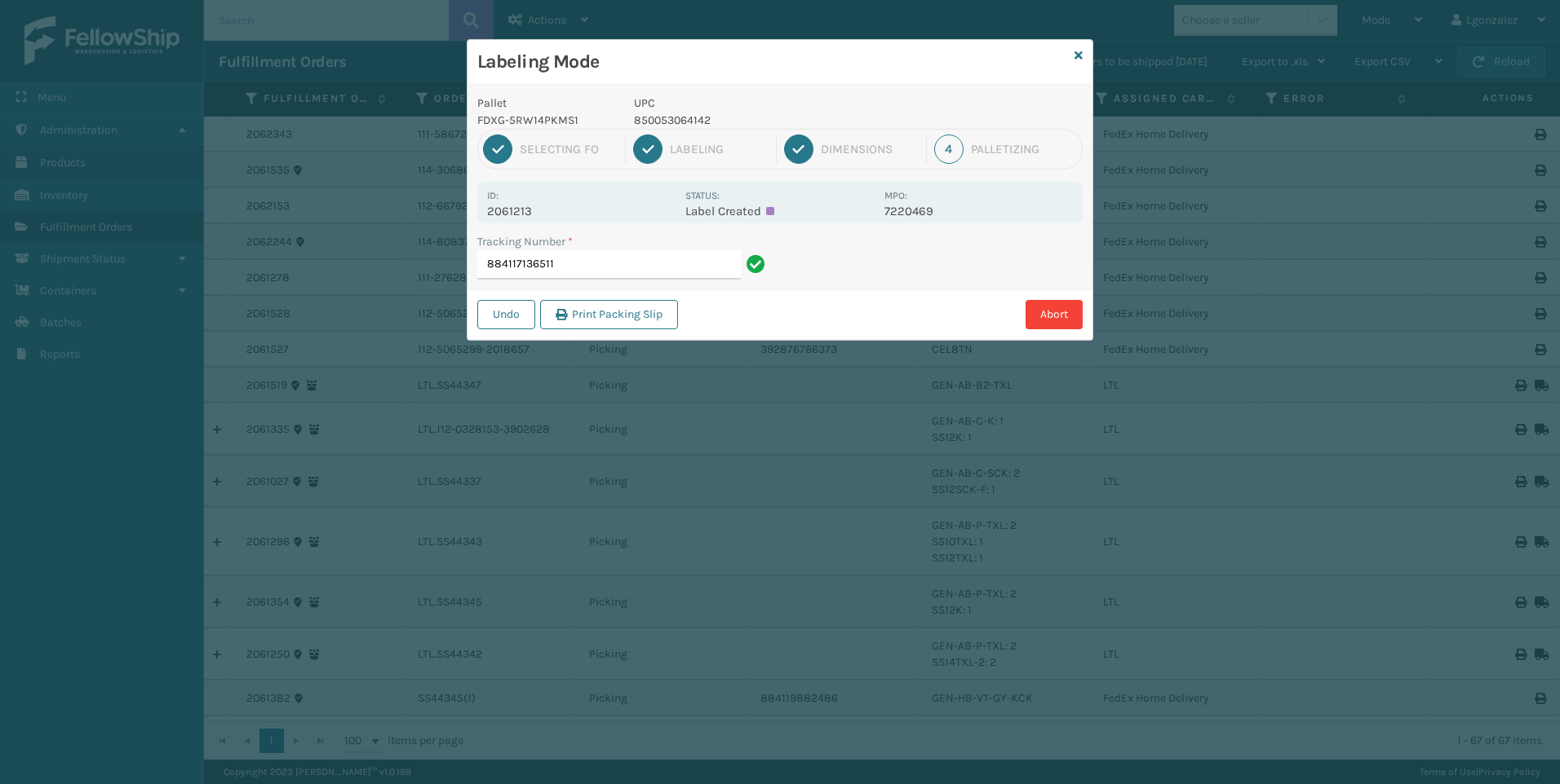
click at [695, 122] on p "850053064142" at bounding box center [754, 120] width 240 height 17
click at [681, 269] on input "884117136511" at bounding box center [609, 264] width 263 height 29
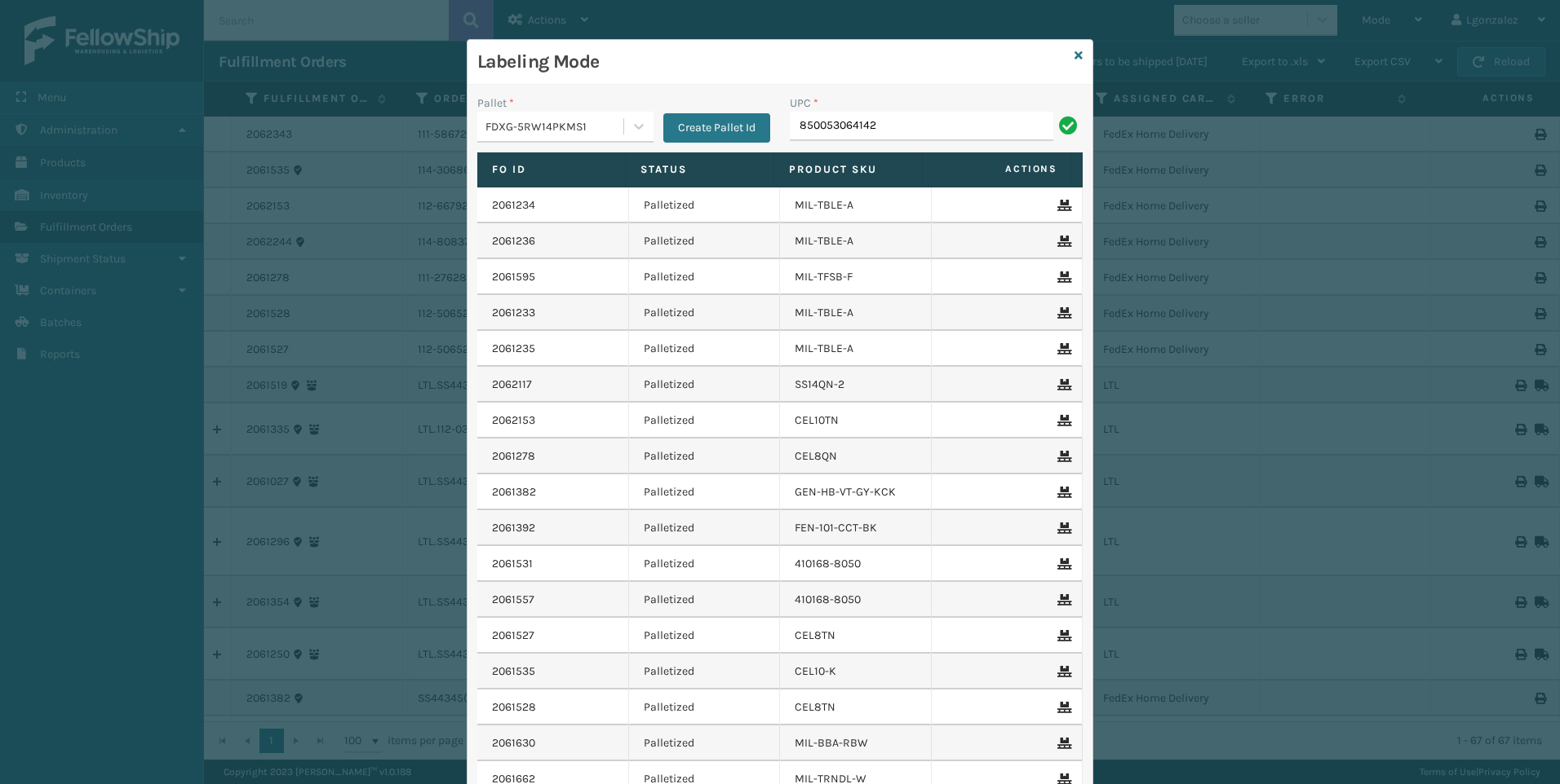
type input "850053064142"
type input "850040381481"
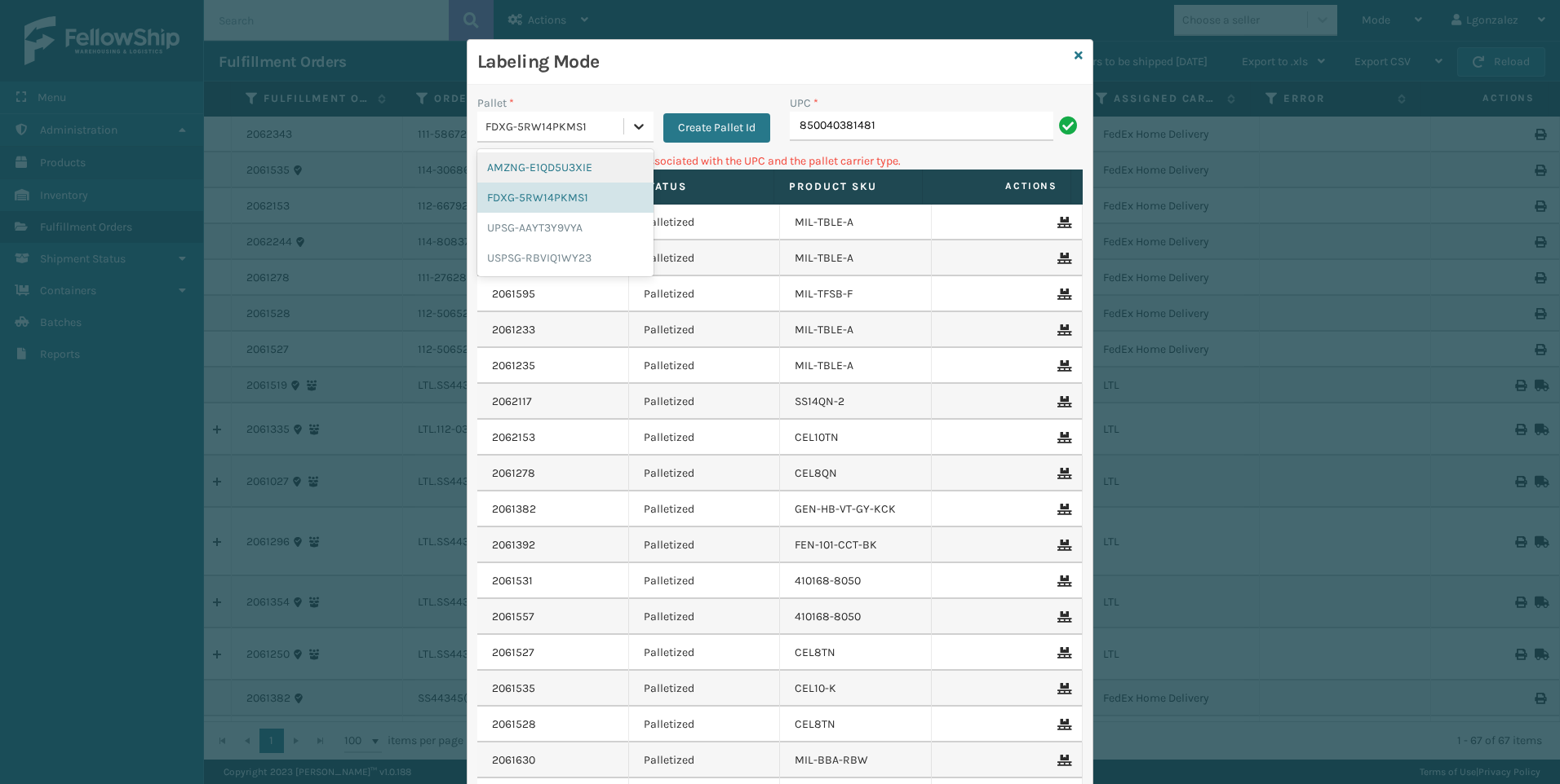
click at [646, 120] on div at bounding box center [638, 126] width 29 height 29
click at [540, 230] on div "UPSG-AAYT3Y9VYA" at bounding box center [565, 228] width 176 height 30
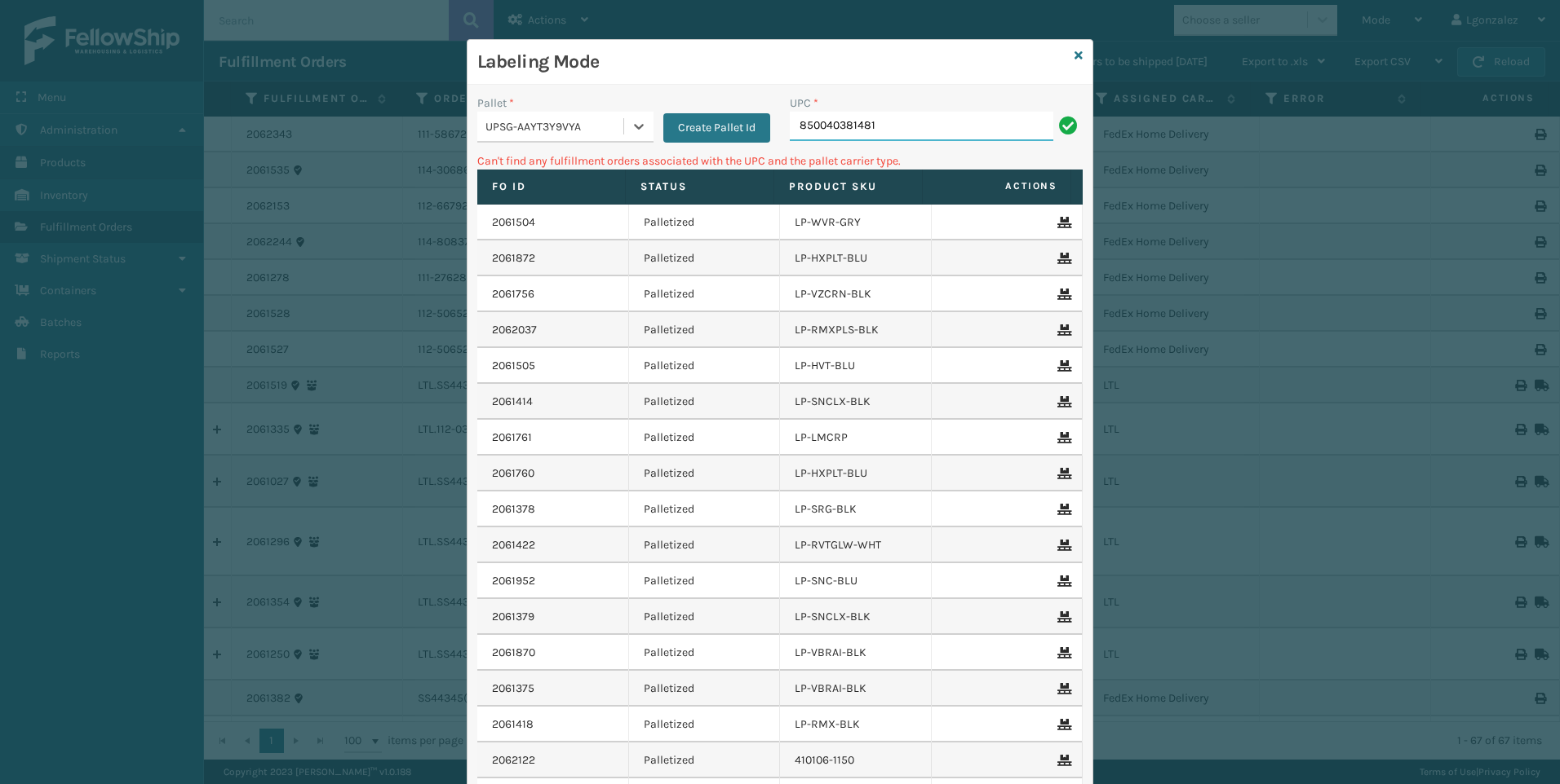
click at [888, 117] on input "850040381481" at bounding box center [921, 126] width 263 height 29
click at [636, 132] on icon at bounding box center [639, 127] width 16 height 16
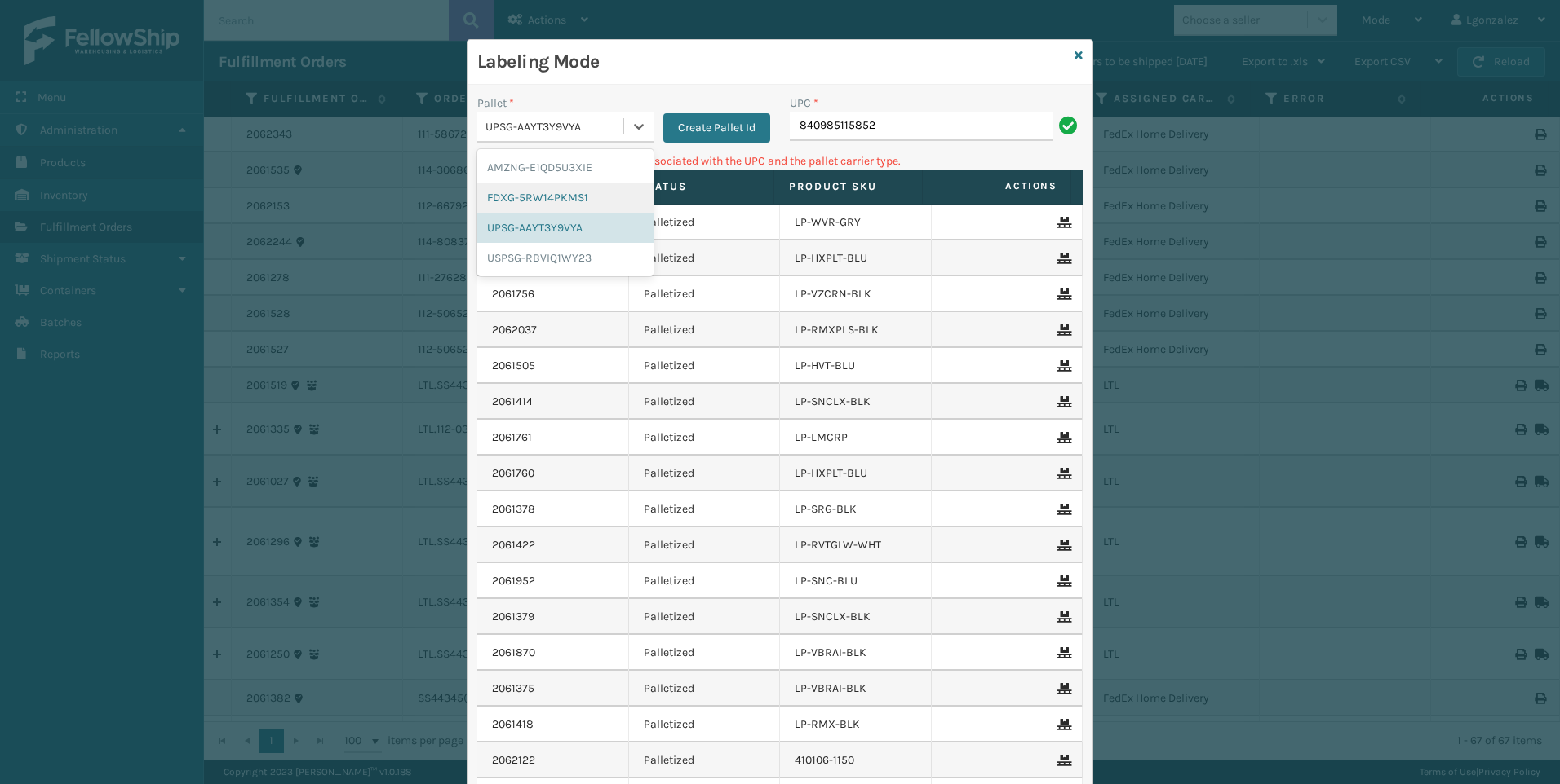
click at [562, 197] on div "FDXG-5RW14PKMS1" at bounding box center [565, 197] width 176 height 30
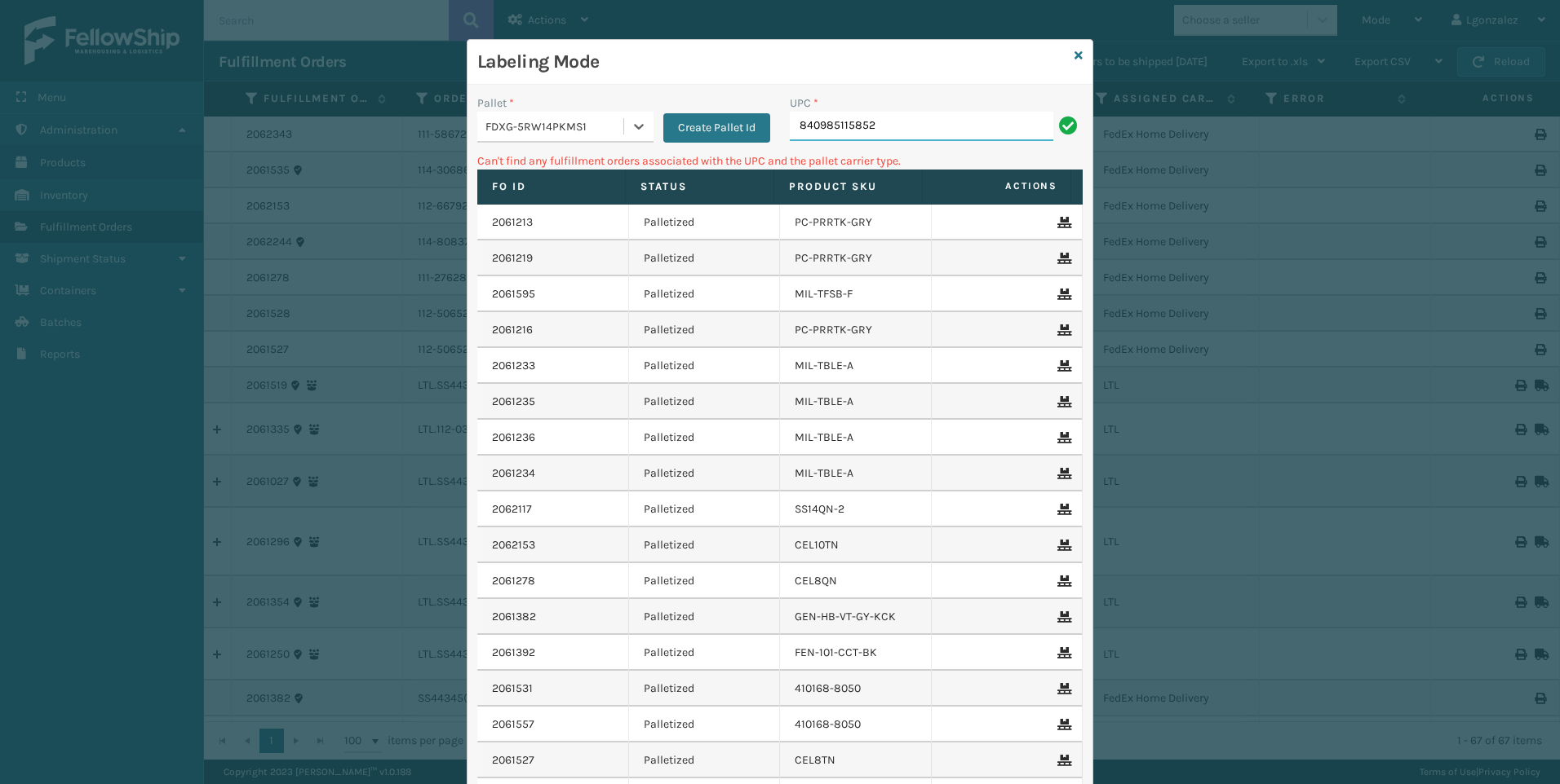
click at [892, 119] on input "840985115852" at bounding box center [921, 126] width 263 height 29
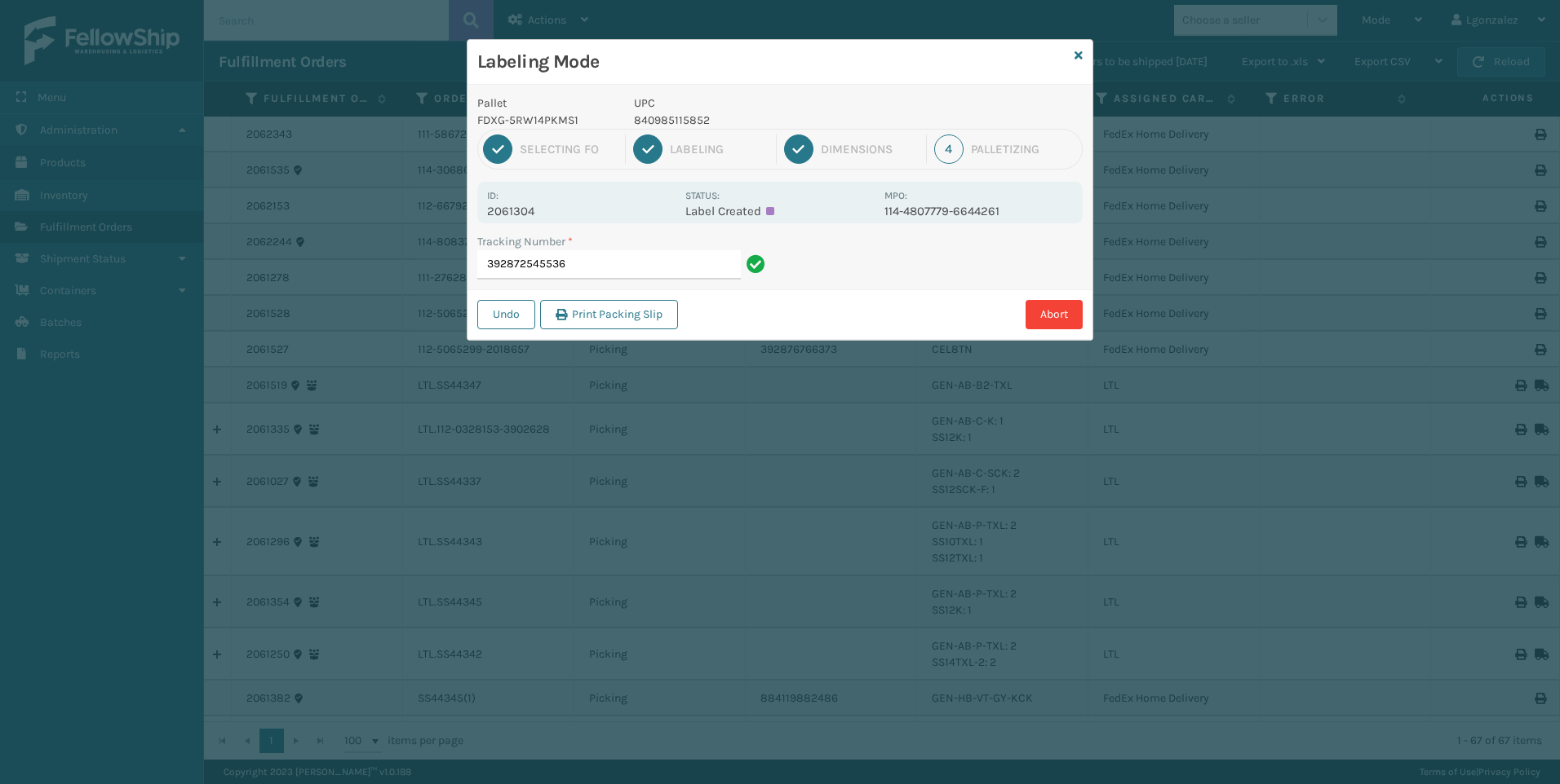
click at [699, 120] on p "840985115852" at bounding box center [754, 120] width 240 height 17
drag, startPoint x: 690, startPoint y: 269, endPoint x: 670, endPoint y: 240, distance: 35.2
click at [690, 268] on input "392872545536" at bounding box center [609, 264] width 263 height 29
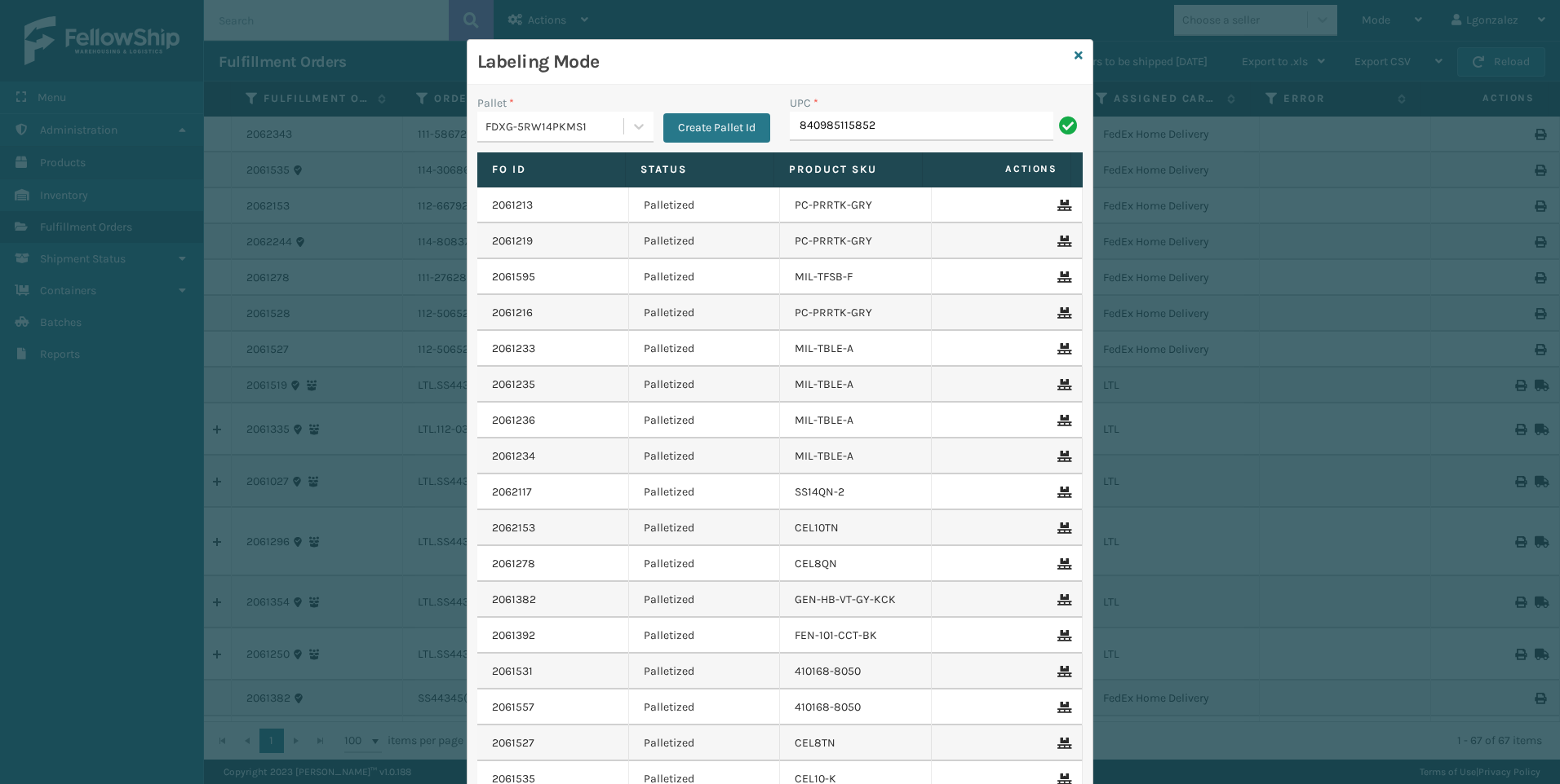
type input "840985115852"
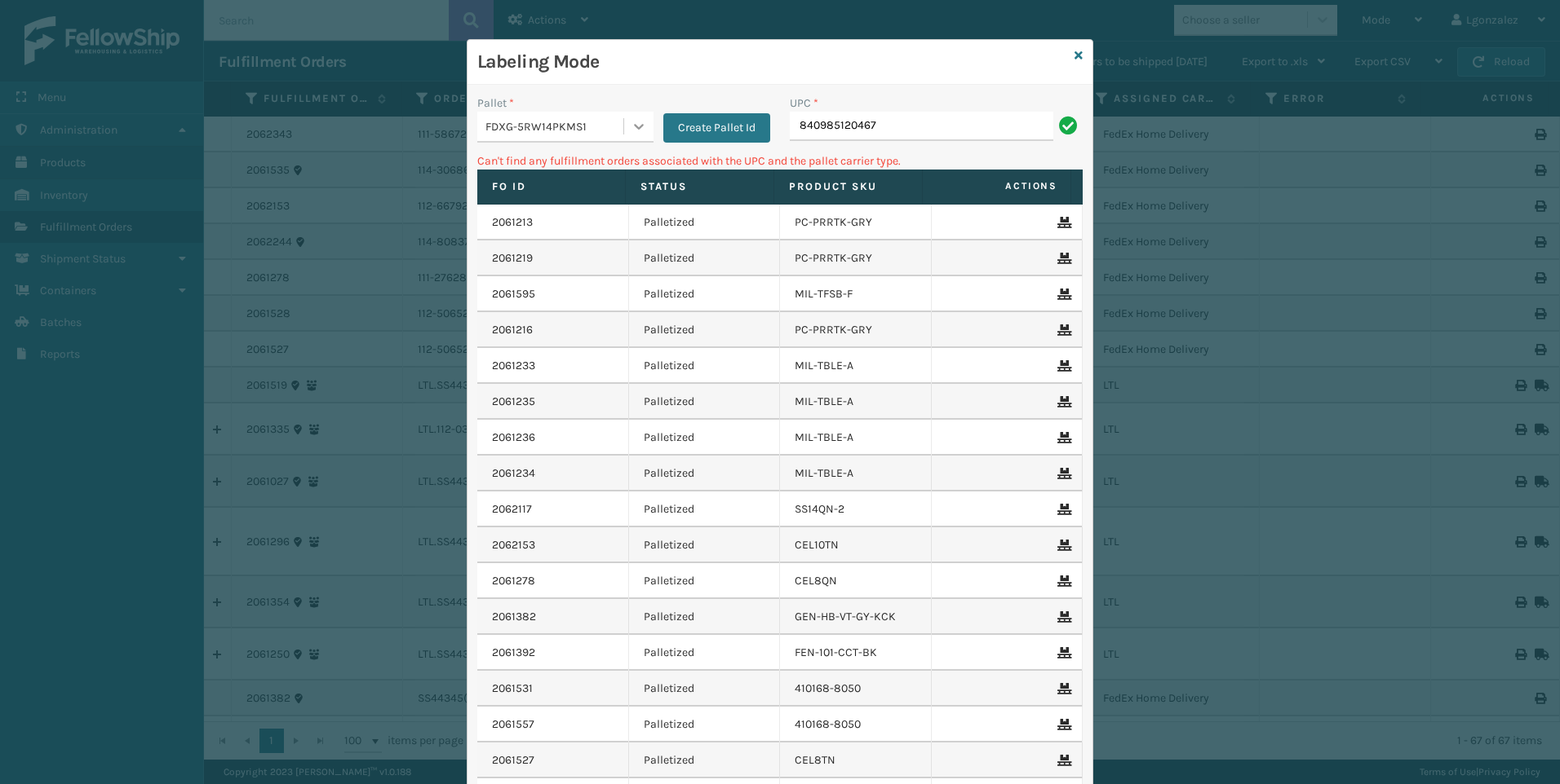
click at [624, 123] on div at bounding box center [638, 126] width 29 height 29
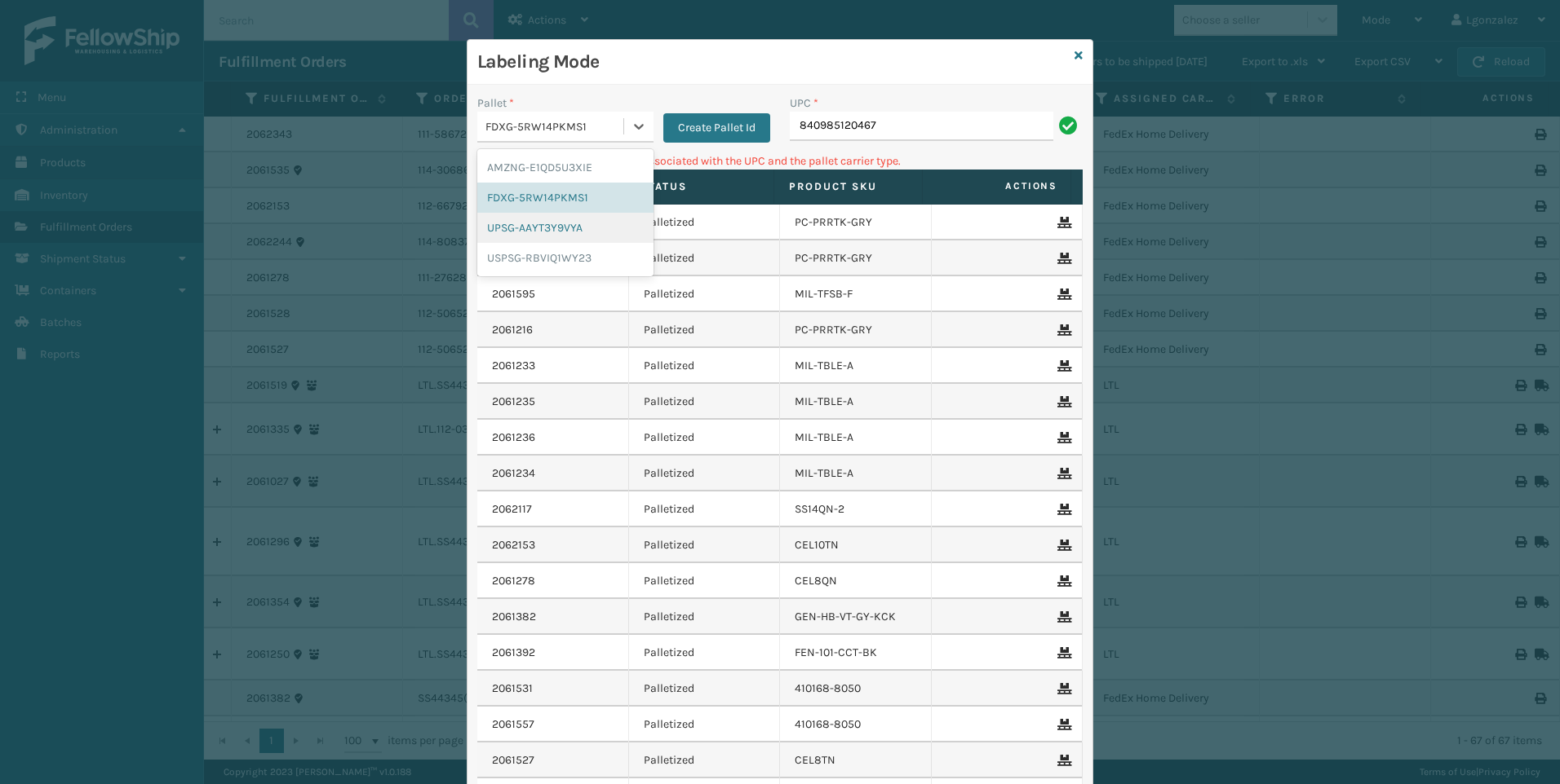
click at [604, 232] on div "UPSG-AAYT3Y9VYA" at bounding box center [565, 228] width 176 height 30
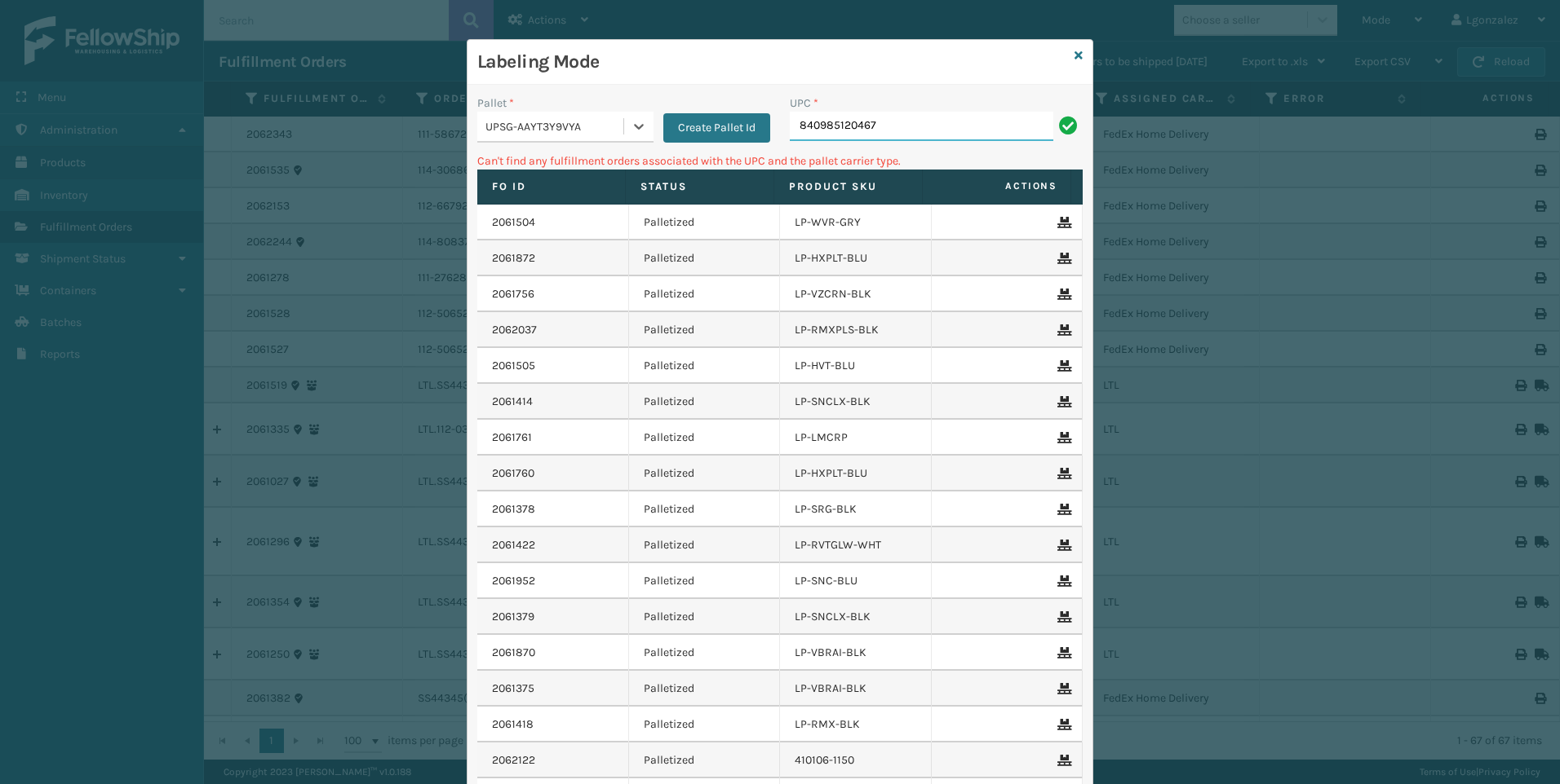
click at [900, 126] on input "840985120467" at bounding box center [921, 126] width 263 height 29
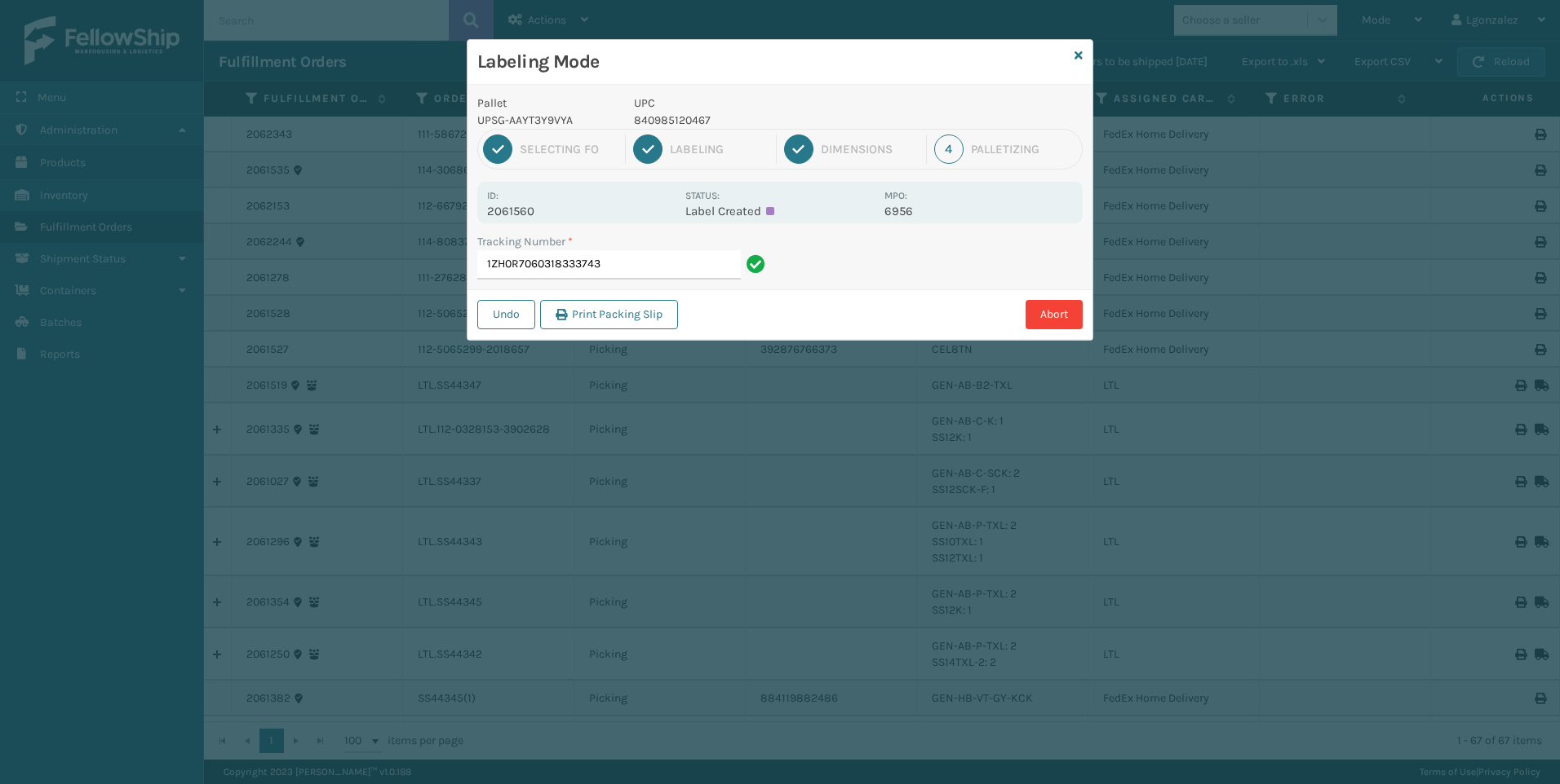
type input "1ZH0R7060318333743"
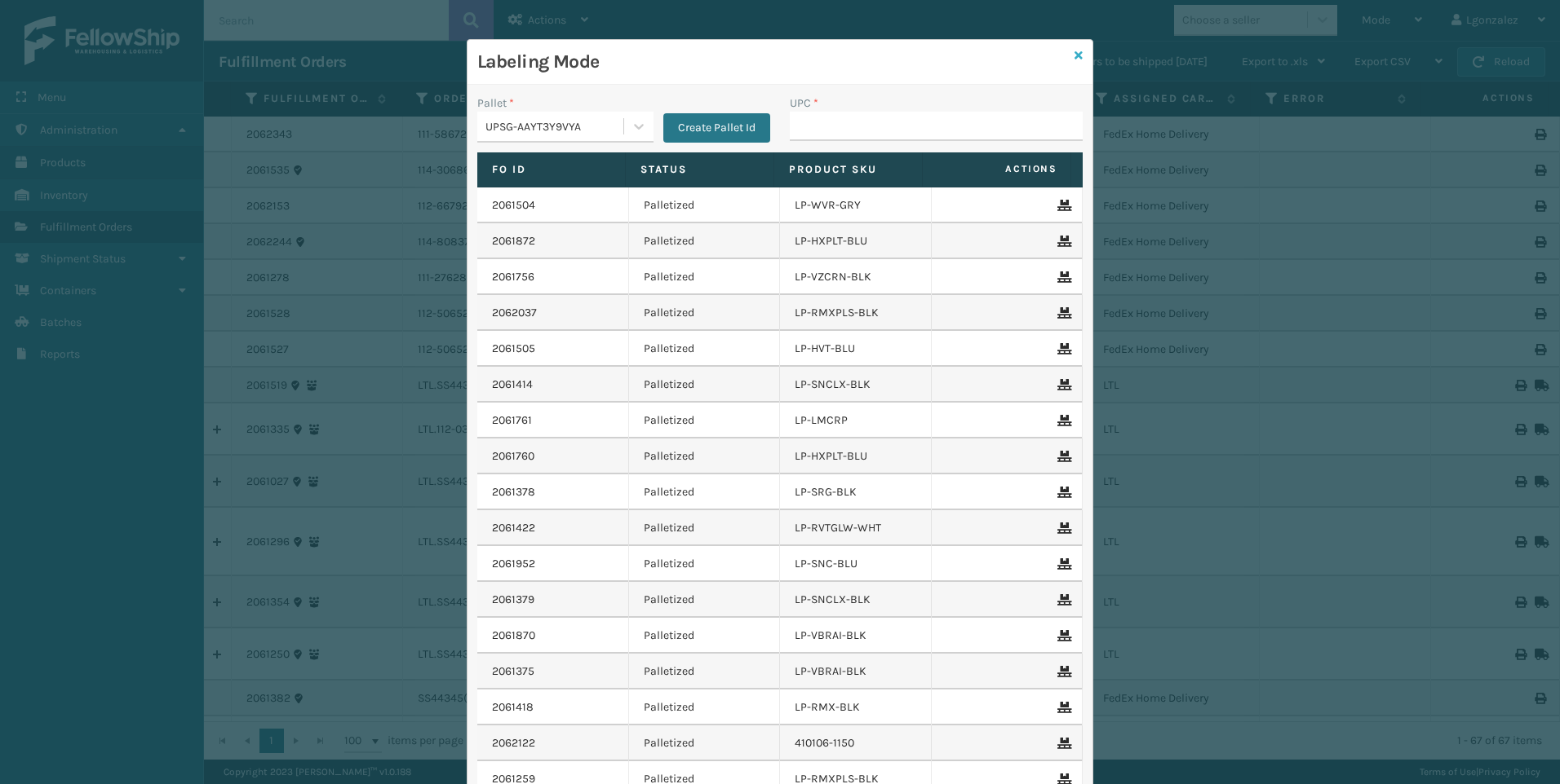
click at [1077, 57] on icon at bounding box center [1079, 55] width 8 height 11
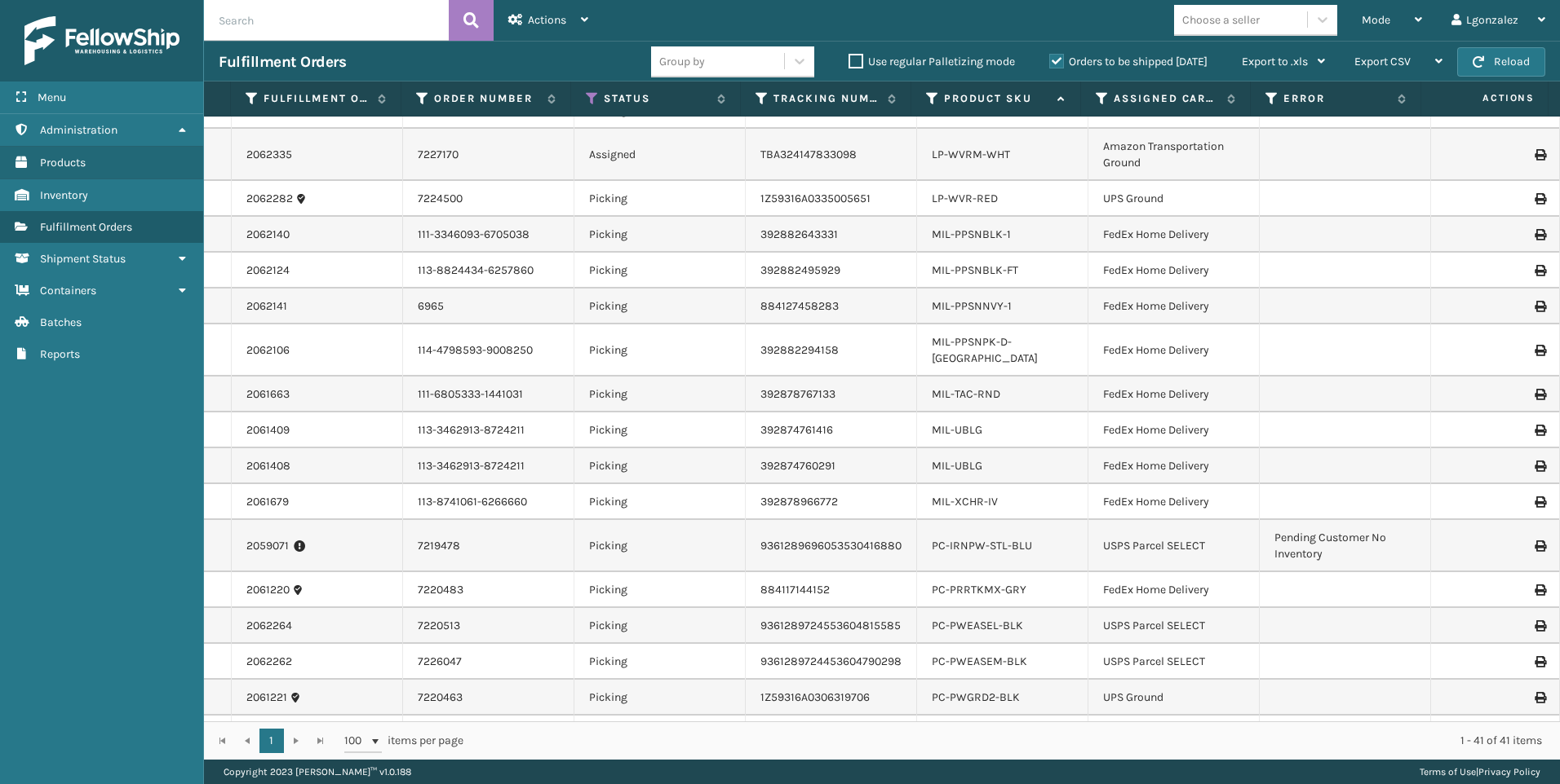
scroll to position [1062, 0]
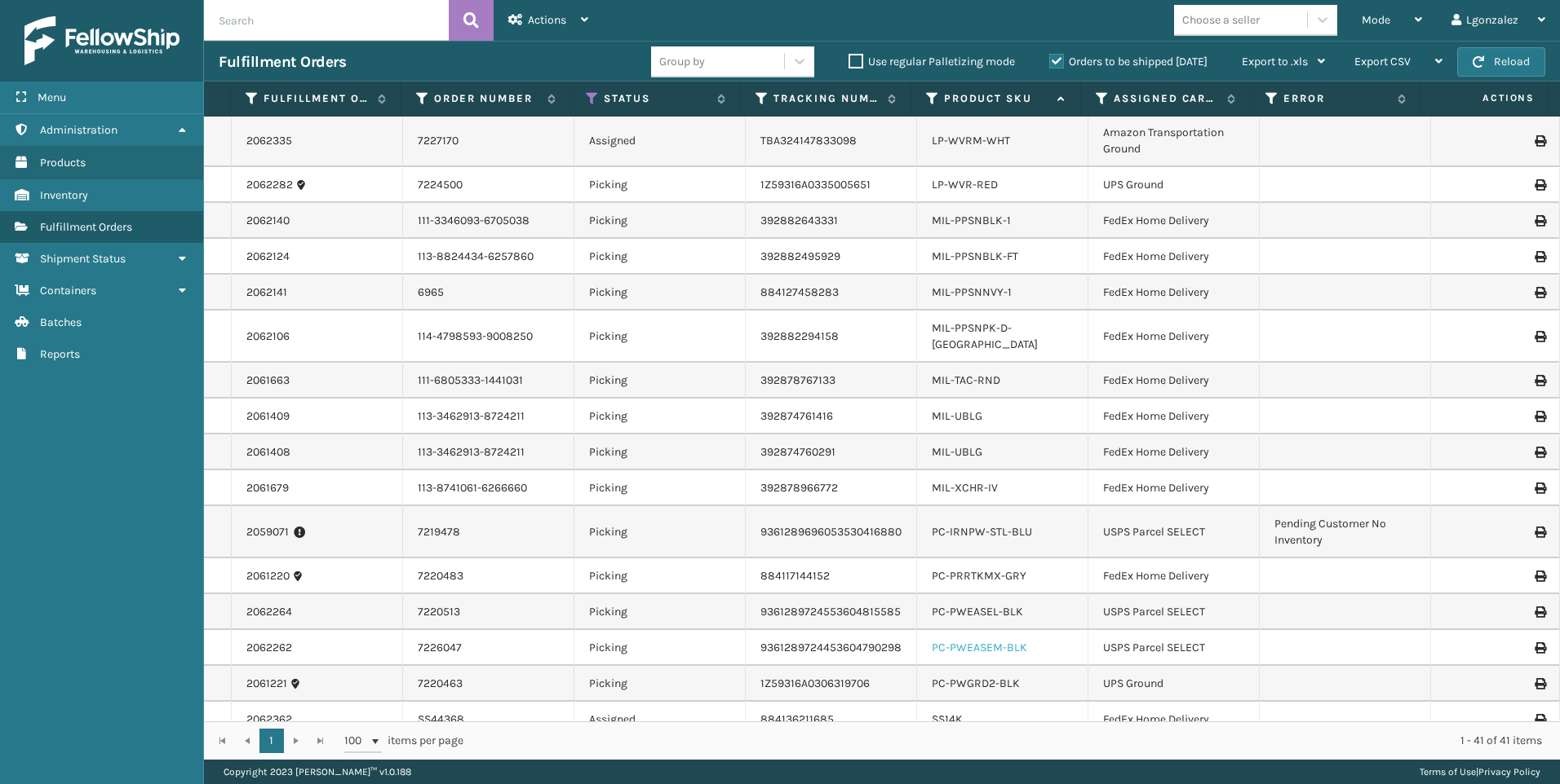
click at [986, 641] on link "PC-PWEASEM-BLK" at bounding box center [980, 648] width 96 height 14
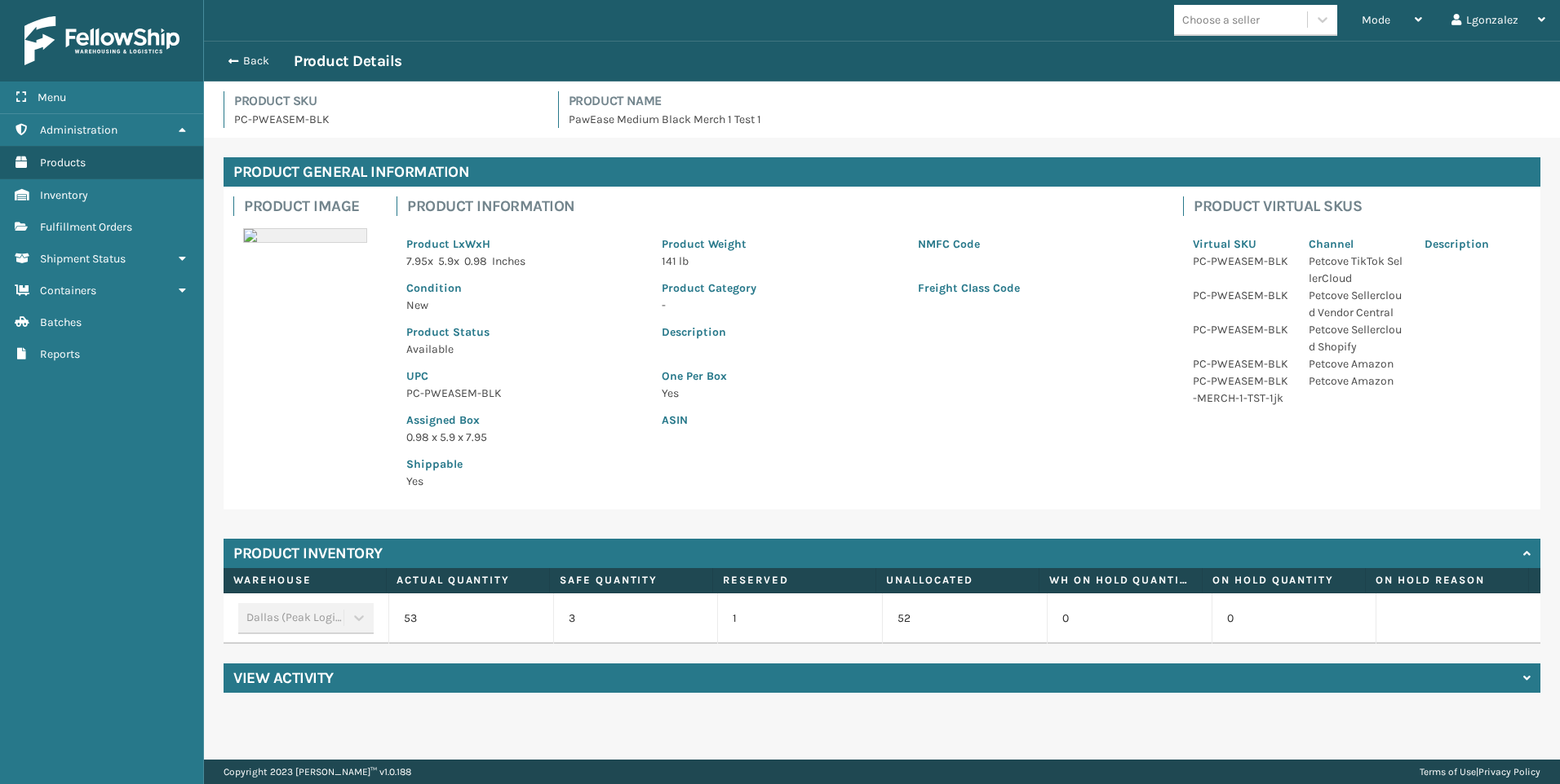
click at [468, 401] on p "PC-PWEASEM-BLK" at bounding box center [524, 392] width 236 height 17
click at [466, 392] on p "PC-PWEASEM-BLK" at bounding box center [524, 392] width 236 height 17
click at [115, 227] on span "Fulfillment Orders" at bounding box center [86, 227] width 92 height 14
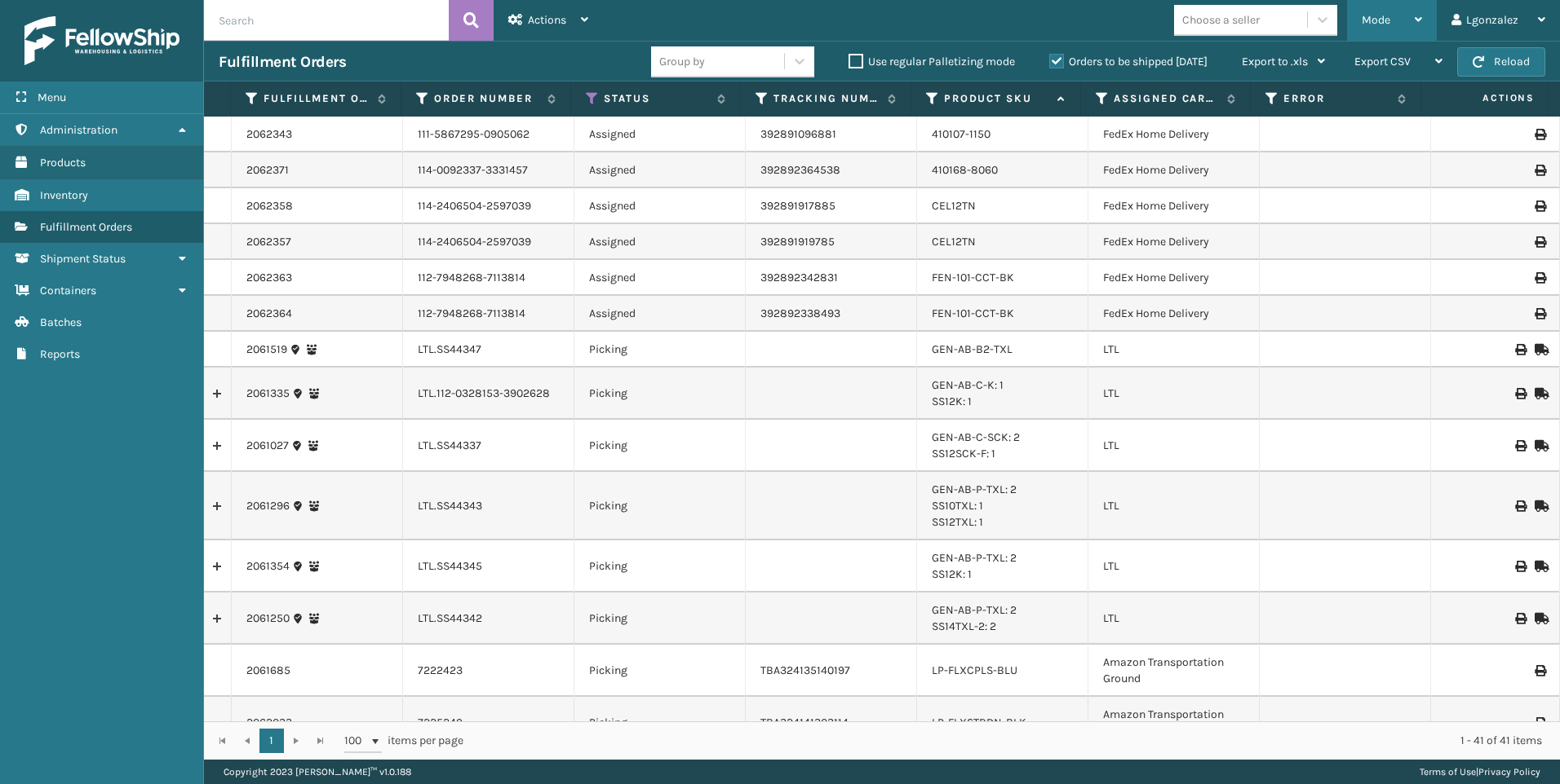
click at [1383, 24] on span "Mode" at bounding box center [1376, 20] width 29 height 14
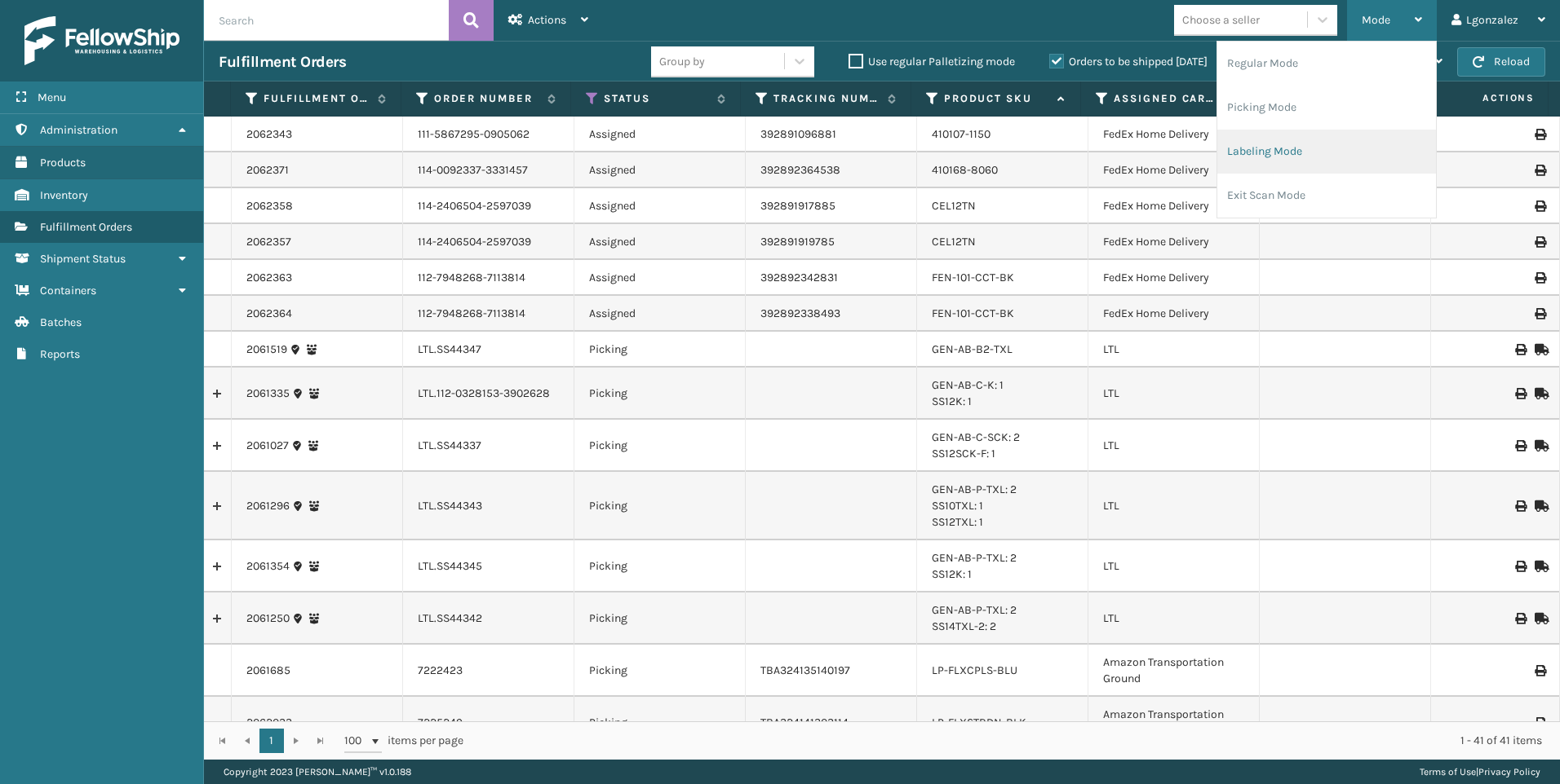
click at [1243, 150] on li "Labeling Mode" at bounding box center [1326, 151] width 218 height 44
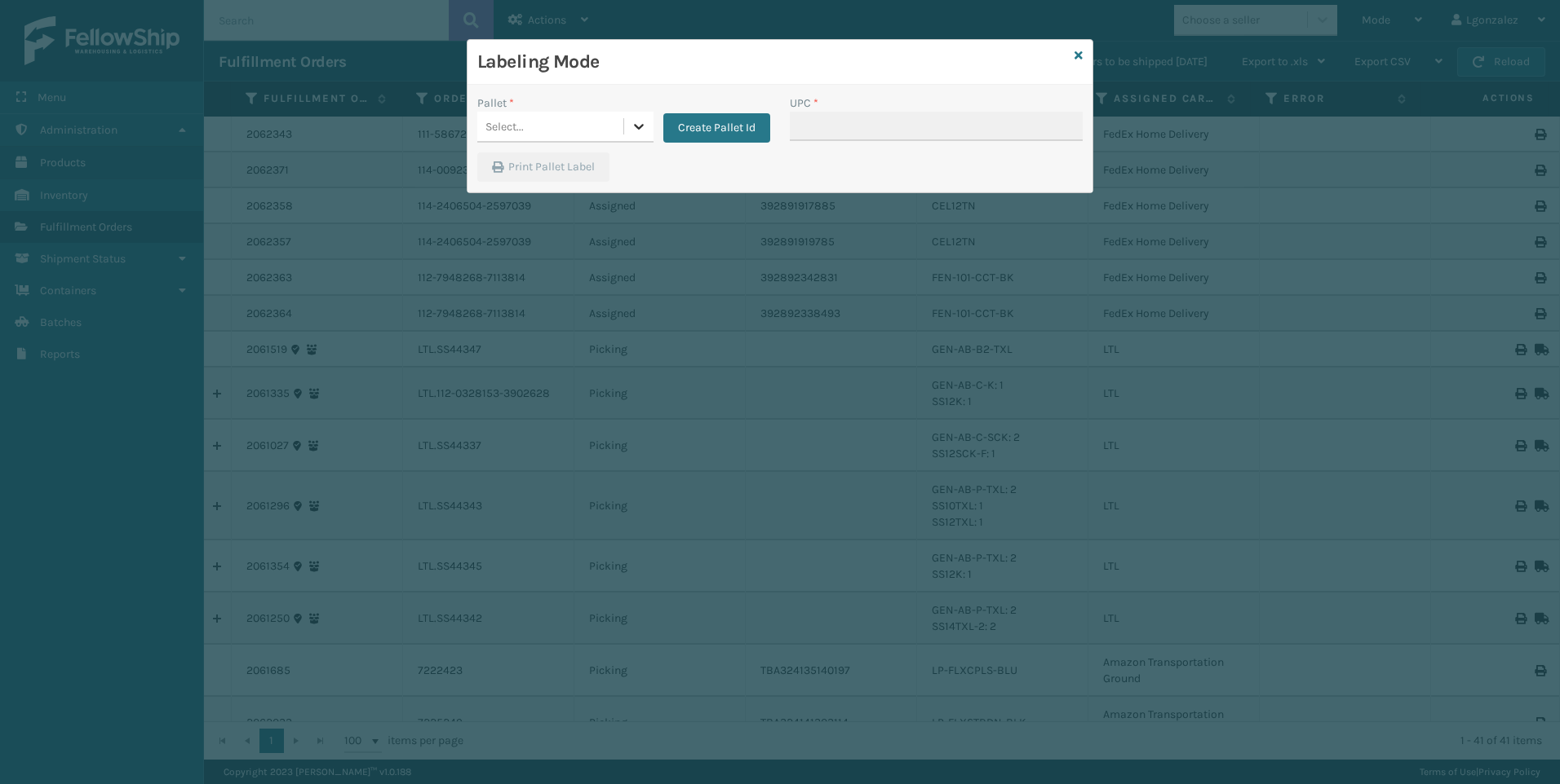
click at [629, 126] on div at bounding box center [638, 126] width 29 height 29
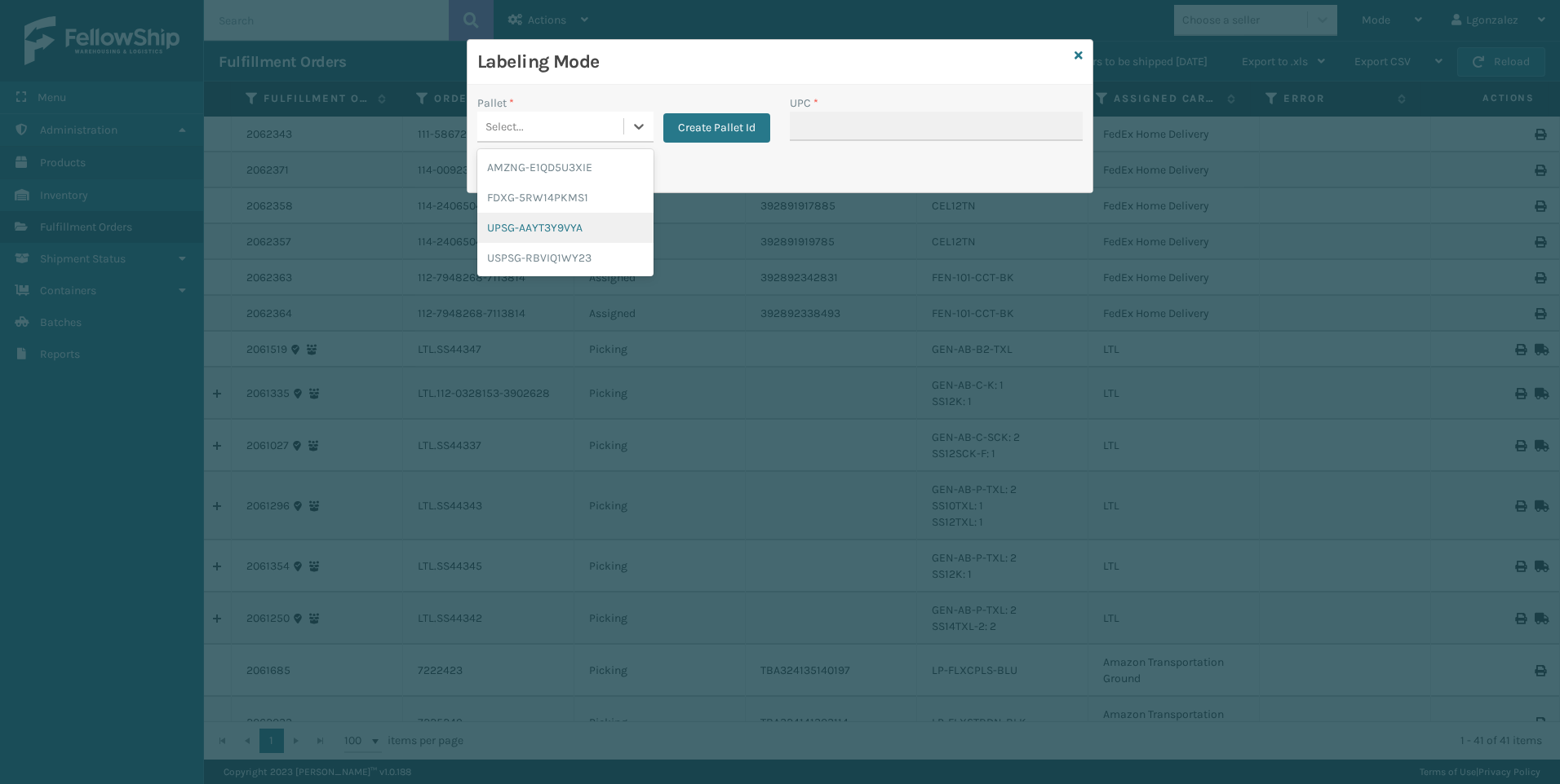
click at [558, 224] on div "UPSG-AAYT3Y9VYA" at bounding box center [565, 228] width 176 height 30
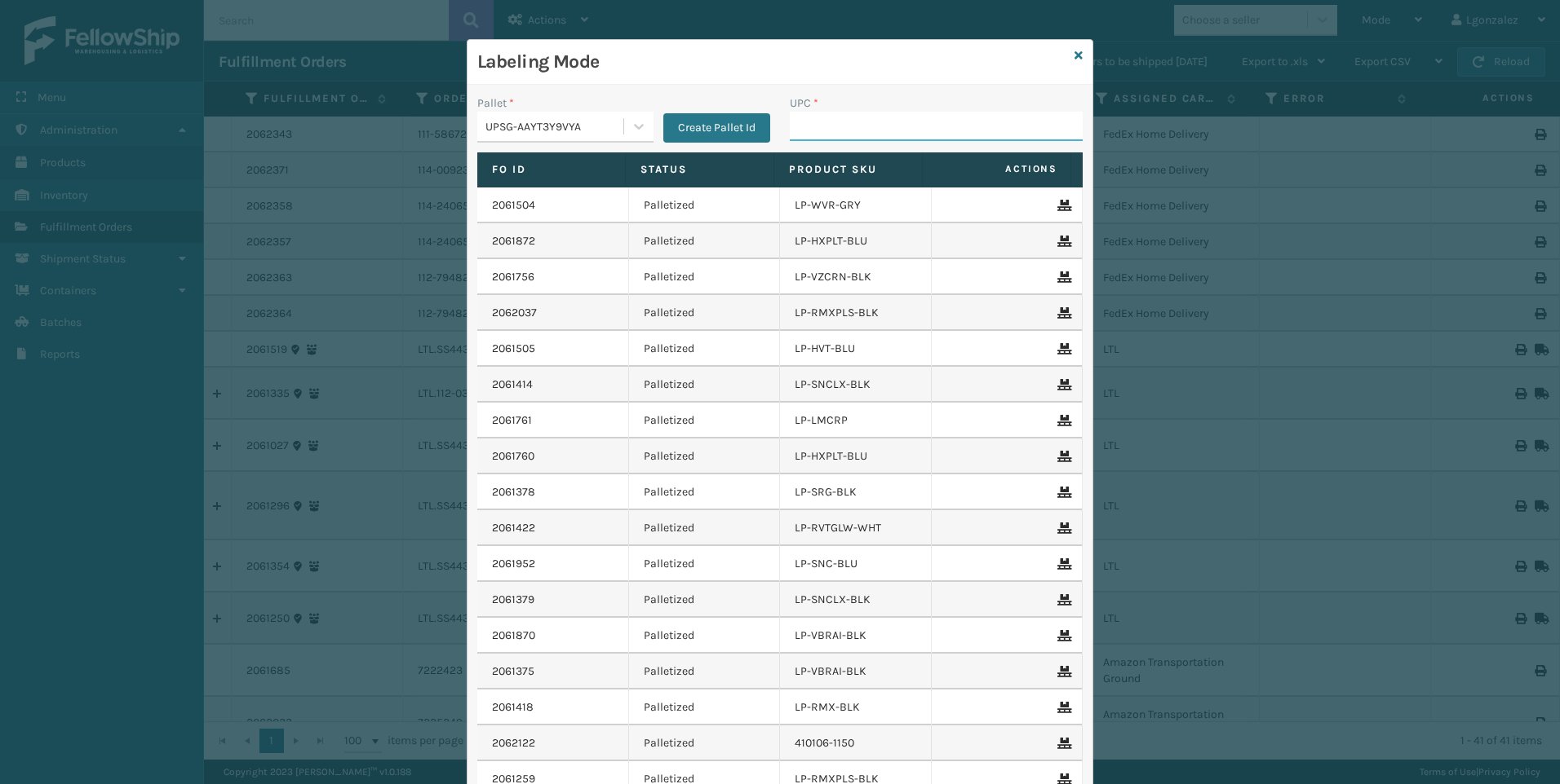
click at [809, 124] on input "UPC *" at bounding box center [936, 126] width 293 height 29
paste input "PC-PWEASEM-BLK"
type input "PC-PWEASEM-BLK"
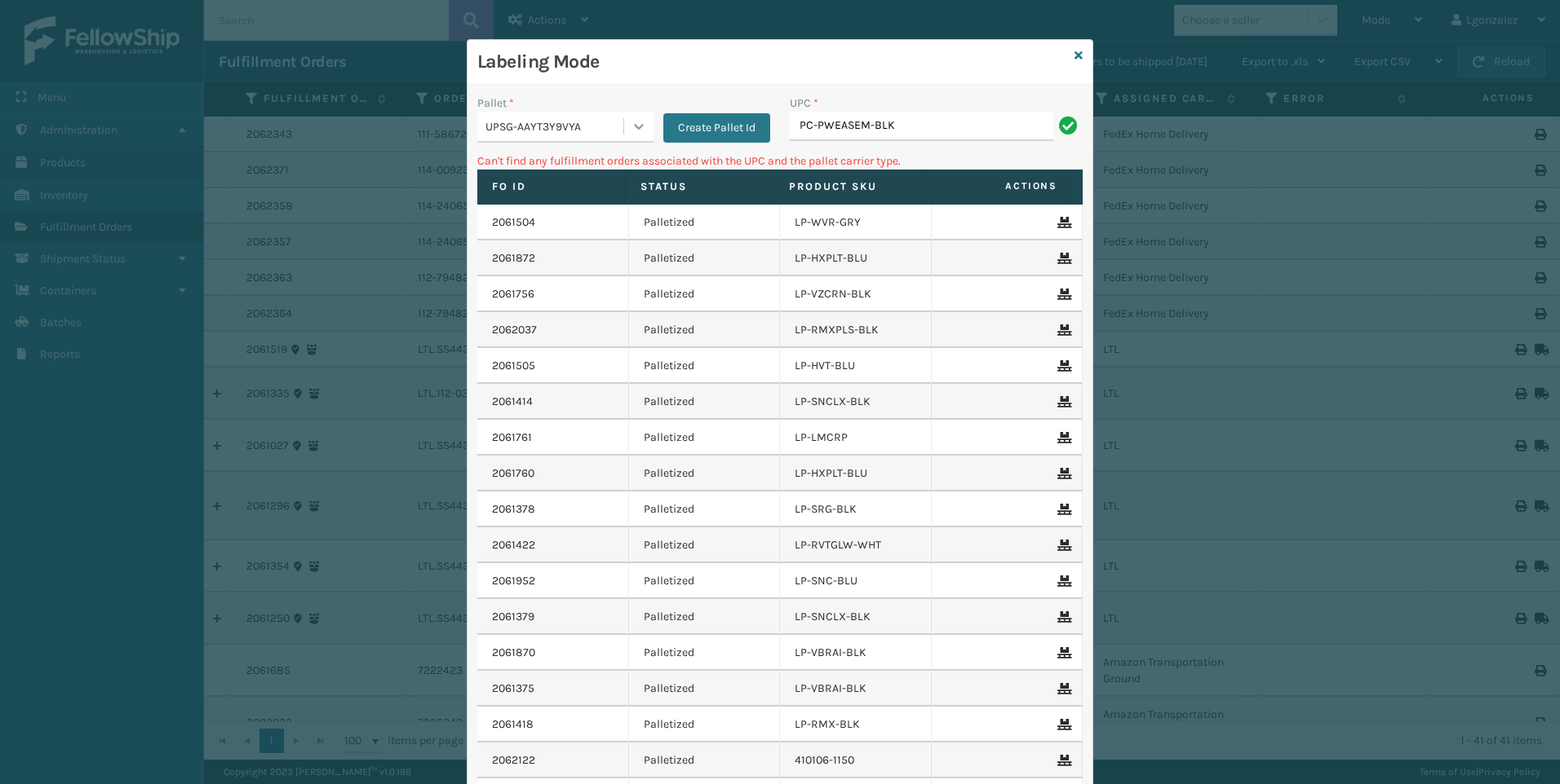
click at [631, 131] on icon at bounding box center [639, 127] width 16 height 16
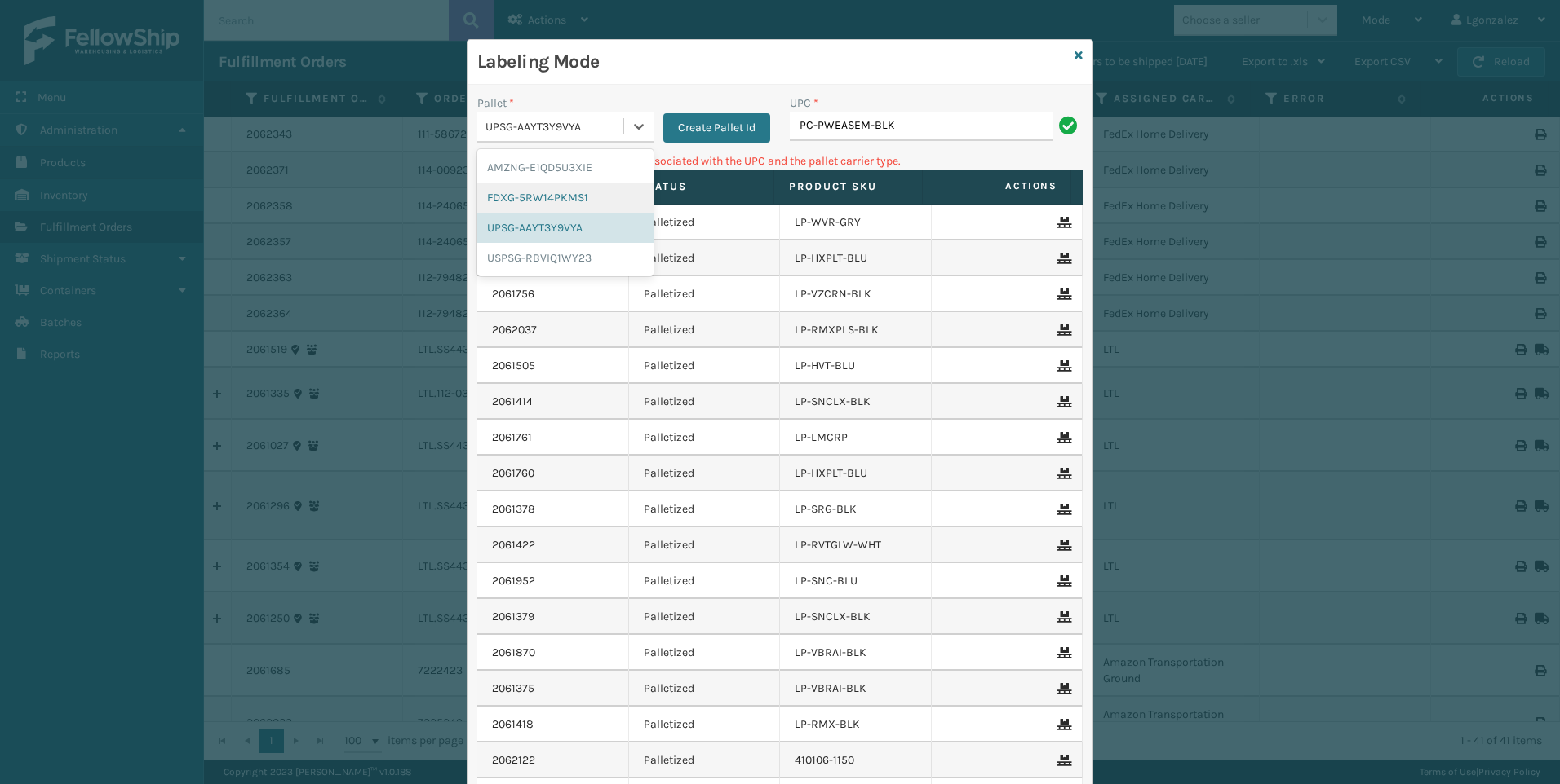
click at [583, 190] on div "FDXG-5RW14PKMS1" at bounding box center [565, 197] width 176 height 30
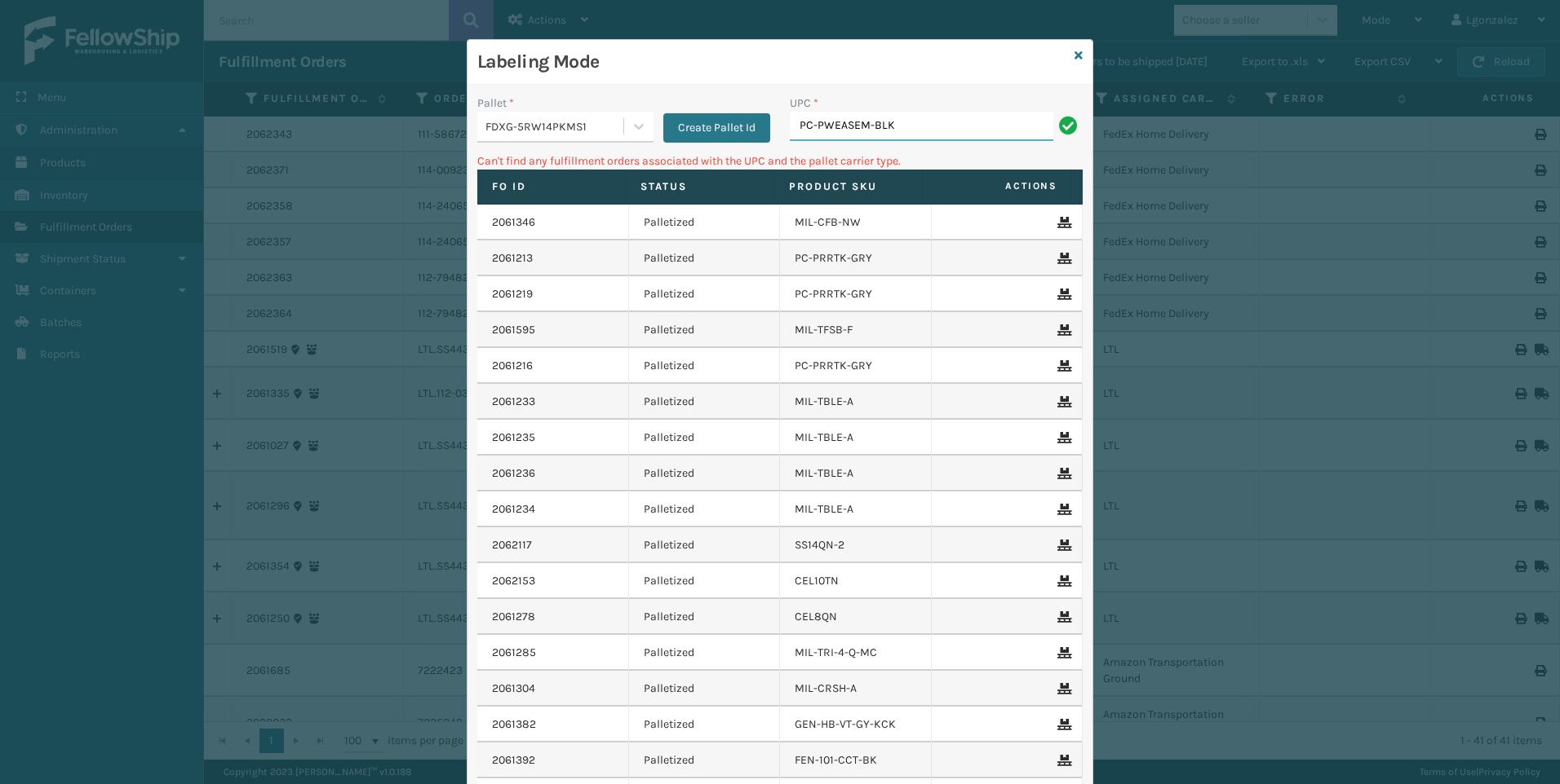
click at [910, 120] on input "PC-PWEASEM-BLK" at bounding box center [921, 126] width 263 height 29
click at [631, 116] on div at bounding box center [638, 126] width 29 height 29
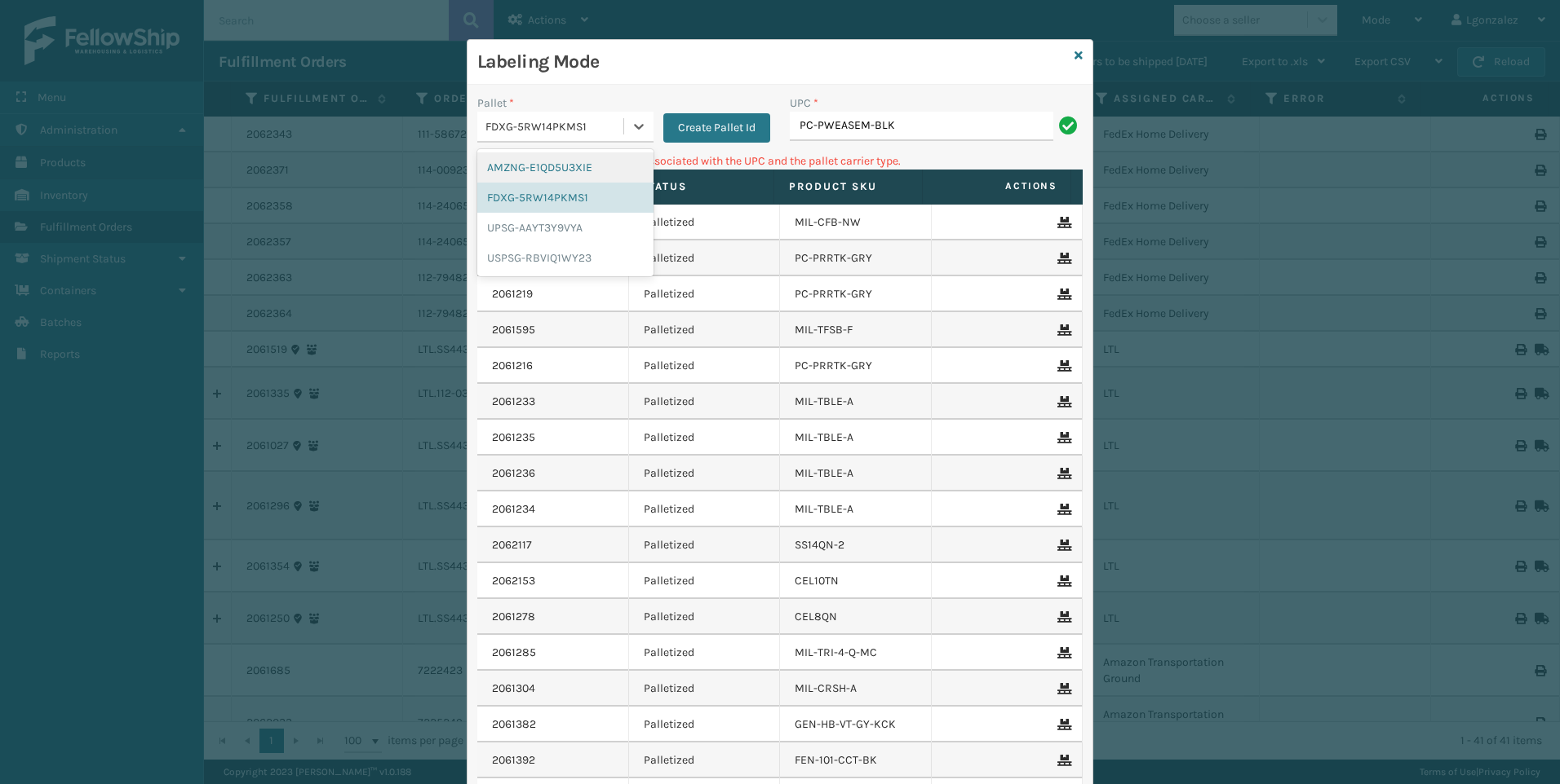
click at [581, 164] on div "AMZNG-E1QD5U3XIE" at bounding box center [565, 167] width 176 height 30
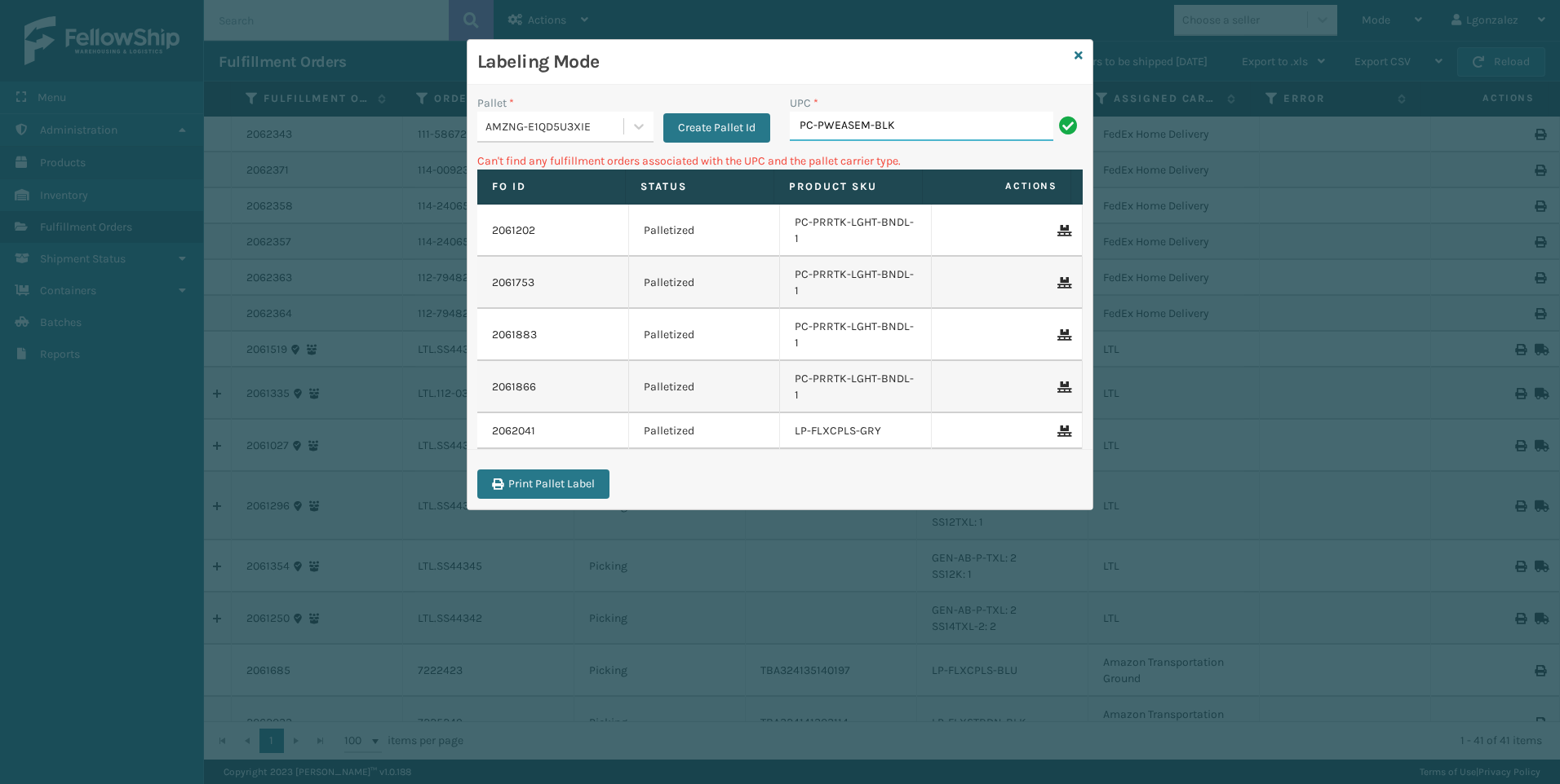
click at [914, 115] on input "PC-PWEASEM-BLK" at bounding box center [921, 126] width 263 height 29
click at [642, 119] on icon at bounding box center [639, 127] width 16 height 16
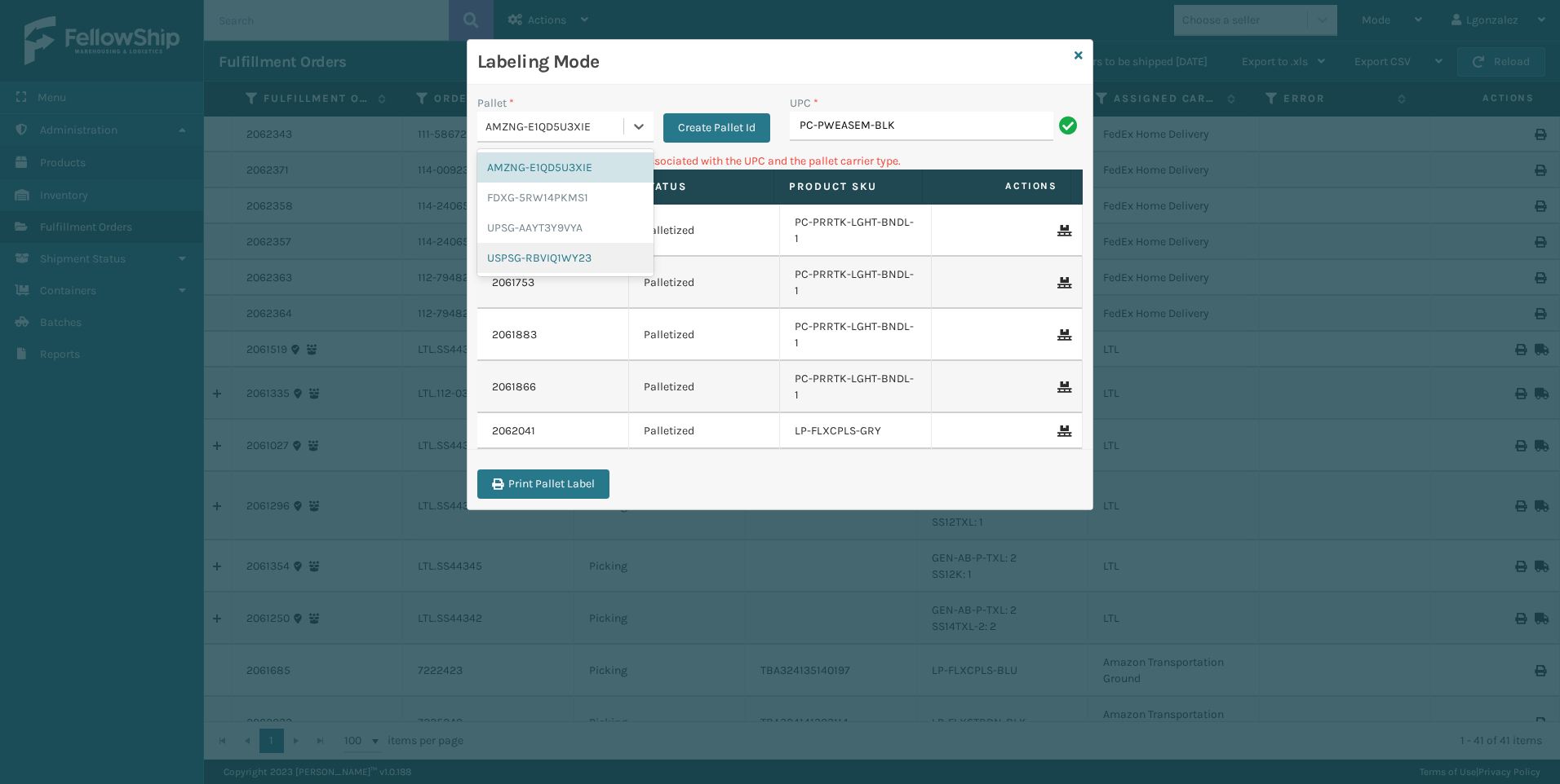
click at [596, 268] on div "USPSG-RBVIQ1WY23" at bounding box center [565, 258] width 176 height 30
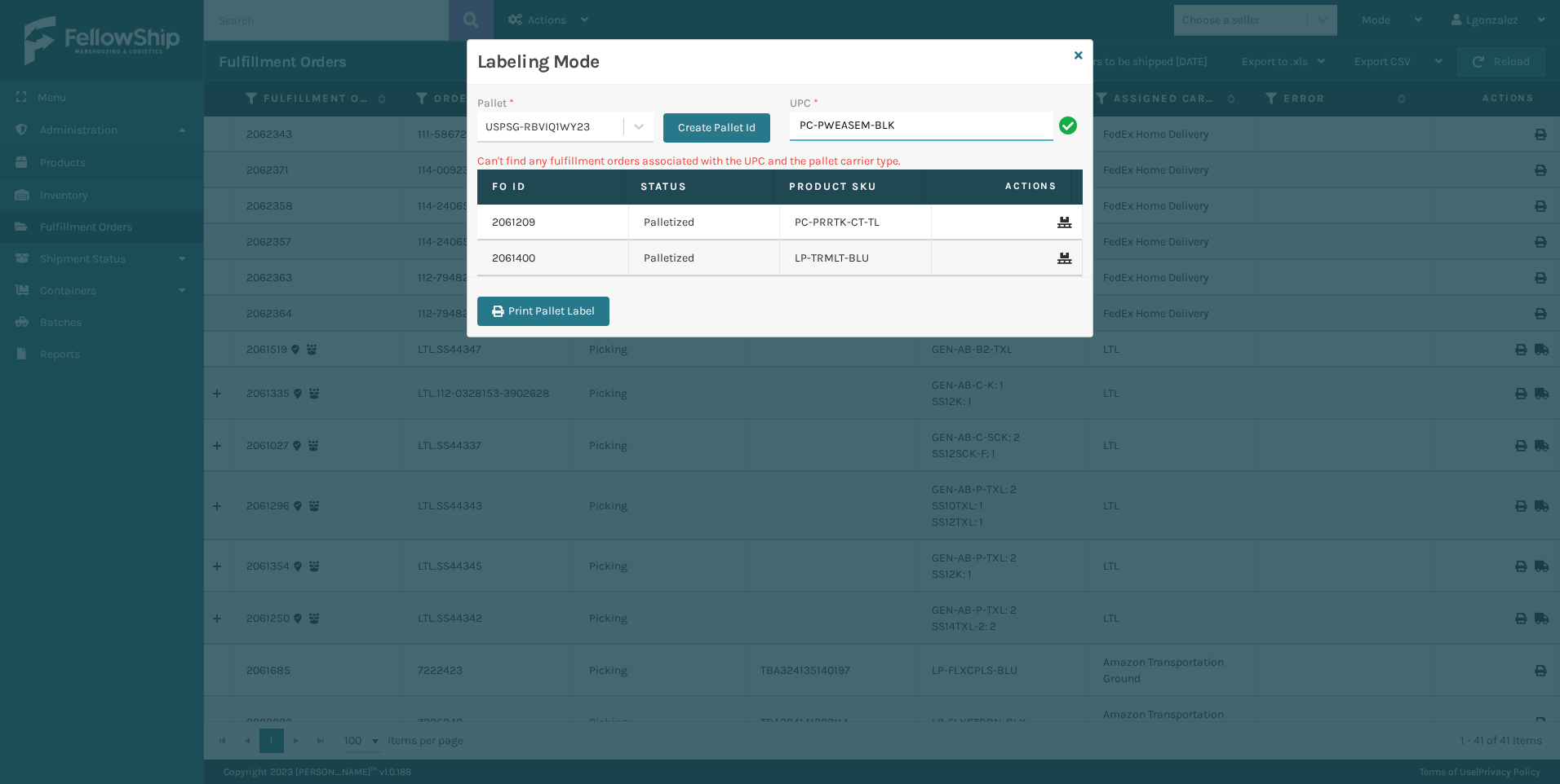
click at [977, 126] on input "PC-PWEASEM-BLK" at bounding box center [921, 126] width 263 height 29
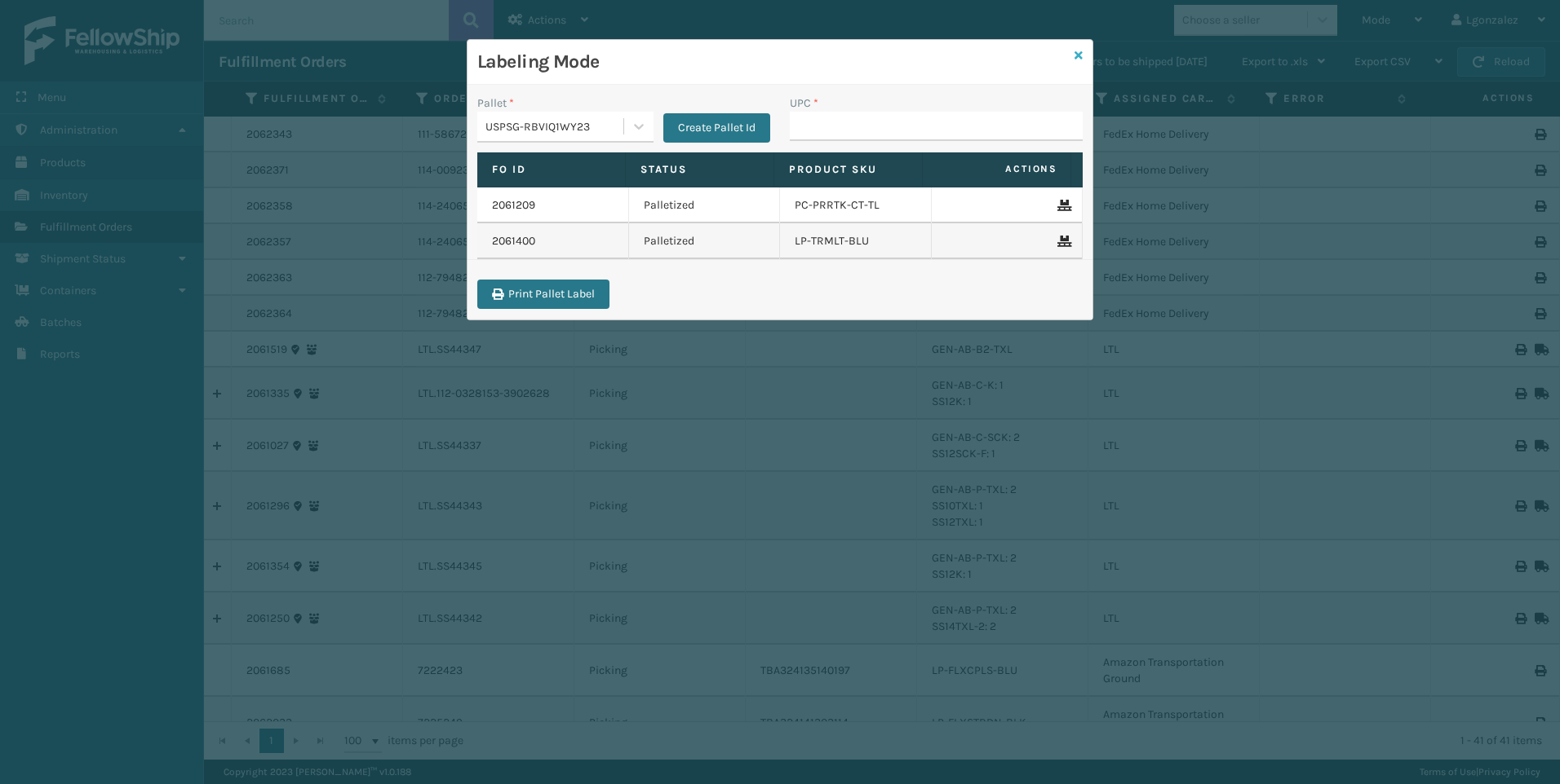
click at [1078, 55] on icon at bounding box center [1079, 55] width 8 height 11
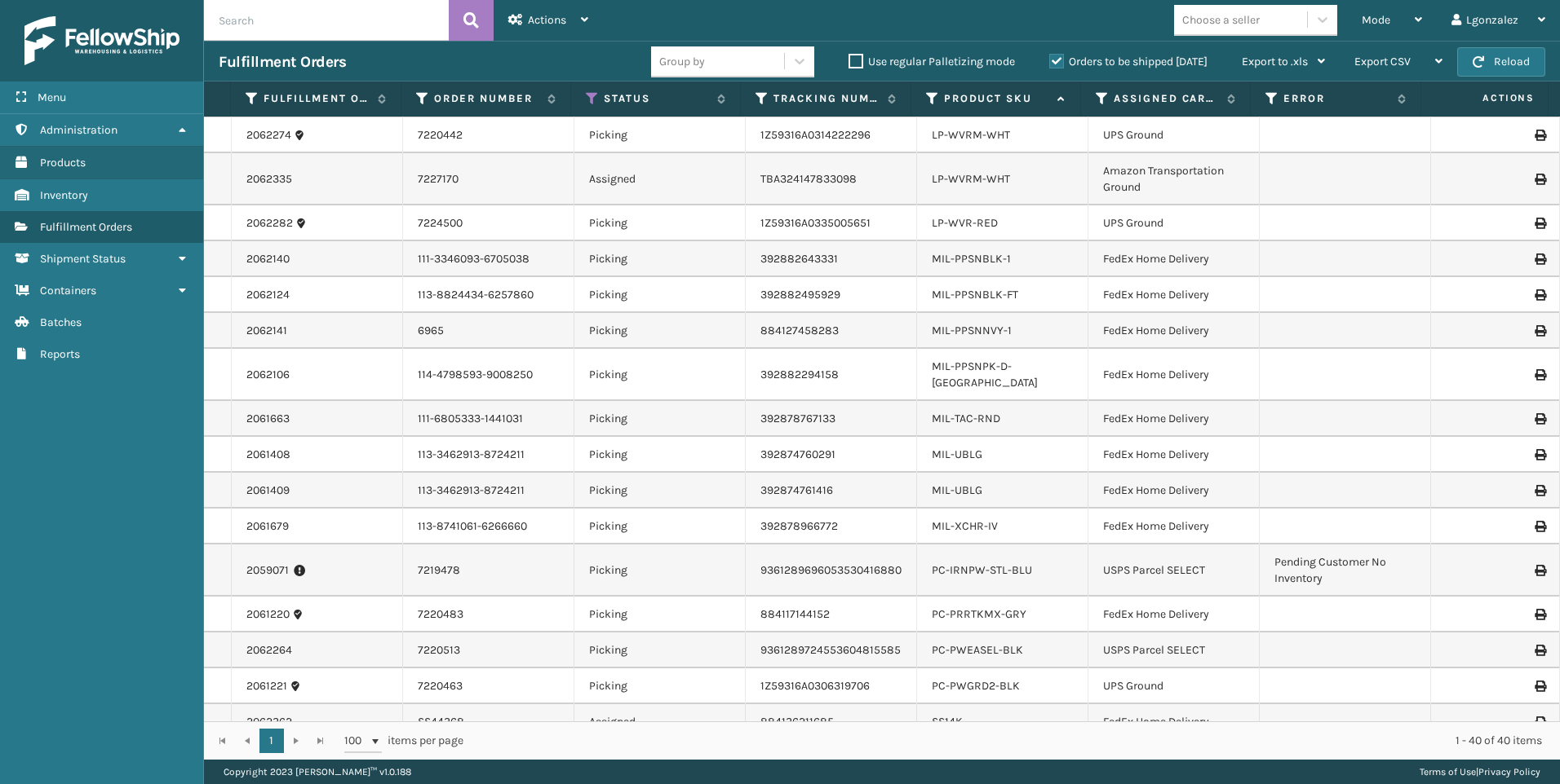
scroll to position [1026, 0]
click at [991, 641] on link "PC-PWEASEL-BLK" at bounding box center [978, 648] width 92 height 14
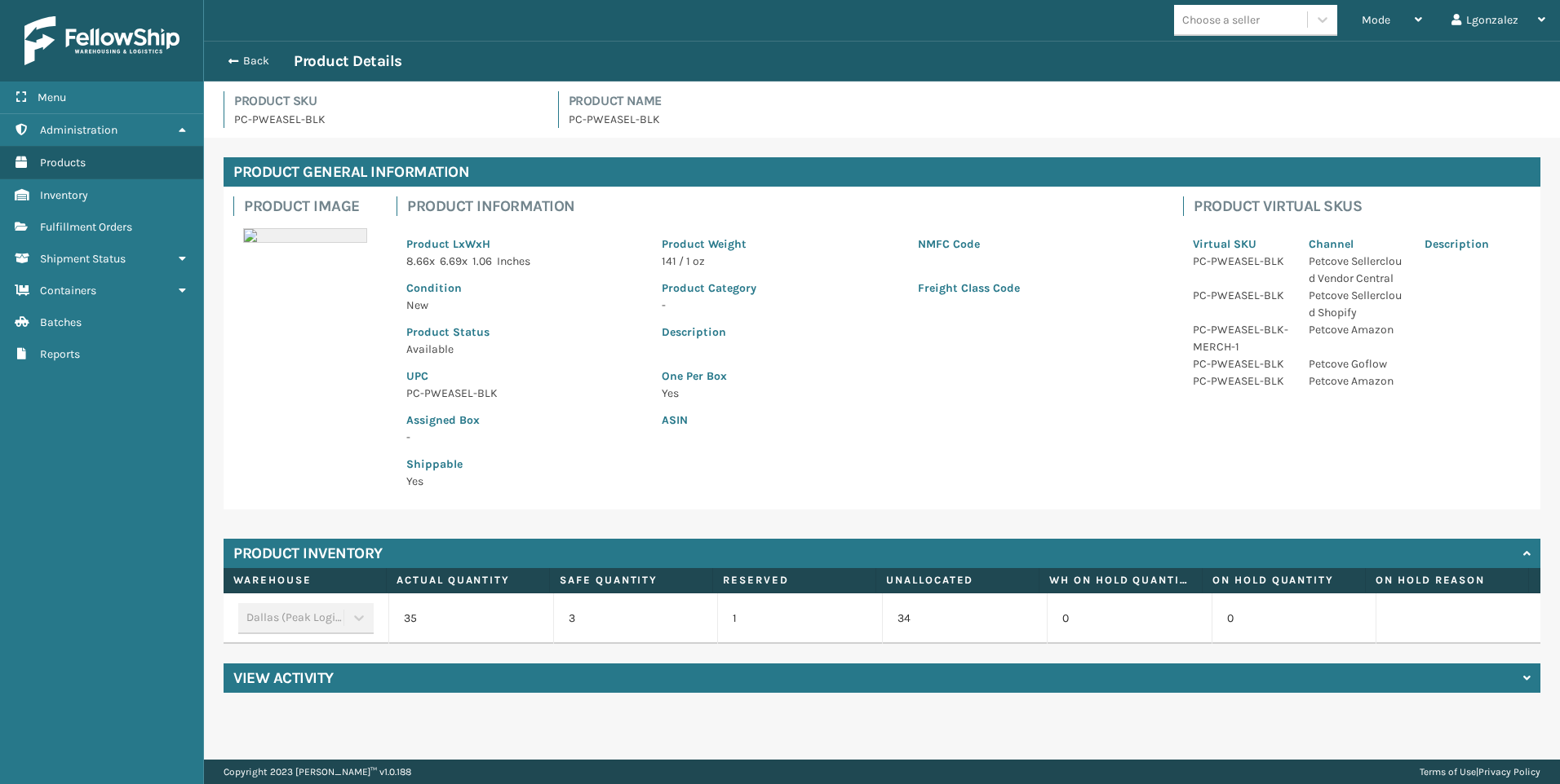
click at [452, 393] on p "PC-PWEASEL-BLK" at bounding box center [524, 392] width 236 height 17
click at [252, 65] on button "Back" at bounding box center [255, 61] width 75 height 15
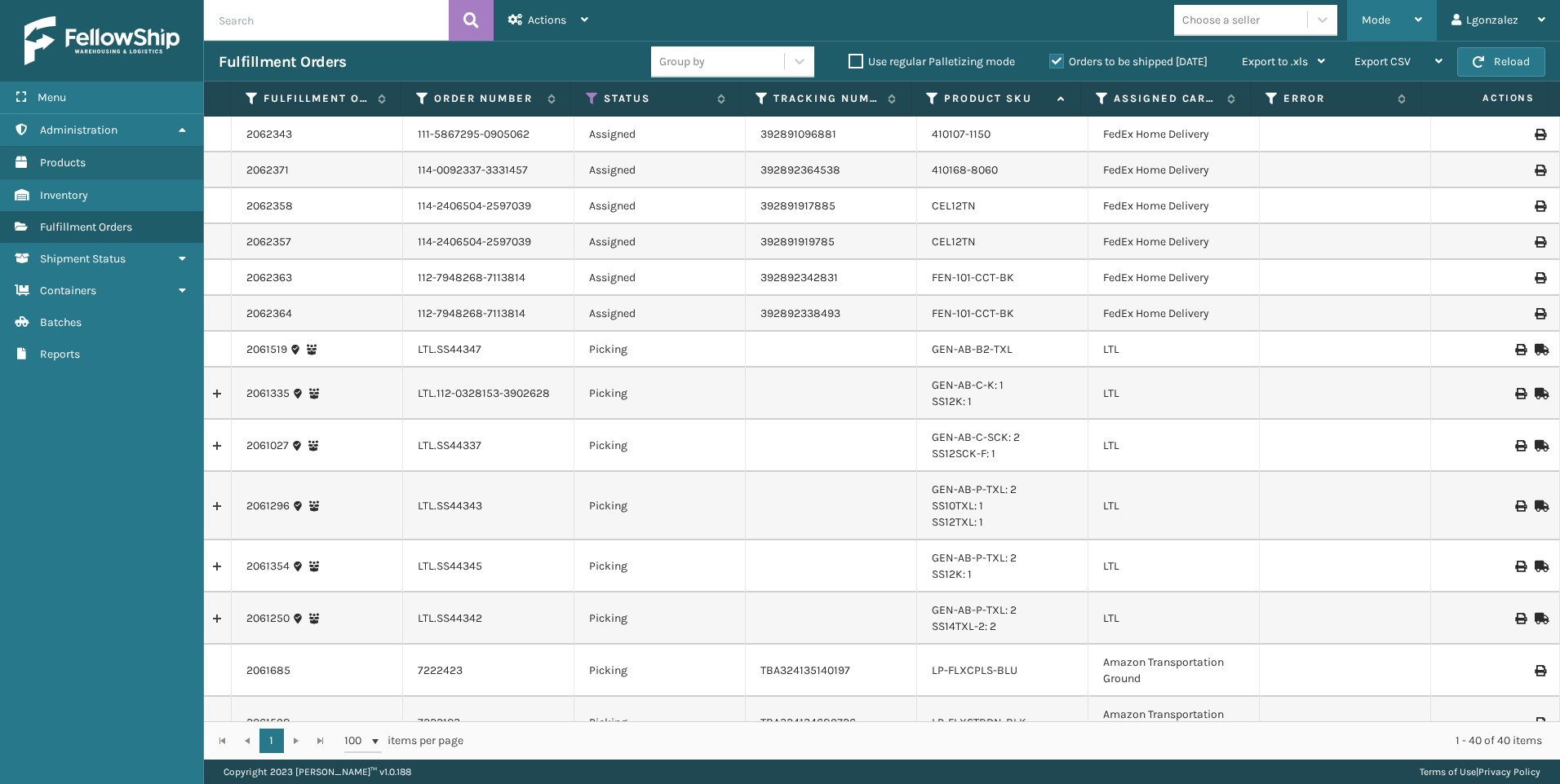
click at [1408, 18] on div "Mode" at bounding box center [1392, 20] width 61 height 41
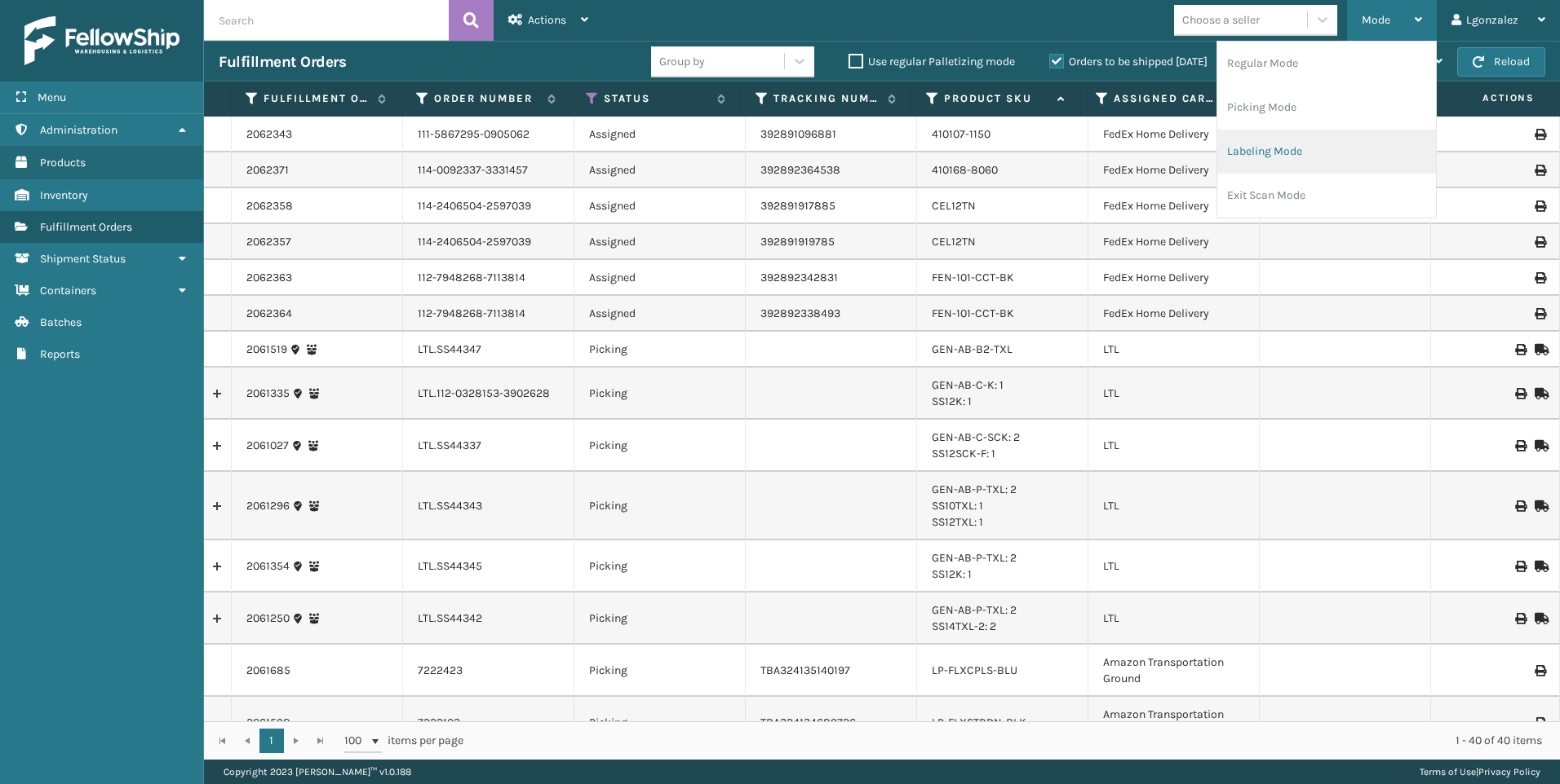
click at [1255, 159] on li "Labeling Mode" at bounding box center [1326, 151] width 218 height 44
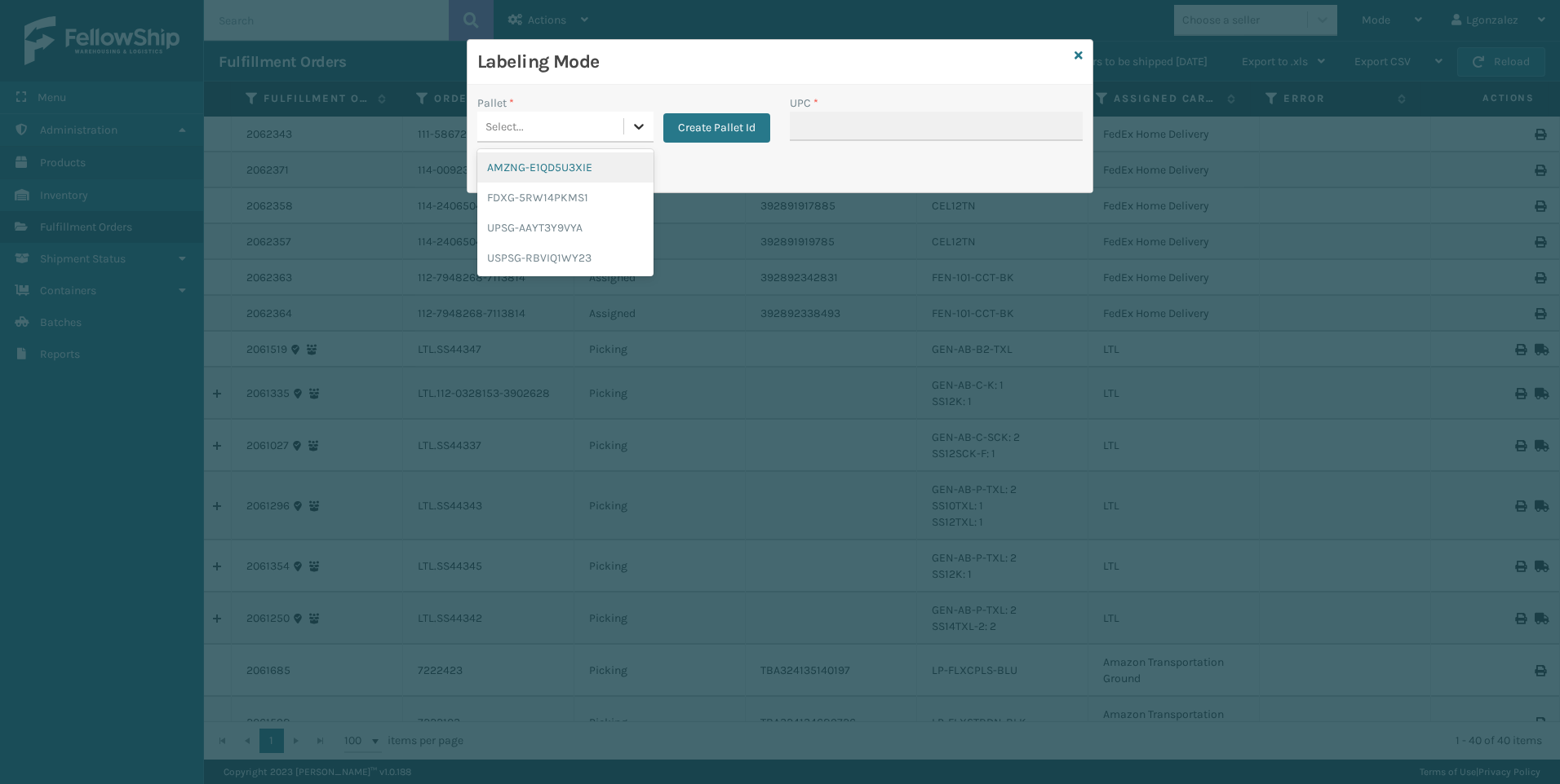
click at [642, 133] on icon at bounding box center [639, 127] width 16 height 16
click at [568, 258] on div "USPSG-RBVIQ1WY23" at bounding box center [565, 258] width 176 height 30
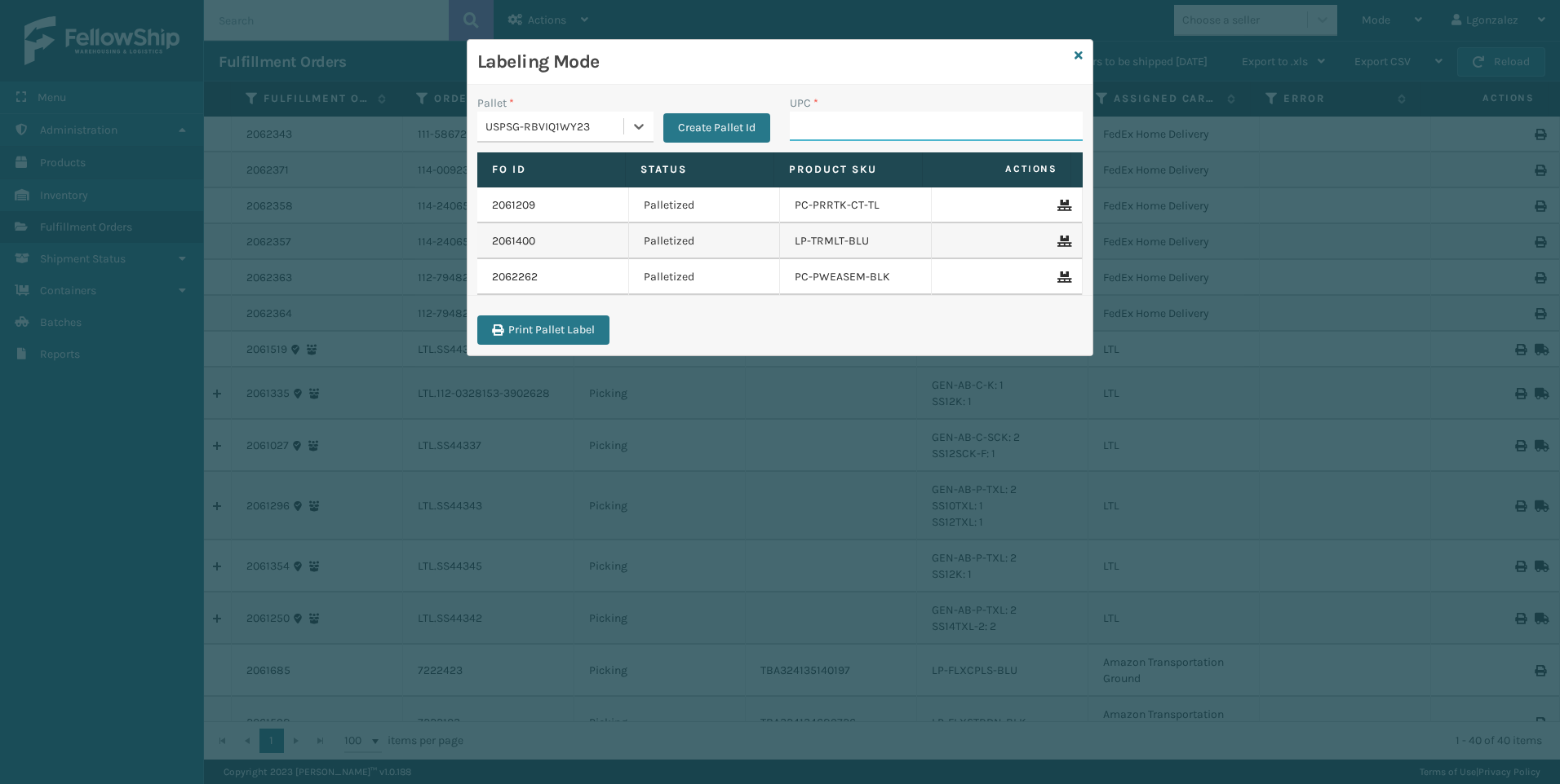
click at [831, 131] on input "UPC *" at bounding box center [936, 126] width 293 height 29
paste input "PC-PWEASEL-BLK"
type input "PC-PWEASEL-BLK"
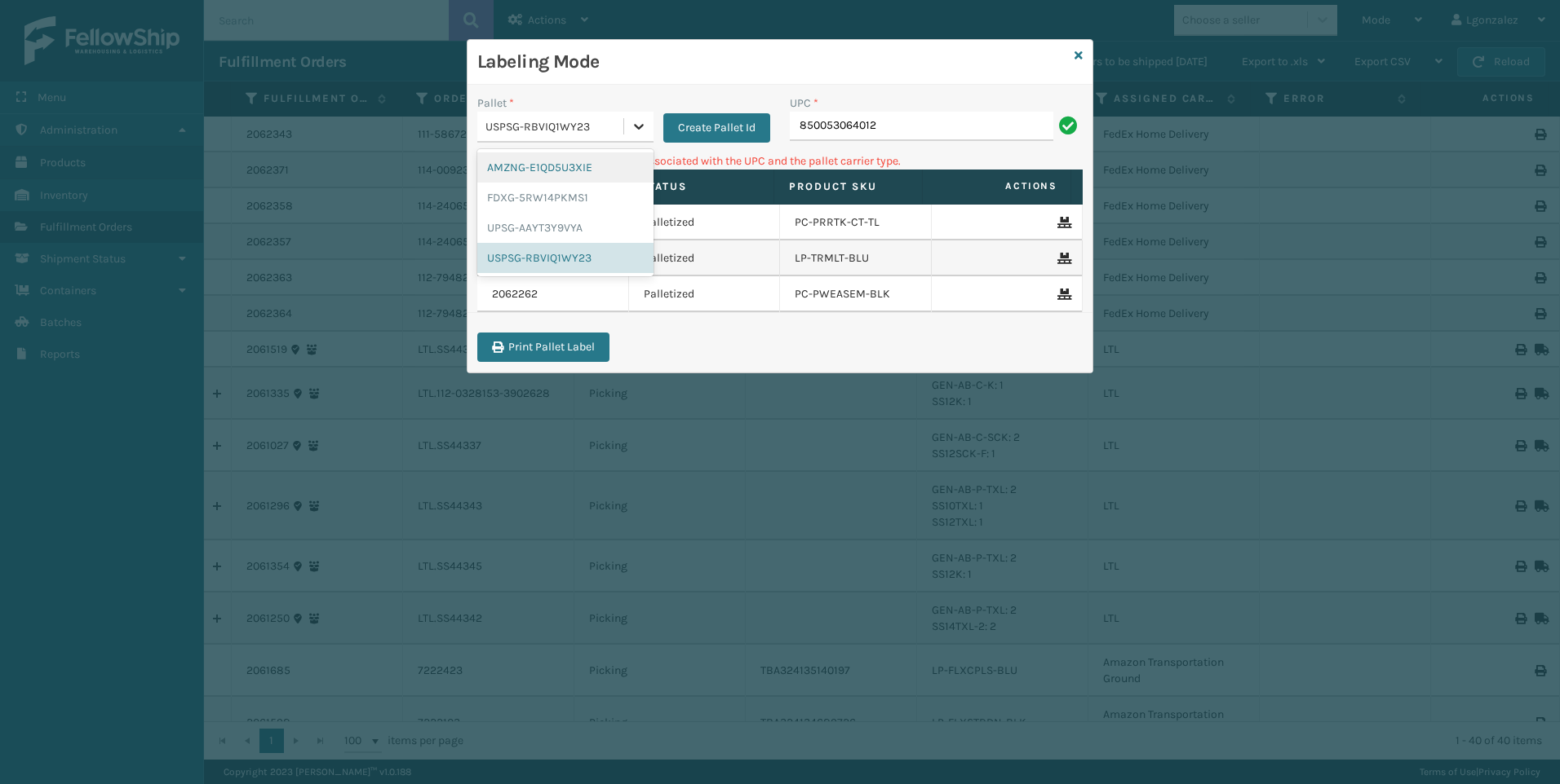
click at [632, 122] on icon at bounding box center [639, 127] width 16 height 16
click at [569, 236] on div "UPSG-AAYT3Y9VYA" at bounding box center [565, 228] width 176 height 30
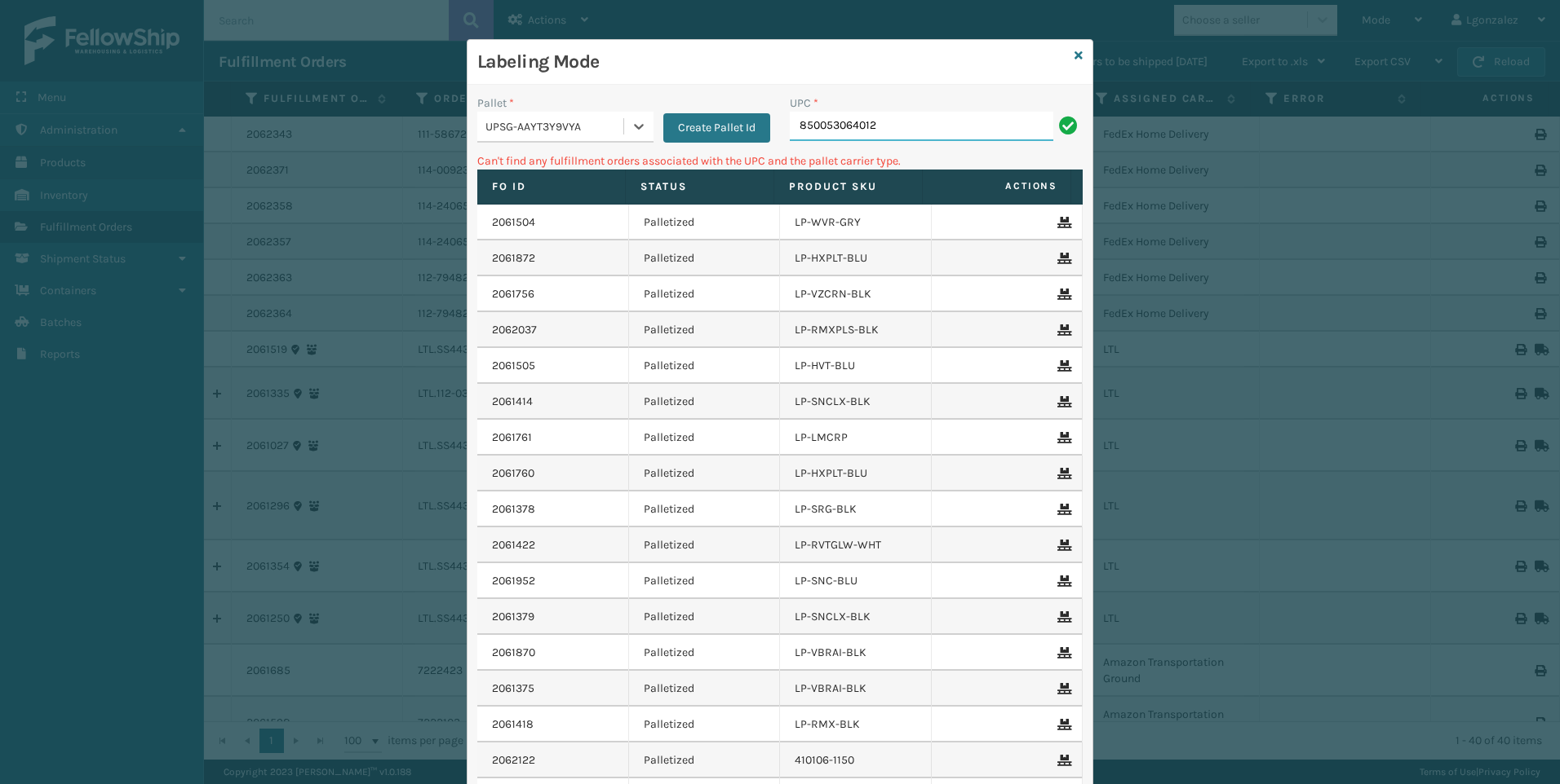
click at [905, 125] on input "850053064012" at bounding box center [921, 126] width 263 height 29
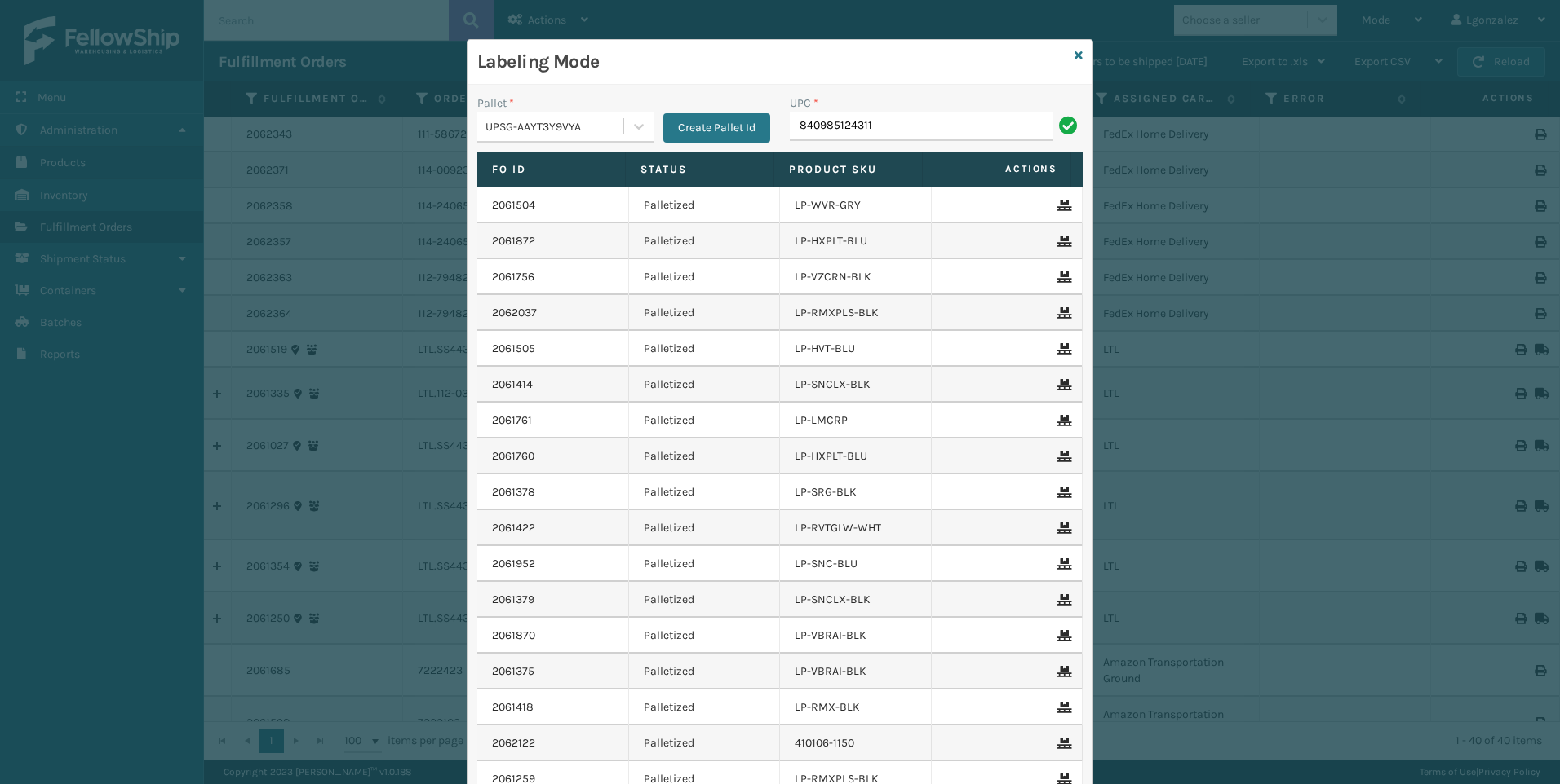
type input "840985124311"
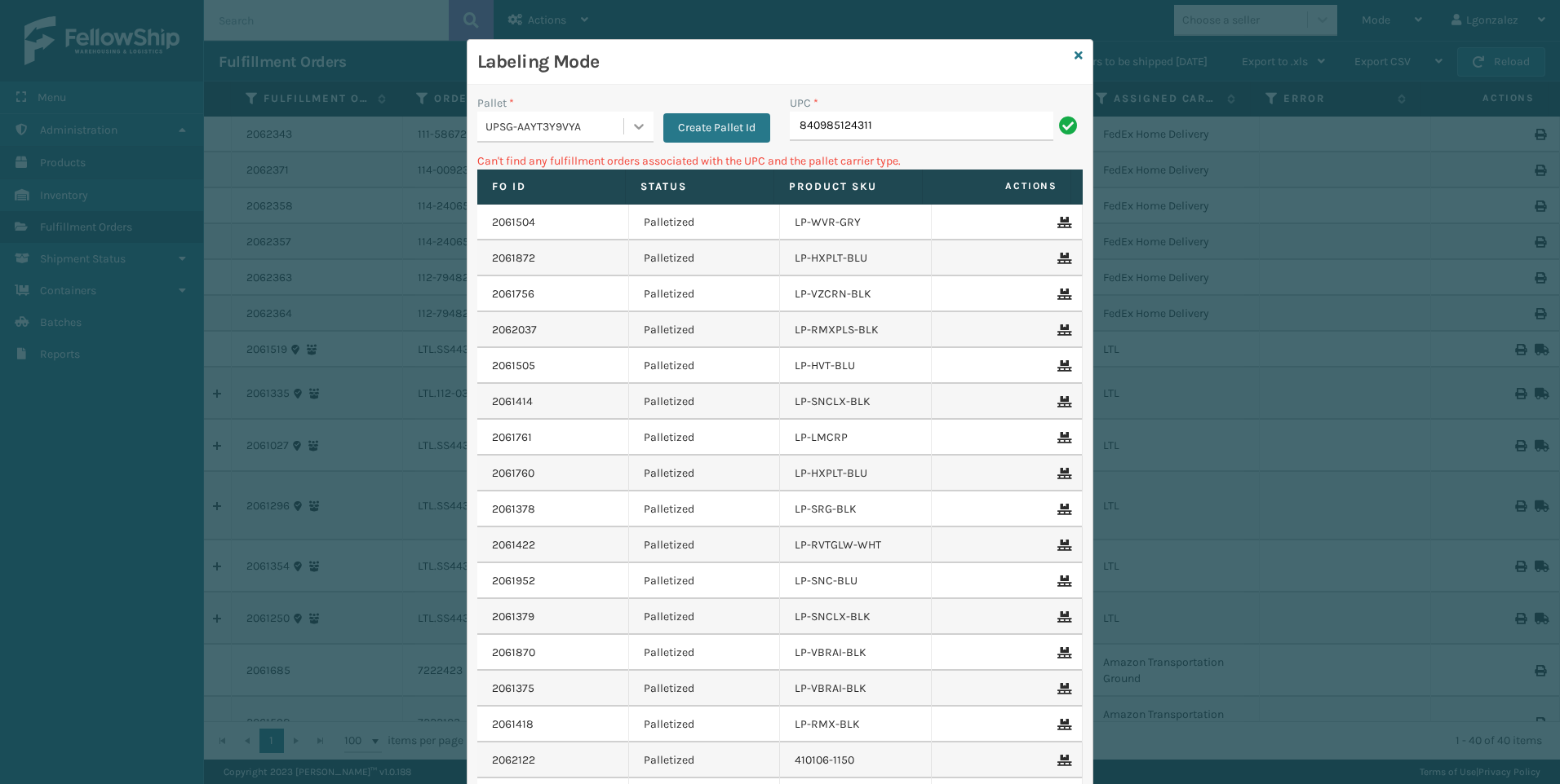
click at [631, 124] on icon at bounding box center [639, 127] width 16 height 16
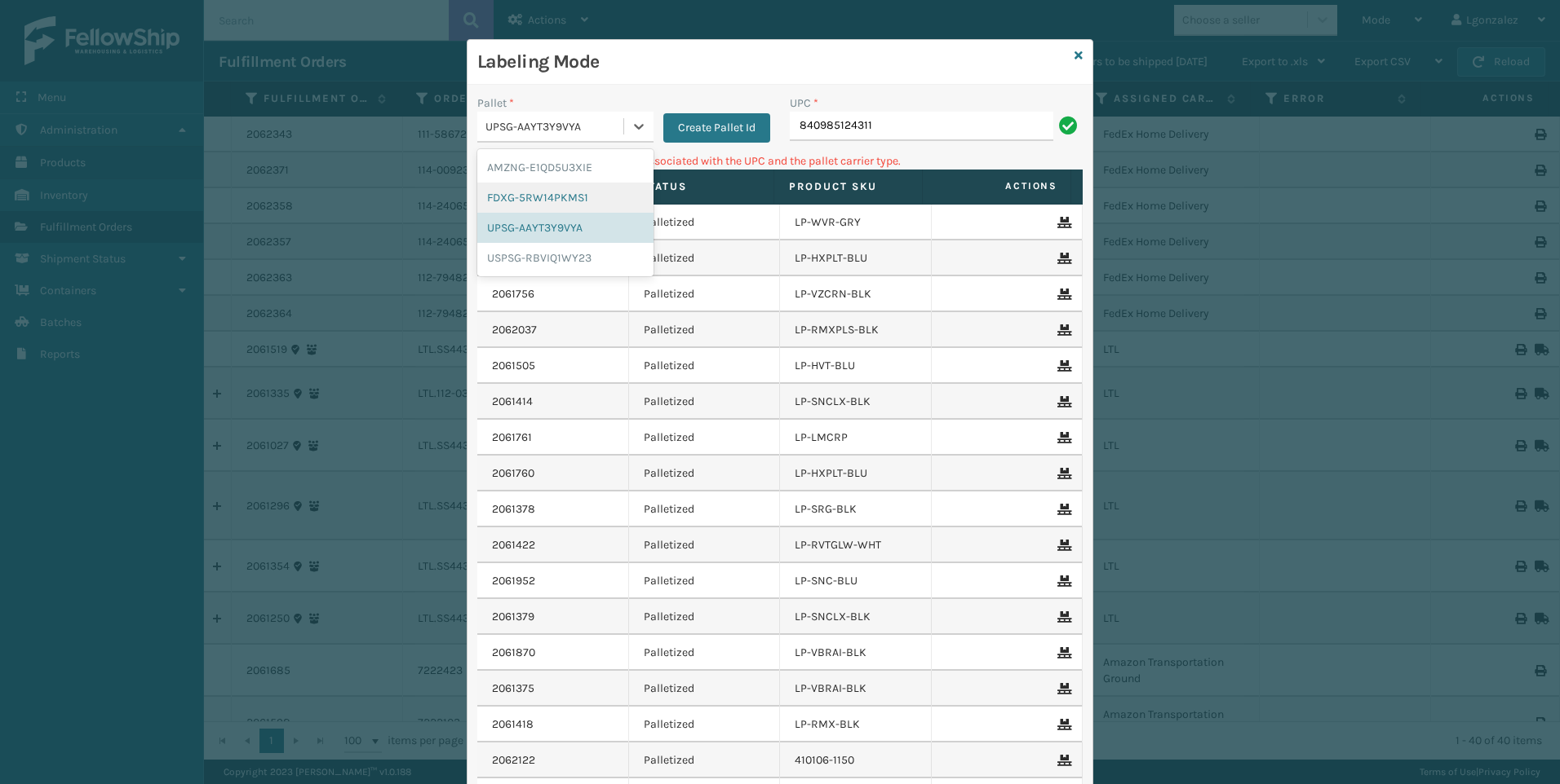
click at [575, 198] on div "FDXG-5RW14PKMS1" at bounding box center [565, 197] width 176 height 30
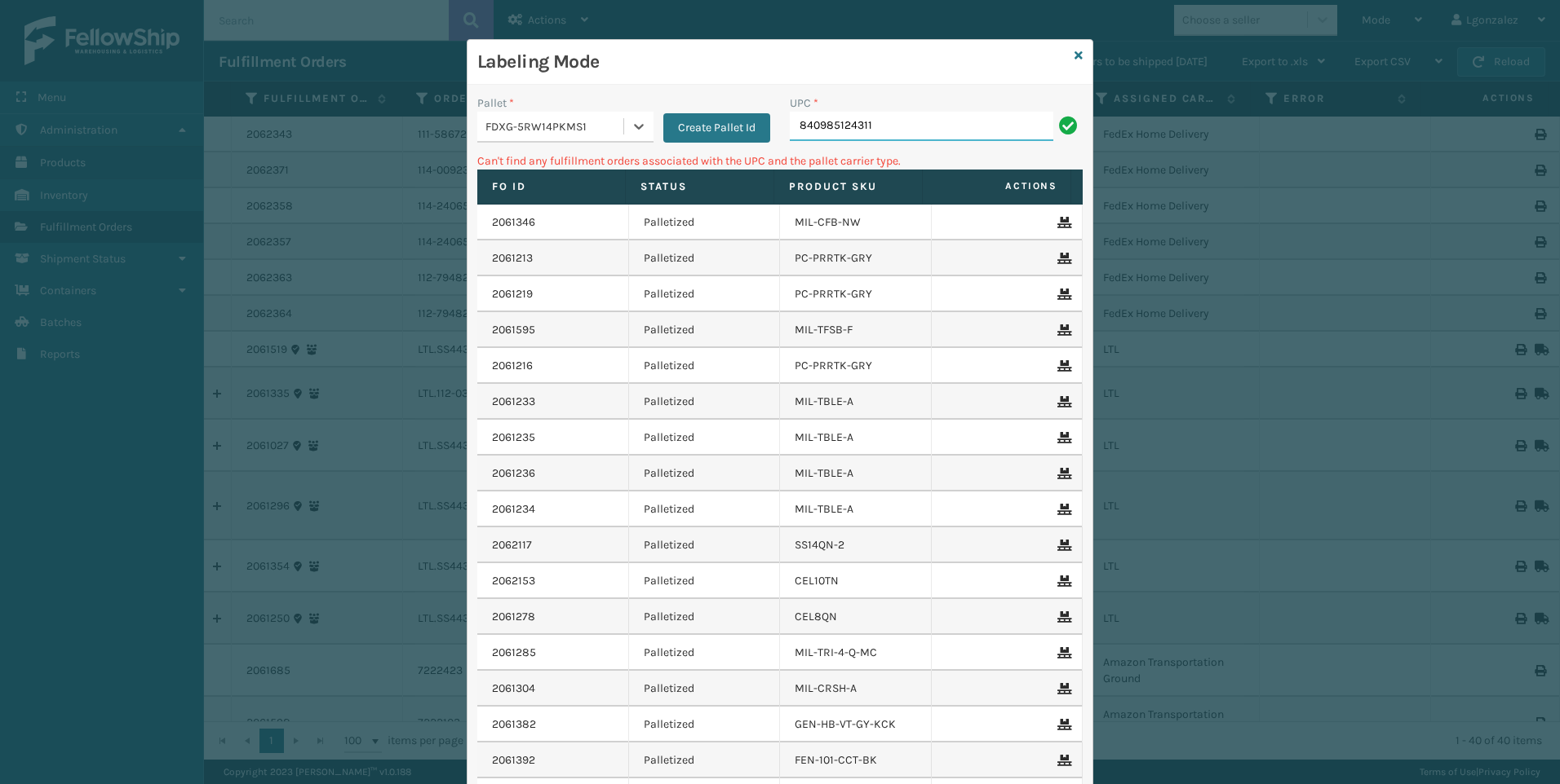
click at [897, 131] on input "840985124311" at bounding box center [921, 126] width 263 height 29
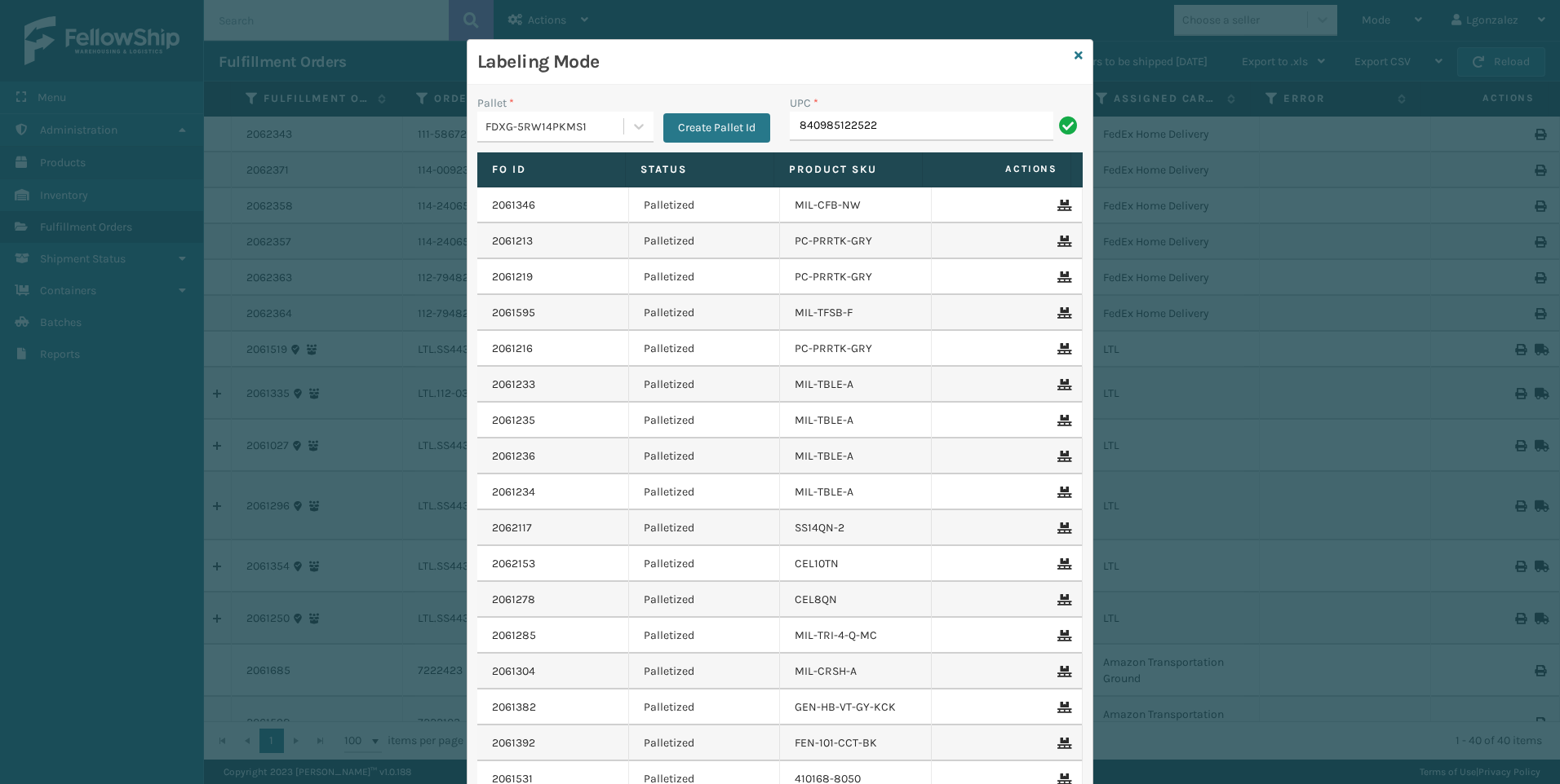
type input "840985122522"
type input "840985125677"
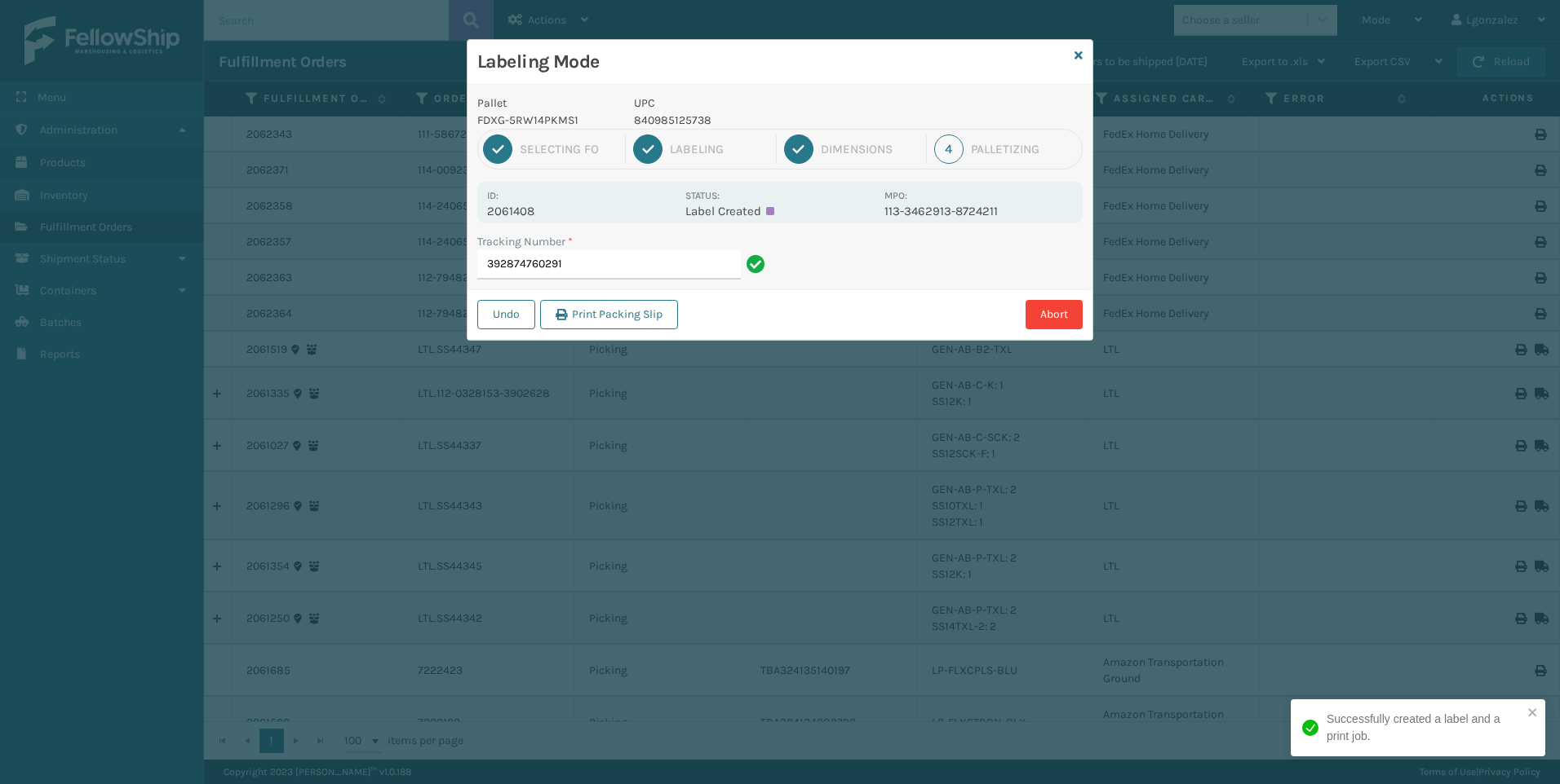
click at [679, 125] on p "840985125738" at bounding box center [754, 120] width 240 height 17
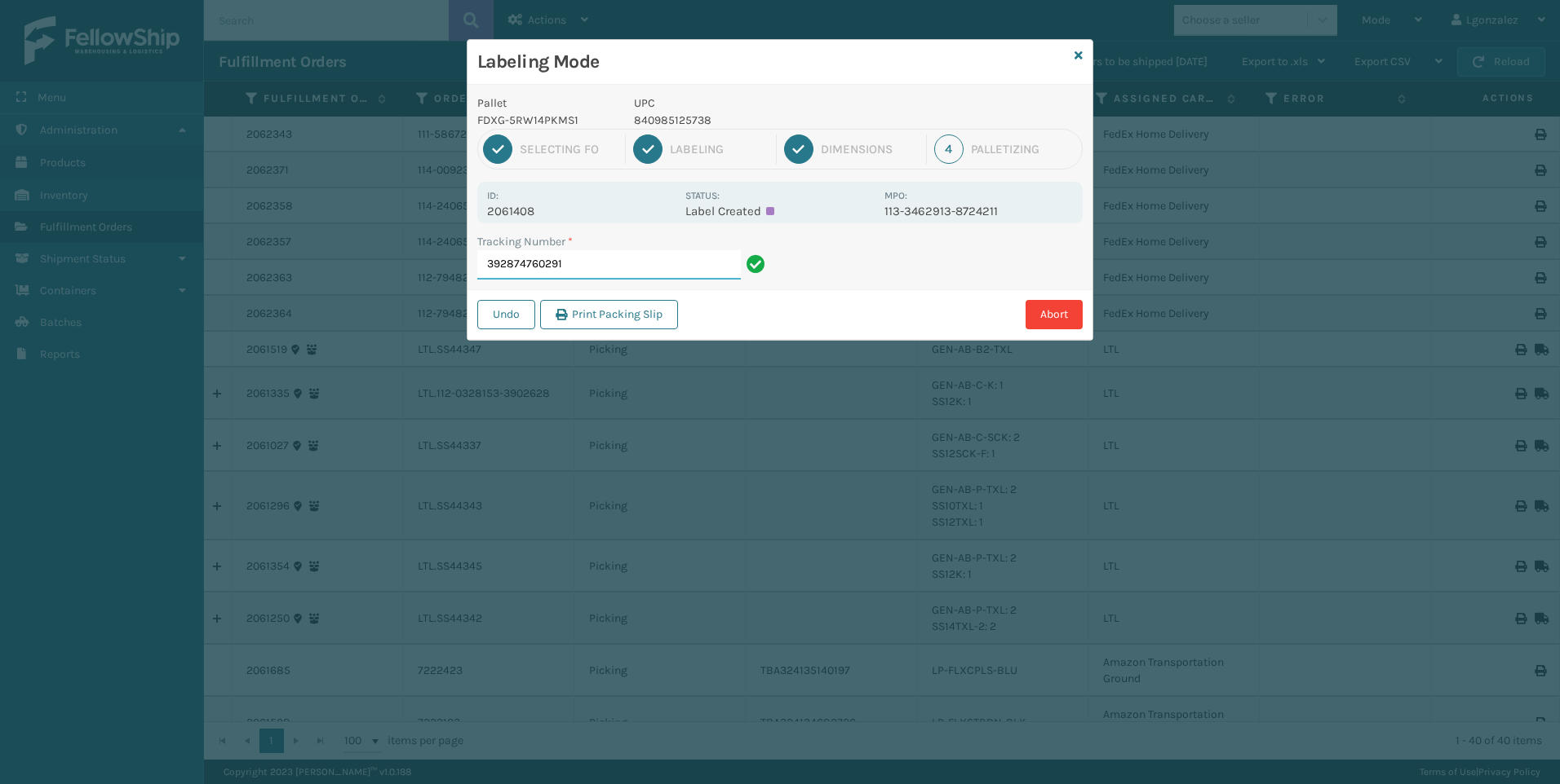
click at [600, 266] on input "392874760291" at bounding box center [609, 264] width 263 height 29
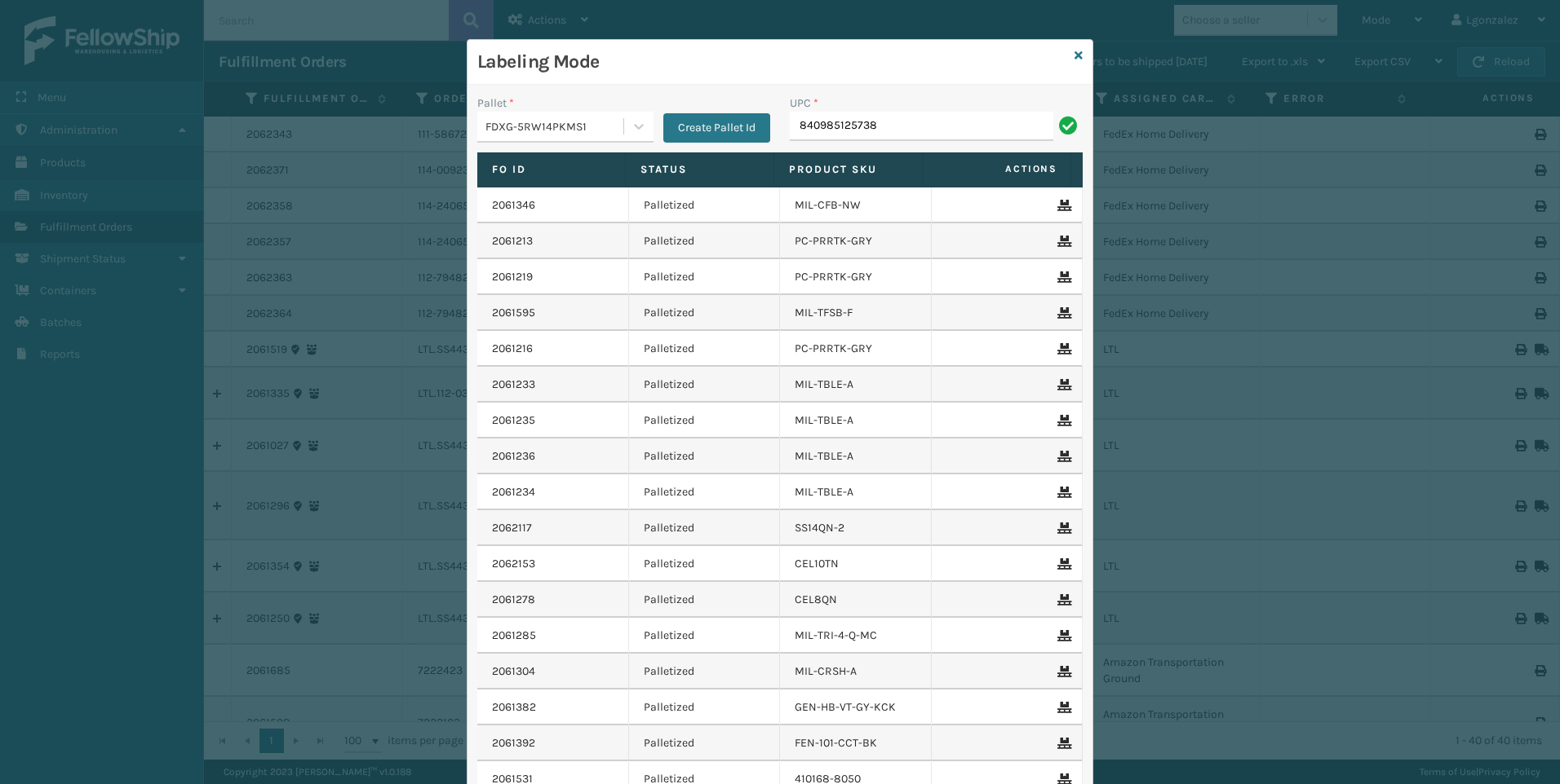
type input "840985125738"
type input "840985126766"
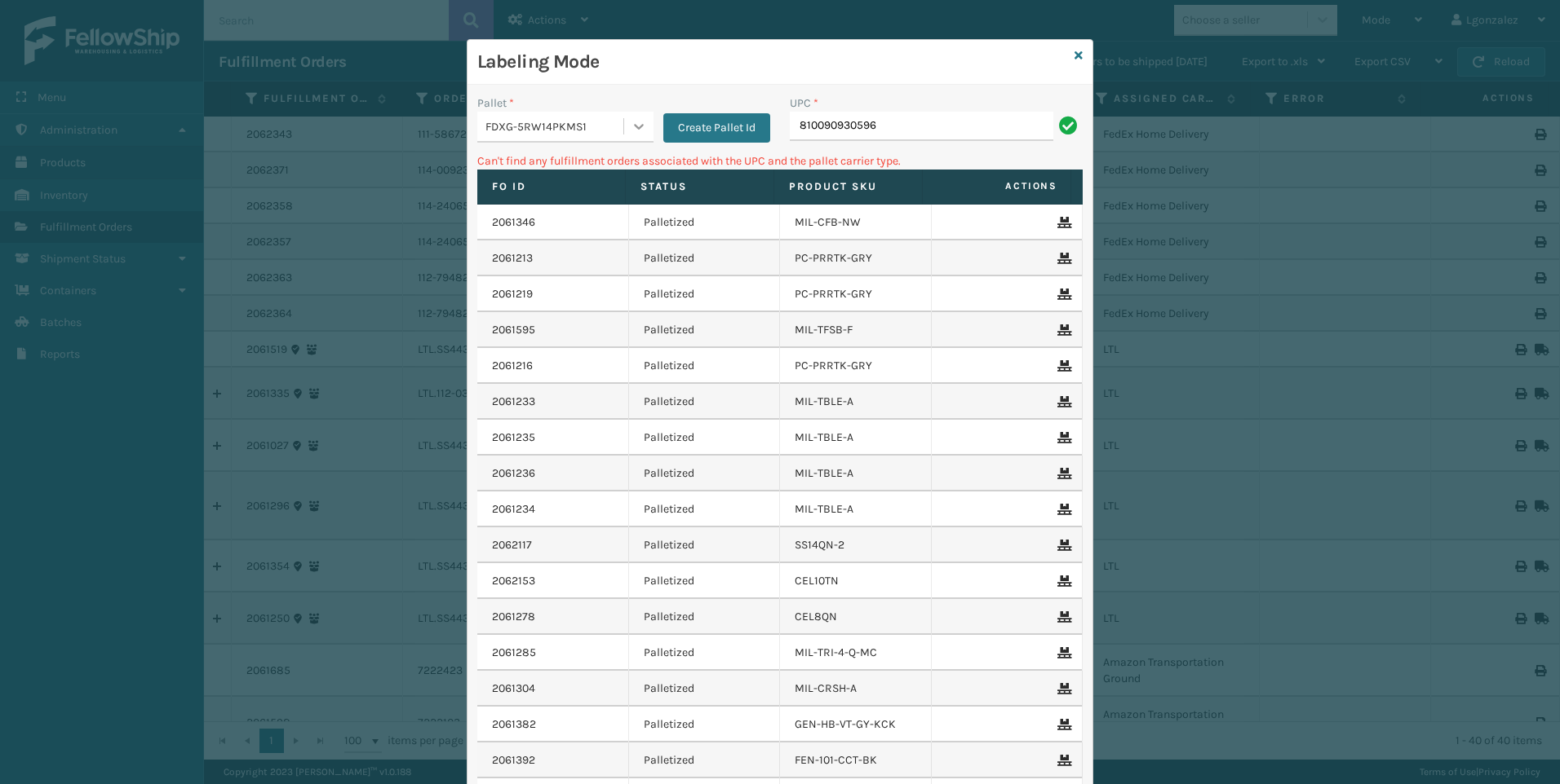
click at [624, 124] on div at bounding box center [638, 126] width 29 height 29
drag, startPoint x: 567, startPoint y: 174, endPoint x: 591, endPoint y: 170, distance: 24.3
click at [567, 173] on div "AMZNG-E1QD5U3XIE" at bounding box center [565, 167] width 176 height 30
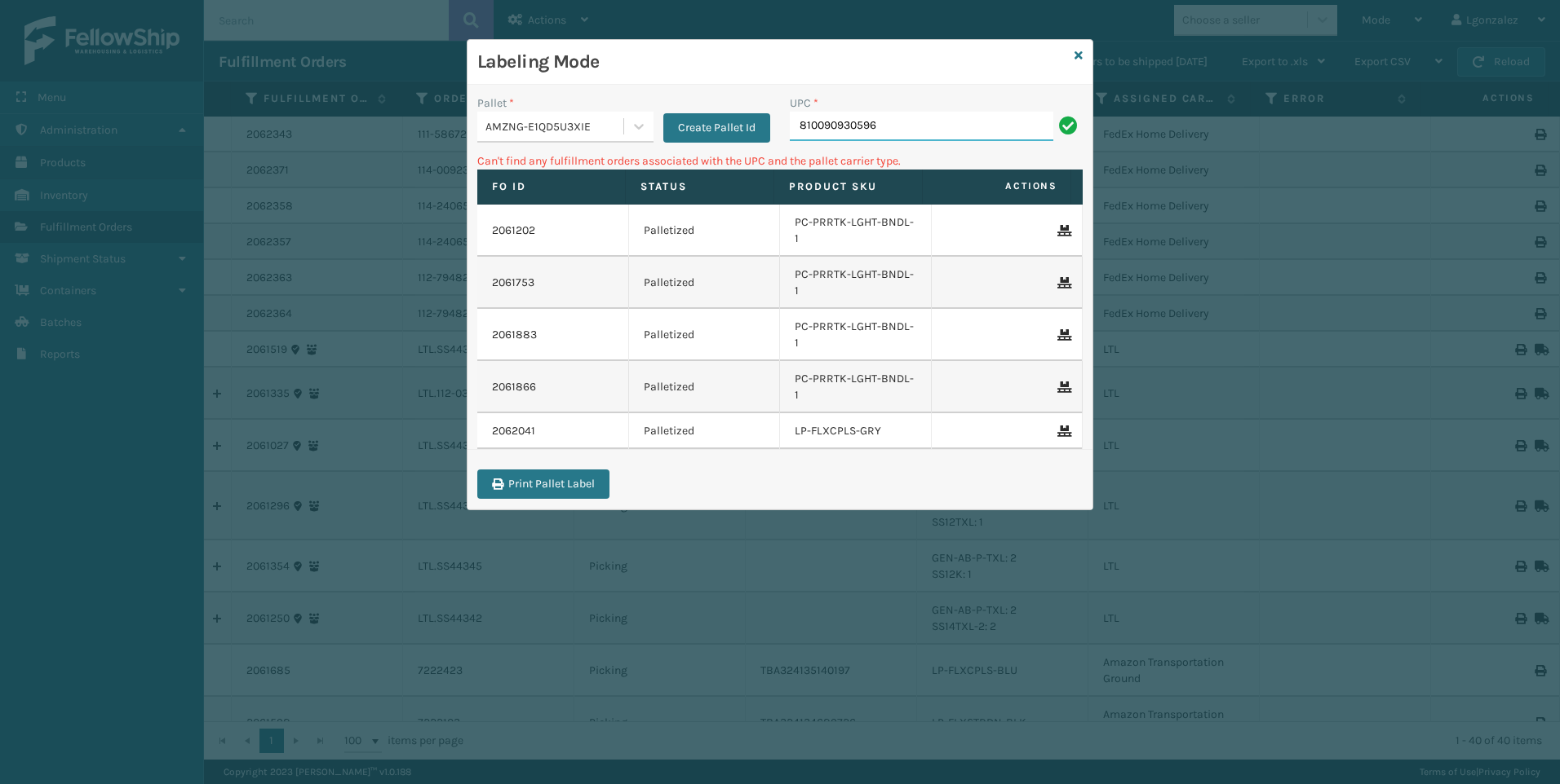
click at [882, 124] on input "810090930596" at bounding box center [921, 126] width 263 height 29
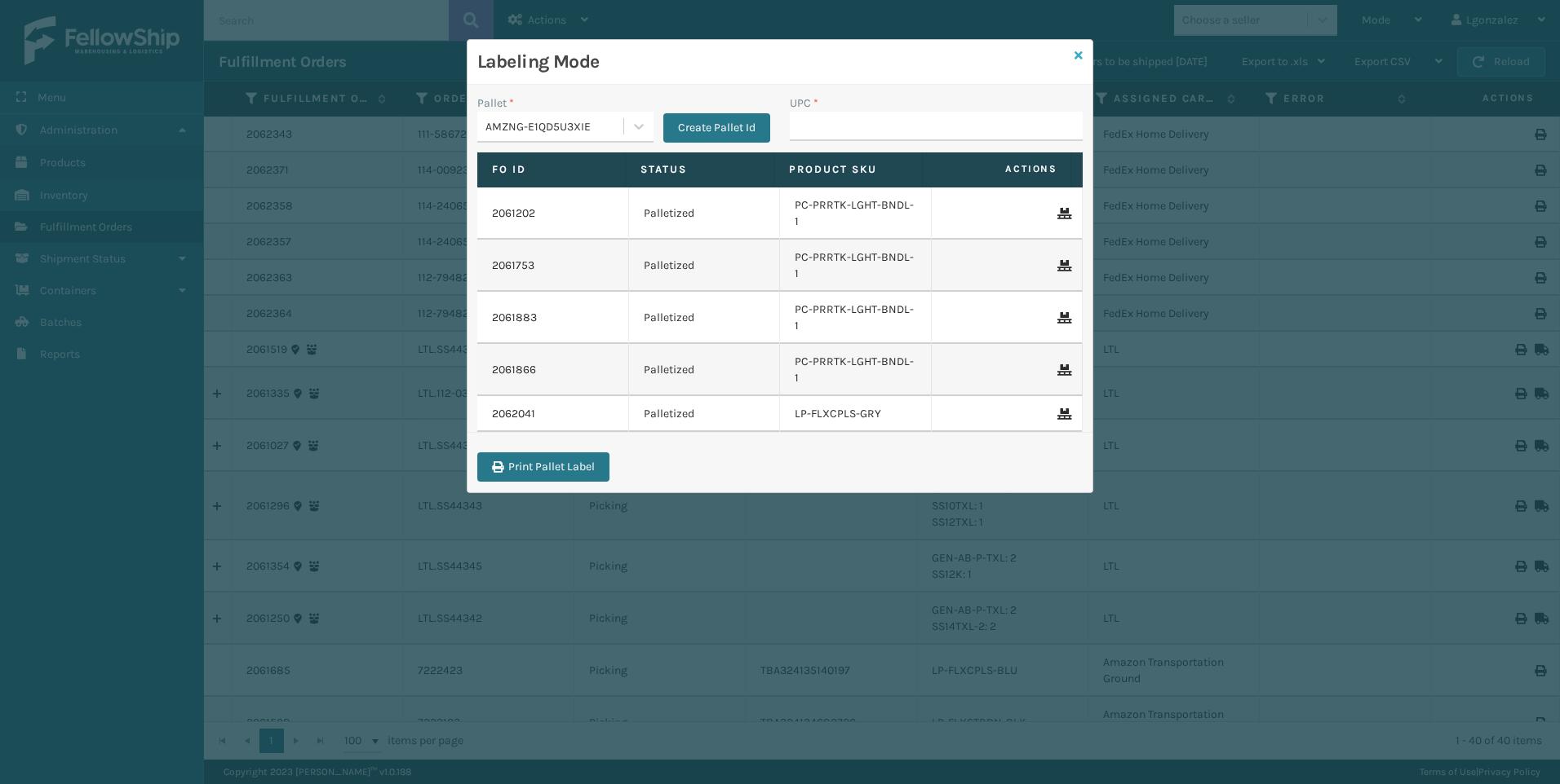
click at [1082, 52] on icon at bounding box center [1079, 55] width 8 height 11
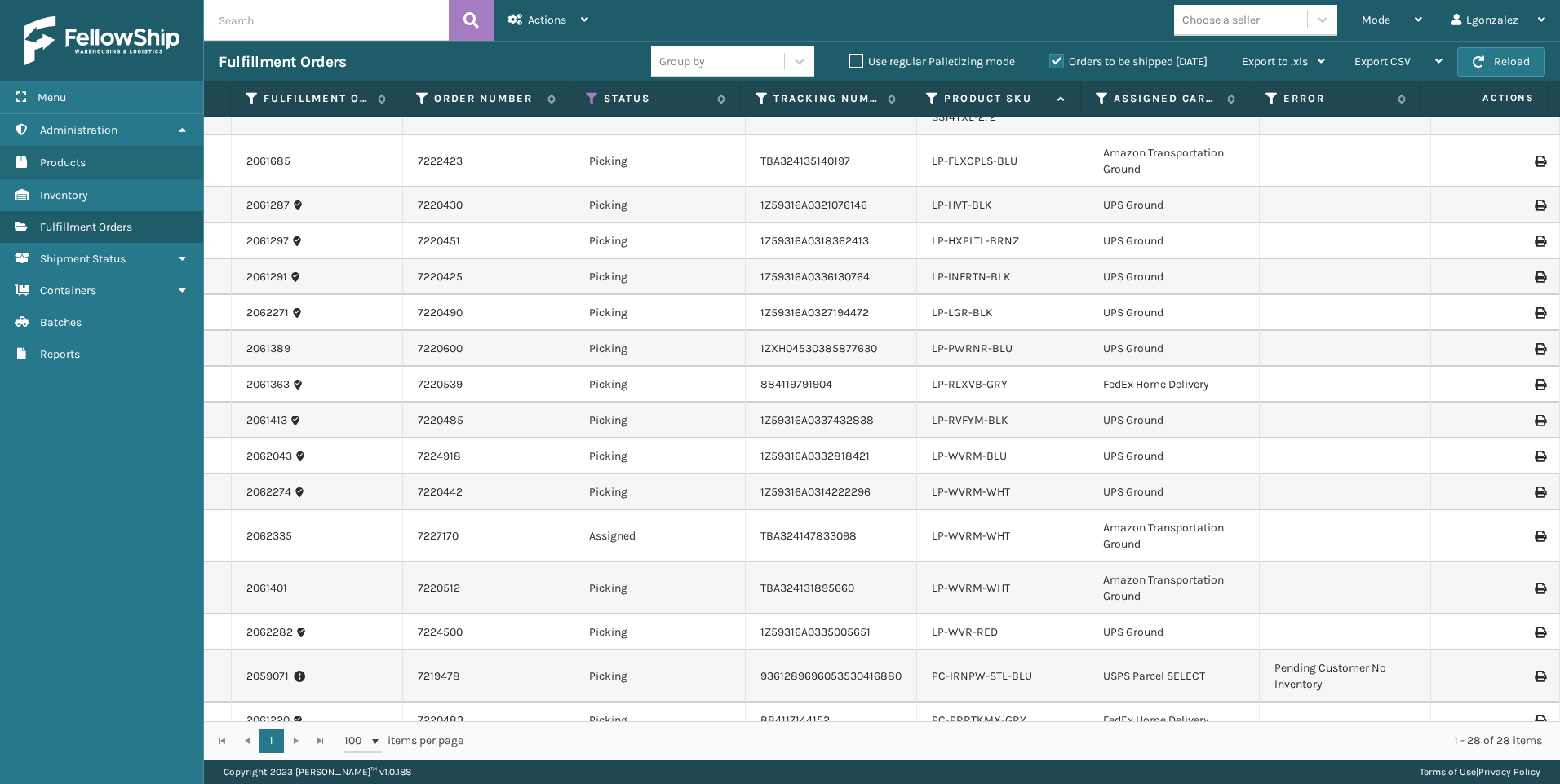
scroll to position [481, 0]
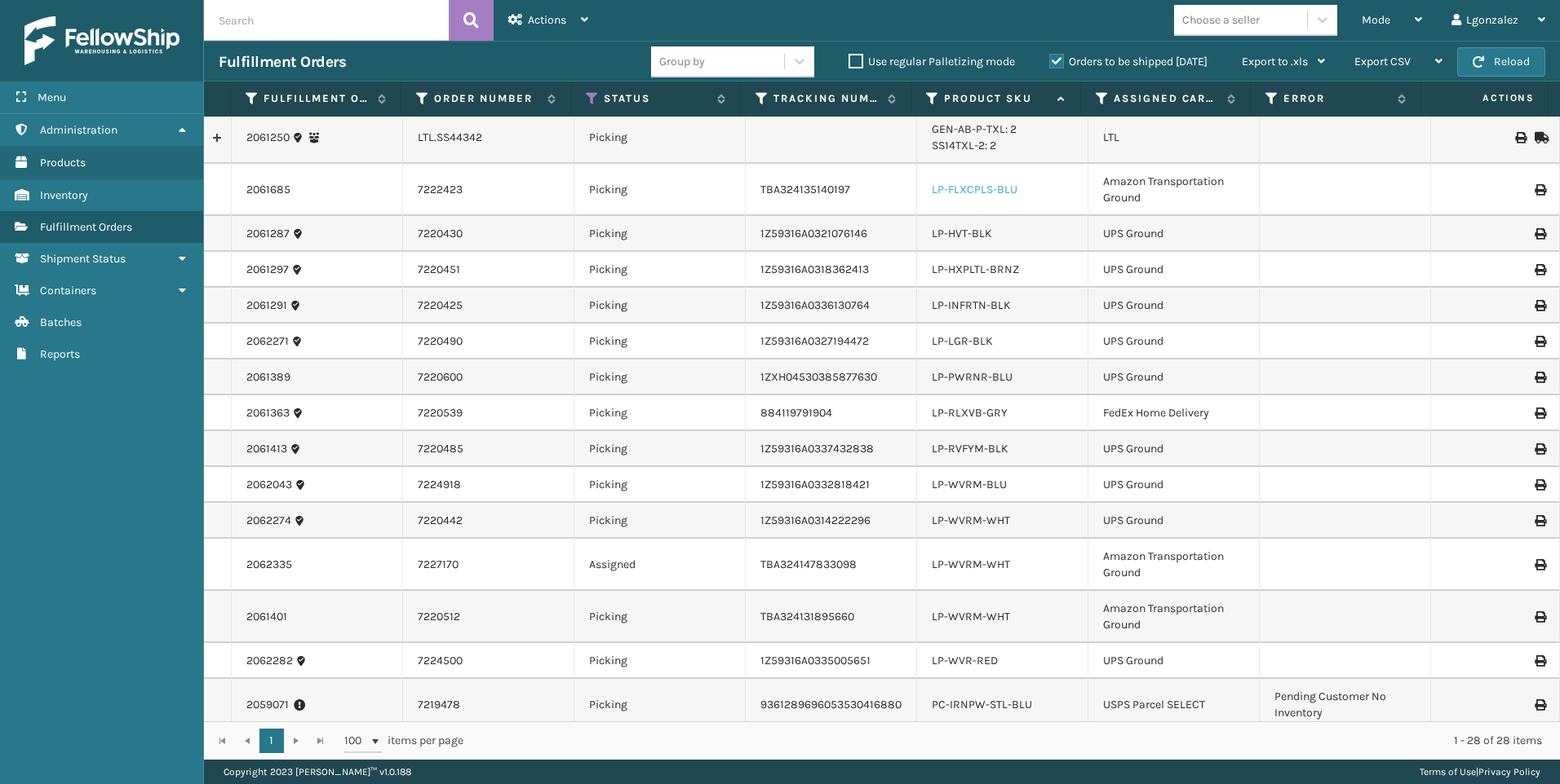
click at [975, 191] on link "LP-FLXCPLS-BLU" at bounding box center [975, 189] width 86 height 14
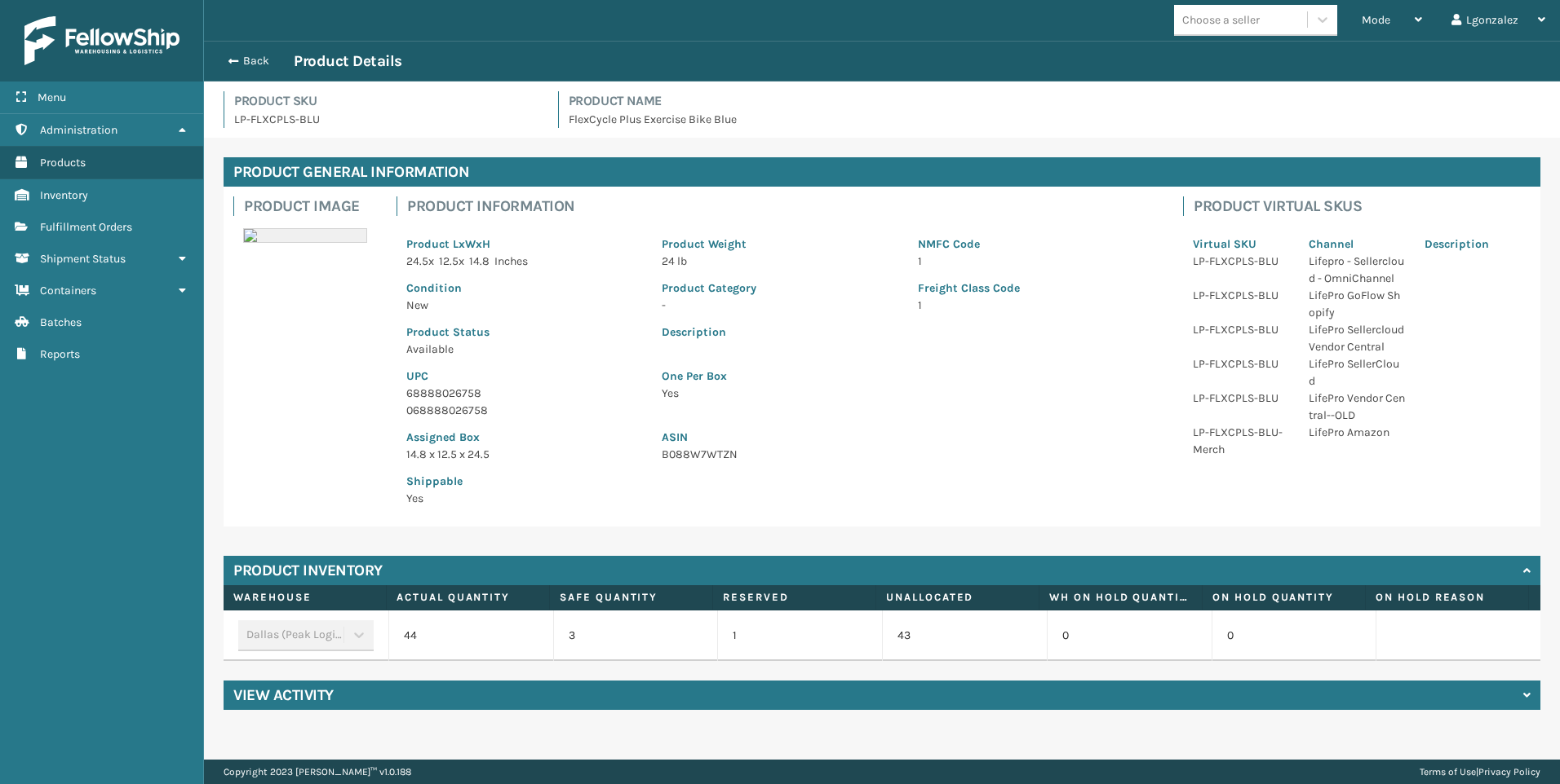
click at [455, 393] on p "68888026758" at bounding box center [524, 392] width 236 height 17
click at [258, 64] on button "Back" at bounding box center [255, 61] width 75 height 15
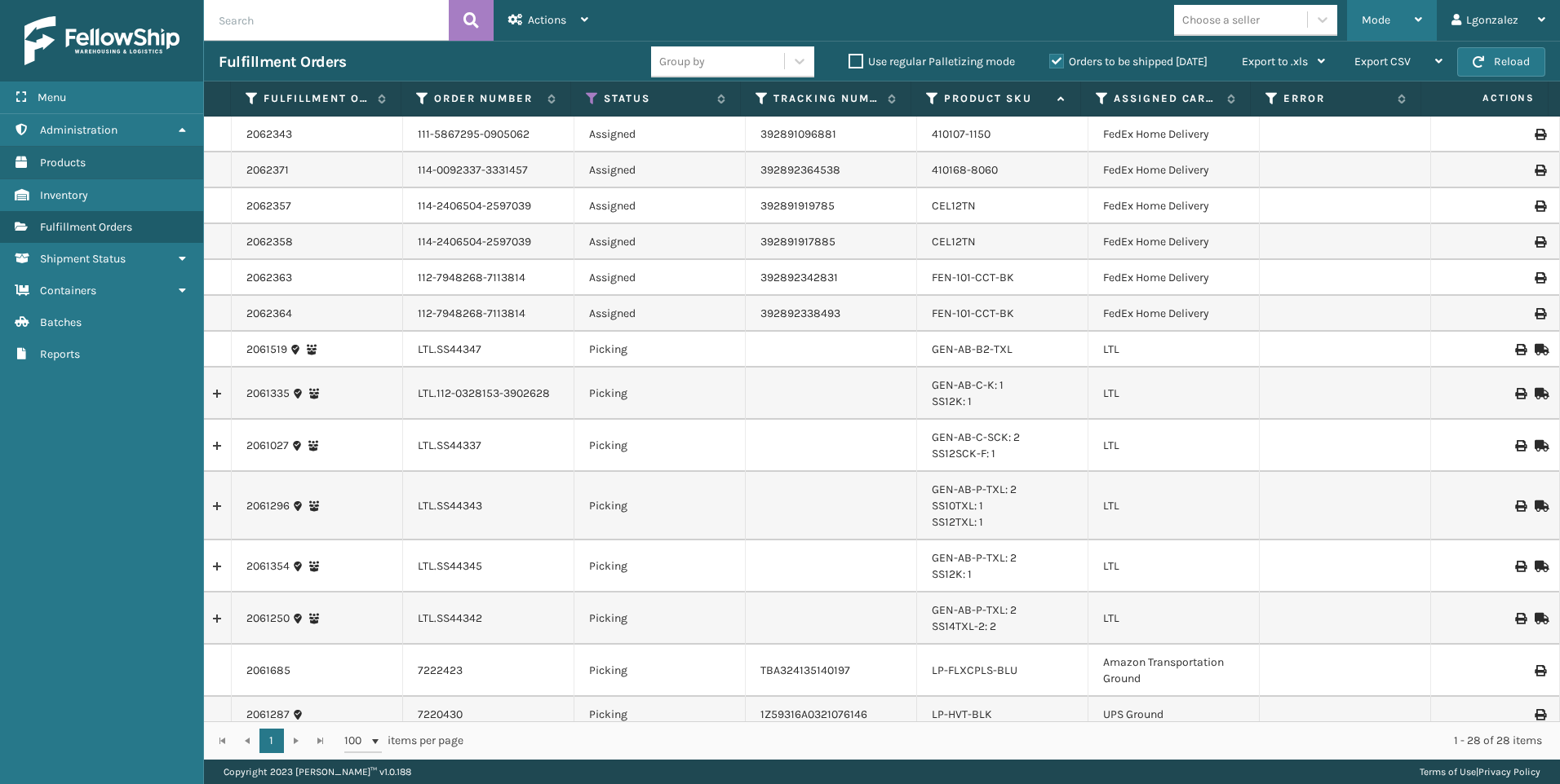
click at [1369, 17] on span "Mode" at bounding box center [1376, 20] width 29 height 14
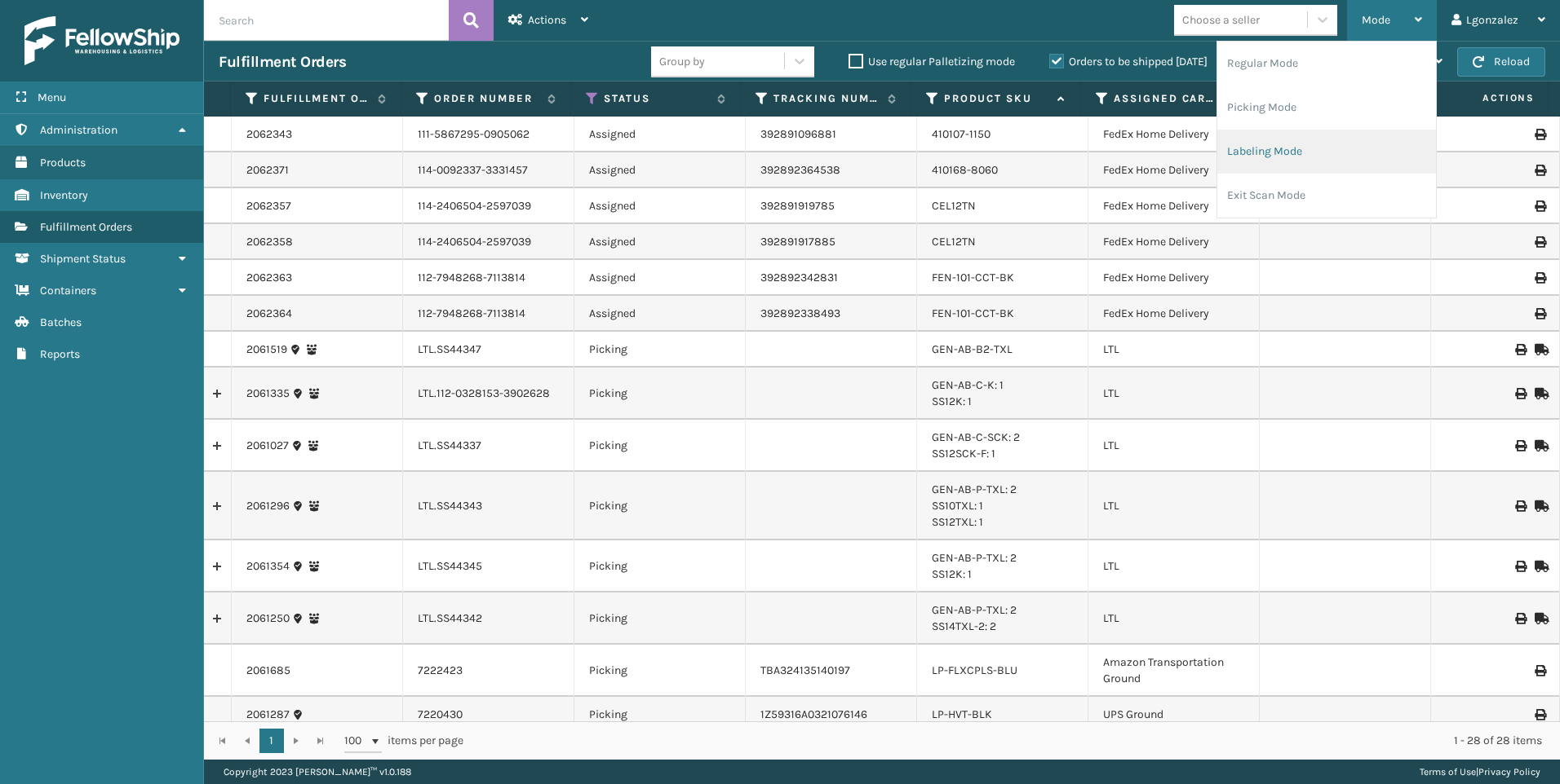
click at [1300, 150] on li "Labeling Mode" at bounding box center [1326, 151] width 218 height 44
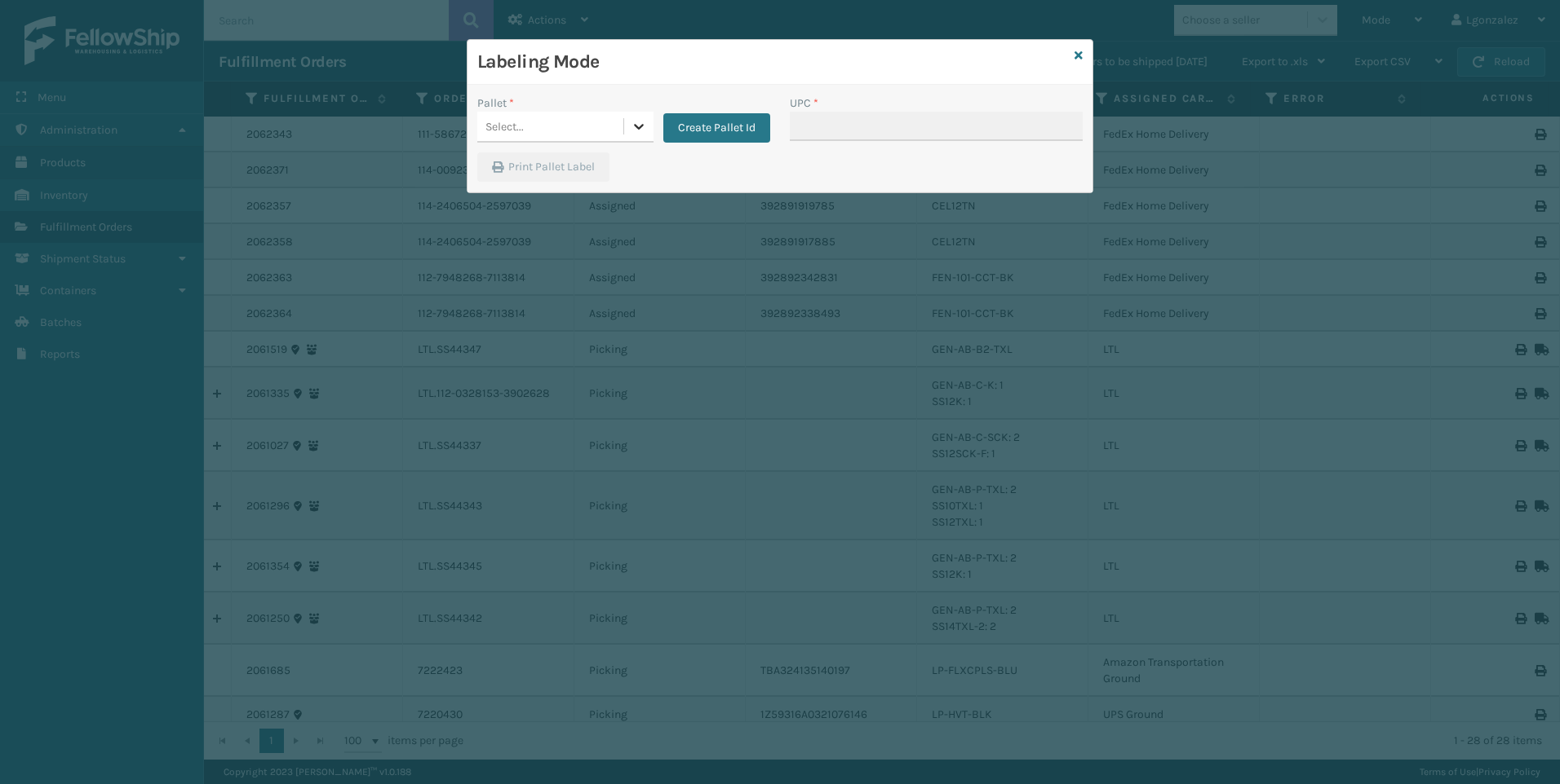
click at [643, 130] on icon at bounding box center [639, 127] width 16 height 16
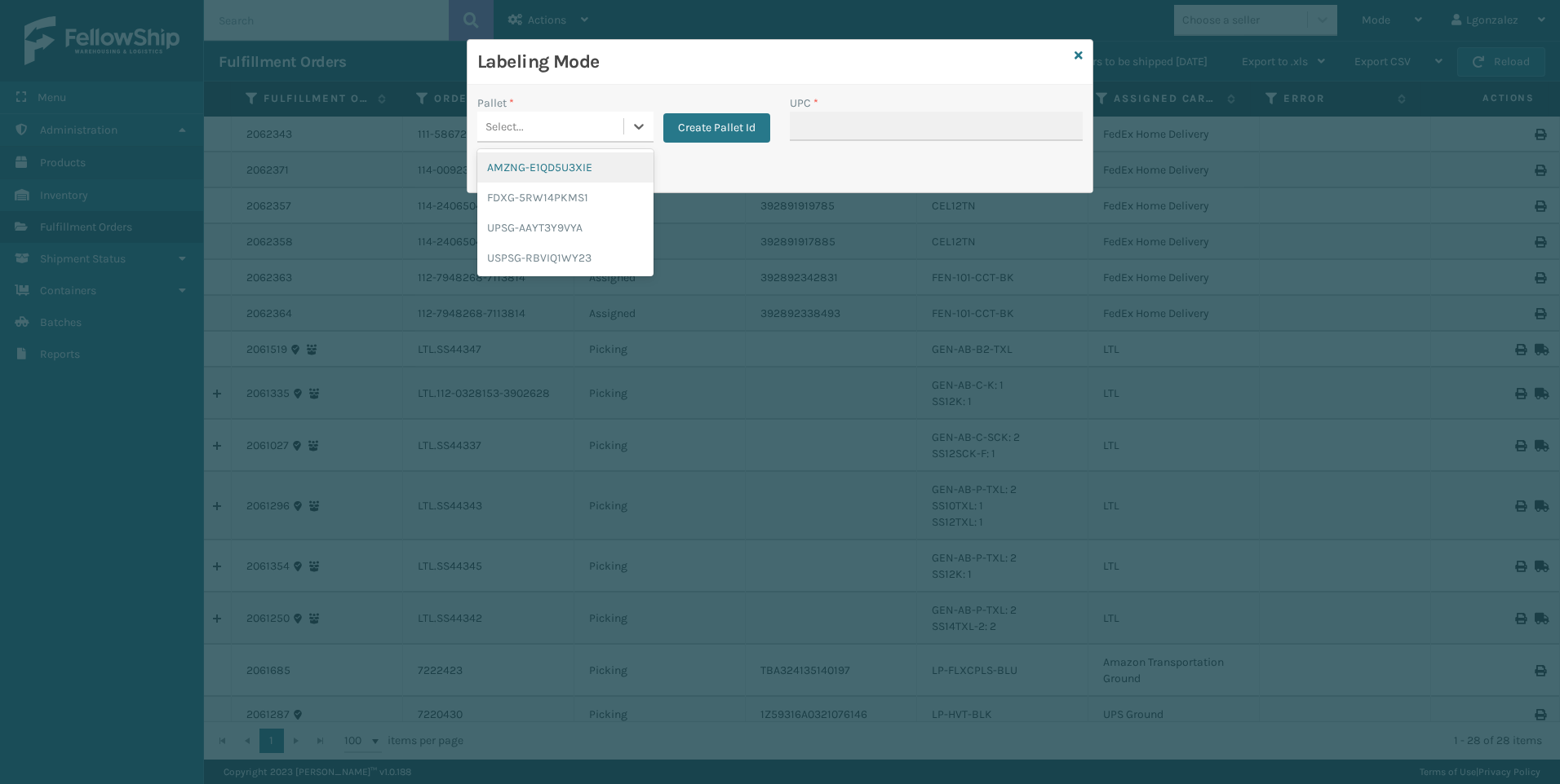
click at [593, 171] on div "AMZNG-E1QD5U3XIE" at bounding box center [565, 167] width 176 height 30
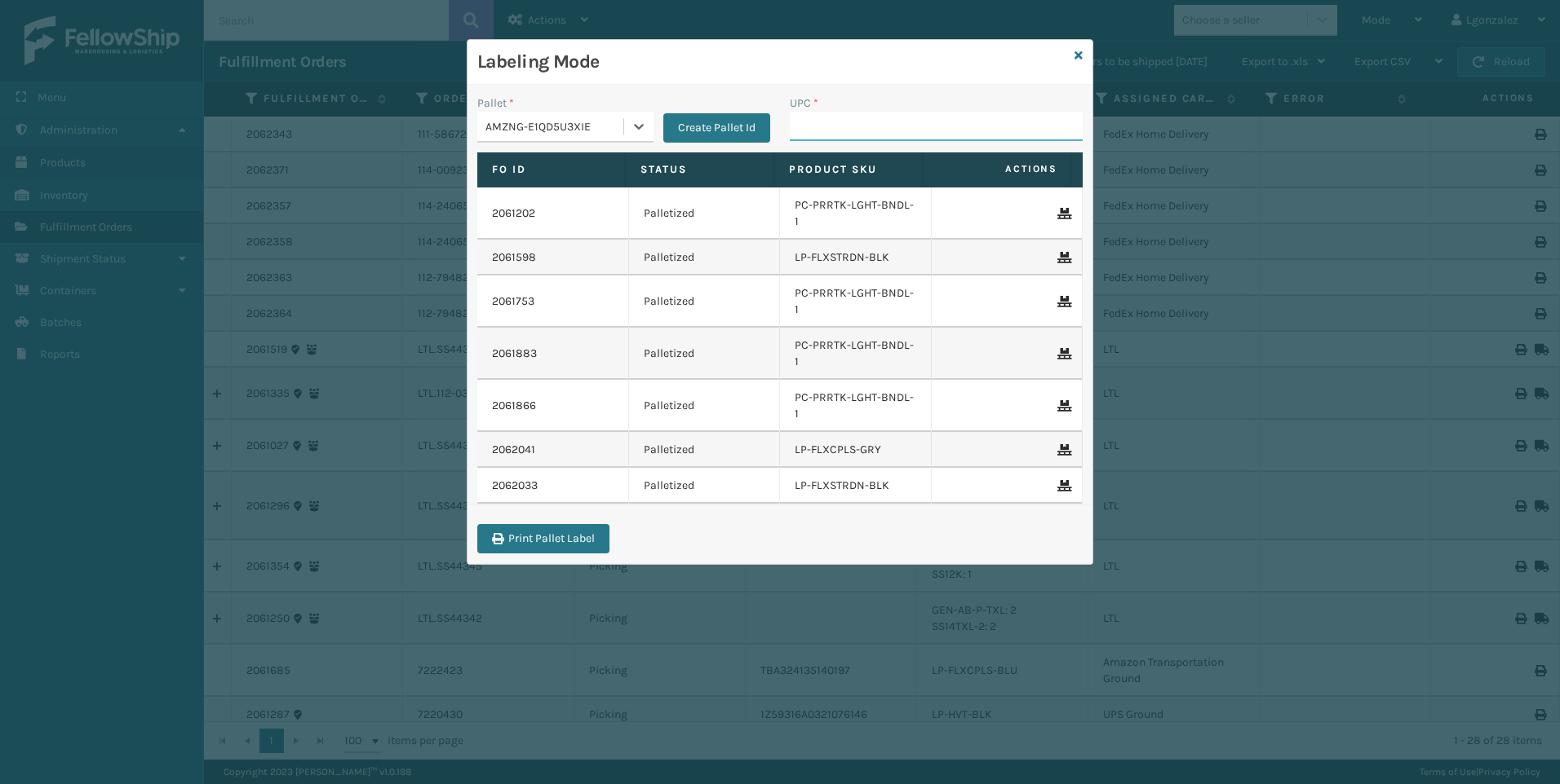
click at [820, 134] on input "UPC *" at bounding box center [936, 126] width 293 height 29
paste input "68888026758"
type input "68888026758"
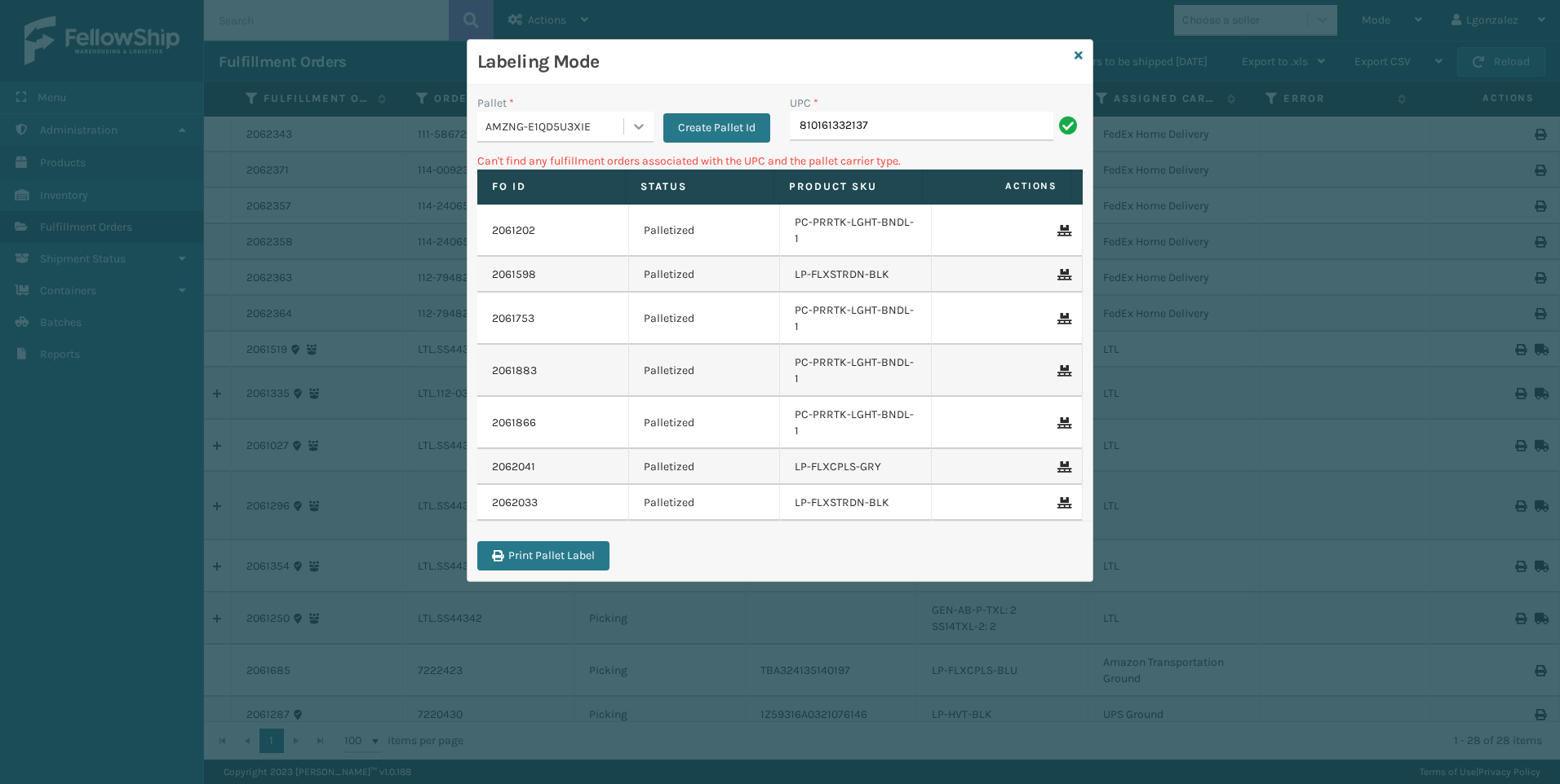
click at [632, 128] on icon at bounding box center [639, 127] width 16 height 16
click at [583, 193] on div "FDXG-5RW14PKMS1" at bounding box center [565, 197] width 176 height 30
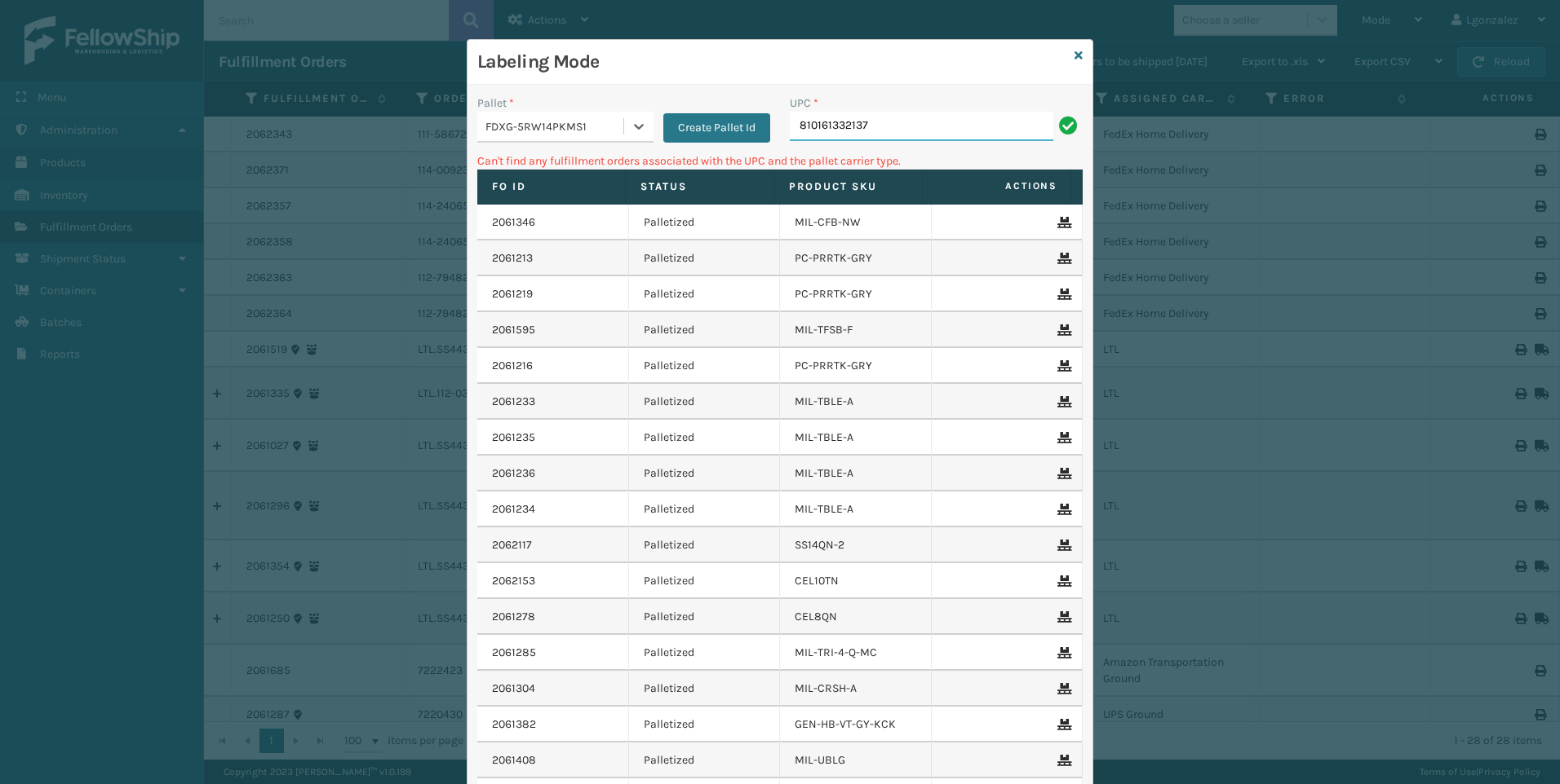
click at [879, 124] on input "810161332137" at bounding box center [921, 126] width 263 height 29
click at [615, 122] on div "FDXG-5RW14PKMS1" at bounding box center [555, 127] width 140 height 17
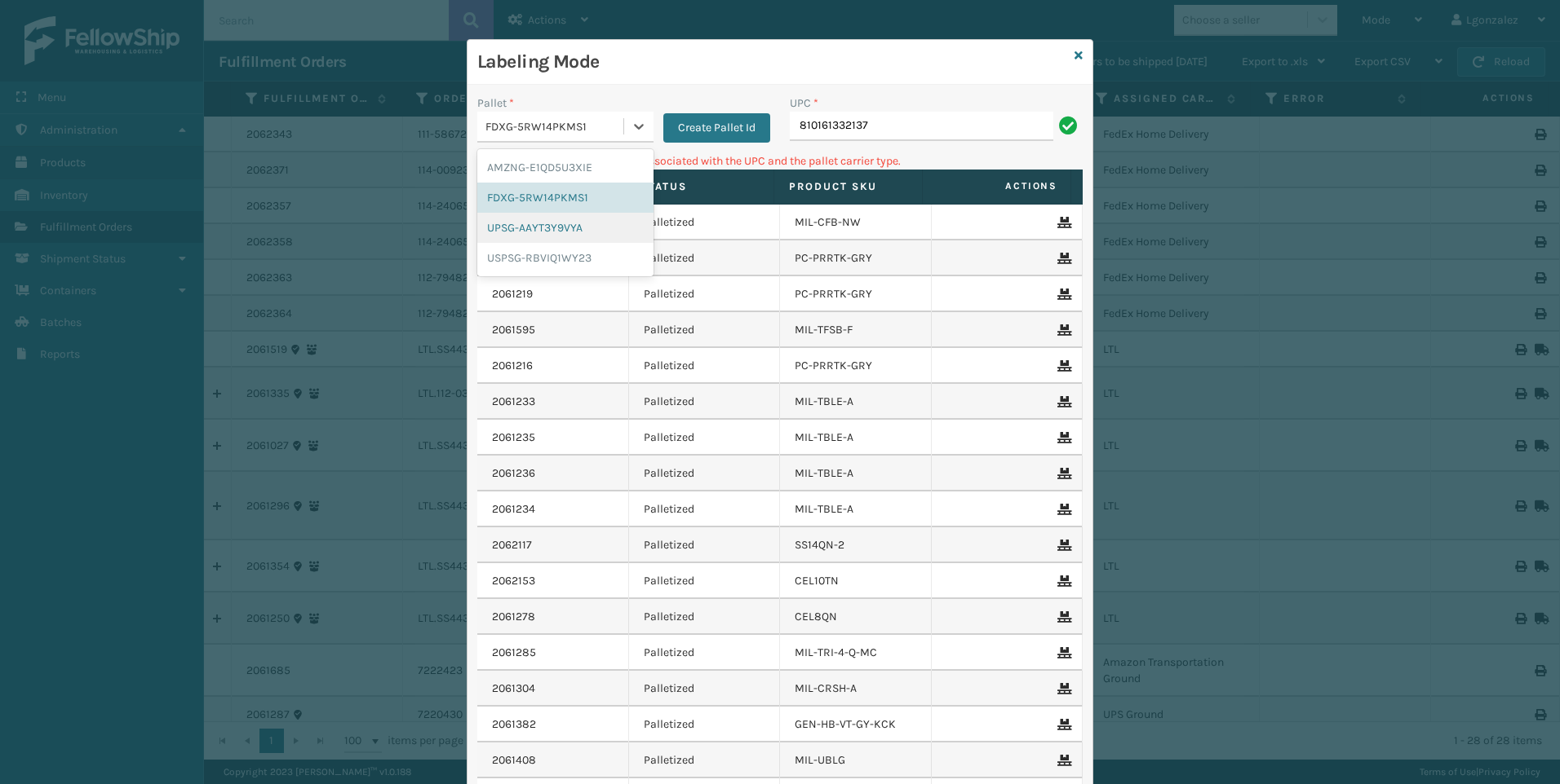
click at [564, 223] on div "UPSG-AAYT3Y9VYA" at bounding box center [565, 228] width 176 height 30
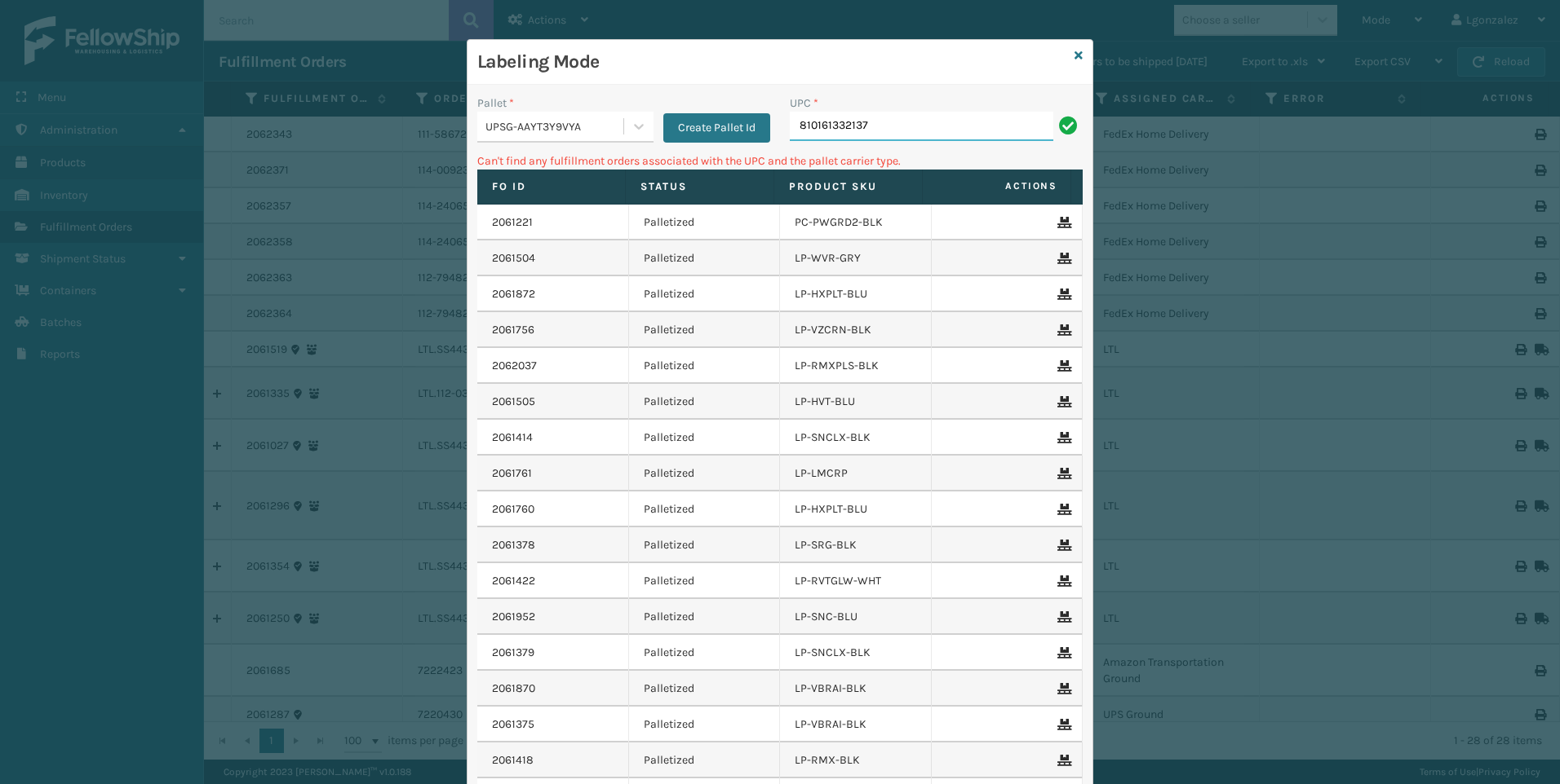
click at [886, 117] on input "810161332137" at bounding box center [921, 126] width 263 height 29
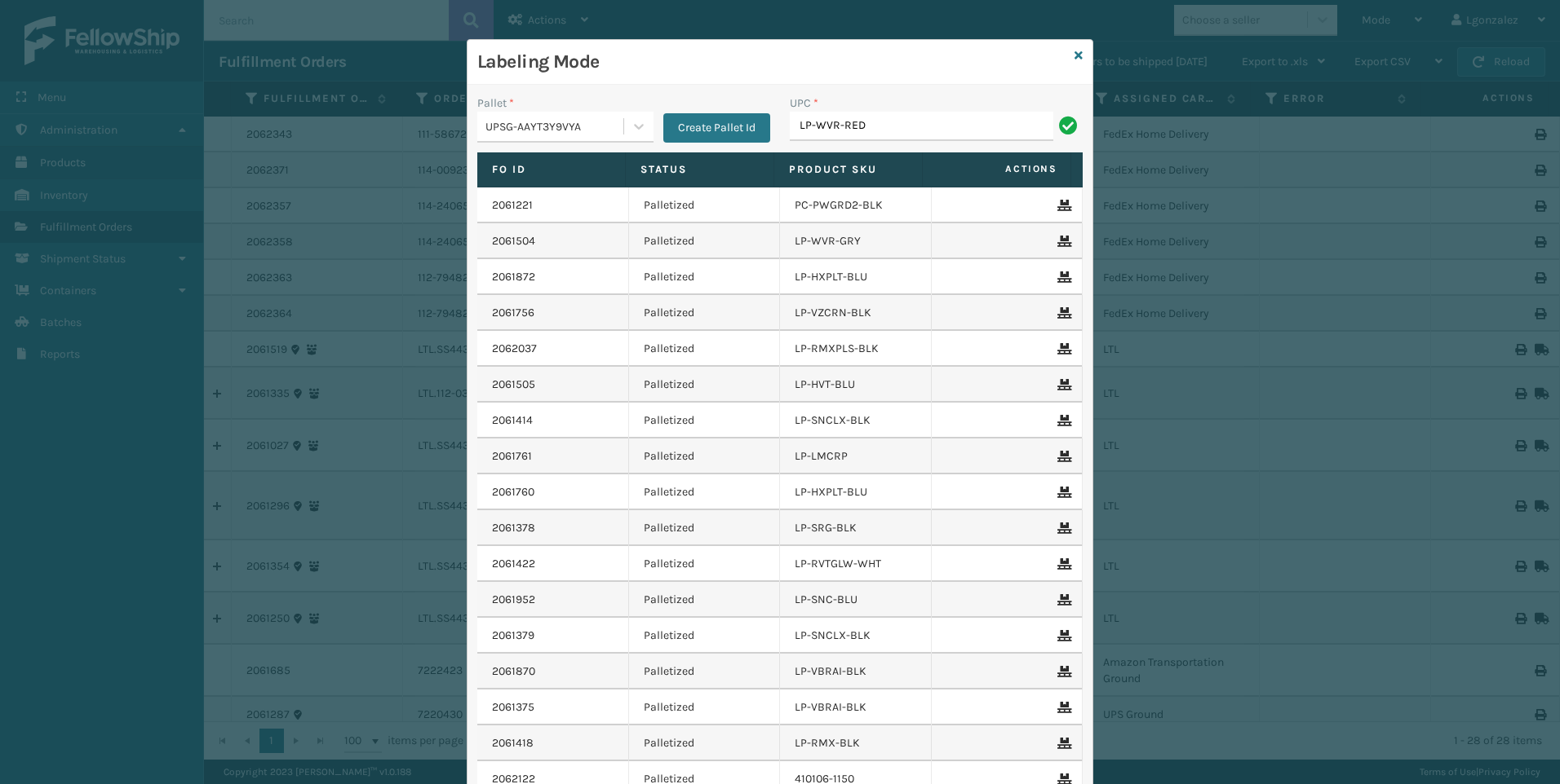
type input "LP-WVR-RED"
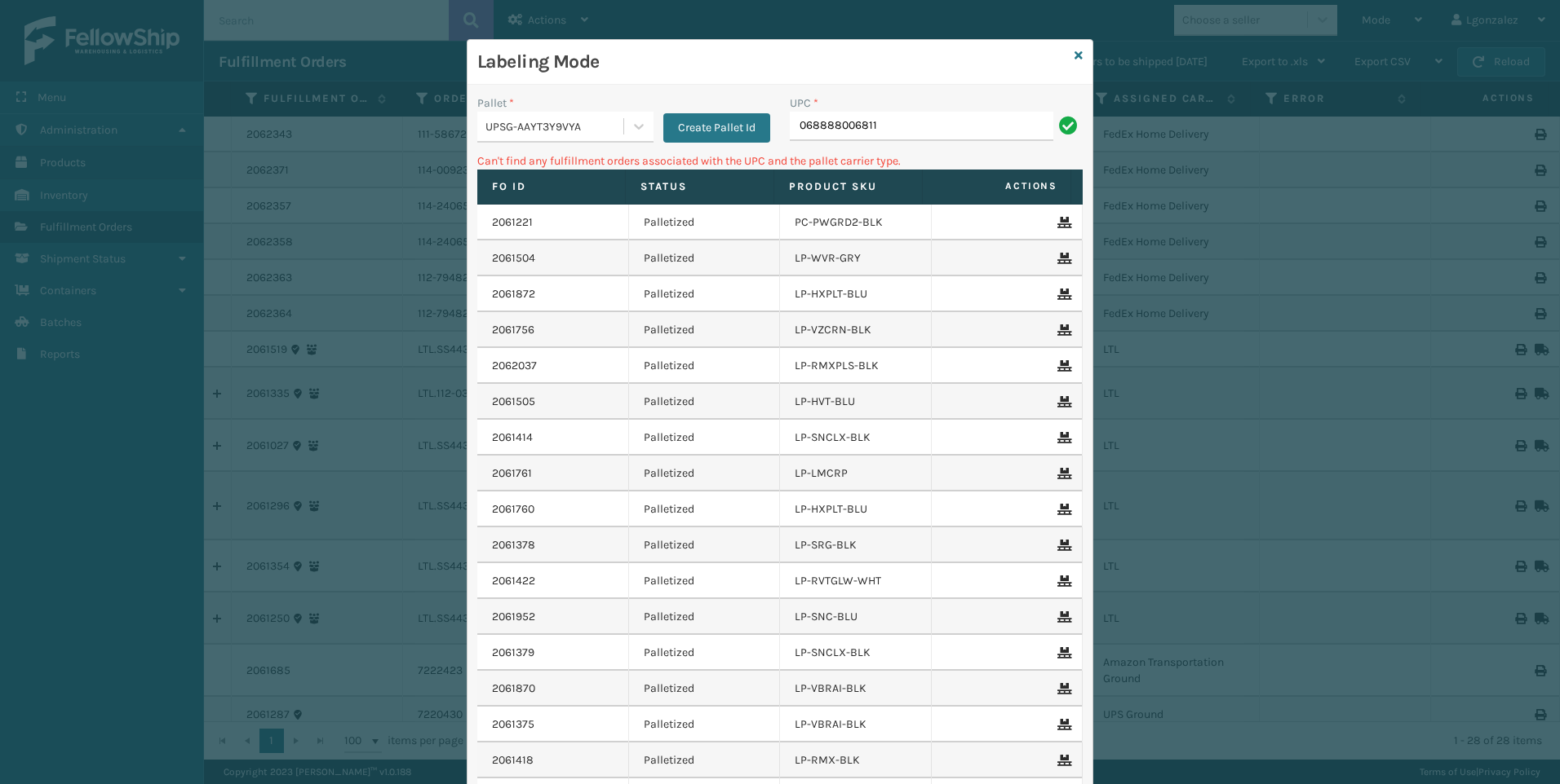
click at [789, 128] on input "068888006811" at bounding box center [921, 126] width 263 height 29
type input "68888006811"
click at [626, 115] on div at bounding box center [638, 126] width 29 height 29
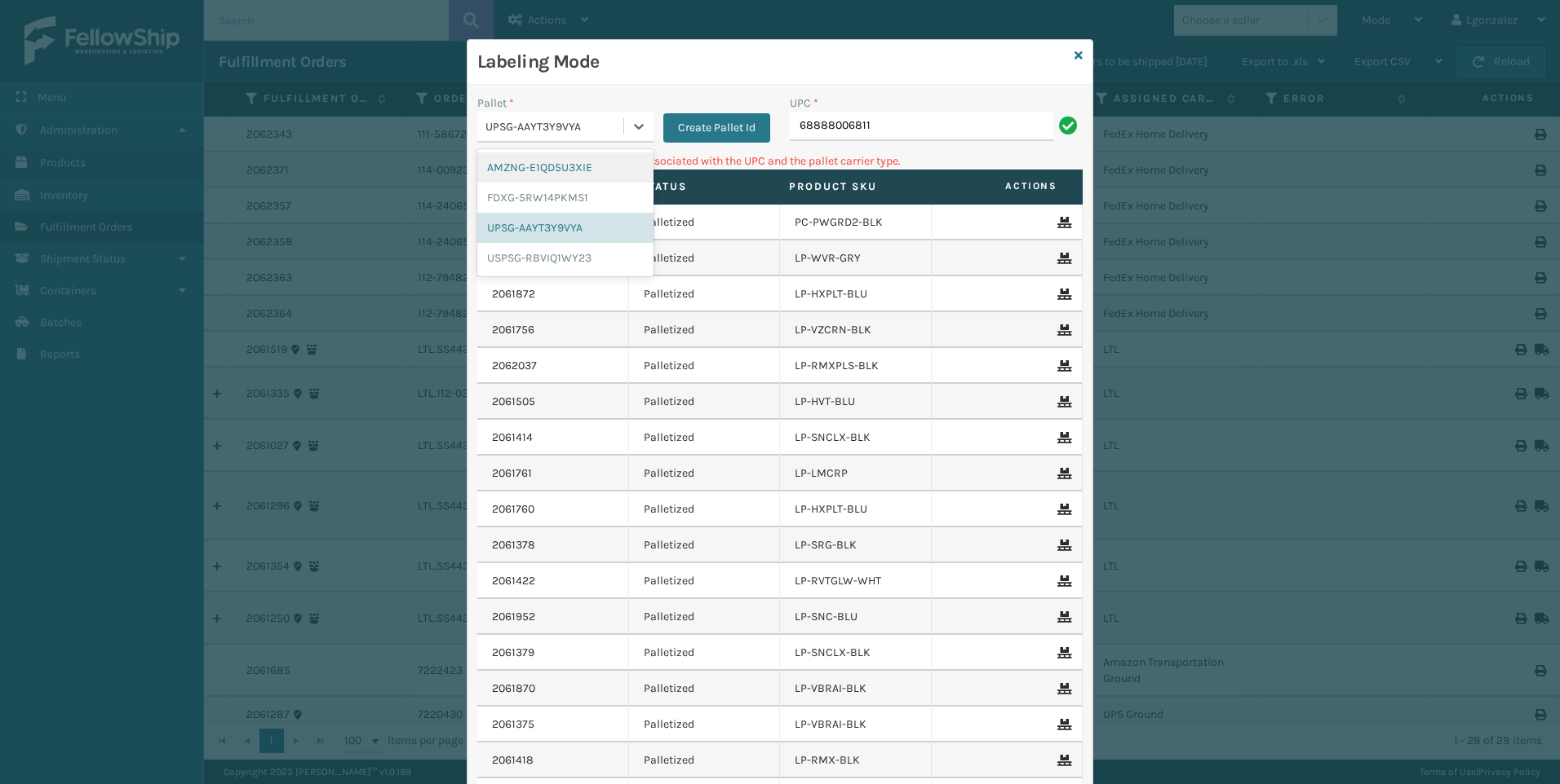
click at [591, 148] on div "Pallet * option AMZNG-E1QD5U3XIE focused, 1 of 4. 4 results available. Use Up a…" at bounding box center [623, 124] width 312 height 58
click at [635, 131] on icon at bounding box center [639, 127] width 16 height 16
click at [573, 163] on div "AMZNG-E1QD5U3XIE" at bounding box center [565, 167] width 176 height 30
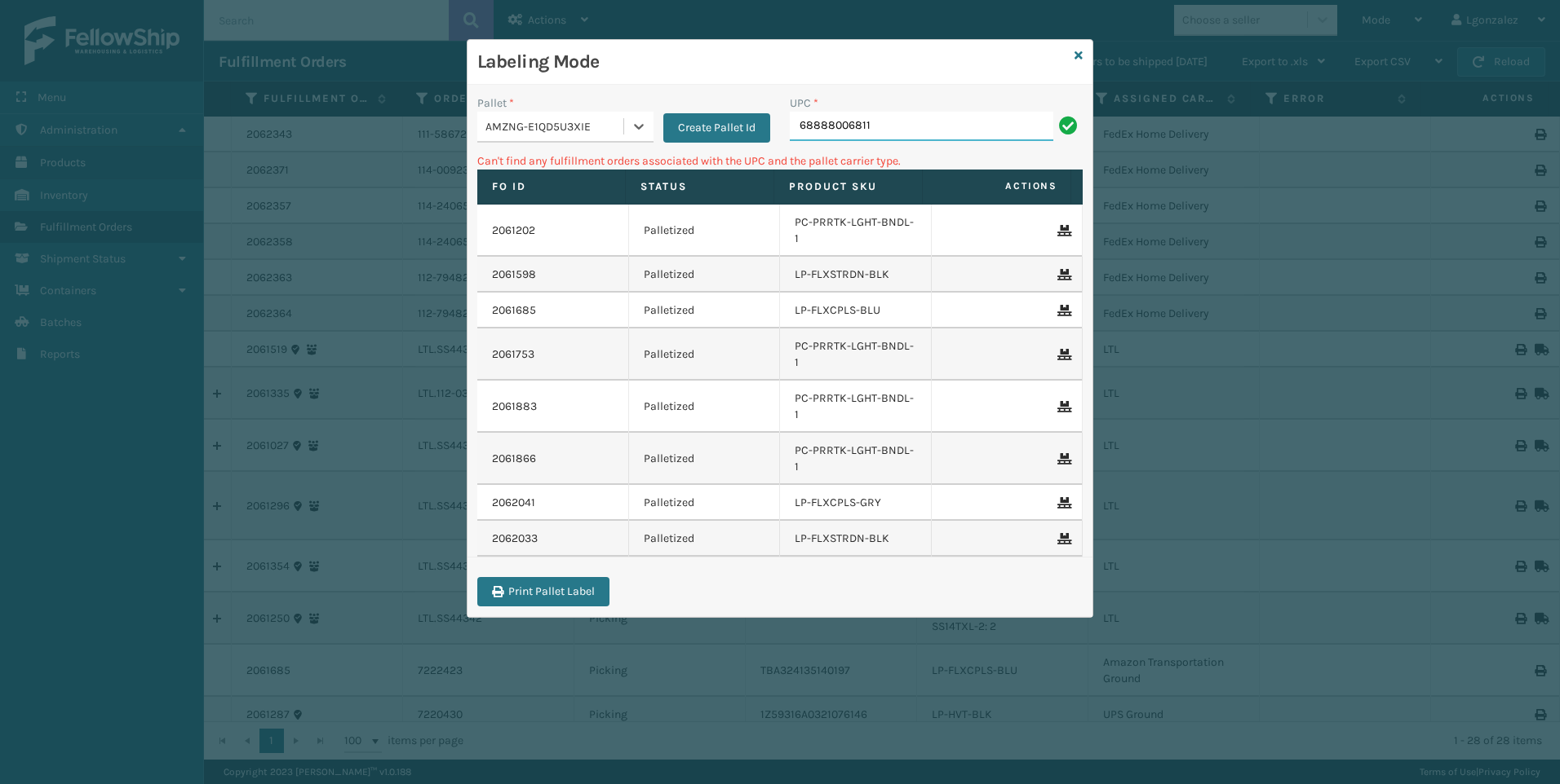
click at [870, 122] on input "68888006811" at bounding box center [921, 126] width 263 height 29
drag, startPoint x: 784, startPoint y: 131, endPoint x: 419, endPoint y: 151, distance: 365.5
click at [421, 151] on div "Labeling Mode Pallet * AMZNG-E1QD5U3XIE Create Pallet Id UPC * 68888006811 Can'…" at bounding box center [780, 392] width 1560 height 784
type input "lp-hvt-blk"
drag, startPoint x: 630, startPoint y: 131, endPoint x: 623, endPoint y: 141, distance: 12.2
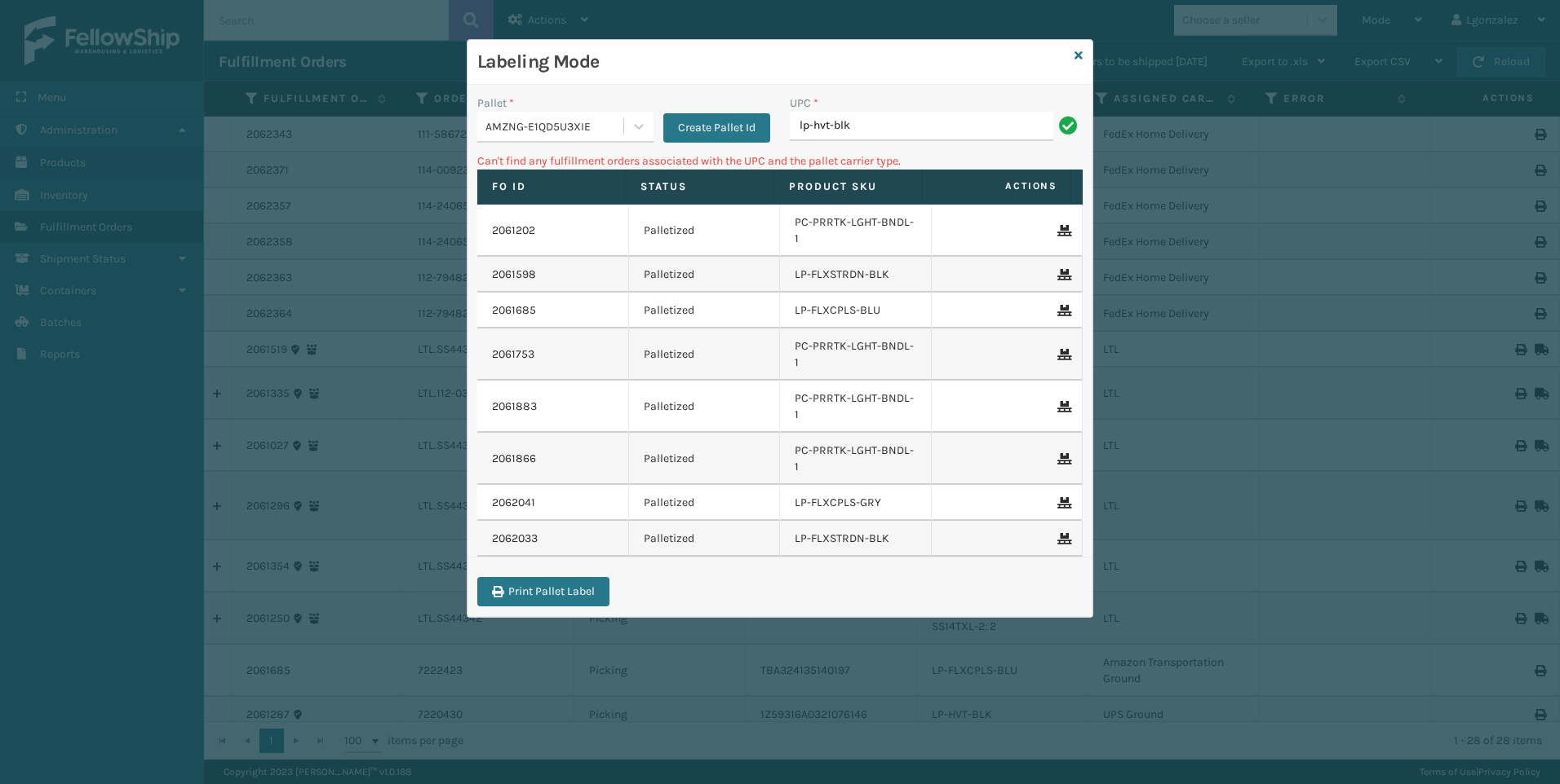
click at [631, 131] on icon at bounding box center [639, 127] width 16 height 16
drag, startPoint x: 563, startPoint y: 231, endPoint x: 705, endPoint y: 213, distance: 143.1
click at [565, 231] on div "UPSG-AAYT3Y9VYA" at bounding box center [565, 228] width 176 height 30
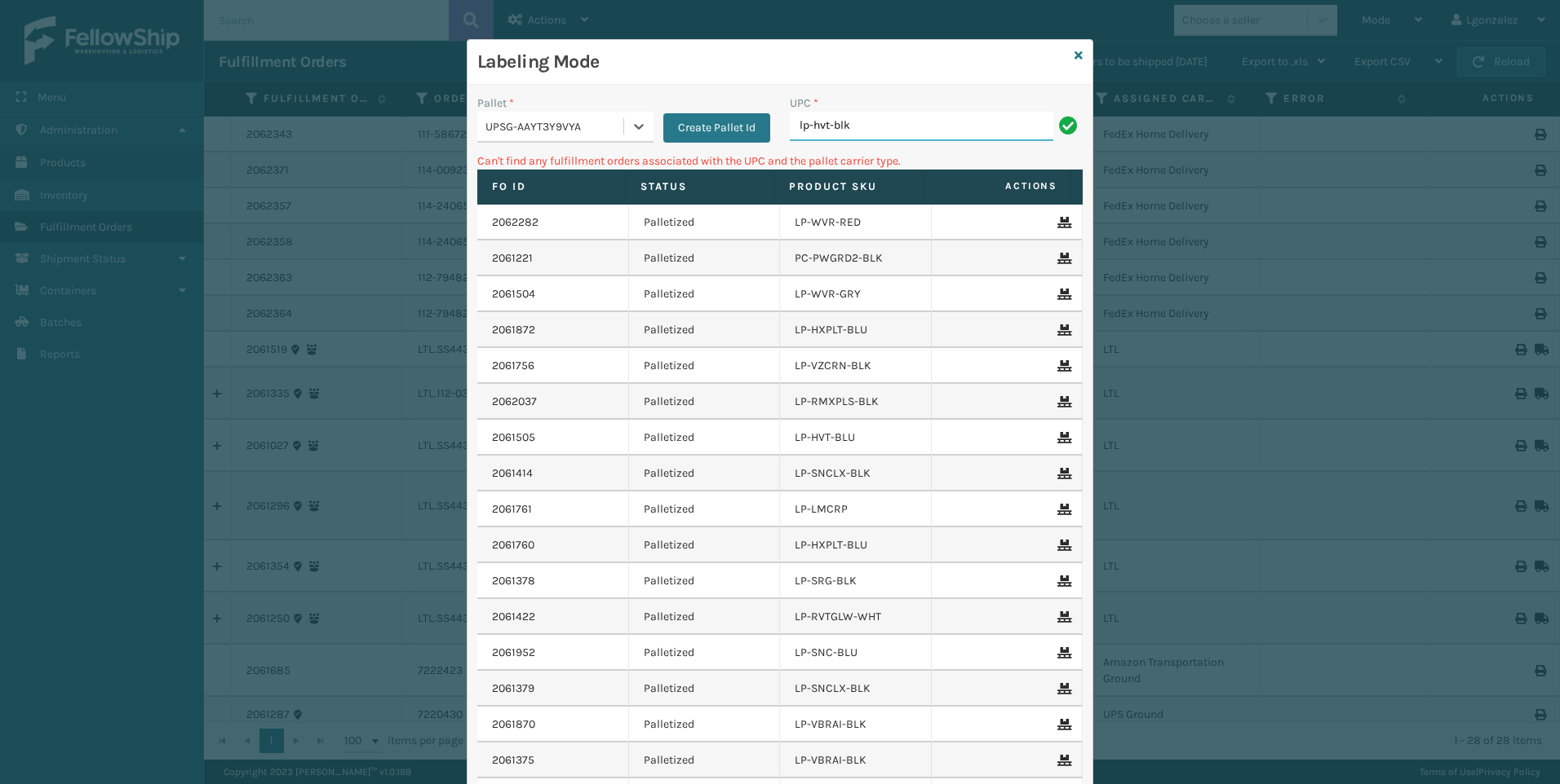
click at [865, 122] on input "lp-hvt-blk" at bounding box center [921, 126] width 263 height 29
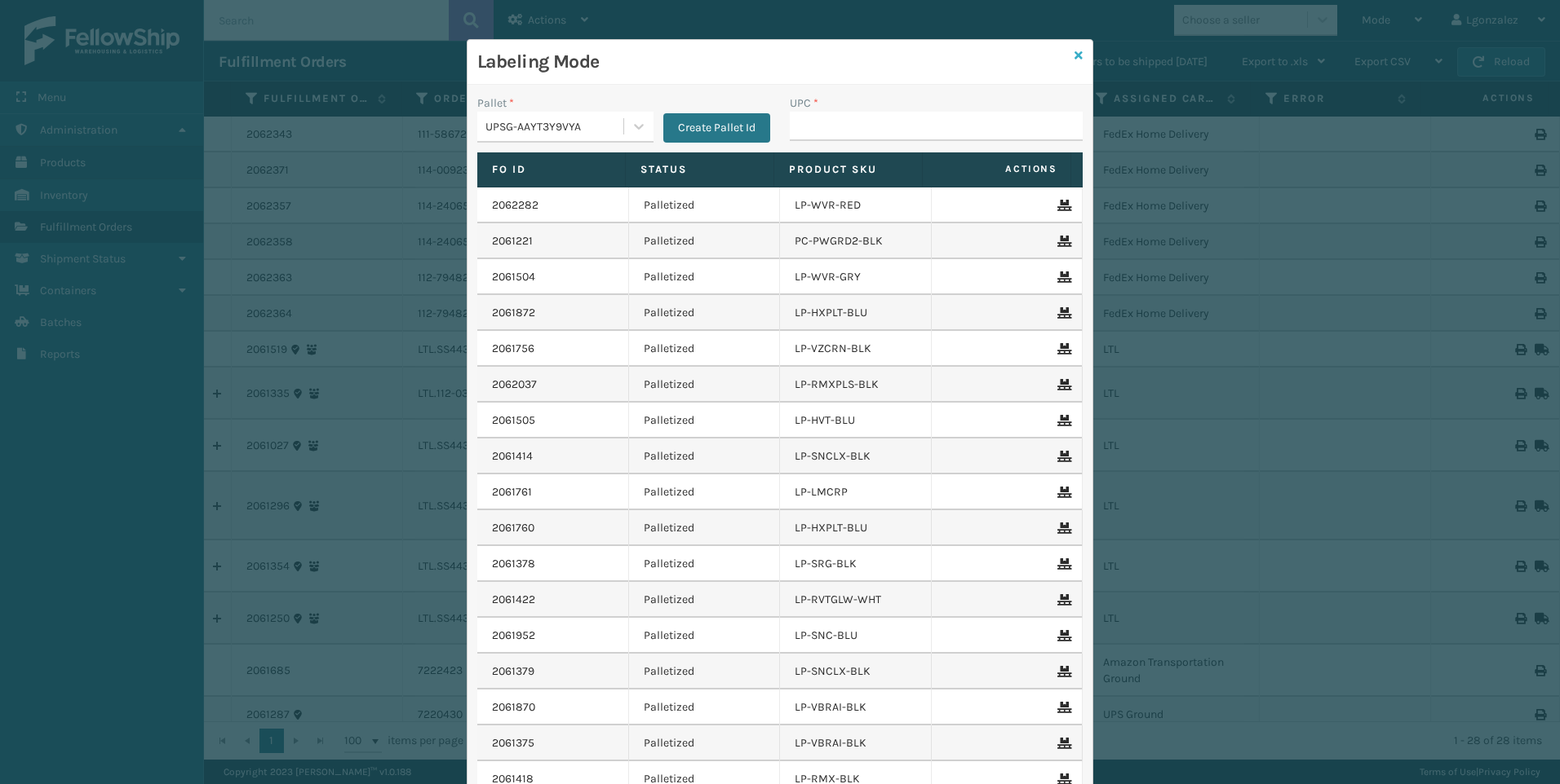
click at [1075, 52] on icon at bounding box center [1079, 55] width 8 height 11
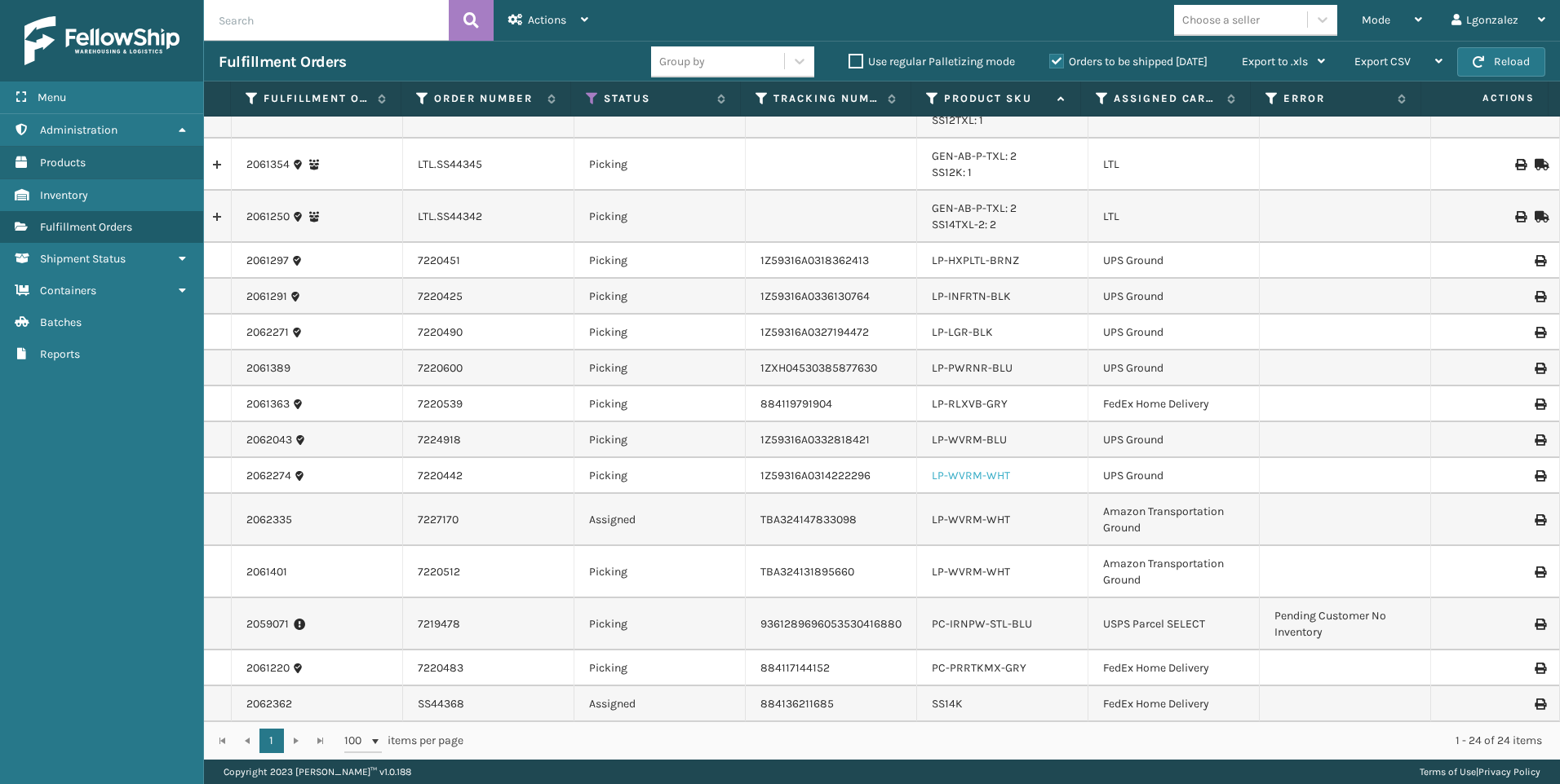
scroll to position [402, 0]
click at [978, 255] on link "LP-HXPLTL-BRNZ" at bounding box center [976, 260] width 88 height 14
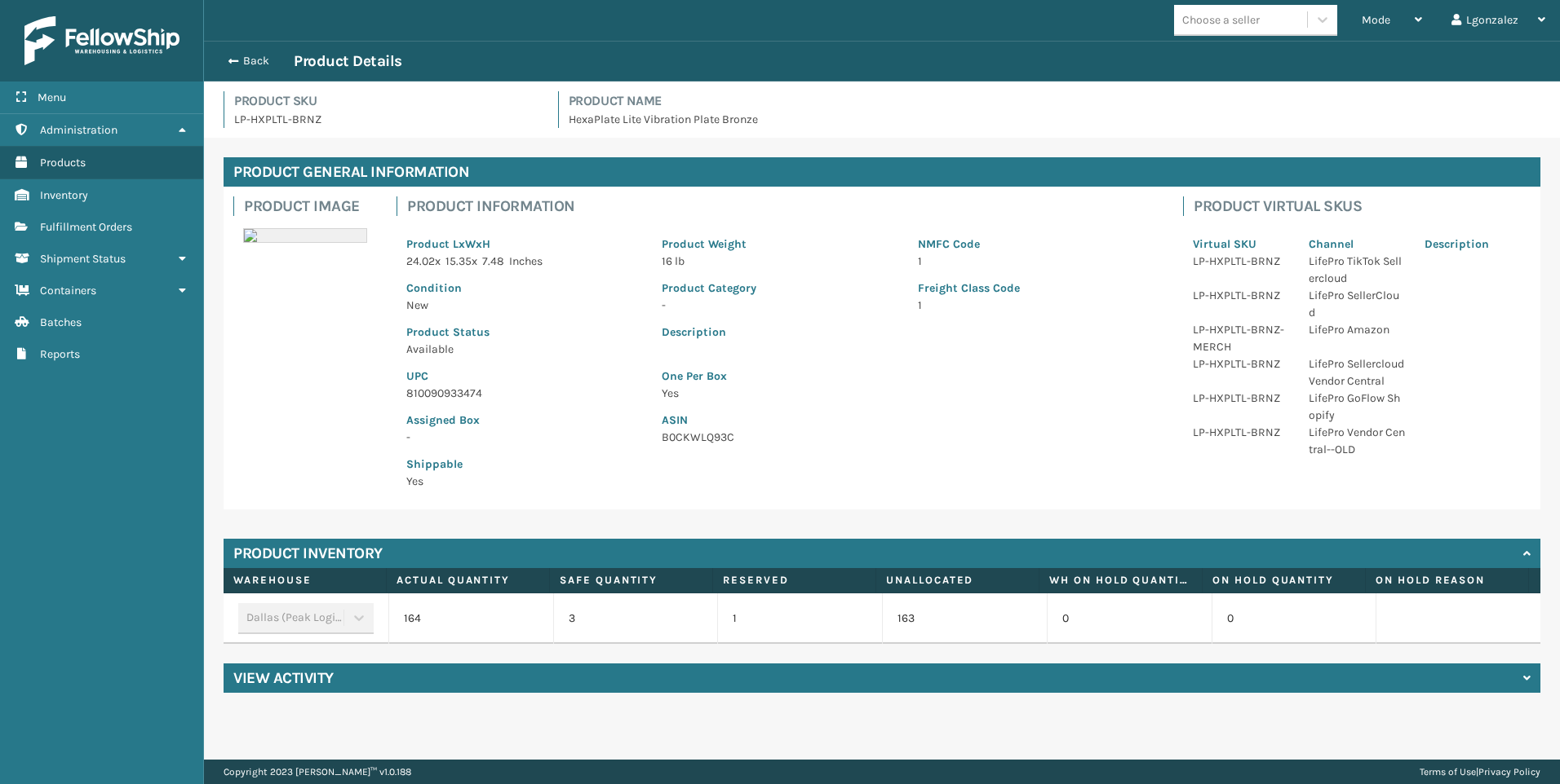
click at [443, 390] on p "810090933474" at bounding box center [524, 392] width 236 height 17
click at [110, 227] on span "Fulfillment Orders" at bounding box center [86, 227] width 92 height 14
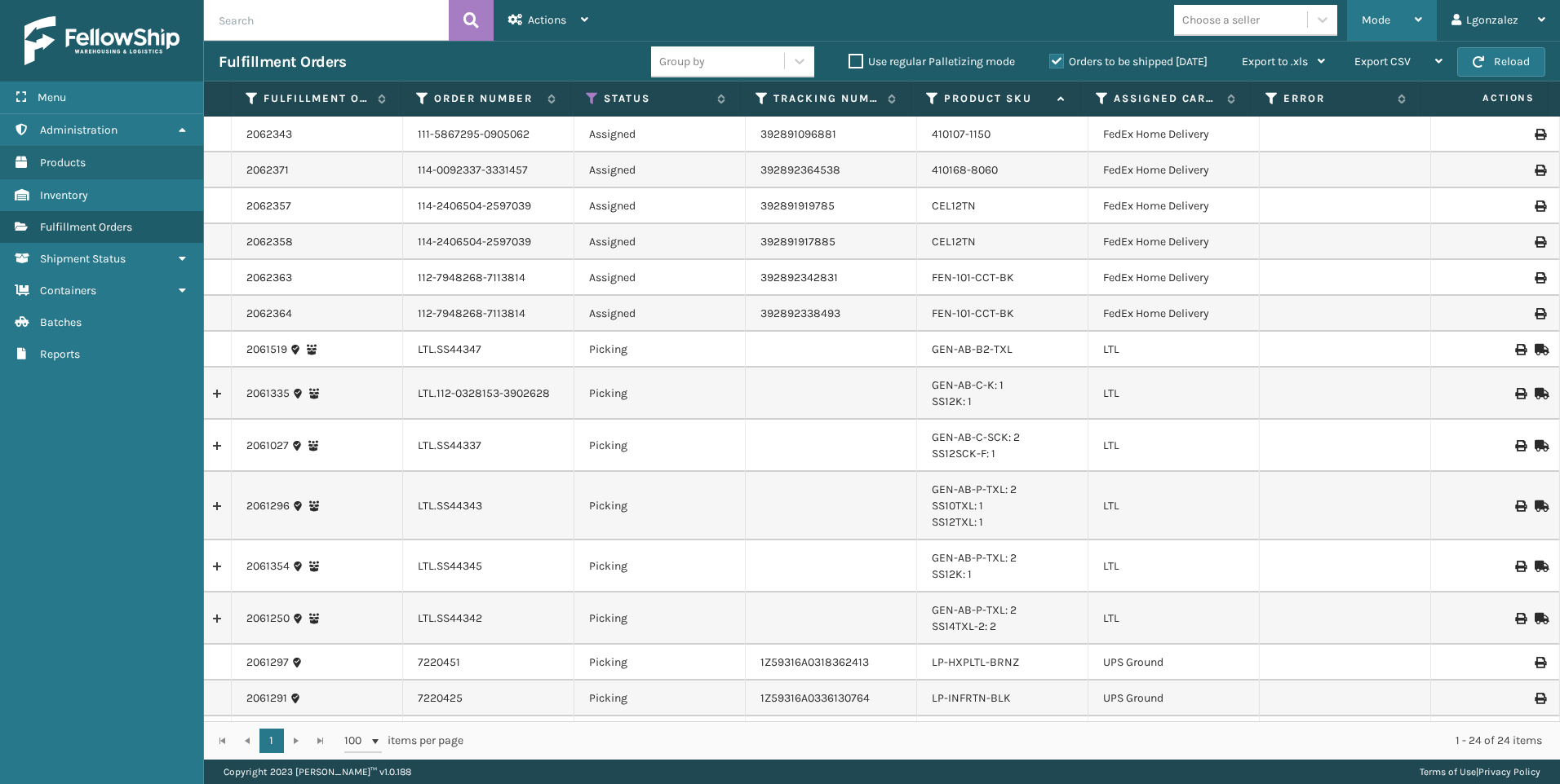
click at [1405, 13] on div "Mode" at bounding box center [1392, 20] width 61 height 41
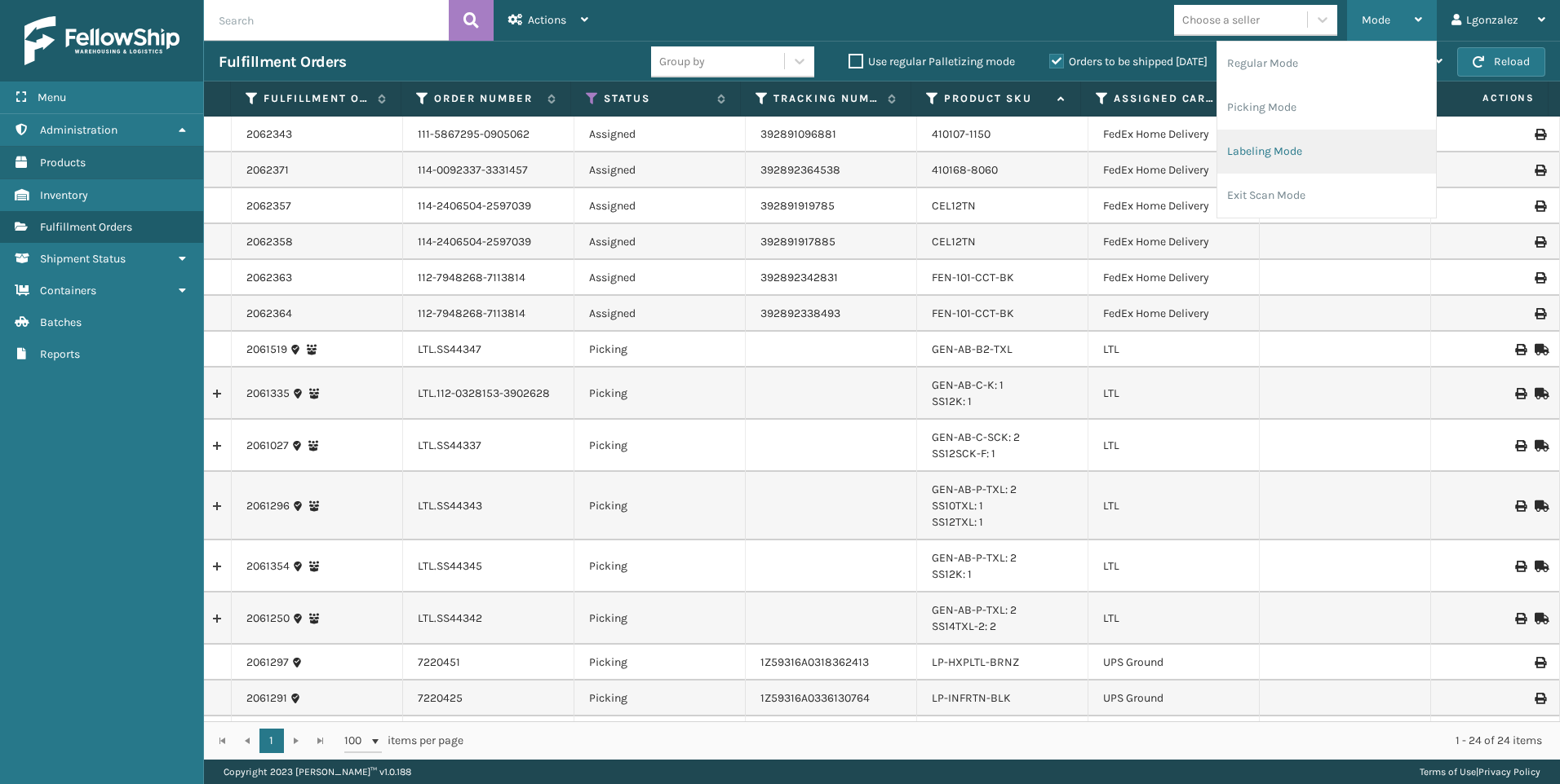
click at [1333, 143] on li "Labeling Mode" at bounding box center [1326, 151] width 218 height 44
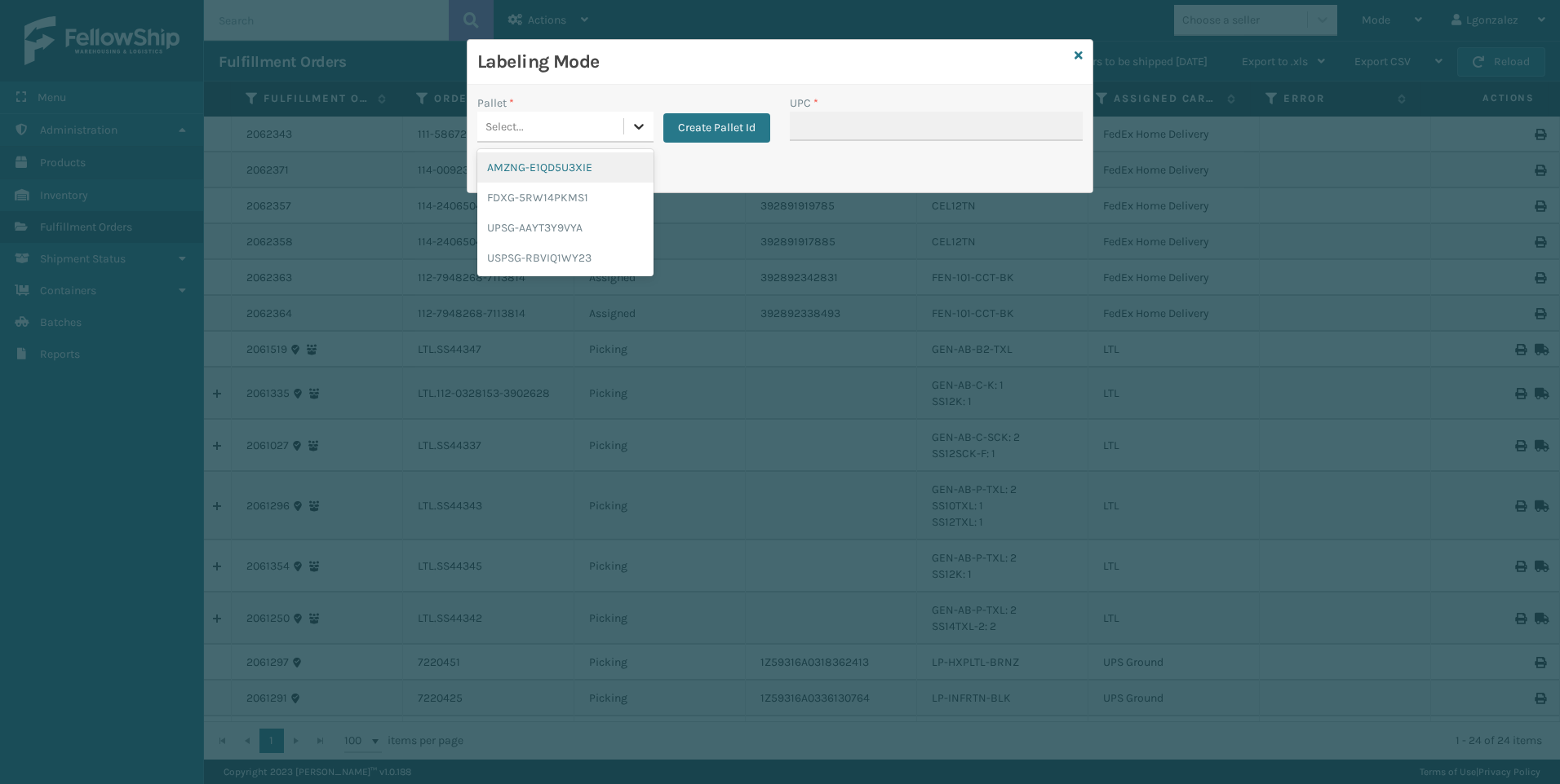
click at [637, 134] on div at bounding box center [638, 126] width 29 height 29
click at [590, 224] on div "UPSG-AAYT3Y9VYA" at bounding box center [565, 228] width 176 height 30
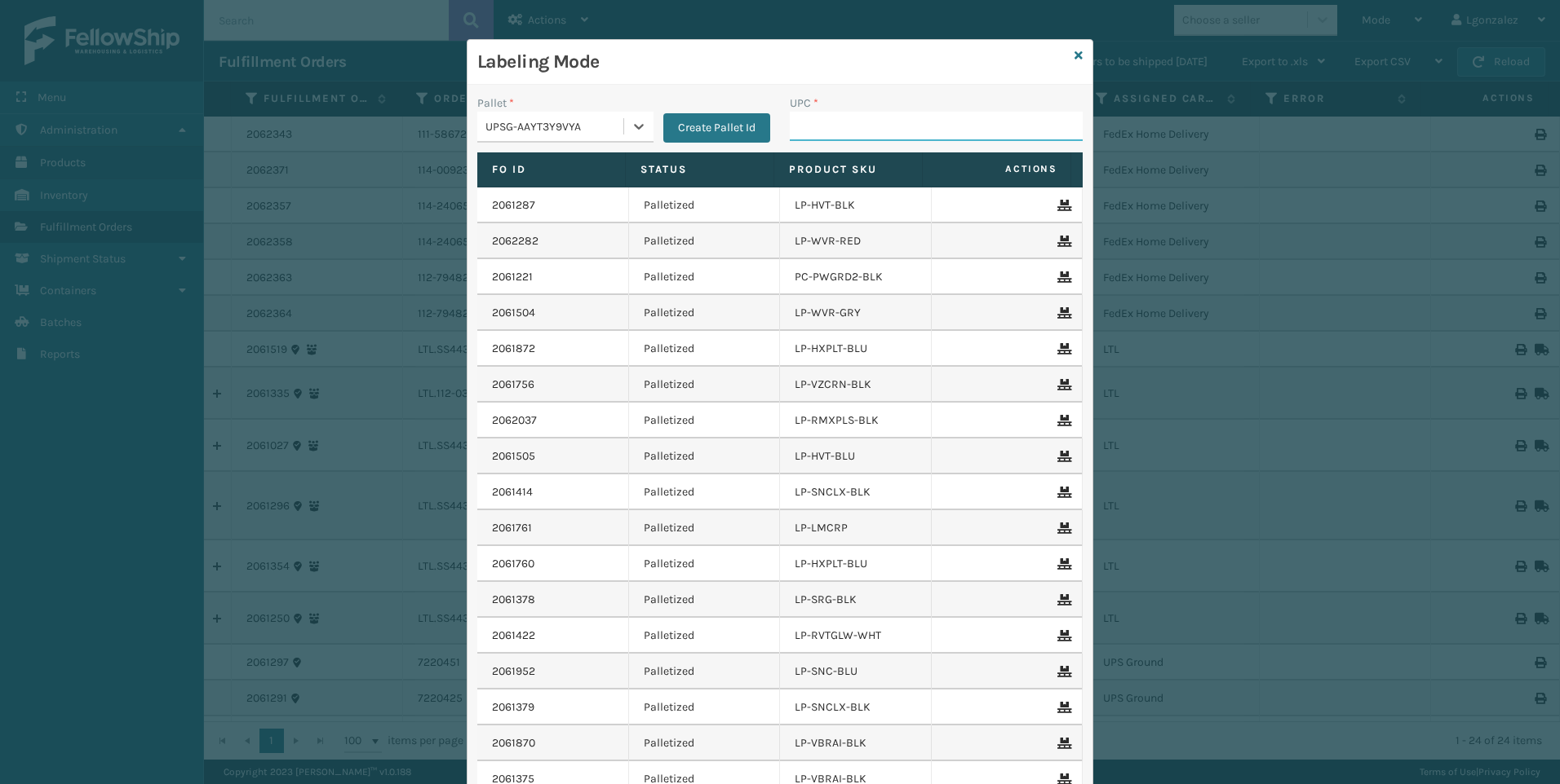
click at [821, 129] on input "UPC *" at bounding box center [936, 126] width 293 height 29
paste input "810090933474"
type input "810090933474"
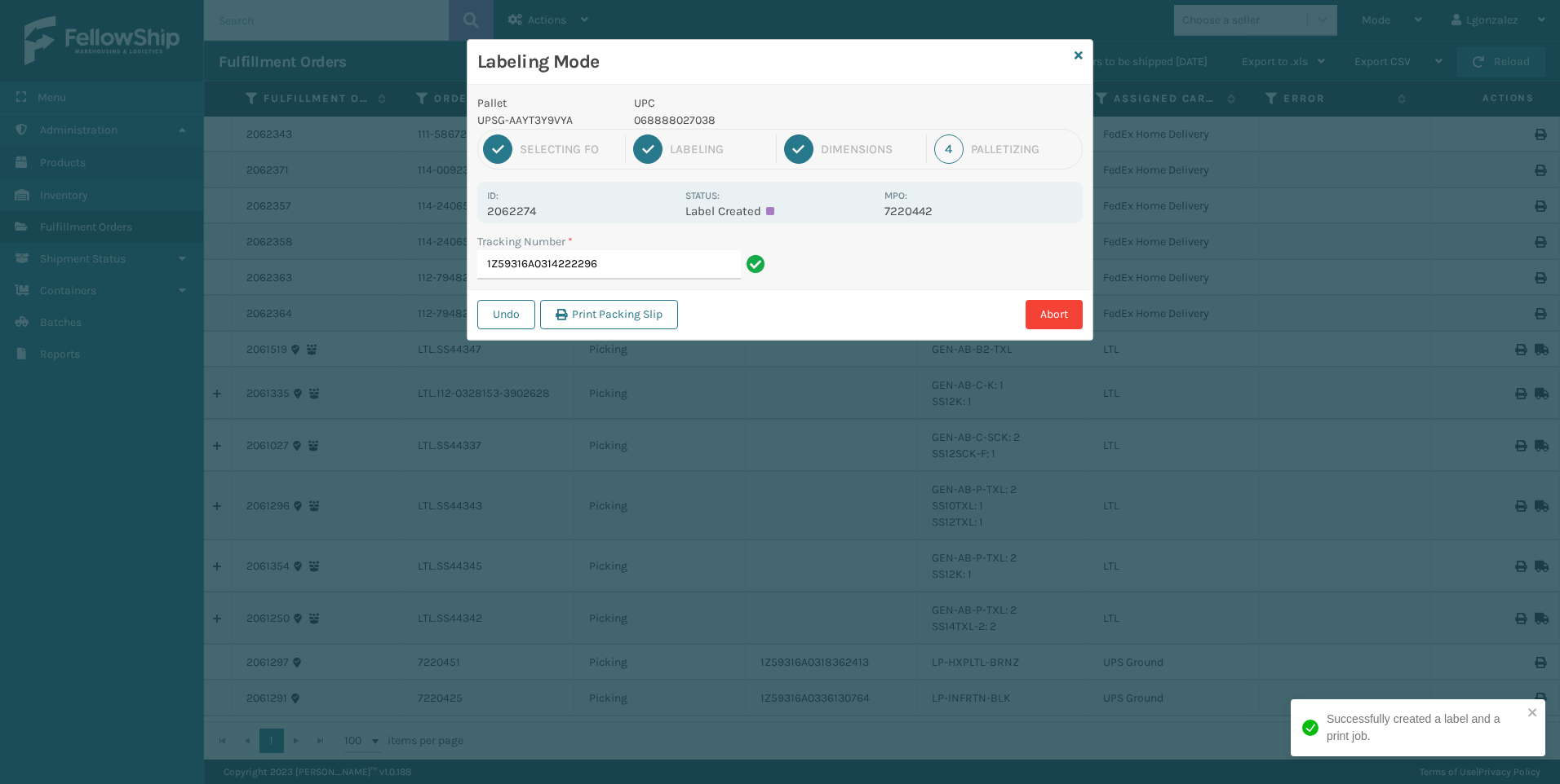
click at [638, 99] on p "UPC" at bounding box center [754, 103] width 240 height 17
click at [652, 116] on p "068888027038" at bounding box center [754, 120] width 240 height 17
click at [652, 117] on p "068888027038" at bounding box center [754, 120] width 240 height 17
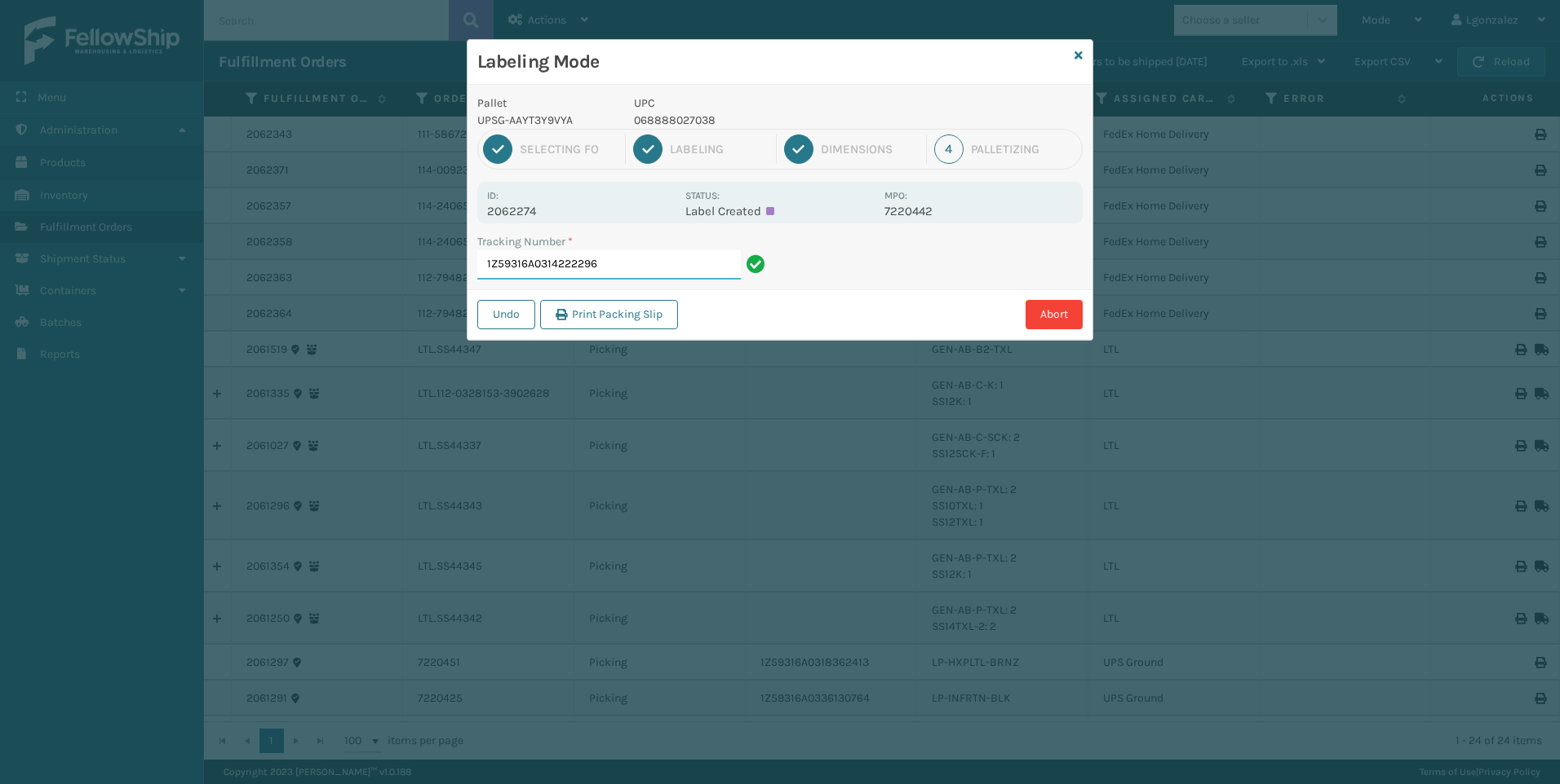
click at [651, 258] on input "1Z59316A0314222296" at bounding box center [609, 264] width 263 height 29
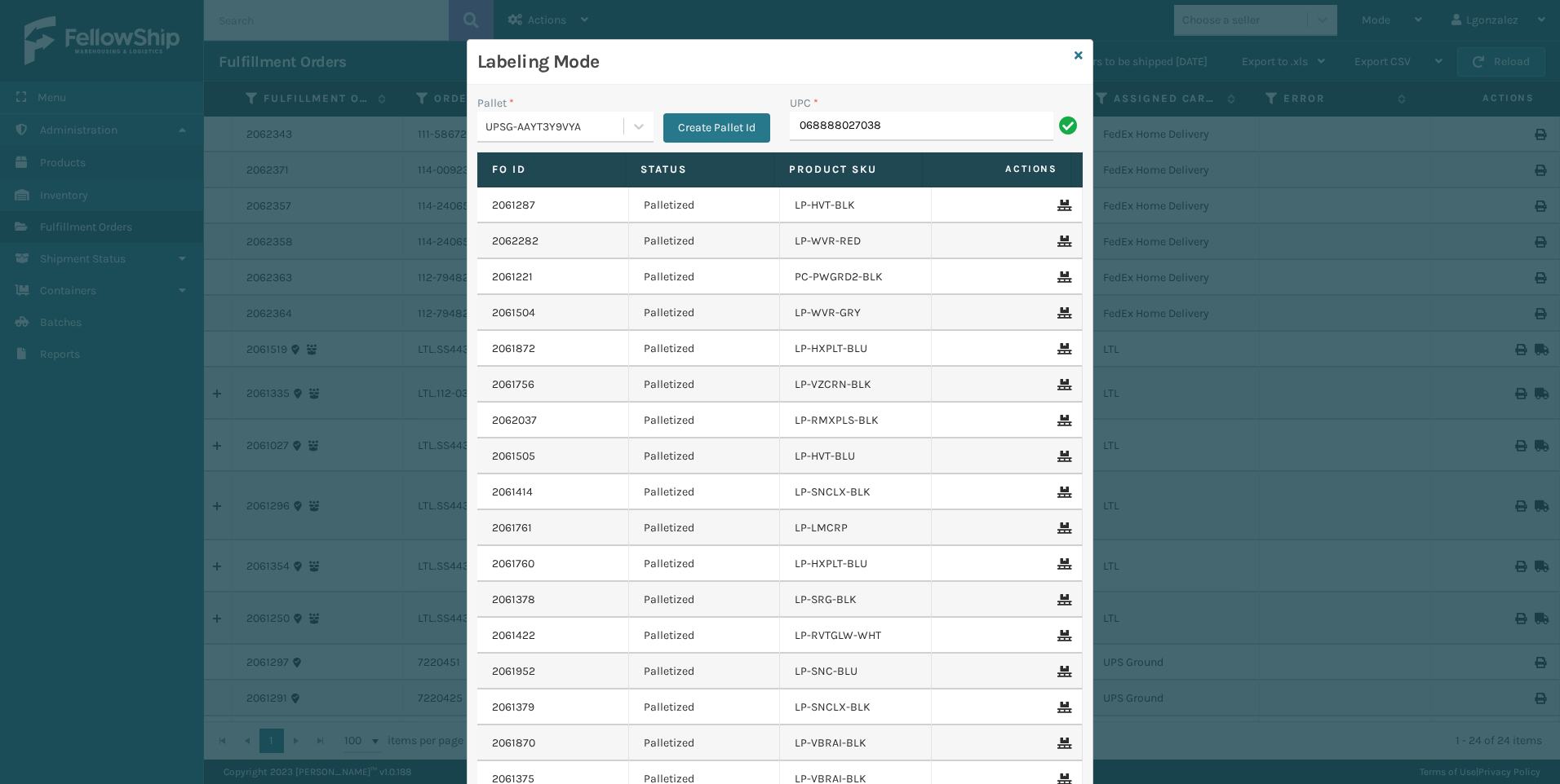
type input "068888027038"
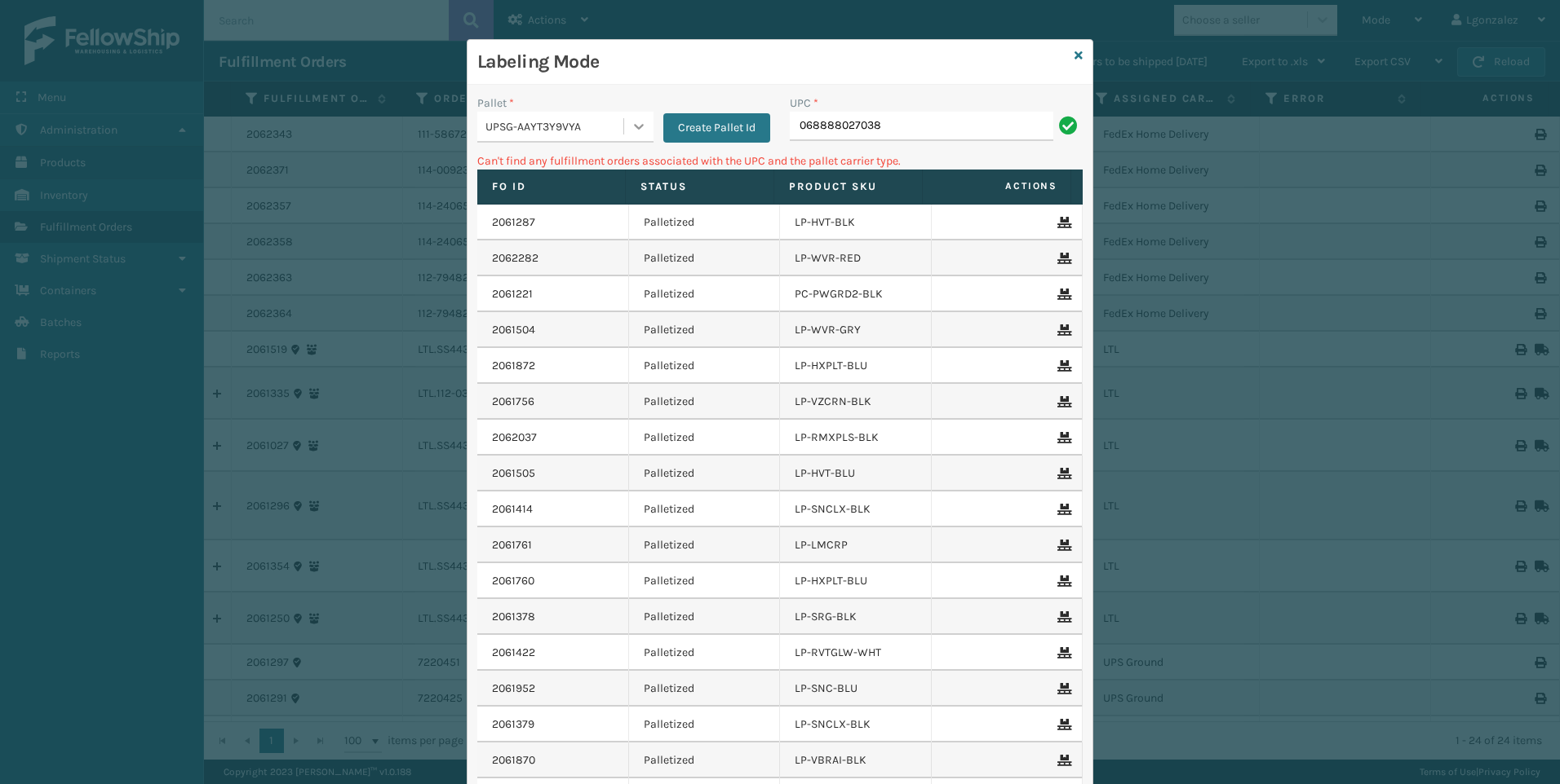
drag, startPoint x: 639, startPoint y: 131, endPoint x: 628, endPoint y: 131, distance: 11.0
click at [639, 131] on icon at bounding box center [639, 127] width 16 height 16
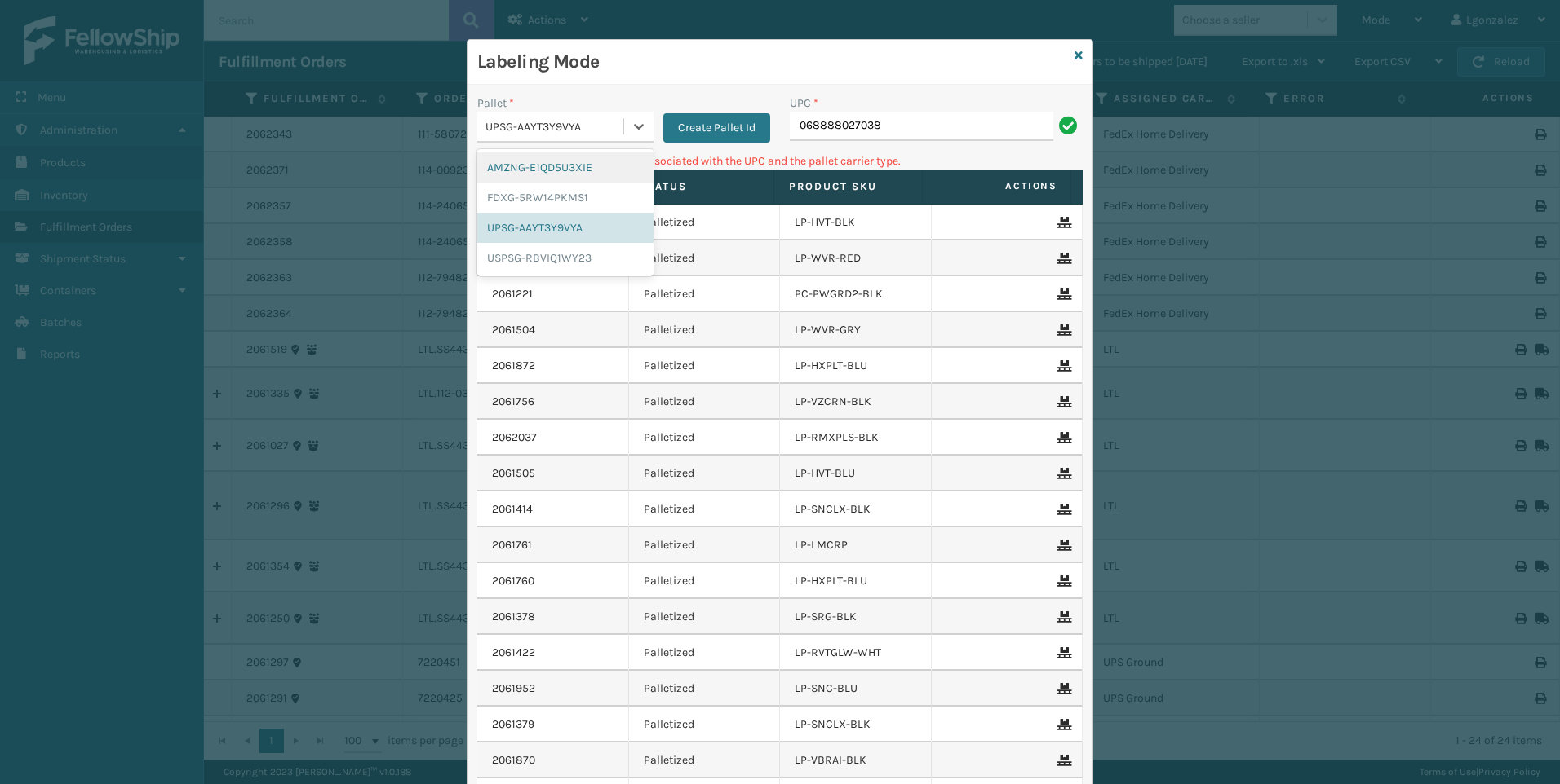
click at [582, 162] on div "AMZNG-E1QD5U3XIE" at bounding box center [565, 167] width 176 height 30
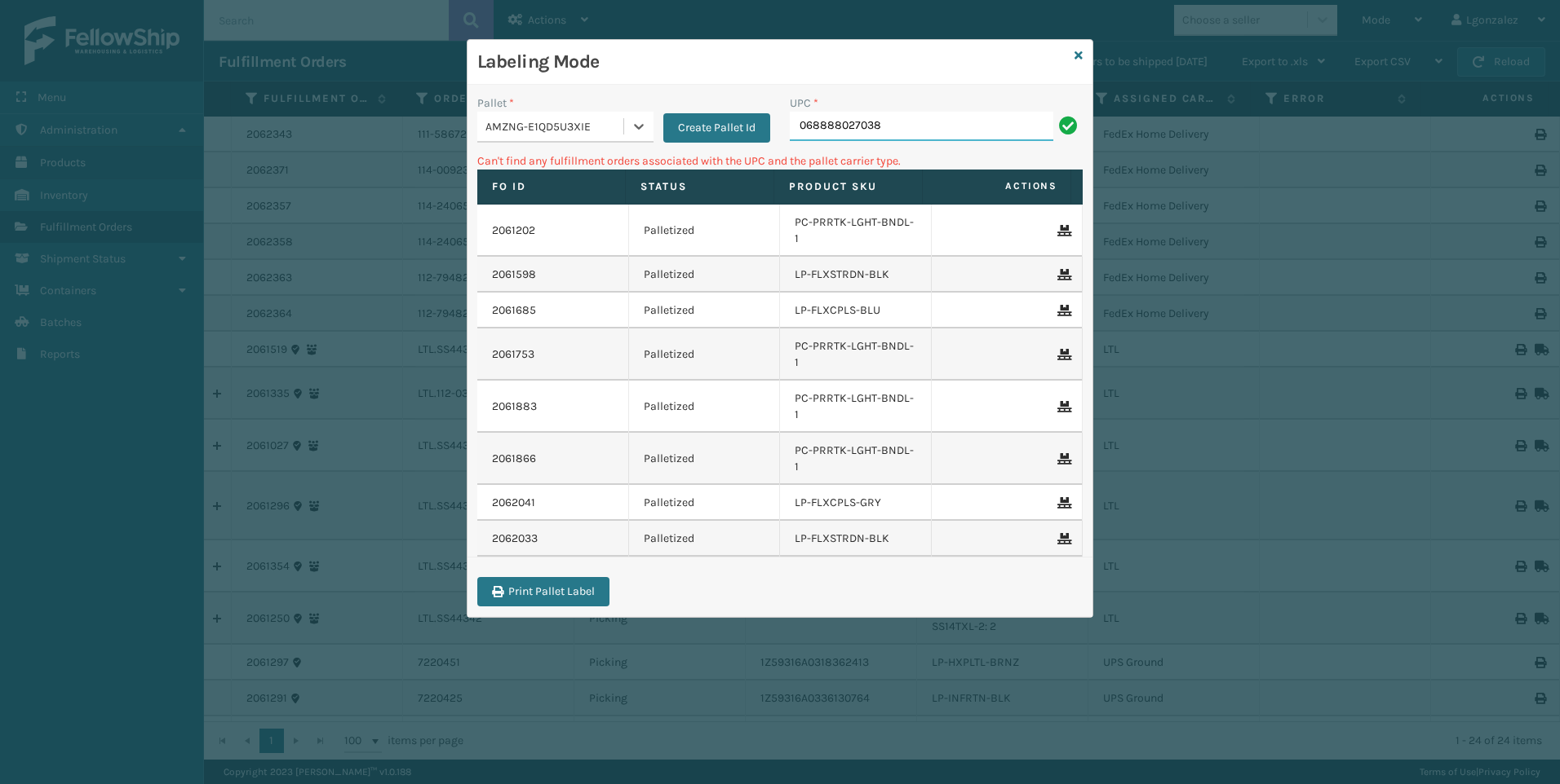
click at [894, 126] on input "068888027038" at bounding box center [921, 126] width 263 height 29
click at [649, 122] on div at bounding box center [638, 126] width 29 height 29
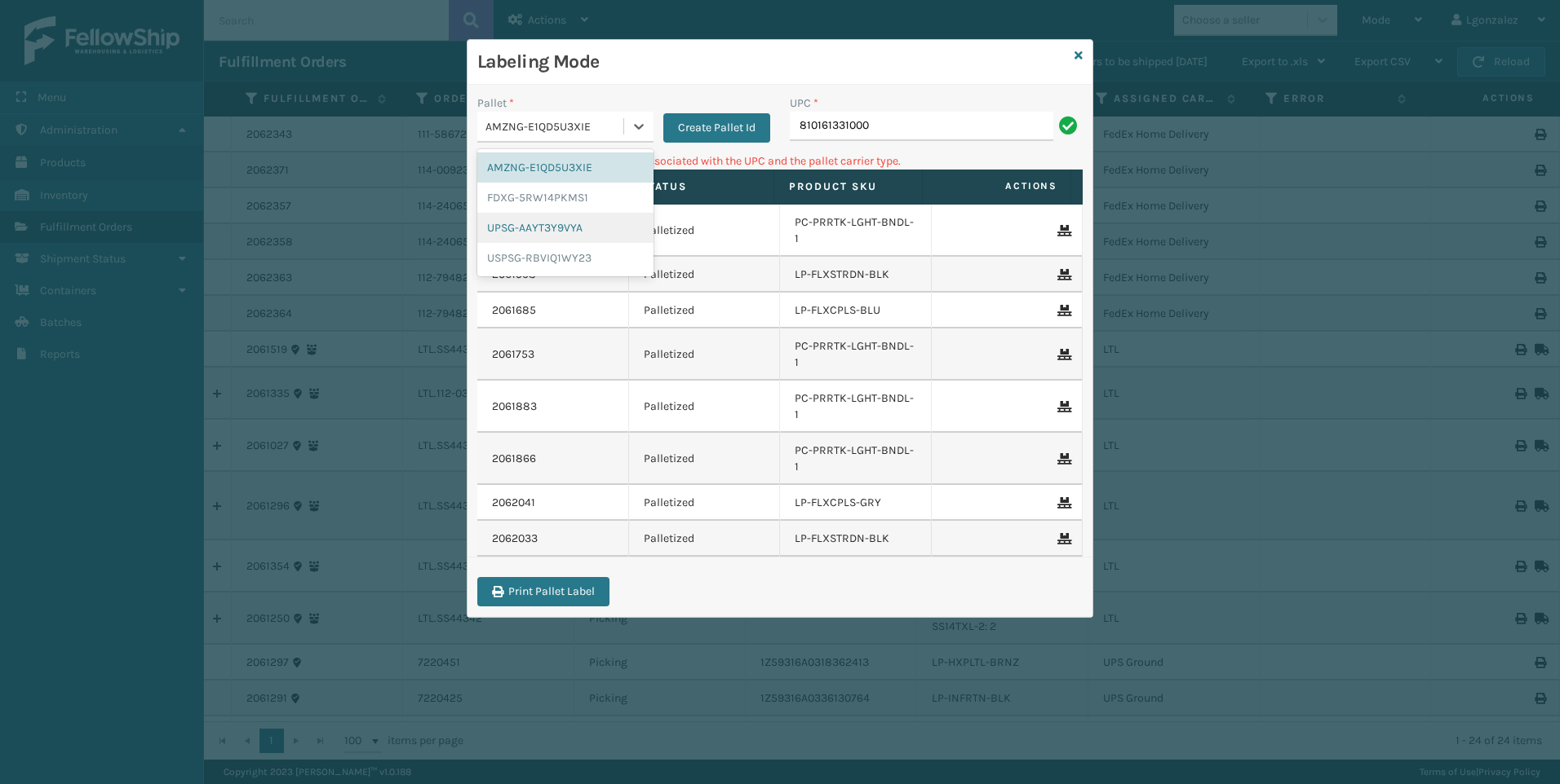
click at [604, 230] on div "UPSG-AAYT3Y9VYA" at bounding box center [565, 228] width 176 height 30
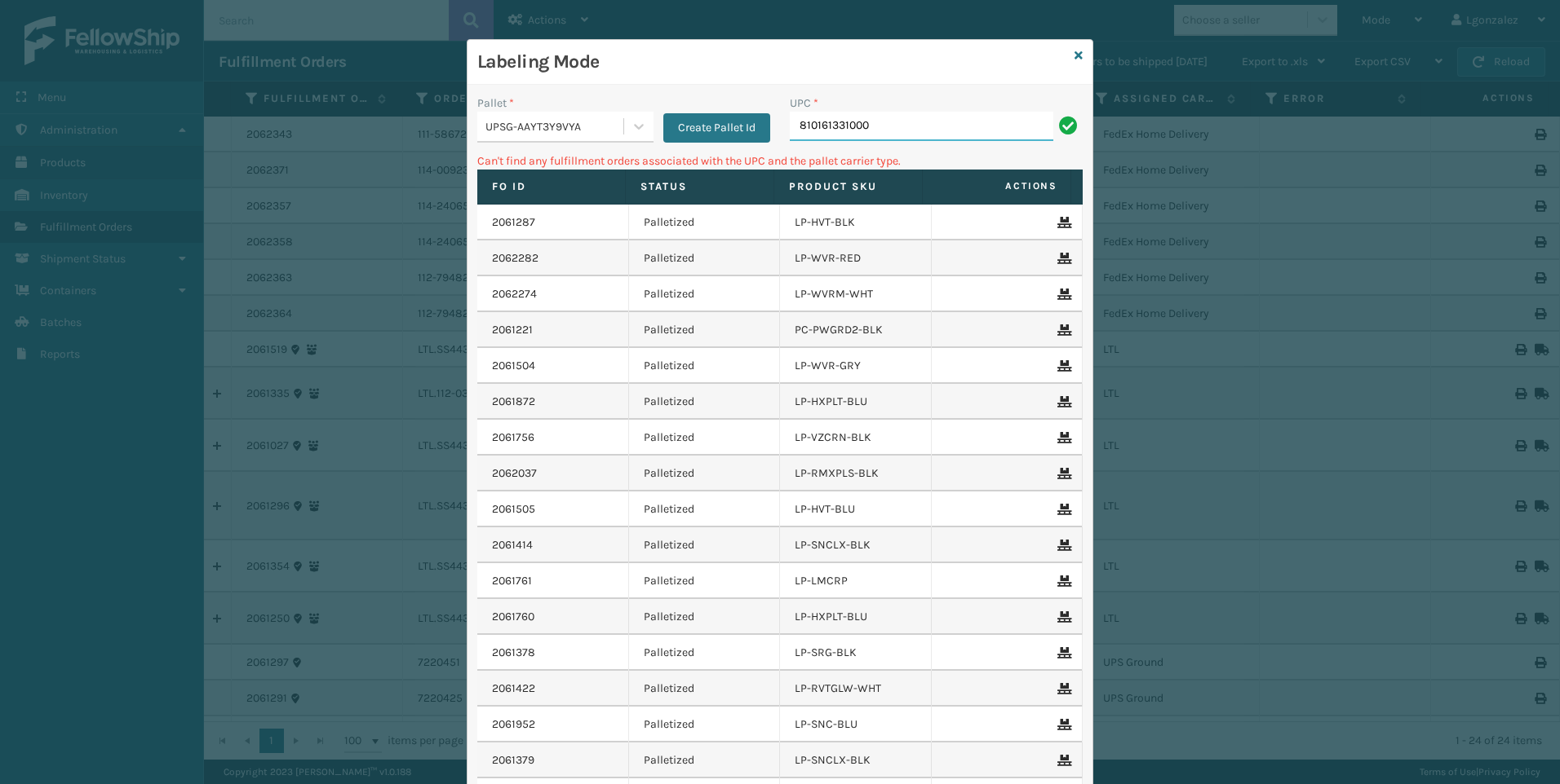
click at [924, 124] on input "810161331000" at bounding box center [921, 126] width 263 height 29
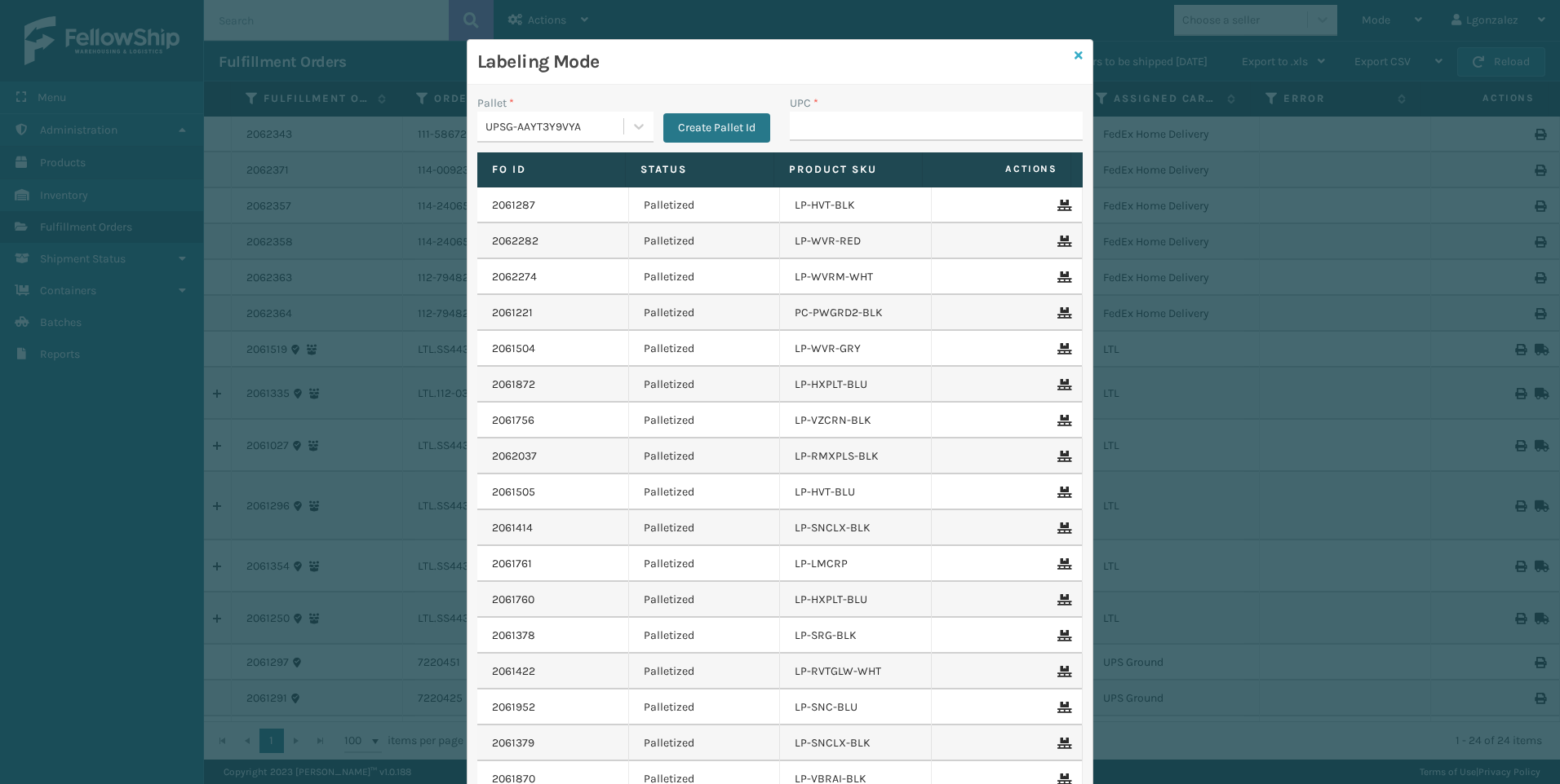
click at [1075, 54] on icon at bounding box center [1079, 55] width 8 height 11
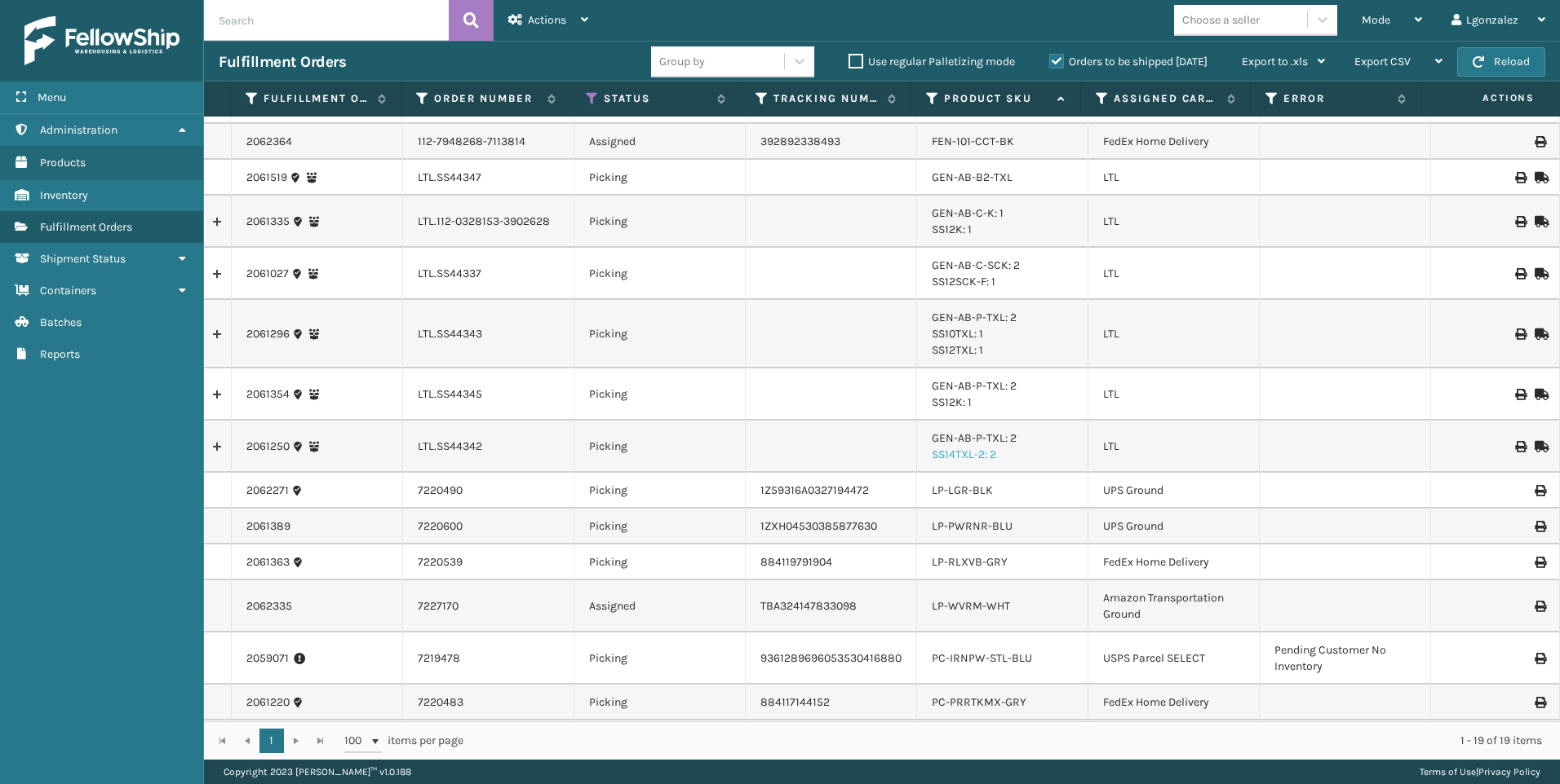
scroll to position [207, 0]
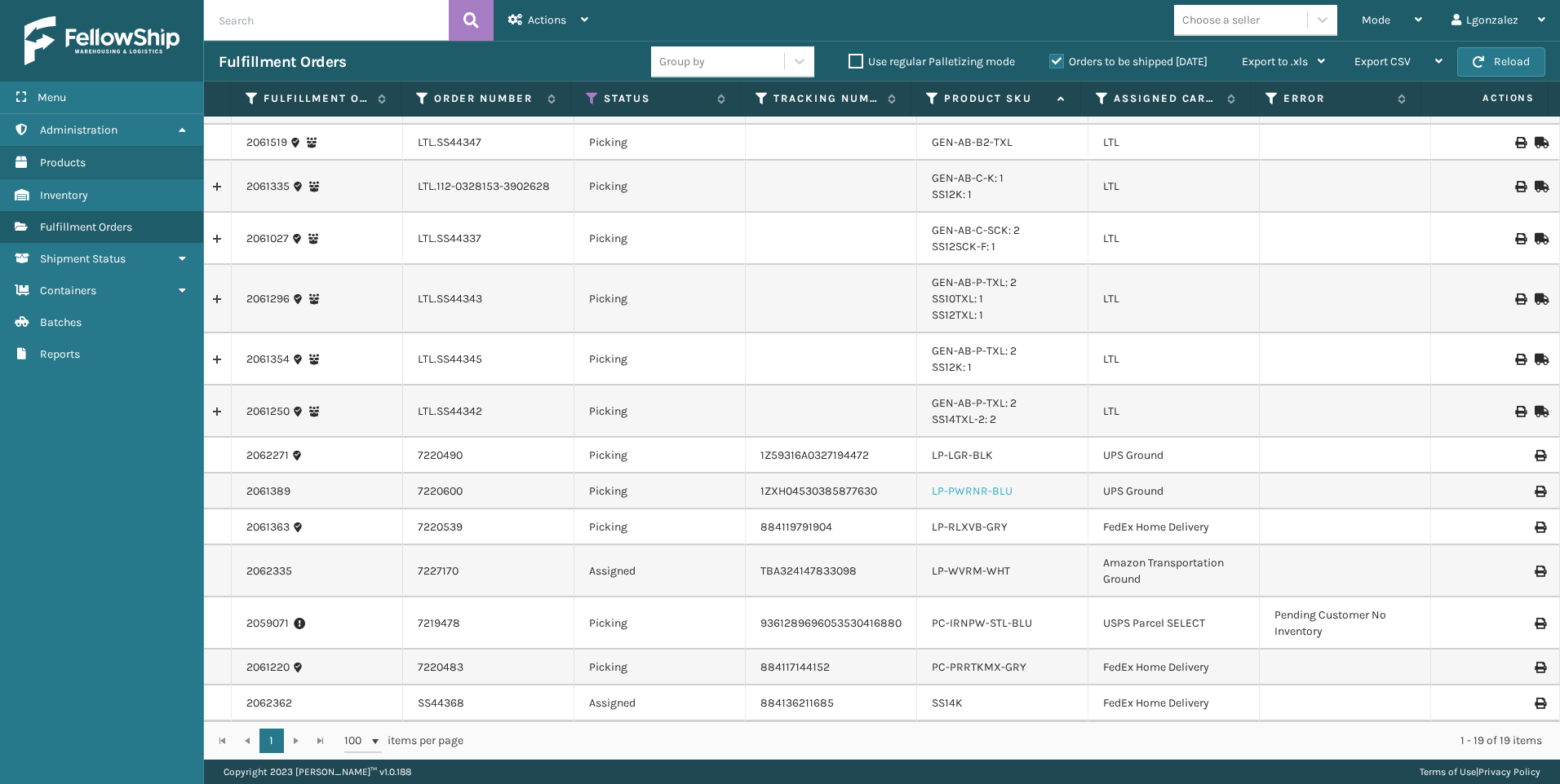
click at [987, 494] on link "LP-PWRNR-BLU" at bounding box center [972, 491] width 81 height 14
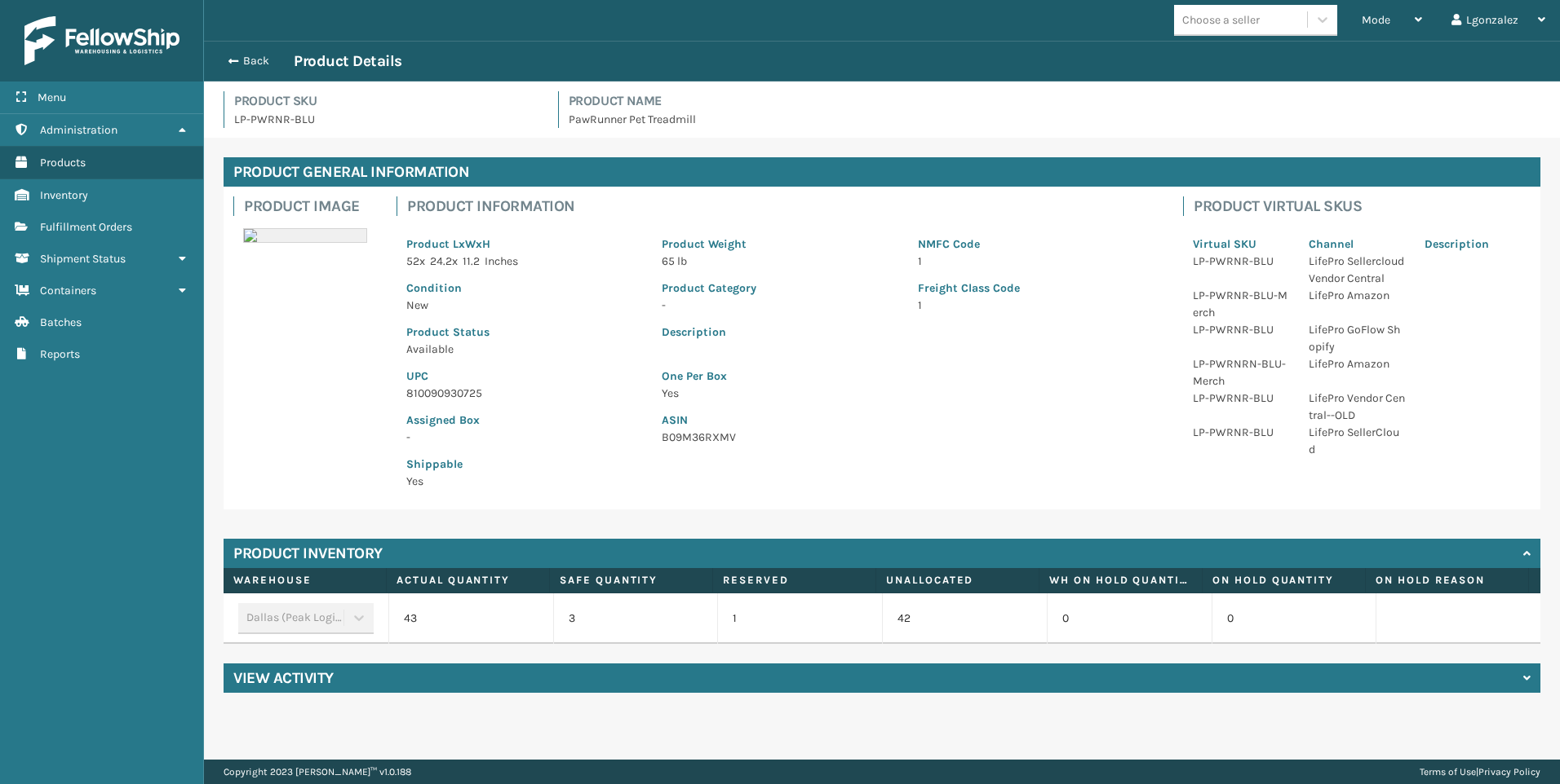
click at [447, 395] on p "810090930725" at bounding box center [524, 392] width 236 height 17
click at [111, 230] on span "Fulfillment Orders" at bounding box center [86, 227] width 92 height 14
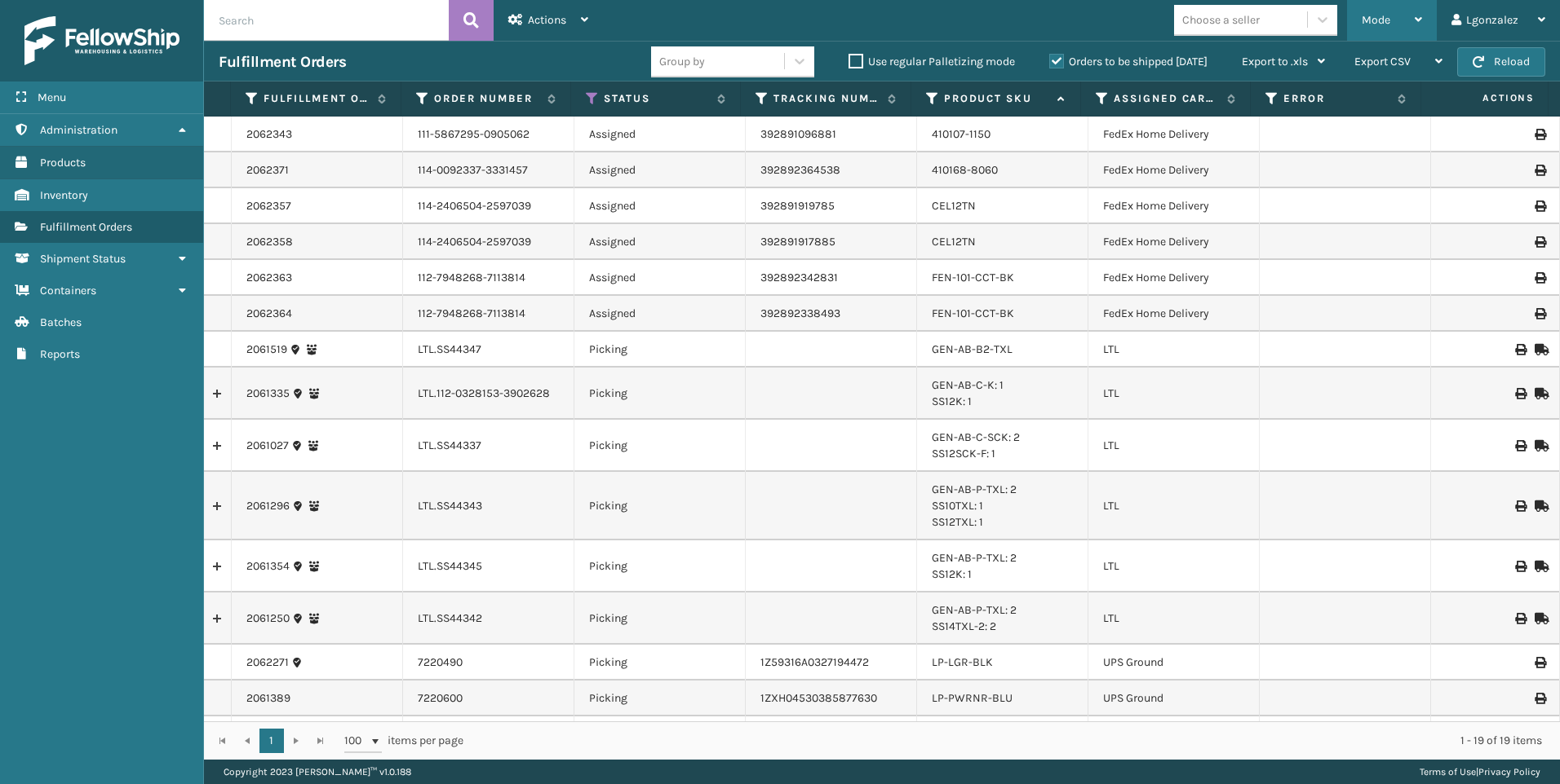
click at [1393, 20] on div "Mode" at bounding box center [1392, 20] width 61 height 41
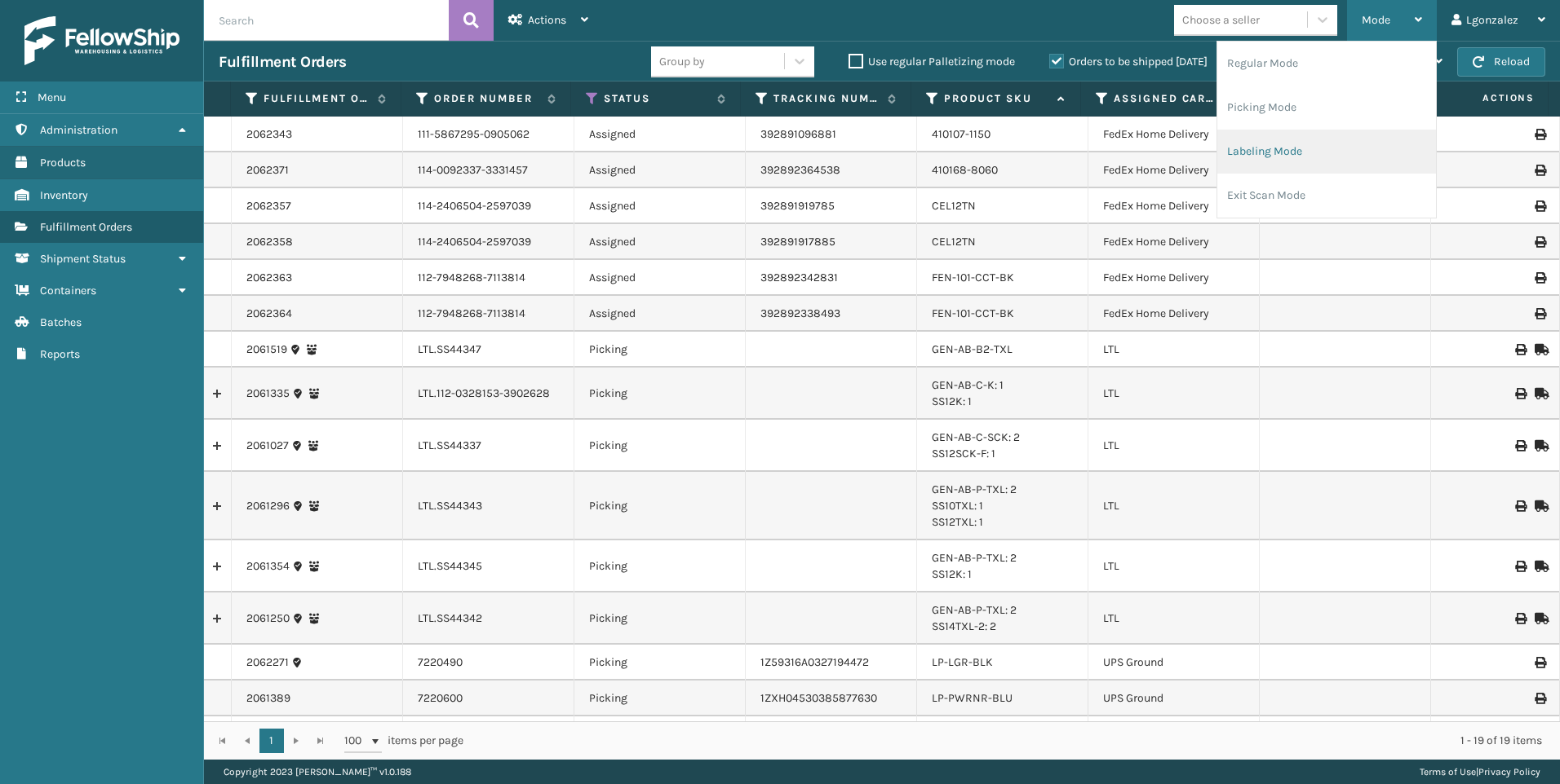
click at [1299, 155] on li "Labeling Mode" at bounding box center [1326, 151] width 218 height 44
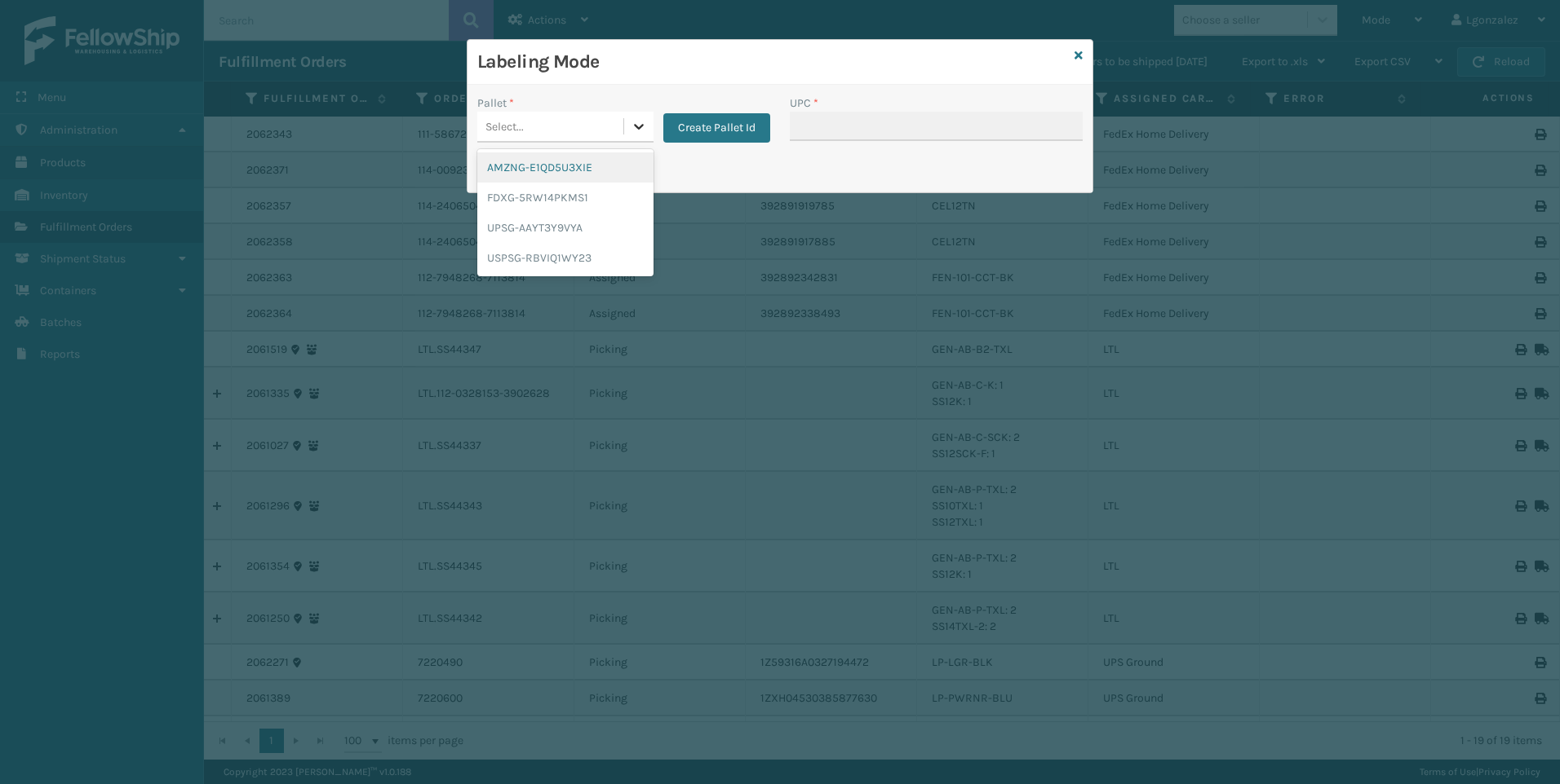
click at [636, 128] on icon at bounding box center [639, 127] width 10 height 6
click at [574, 236] on div "UPSG-AAYT3Y9VYA" at bounding box center [565, 228] width 176 height 30
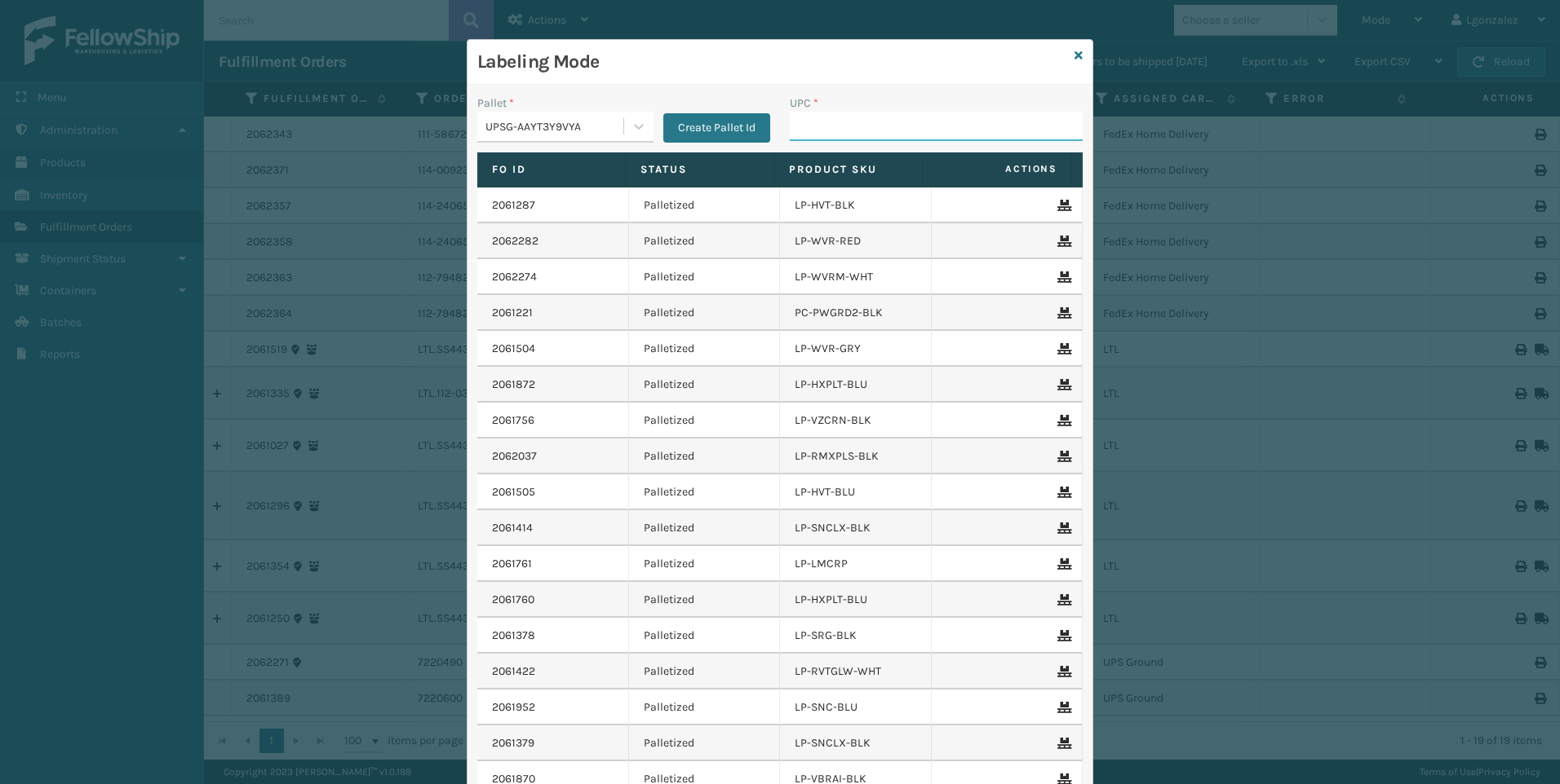
click at [811, 129] on input "UPC *" at bounding box center [936, 126] width 293 height 29
paste input "810090930725"
type input "810090930725"
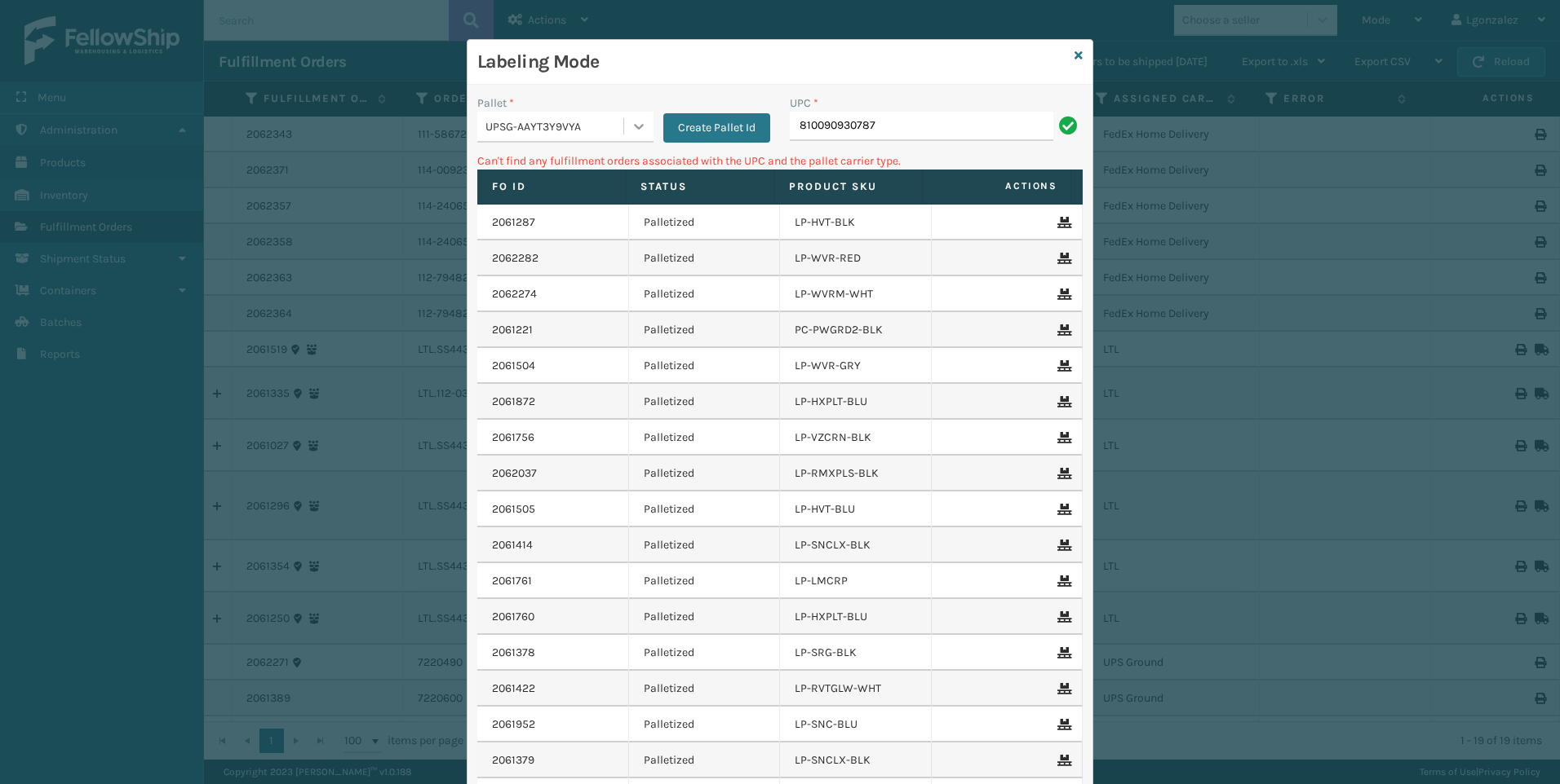
click at [636, 124] on icon at bounding box center [639, 127] width 16 height 16
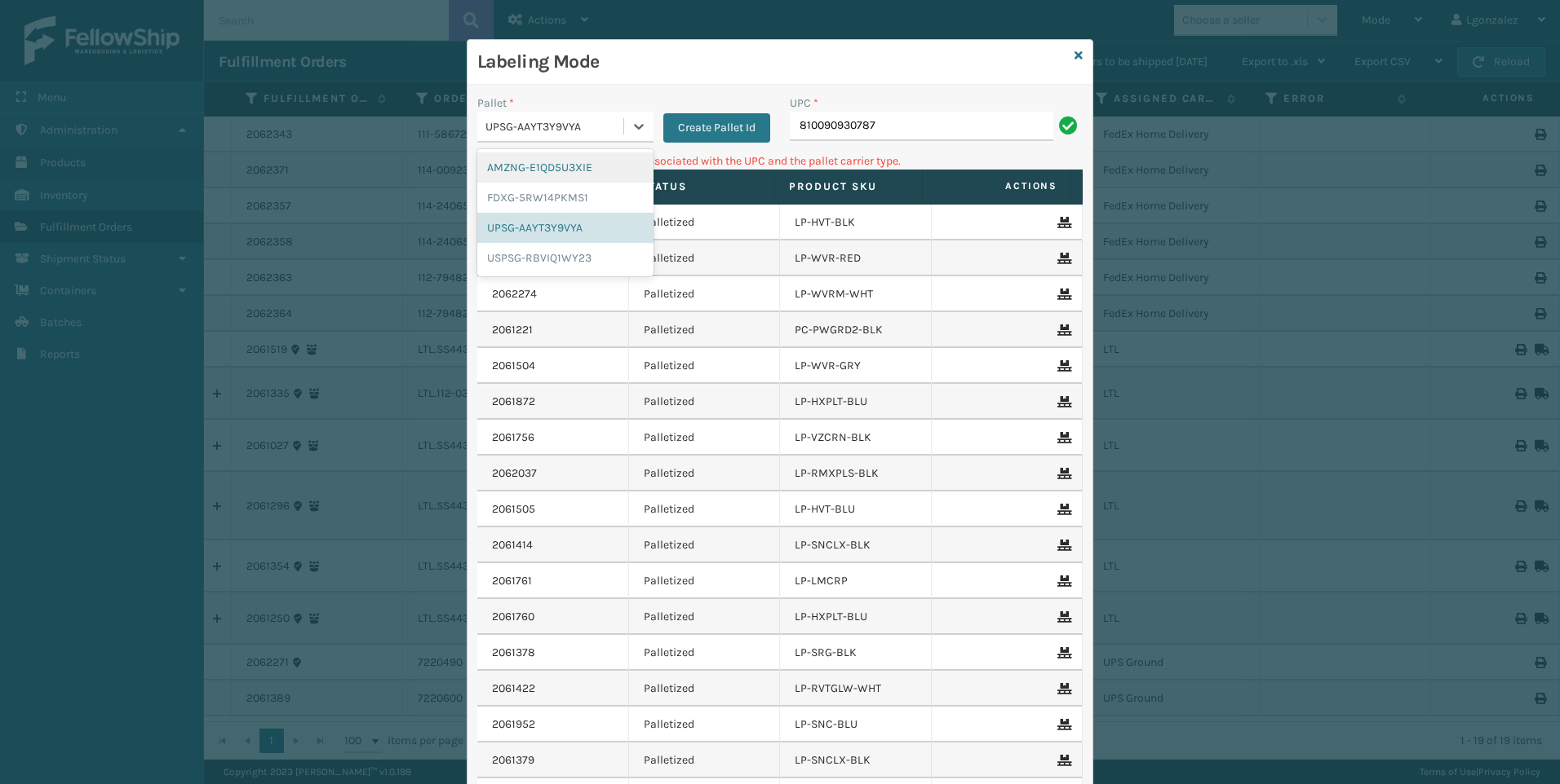
click at [555, 174] on div "AMZNG-E1QD5U3XIE" at bounding box center [565, 167] width 176 height 30
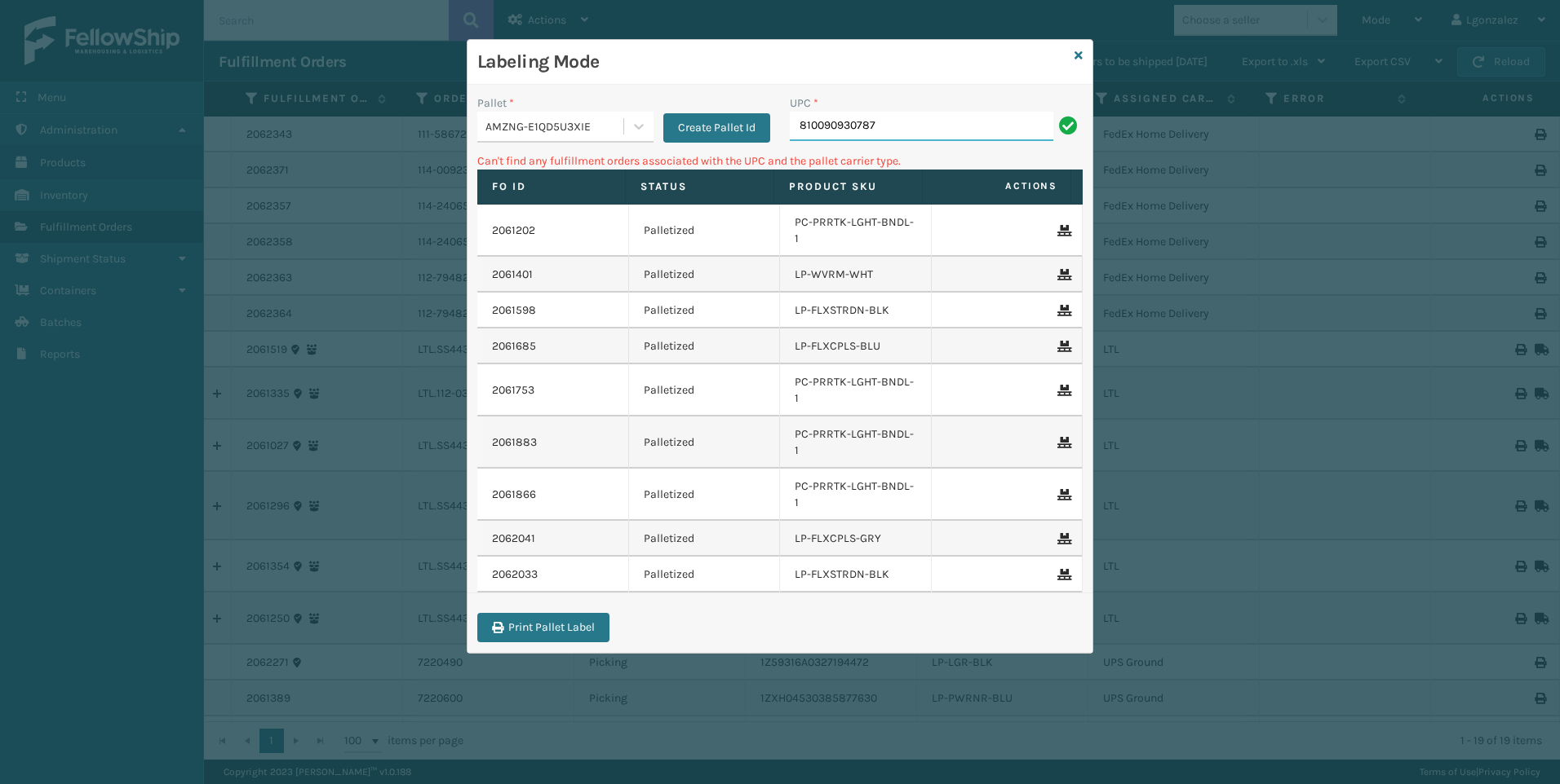
click at [948, 123] on input "810090930787" at bounding box center [921, 126] width 263 height 29
click at [1086, 60] on div "Labeling Mode" at bounding box center [780, 62] width 625 height 45
click at [1082, 56] on icon at bounding box center [1079, 55] width 8 height 11
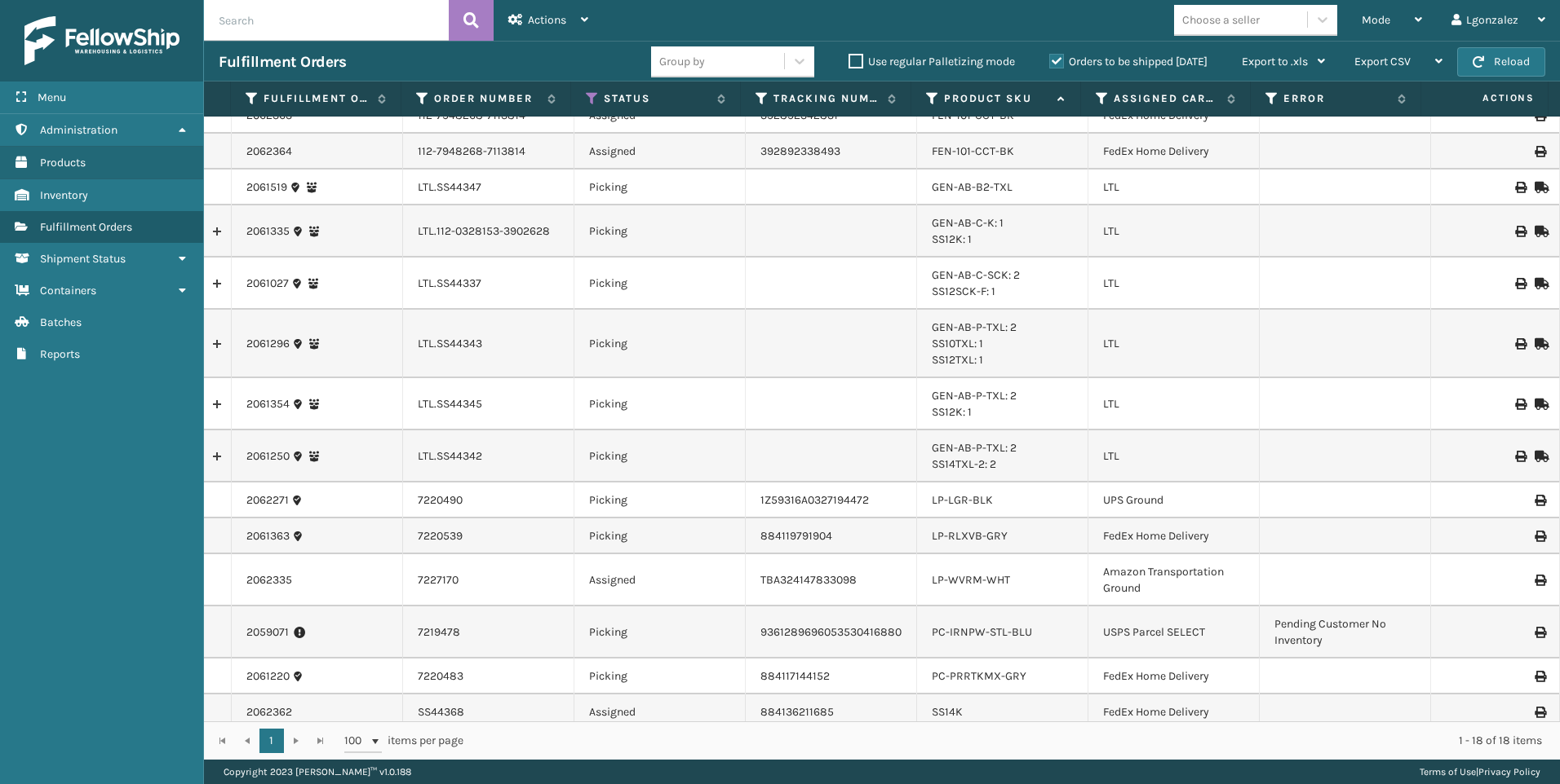
scroll to position [171, 0]
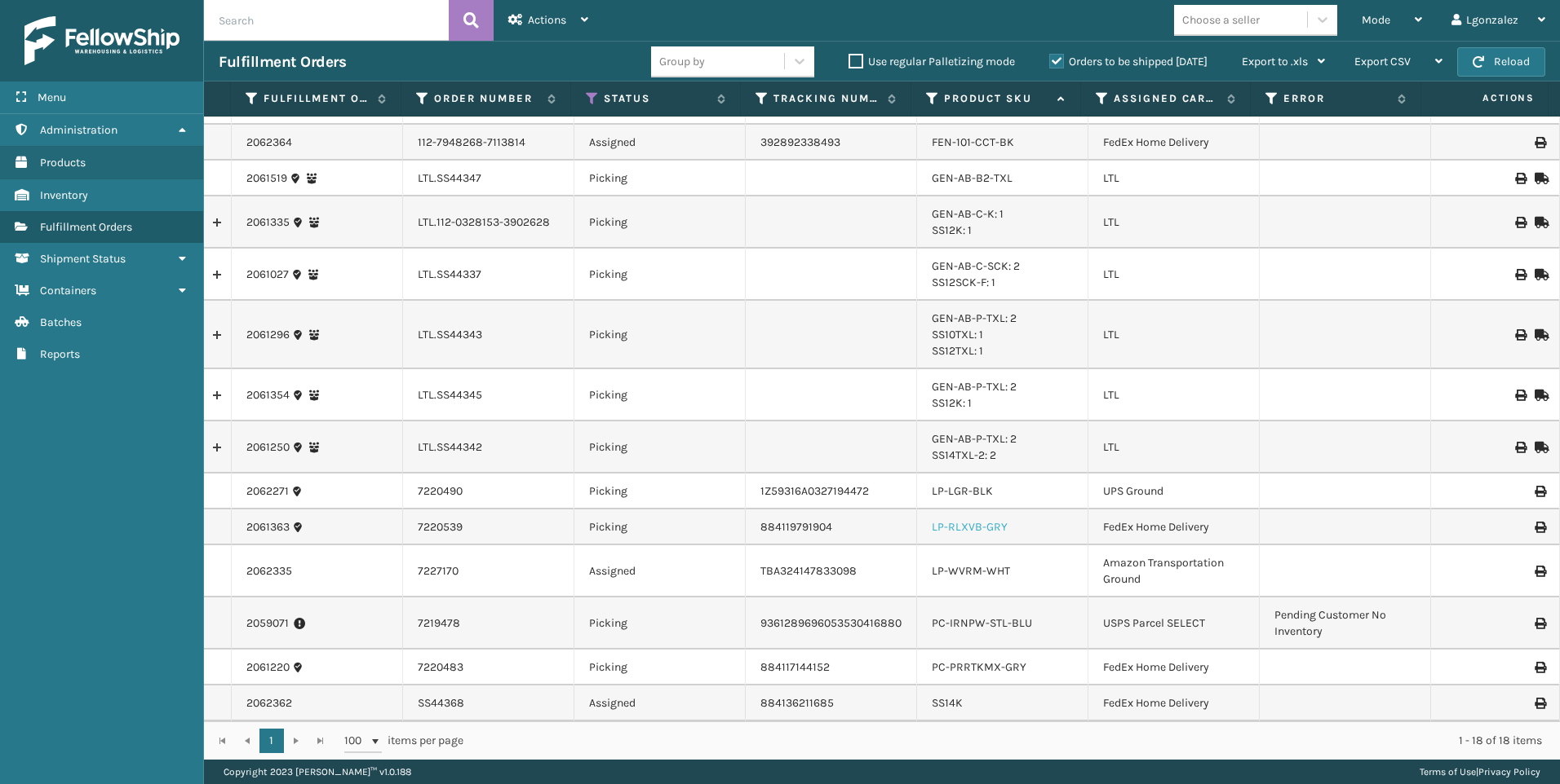
click at [972, 523] on link "LP-RLXVB-GRY" at bounding box center [970, 527] width 76 height 14
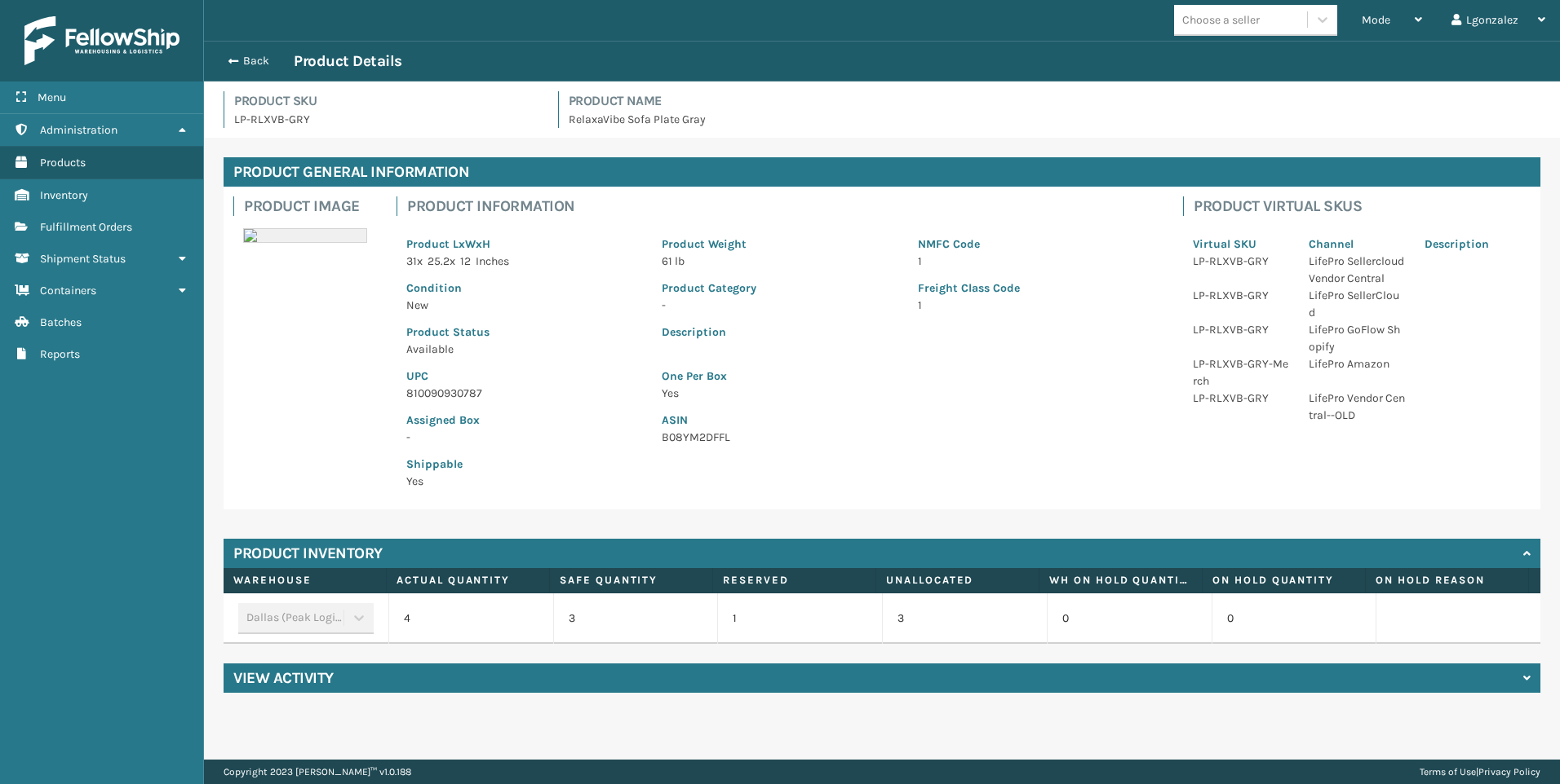
click at [439, 393] on p "810090930787" at bounding box center [524, 392] width 236 height 17
click at [439, 392] on p "810090930787" at bounding box center [524, 392] width 236 height 17
click at [127, 228] on span "Fulfillment Orders" at bounding box center [86, 227] width 92 height 14
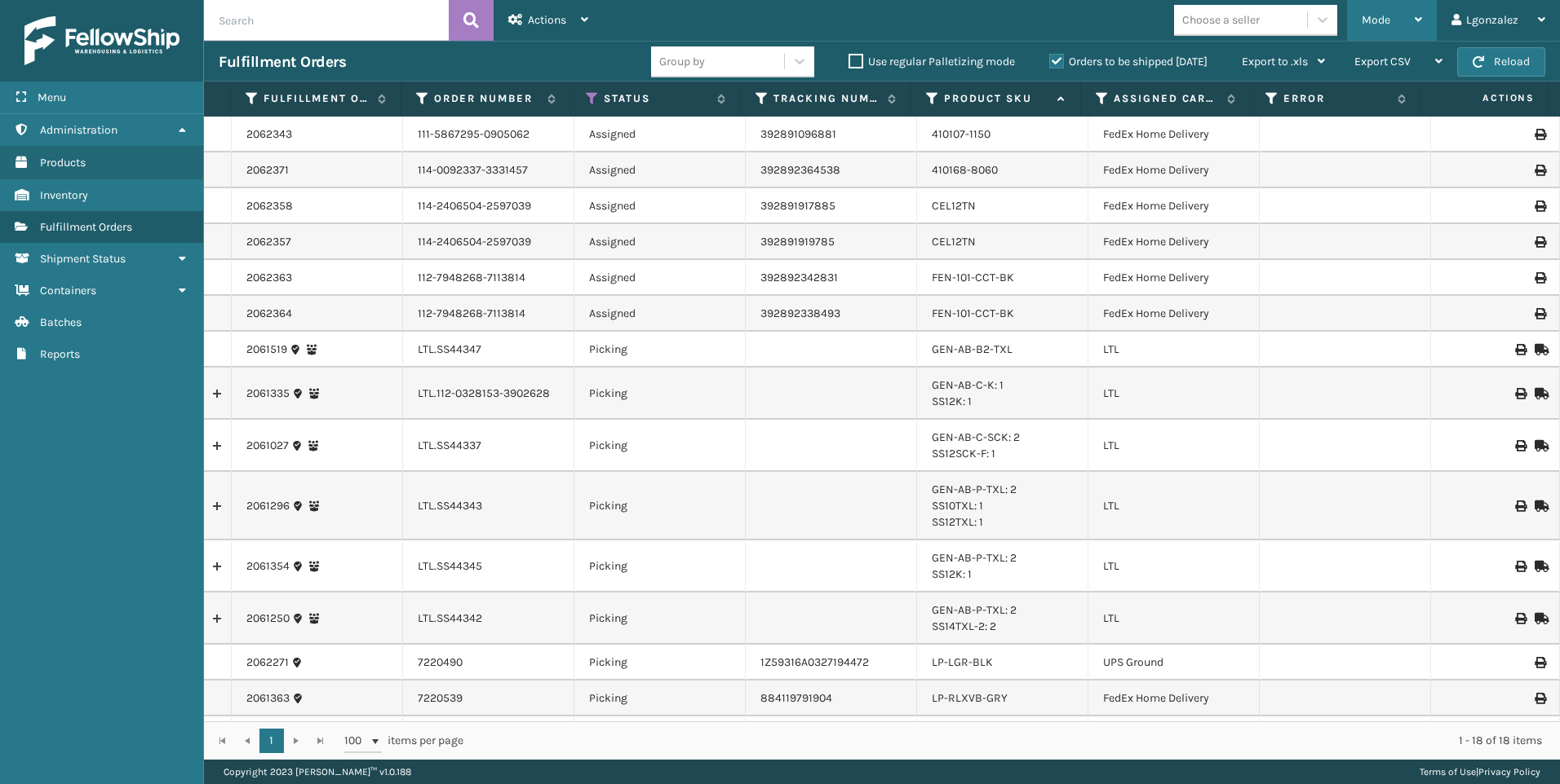
click at [1414, 23] on div "Mode" at bounding box center [1392, 20] width 61 height 41
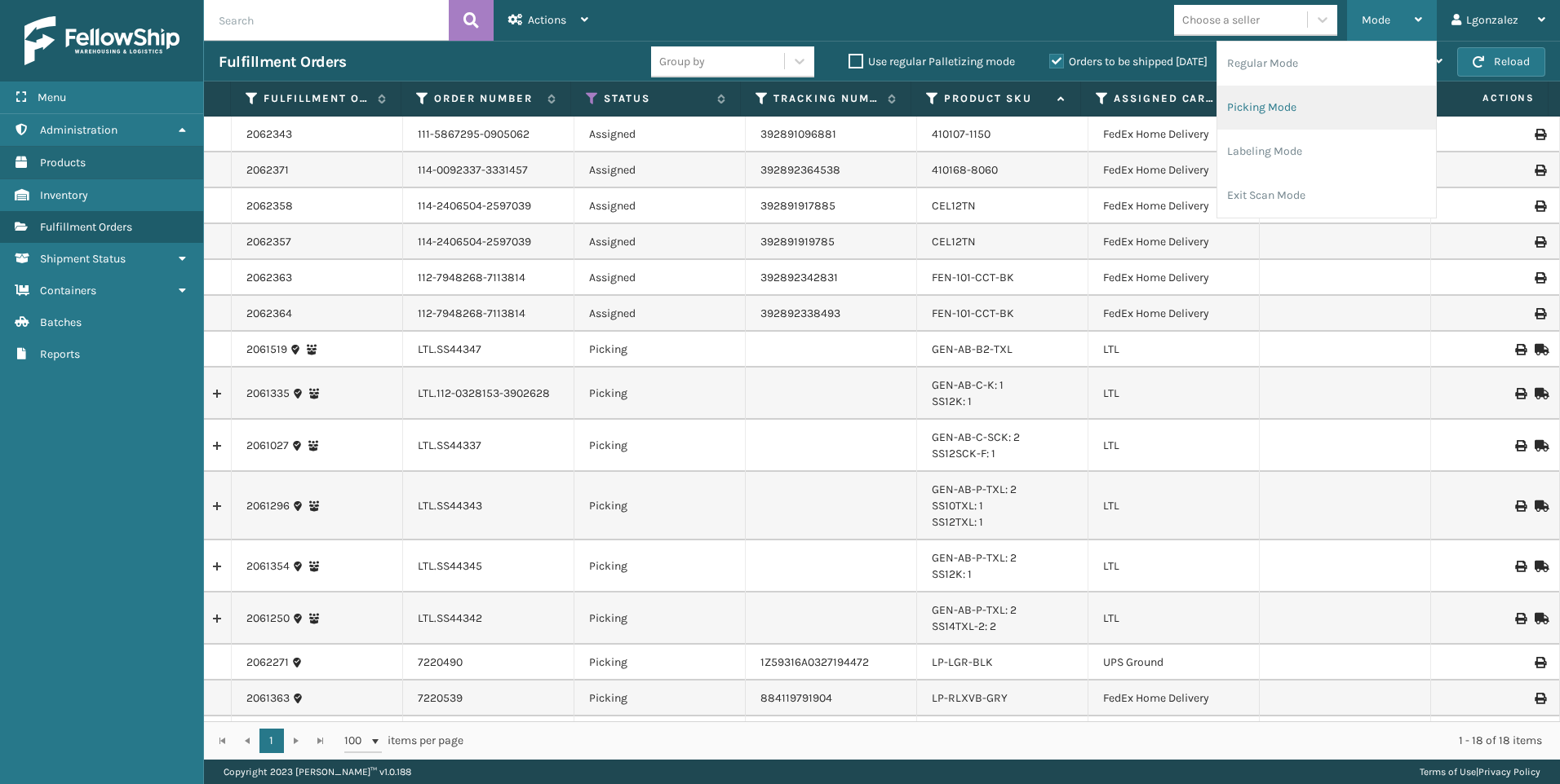
click at [1320, 115] on li "Picking Mode" at bounding box center [1326, 108] width 218 height 44
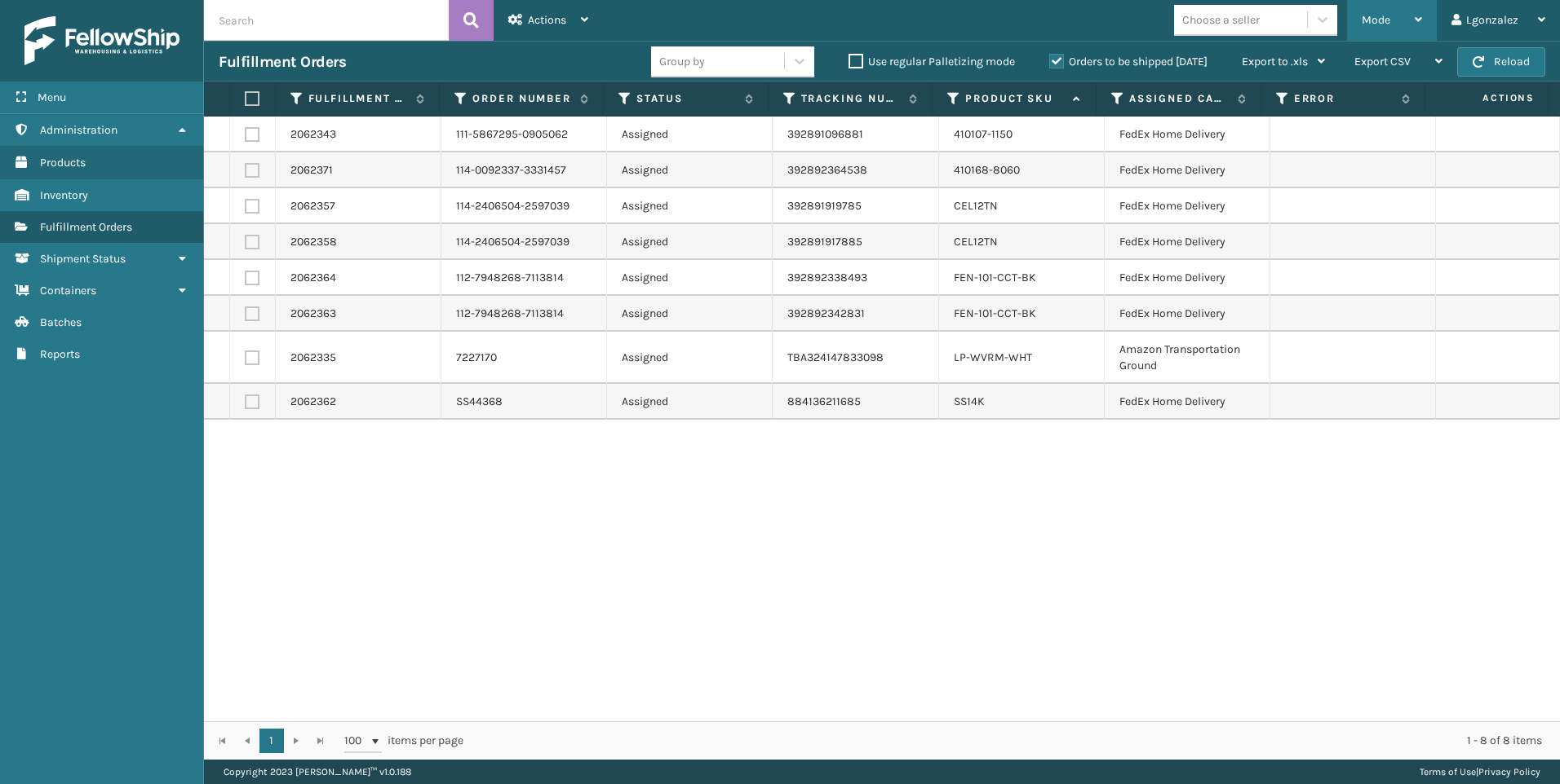
click at [1417, 15] on icon at bounding box center [1417, 19] width 7 height 11
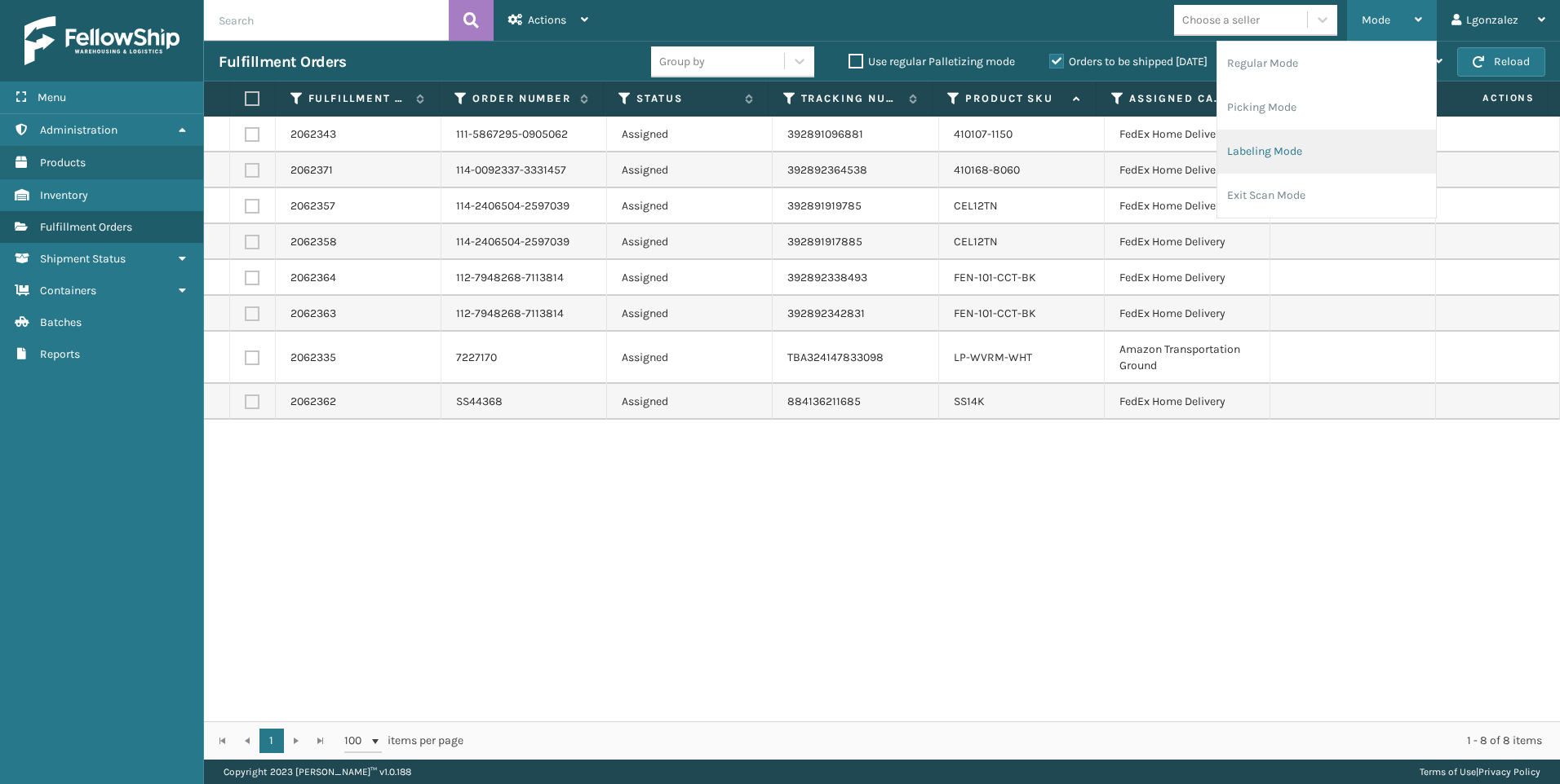
click at [1346, 148] on li "Labeling Mode" at bounding box center [1326, 151] width 218 height 44
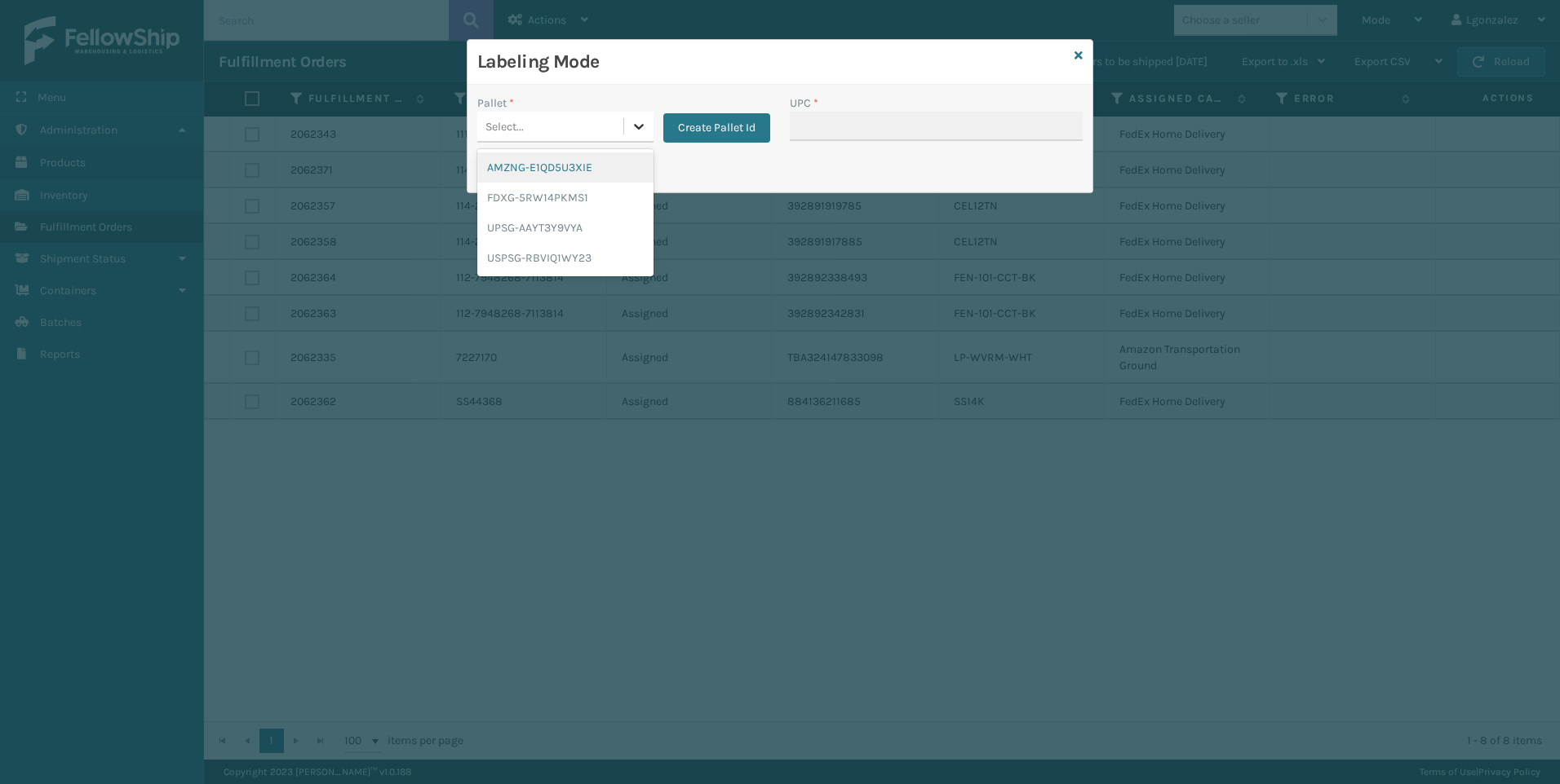
click at [633, 129] on icon at bounding box center [639, 127] width 16 height 16
click at [587, 197] on div "FDXG-5RW14PKMS1" at bounding box center [565, 197] width 176 height 30
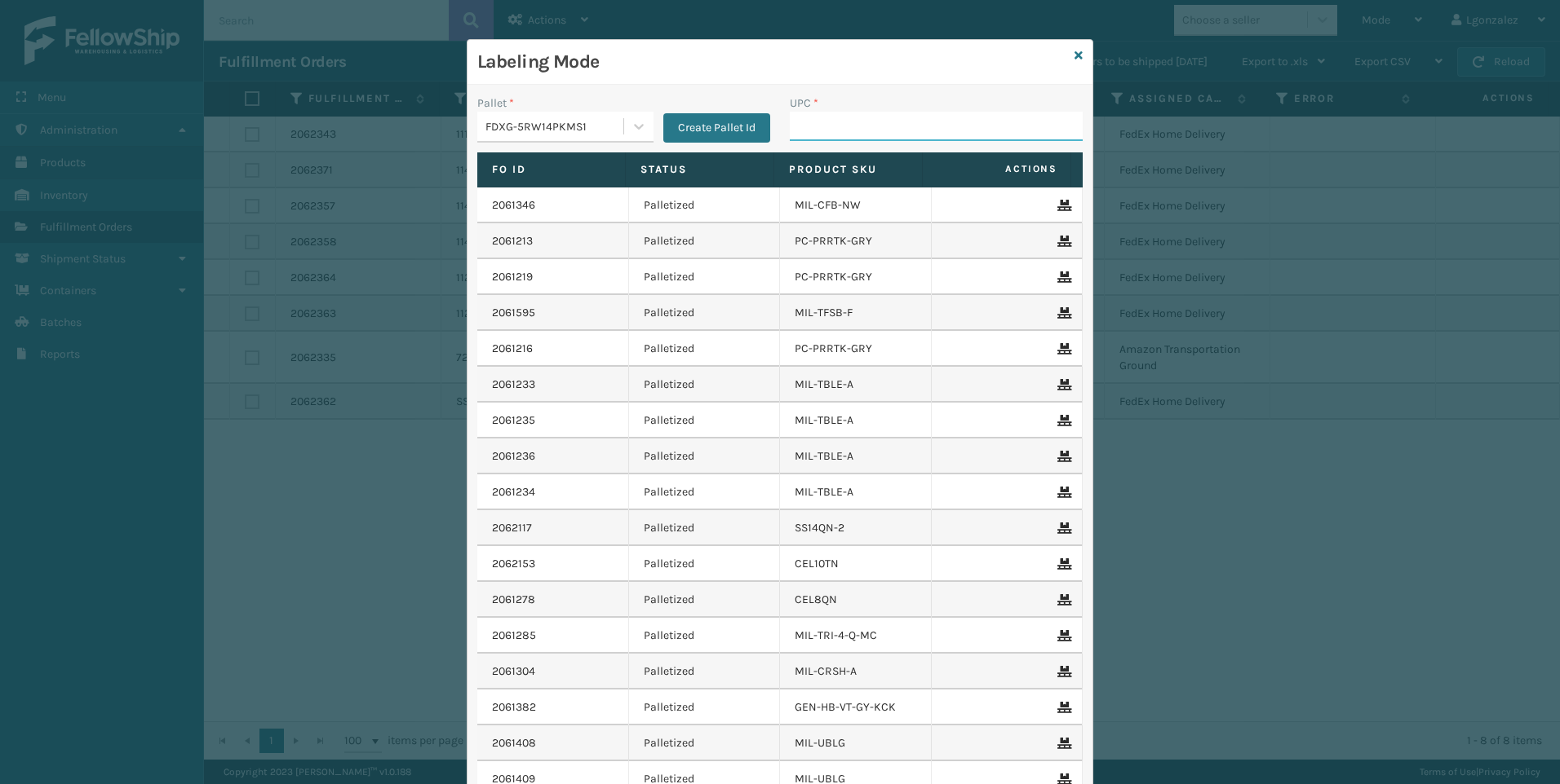
click at [816, 123] on input "UPC *" at bounding box center [936, 126] width 293 height 29
paste input "810090930787"
type input "810090930787"
click at [1075, 58] on icon at bounding box center [1079, 55] width 8 height 11
